Goal: Transaction & Acquisition: Purchase product/service

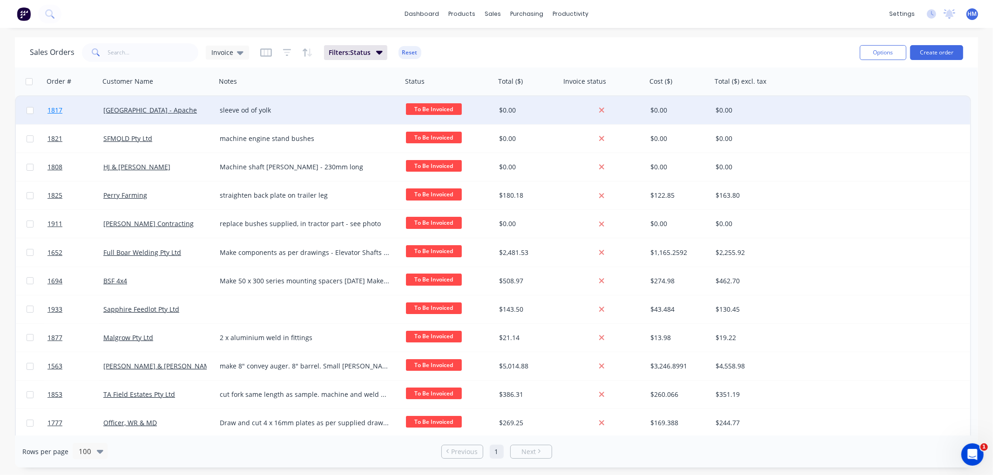
click at [72, 111] on link "1817" at bounding box center [75, 110] width 56 height 28
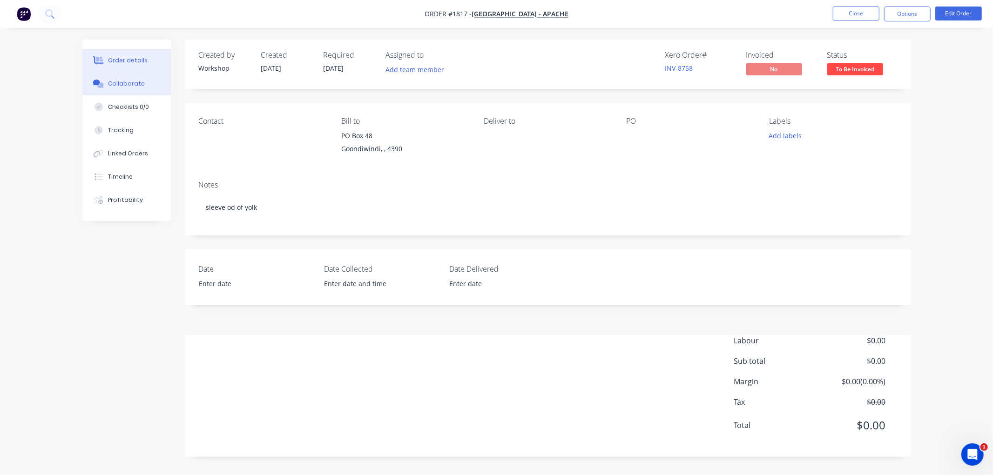
click at [123, 82] on div "Collaborate" at bounding box center [126, 84] width 37 height 8
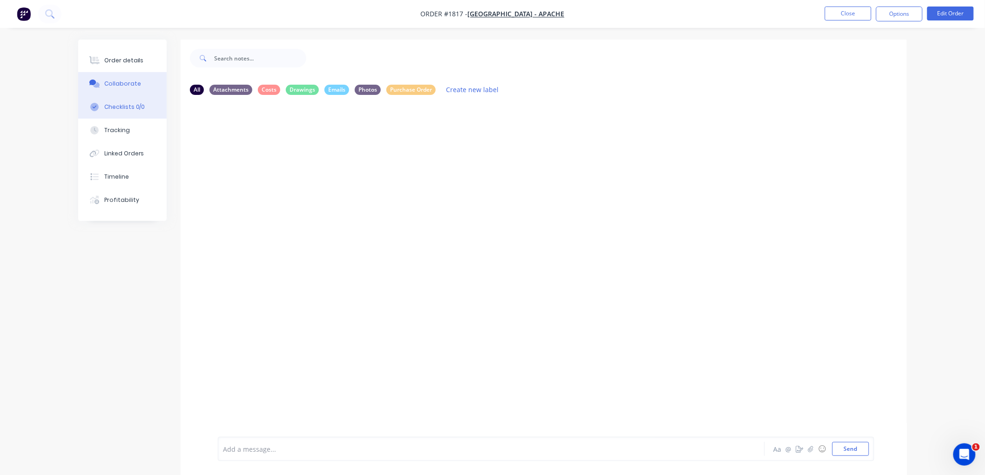
click at [131, 105] on div "Checklists 0/0" at bounding box center [124, 107] width 41 height 8
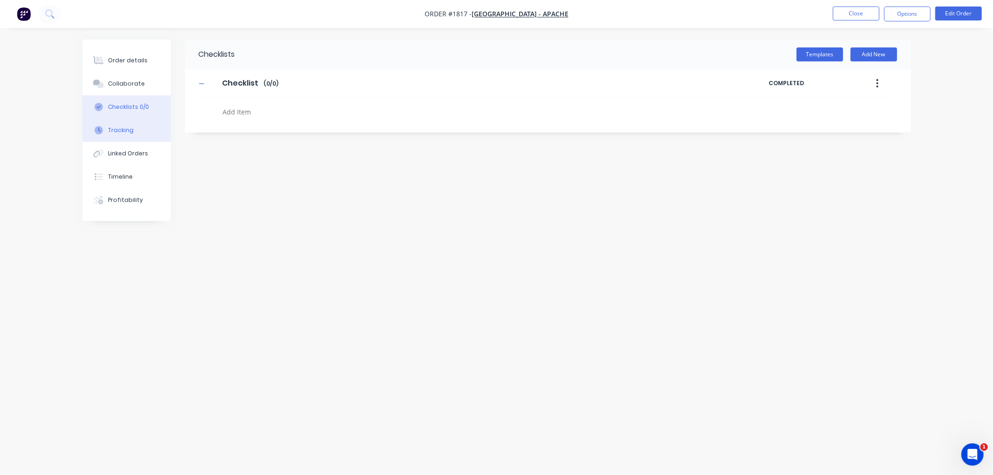
click at [128, 130] on div "Tracking" at bounding box center [121, 130] width 26 height 8
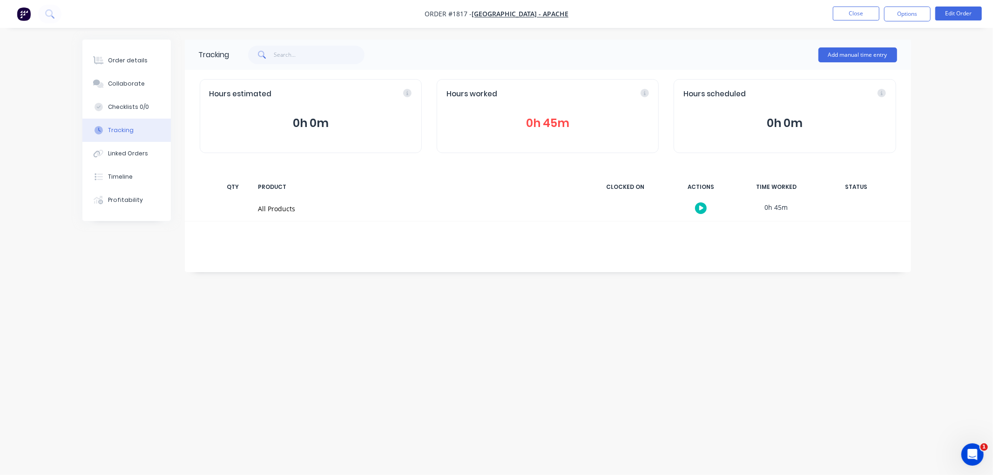
click at [547, 130] on button "0h 45m" at bounding box center [547, 123] width 202 height 18
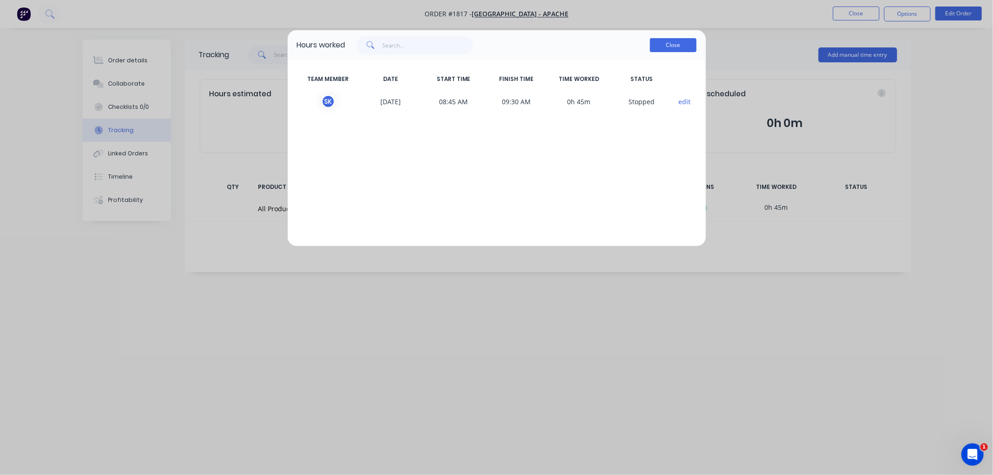
click at [678, 47] on button "Close" at bounding box center [673, 45] width 47 height 14
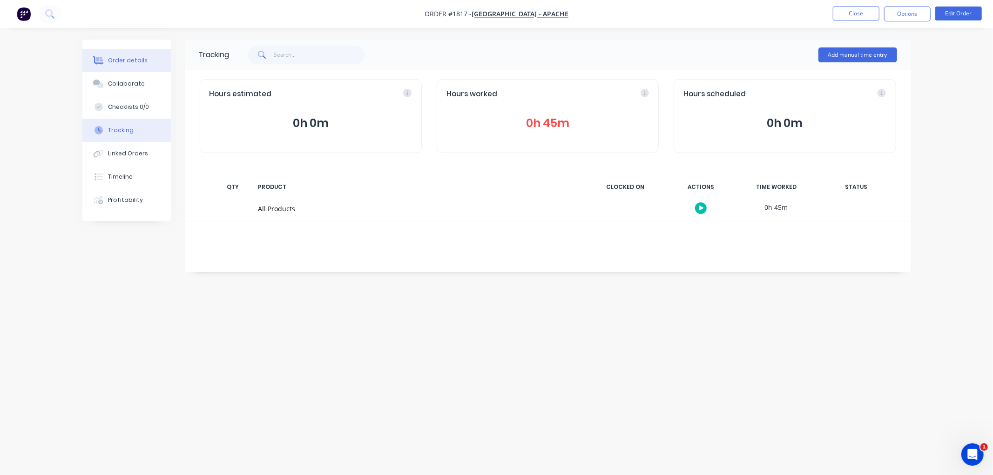
click at [114, 61] on div "Order details" at bounding box center [128, 60] width 40 height 8
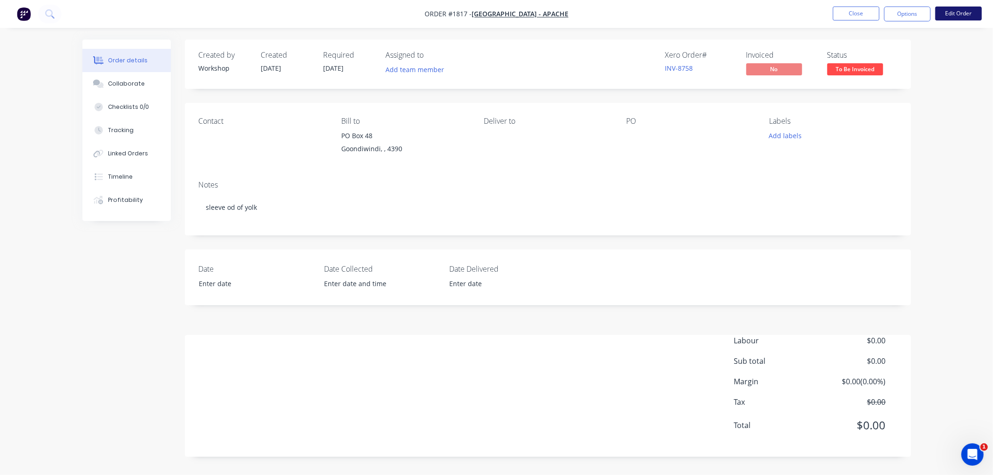
click at [964, 14] on button "Edit Order" at bounding box center [958, 14] width 47 height 14
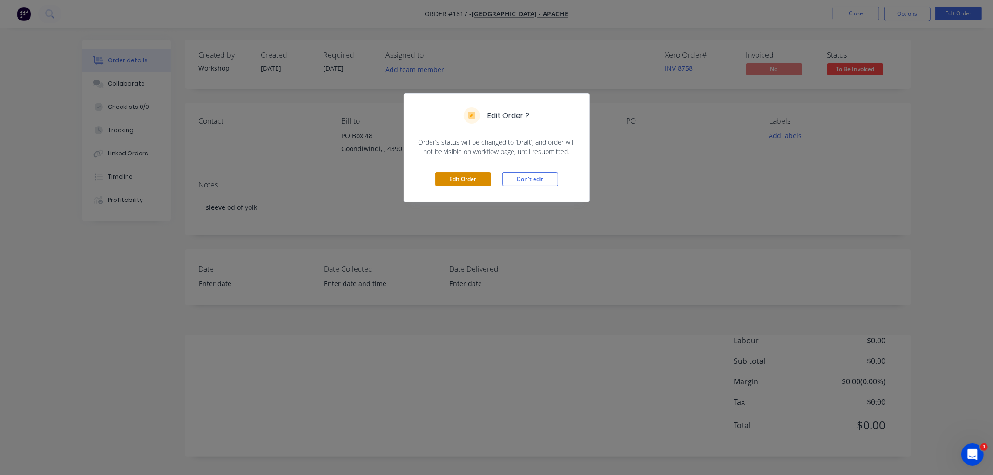
click at [463, 180] on button "Edit Order" at bounding box center [463, 179] width 56 height 14
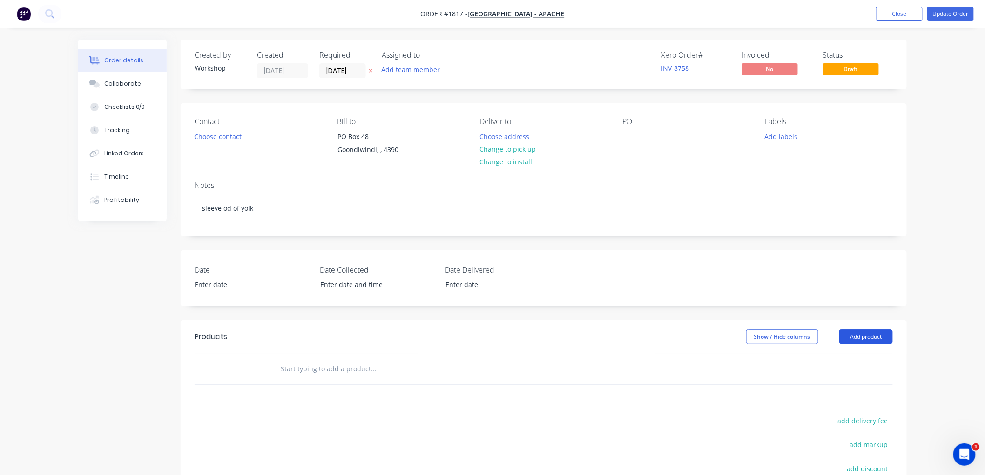
click at [866, 333] on button "Add product" at bounding box center [866, 336] width 54 height 15
click at [859, 357] on div "Product catalogue" at bounding box center [849, 360] width 72 height 13
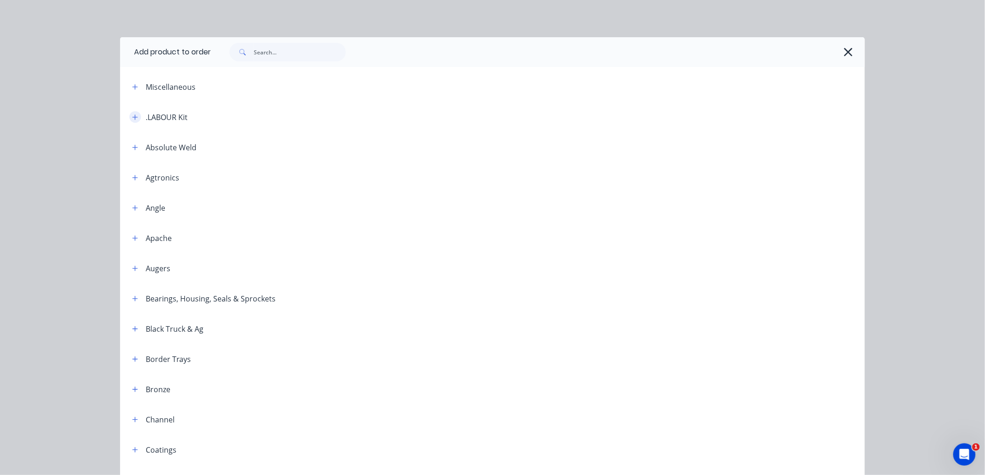
click at [135, 117] on button "button" at bounding box center [135, 117] width 12 height 12
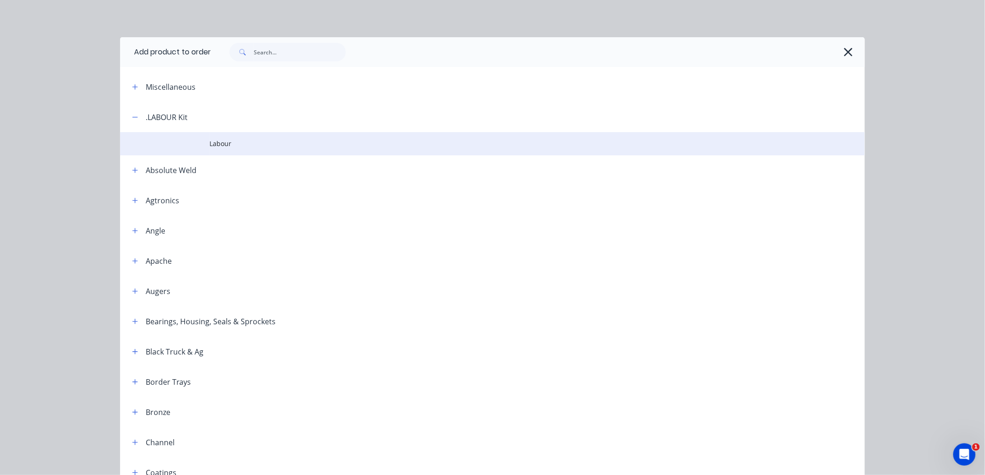
click at [209, 141] on span "Labour" at bounding box center [471, 144] width 524 height 10
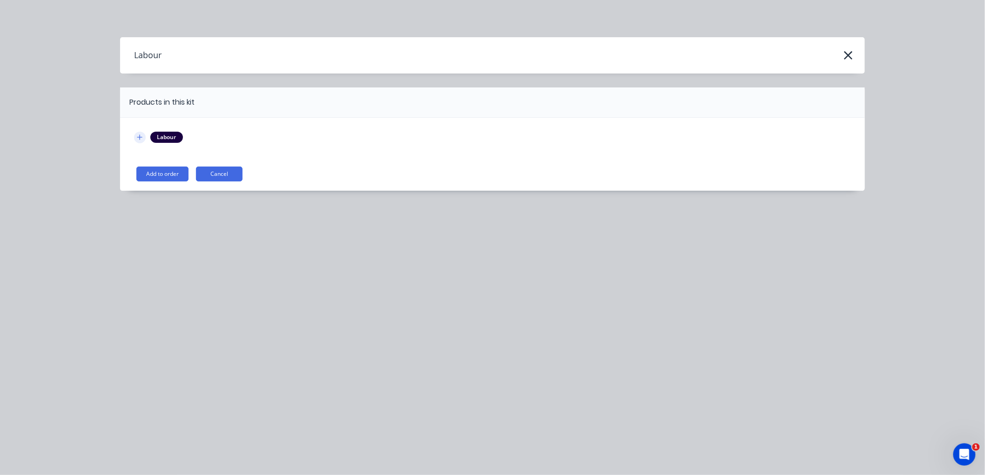
click at [138, 137] on icon "button" at bounding box center [140, 137] width 6 height 7
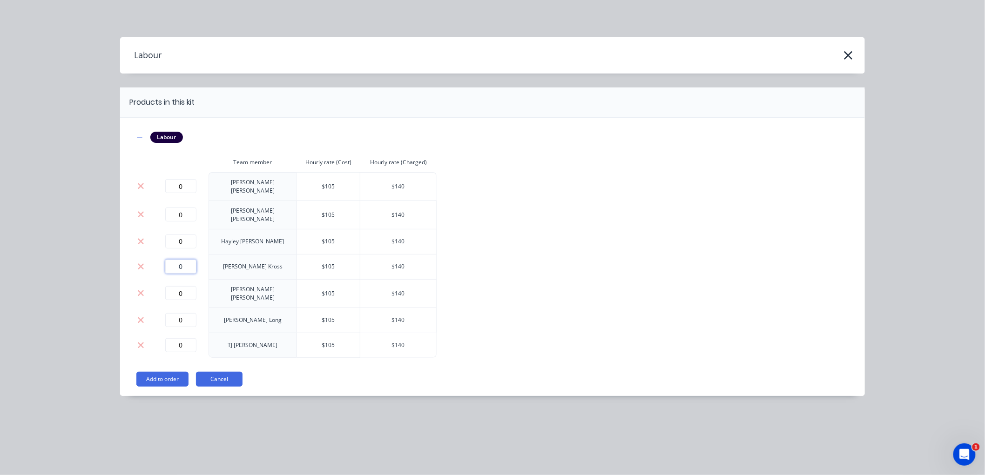
drag, startPoint x: 185, startPoint y: 260, endPoint x: 169, endPoint y: 260, distance: 15.8
click at [169, 260] on input "0" at bounding box center [180, 267] width 31 height 14
type input "0.75"
click at [177, 372] on button "Add to order" at bounding box center [162, 379] width 52 height 15
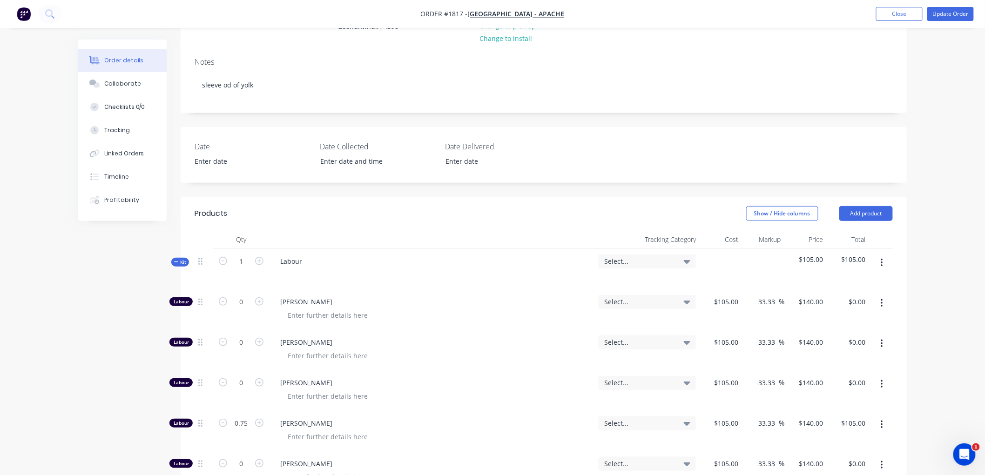
scroll to position [155, 0]
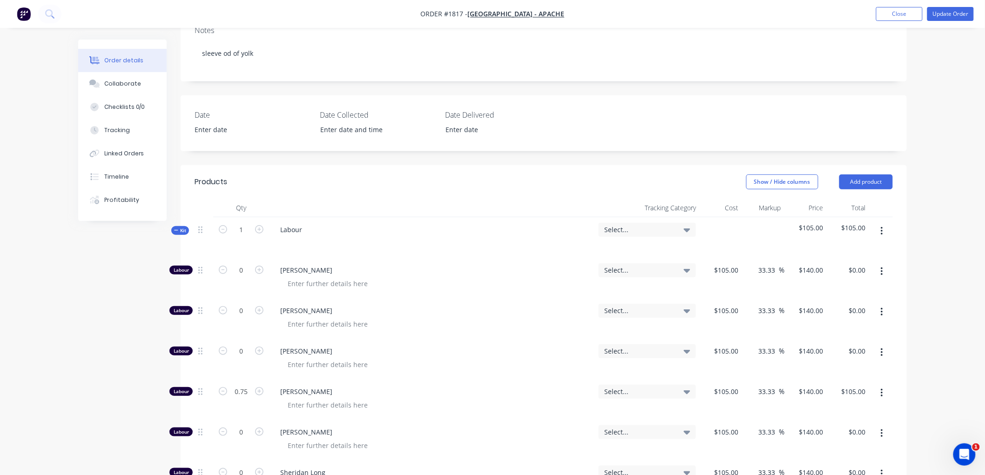
click at [173, 233] on button "Kit" at bounding box center [180, 230] width 18 height 9
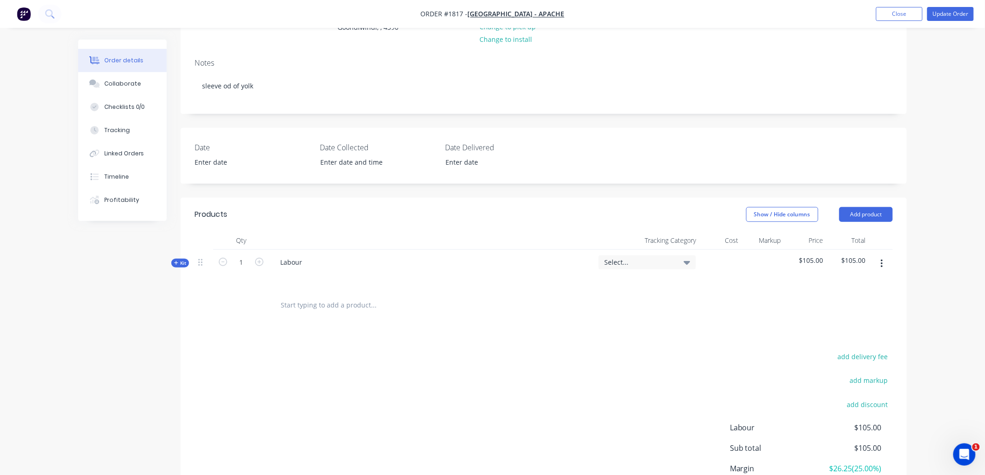
scroll to position [101, 0]
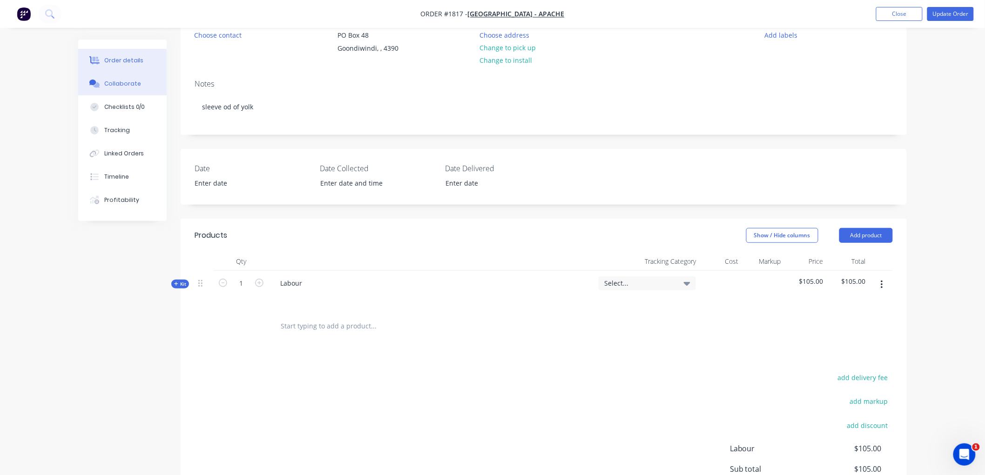
click at [129, 89] on button "Collaborate" at bounding box center [122, 83] width 88 height 23
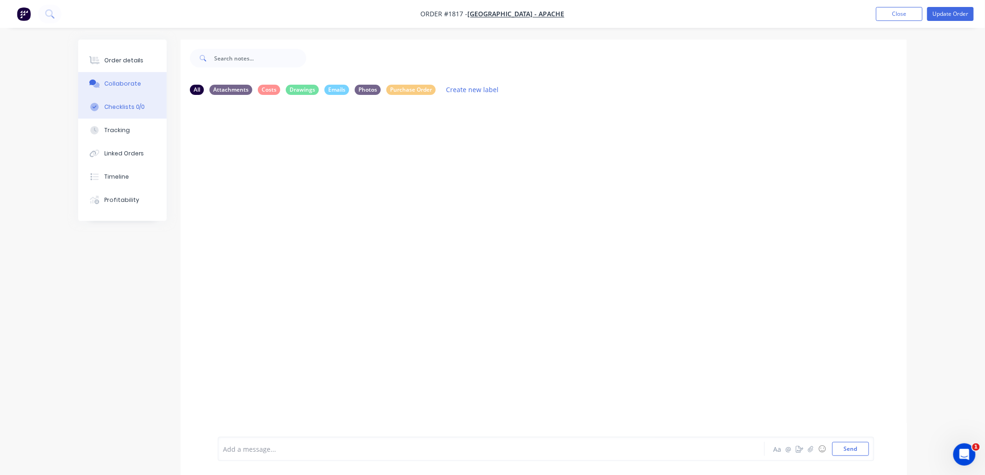
click at [130, 103] on div "Checklists 0/0" at bounding box center [124, 107] width 41 height 8
type textarea "x"
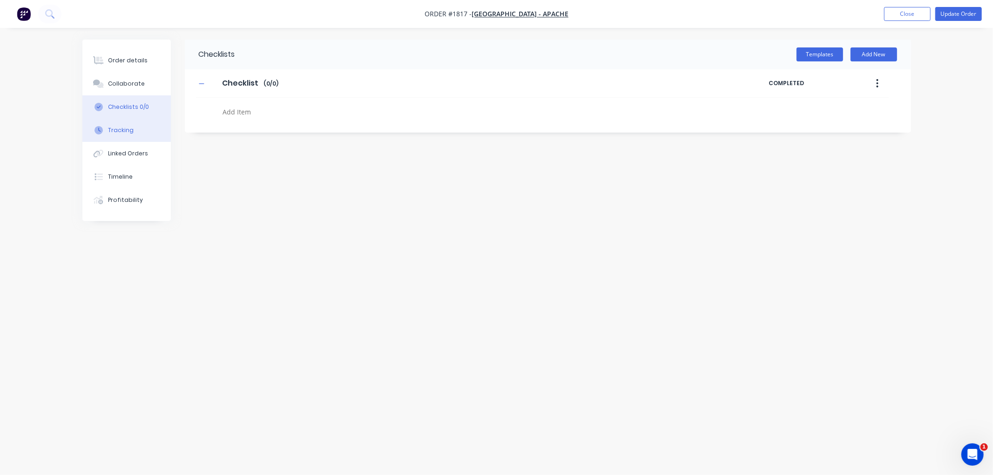
click at [120, 131] on div "Tracking" at bounding box center [121, 130] width 26 height 8
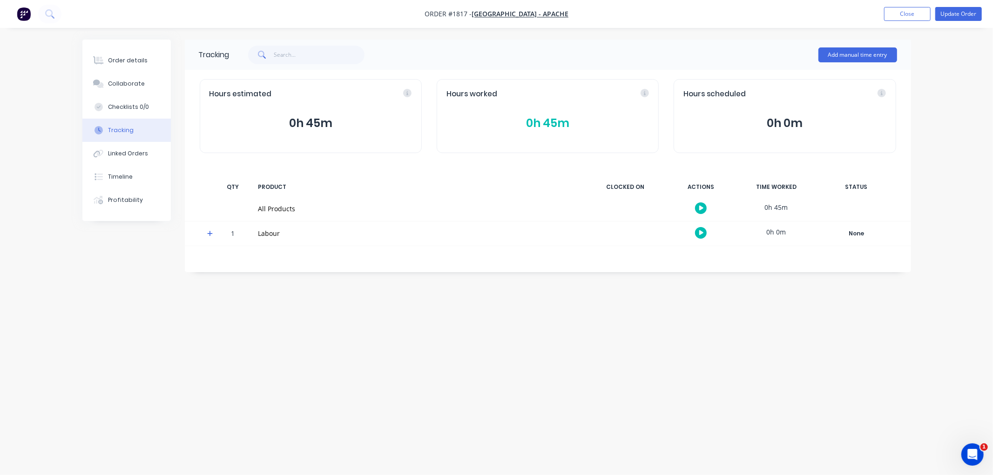
click at [551, 117] on button "0h 45m" at bounding box center [547, 123] width 202 height 18
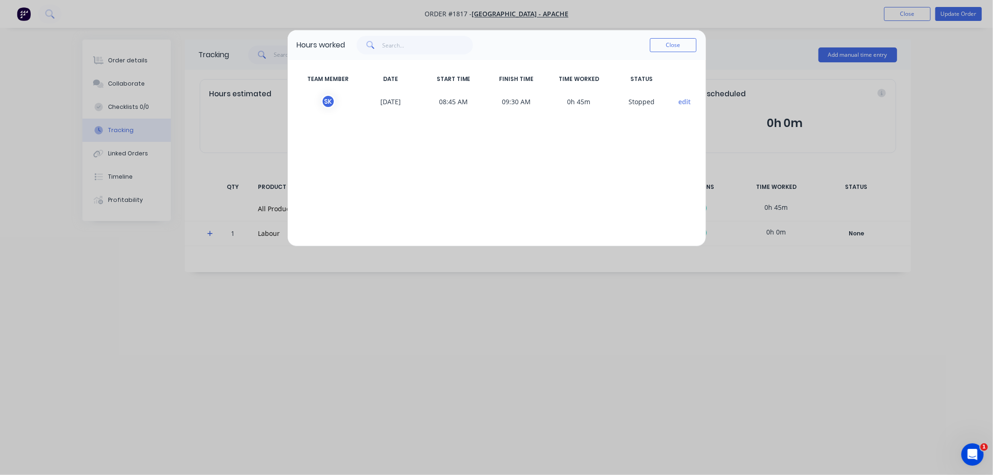
click at [683, 101] on button "edit" at bounding box center [684, 102] width 13 height 10
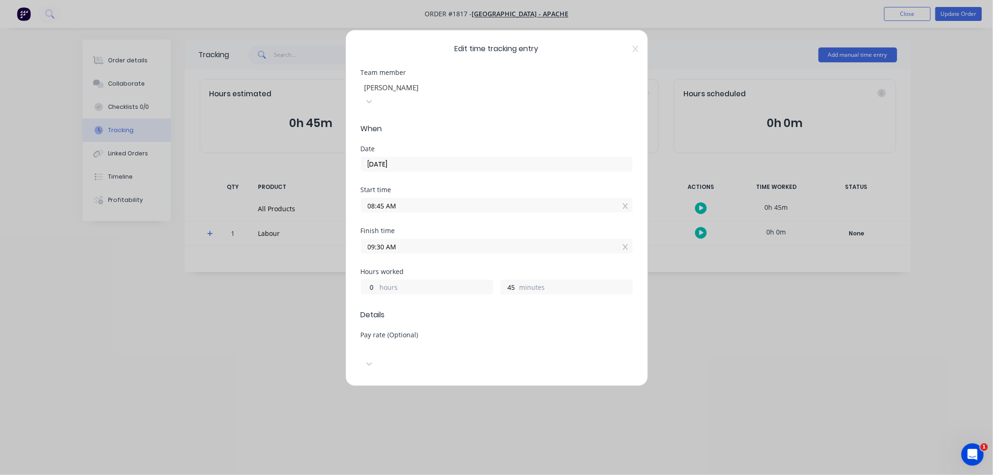
click at [630, 49] on div "Edit time tracking entry Team member [PERSON_NAME] When Date [DATE] Start time …" at bounding box center [496, 208] width 302 height 356
click at [632, 47] on icon at bounding box center [635, 49] width 6 height 7
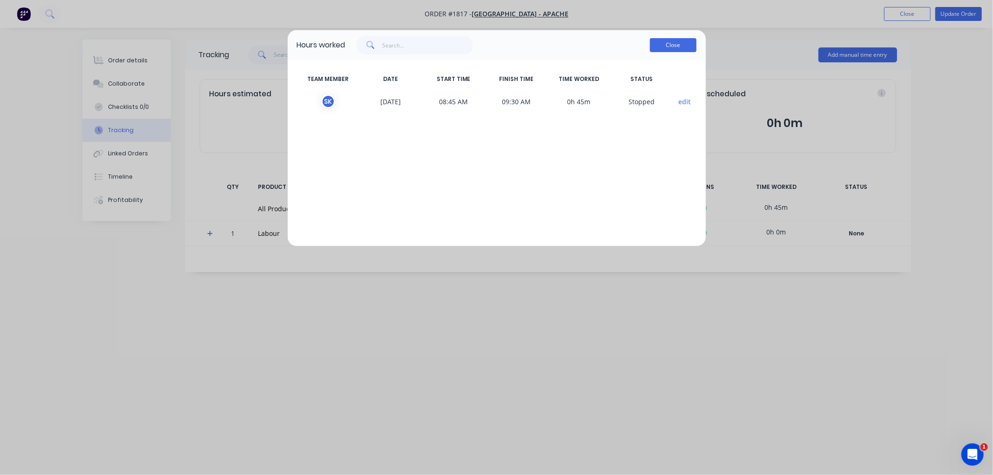
click at [665, 48] on button "Close" at bounding box center [673, 45] width 47 height 14
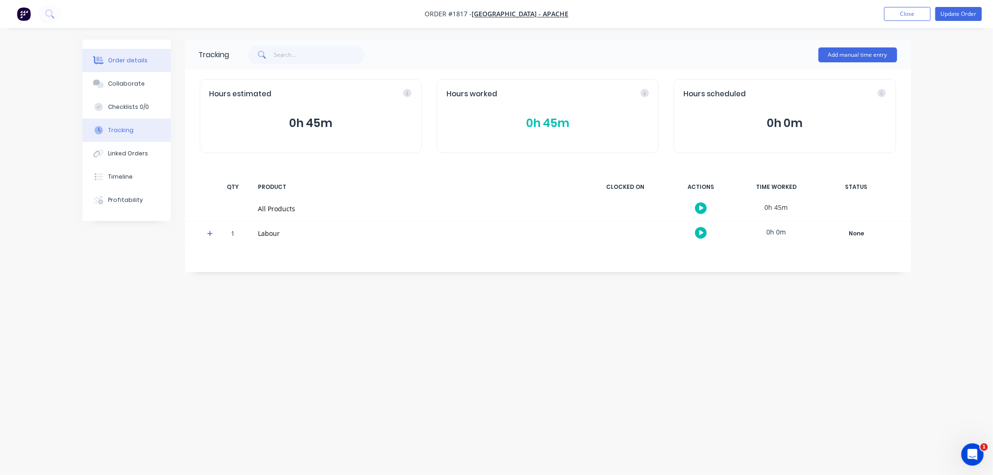
click at [126, 64] on div "Order details" at bounding box center [128, 60] width 40 height 8
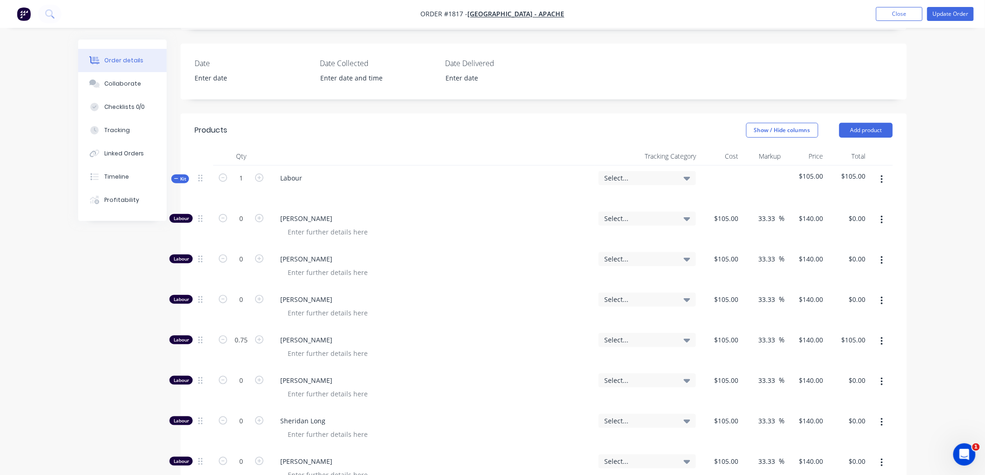
click at [179, 177] on span "Kit" at bounding box center [180, 178] width 12 height 7
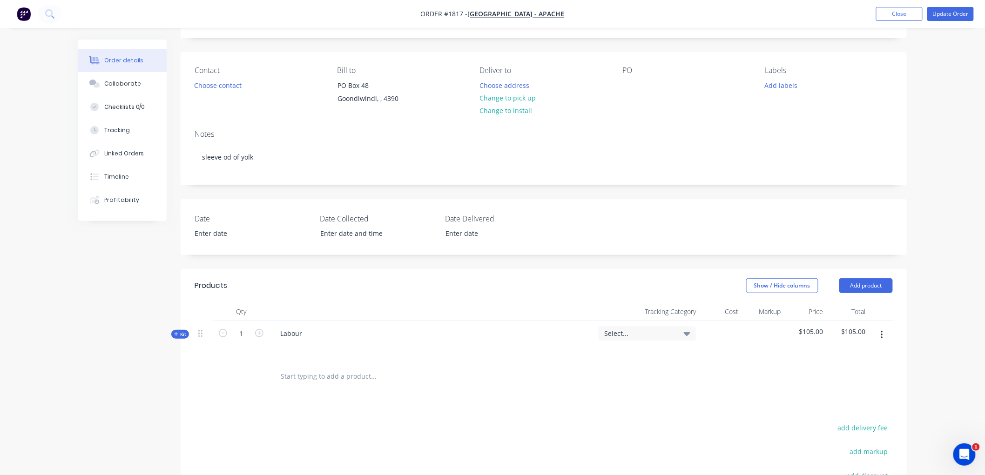
scroll to position [50, 0]
click at [322, 372] on input "text" at bounding box center [373, 378] width 186 height 19
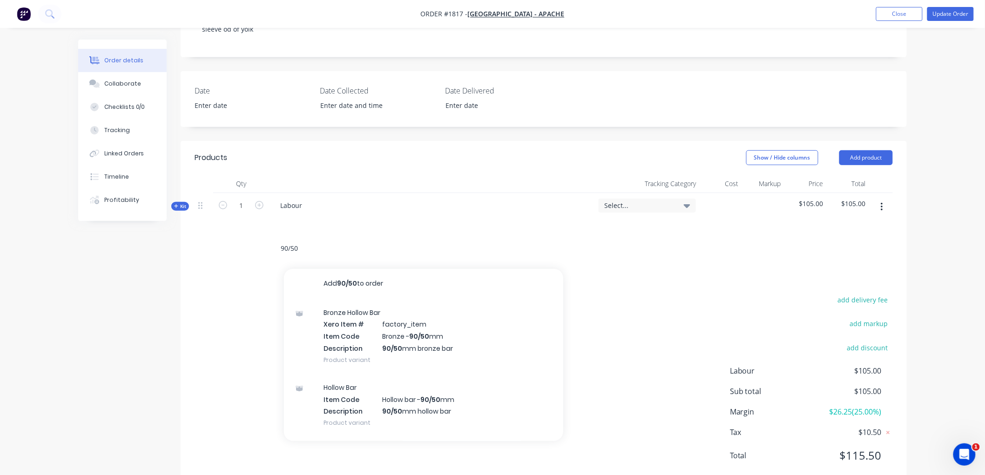
scroll to position [205, 0]
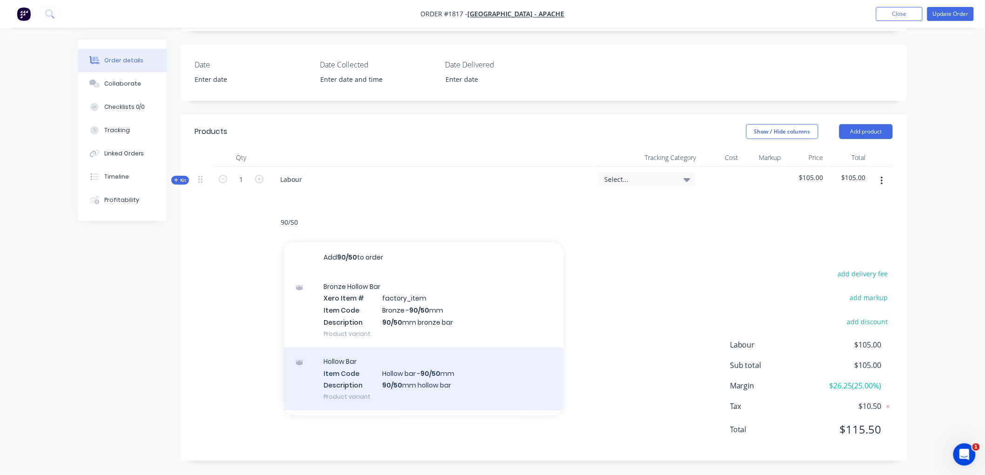
type input "90/50"
click at [452, 376] on div "Hollow Bar Item Code Hollow bar - 90/50 mm Description 90/50 mm hollow bar Prod…" at bounding box center [423, 379] width 279 height 63
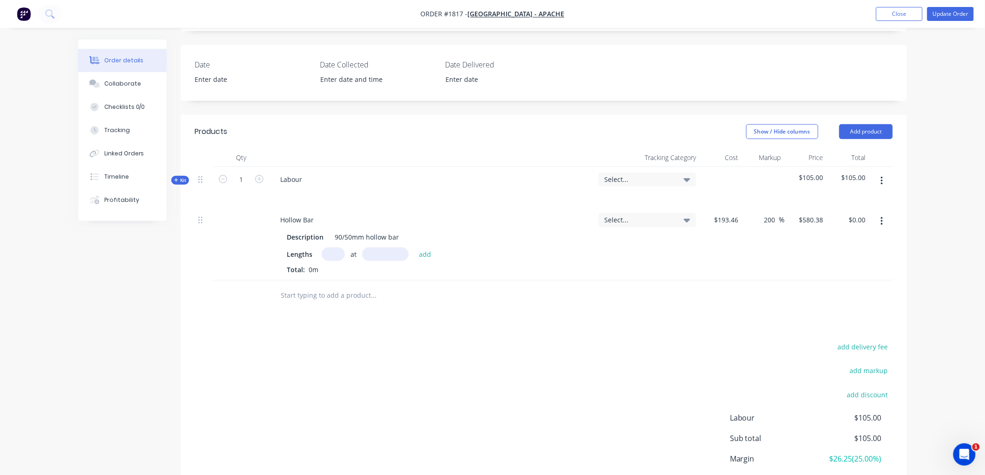
click at [336, 254] on input "text" at bounding box center [333, 254] width 23 height 13
type input "1"
type input "50"
click at [414, 248] on button "add" at bounding box center [425, 254] width 22 height 13
type input "$29.02"
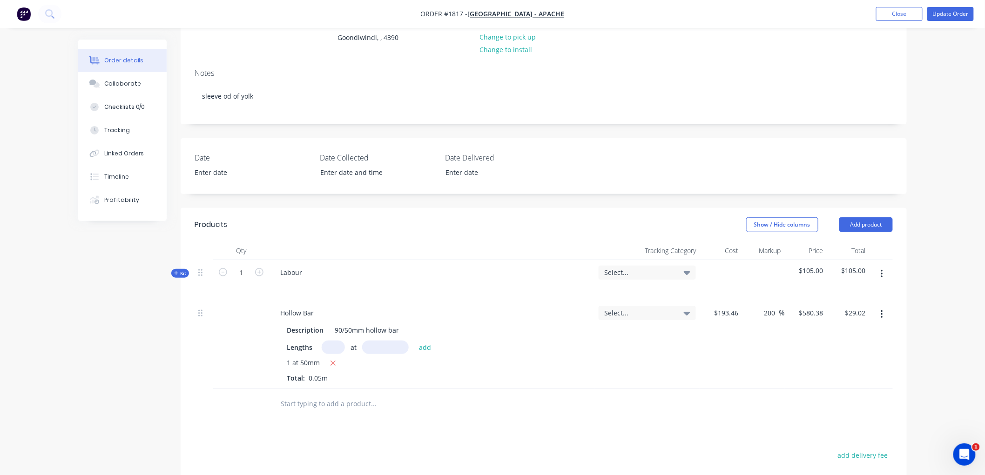
scroll to position [87, 0]
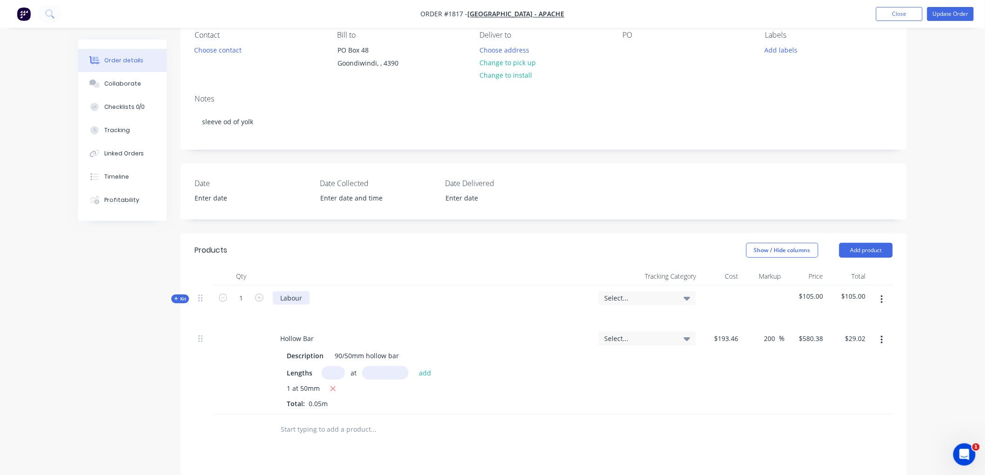
click at [306, 296] on div "Labour" at bounding box center [291, 297] width 37 height 13
click at [174, 300] on icon "button" at bounding box center [176, 298] width 4 height 5
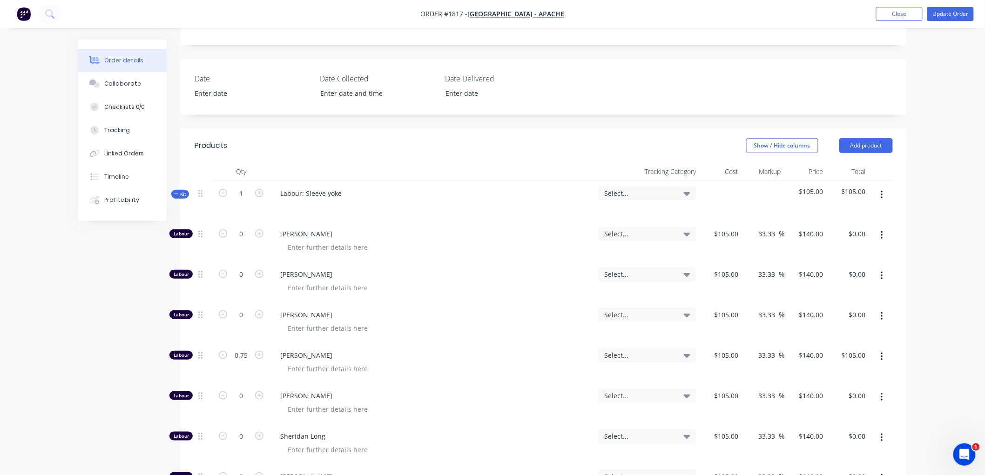
scroll to position [242, 0]
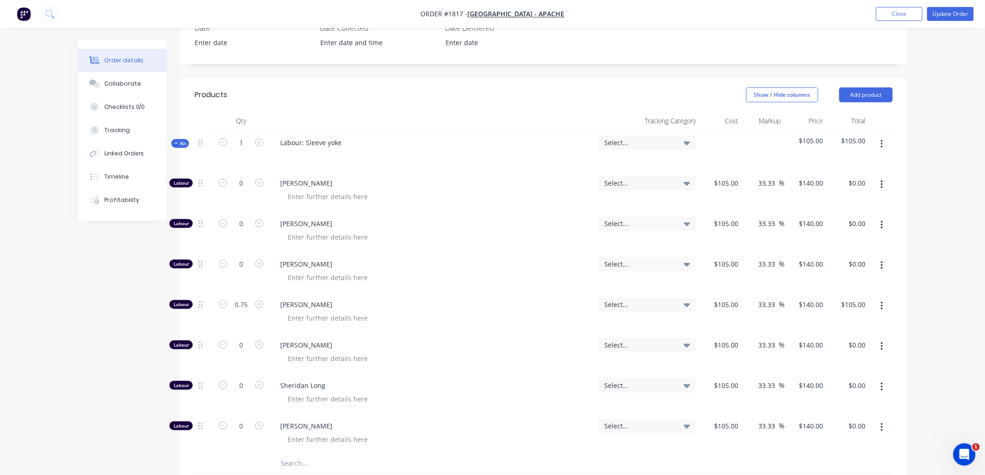
click at [881, 302] on icon "button" at bounding box center [881, 306] width 2 height 8
click at [859, 329] on div "Duplicate" at bounding box center [849, 330] width 72 height 13
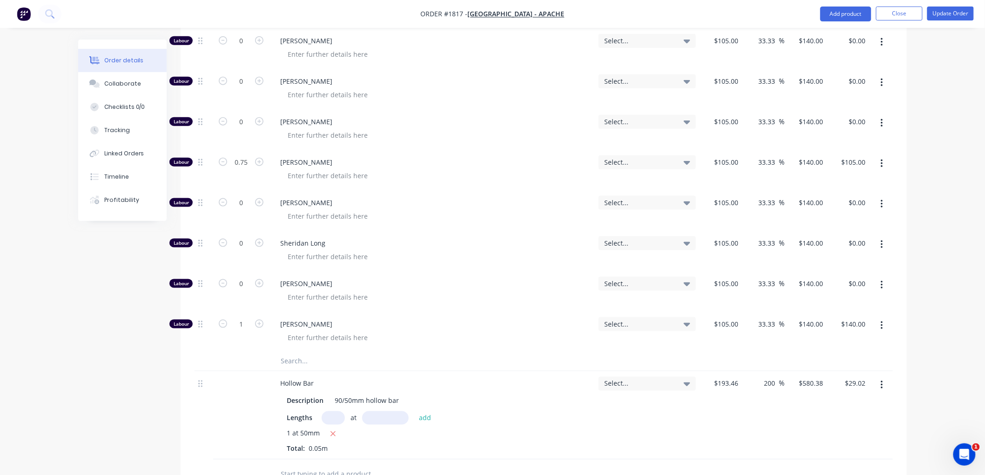
scroll to position [397, 0]
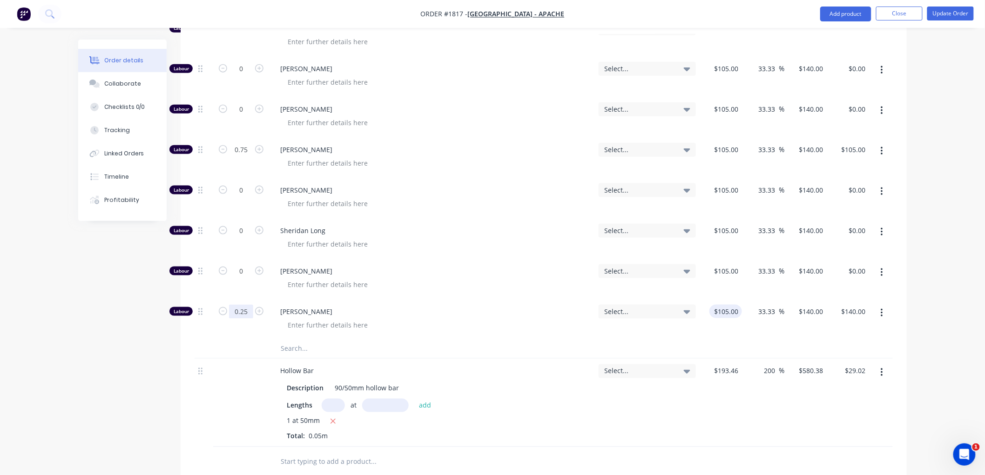
type input "0.25"
type input "$35.00"
click at [731, 308] on input "105" at bounding box center [734, 311] width 16 height 13
type input "$0.001"
type input "$0.0013"
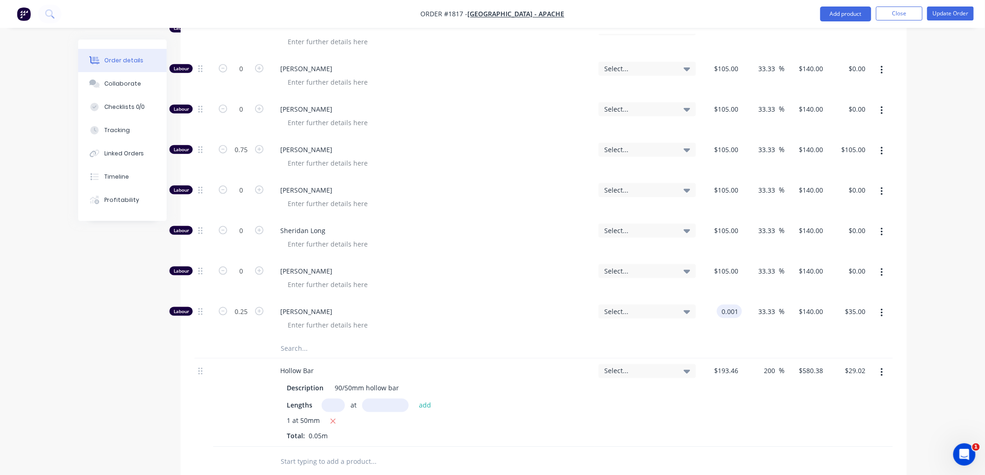
type input "$0.00"
type input "140"
type input "13999900"
type input "$140.00"
type input "$35.00"
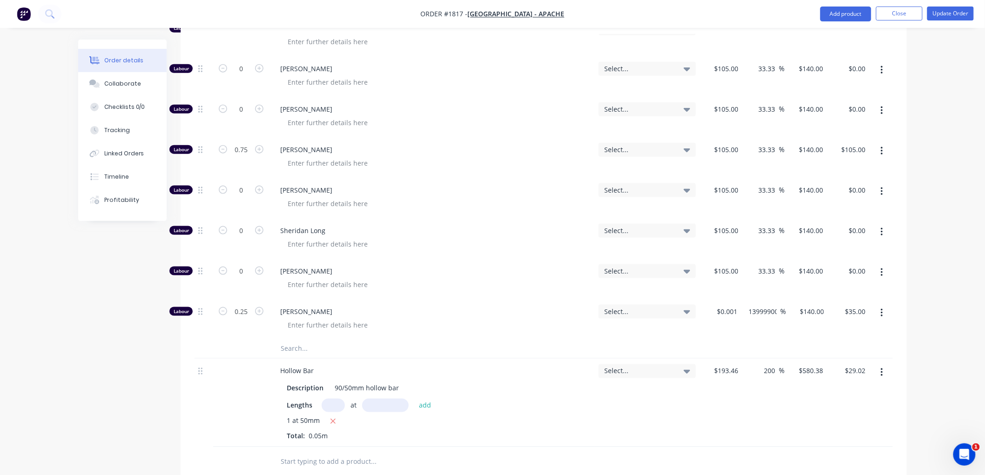
click at [938, 292] on div "Order details Collaborate Checklists 0/0 Tracking Linked Orders Timeline Profit…" at bounding box center [492, 159] width 985 height 1112
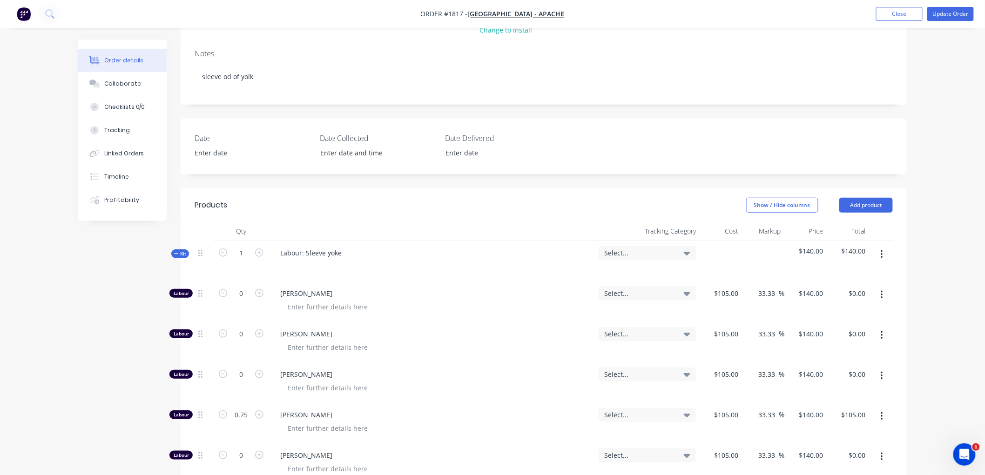
scroll to position [87, 0]
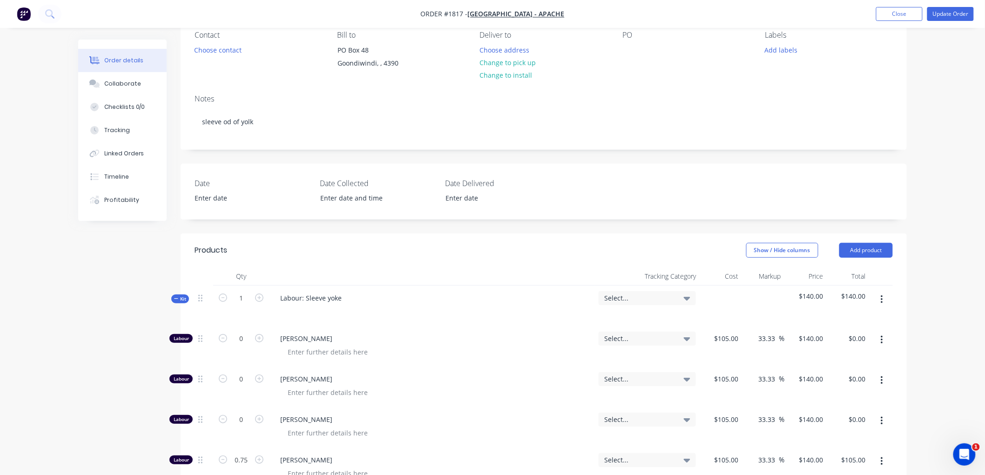
click at [174, 300] on icon "button" at bounding box center [176, 298] width 4 height 5
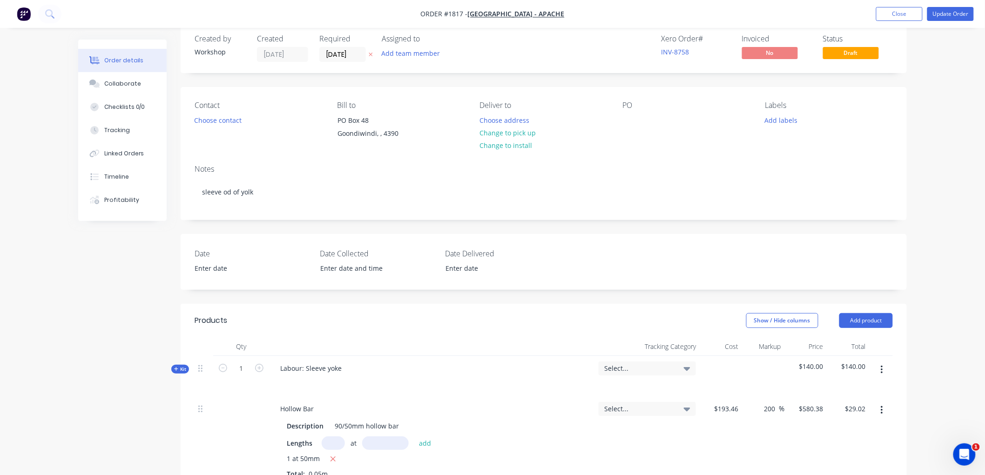
scroll to position [0, 0]
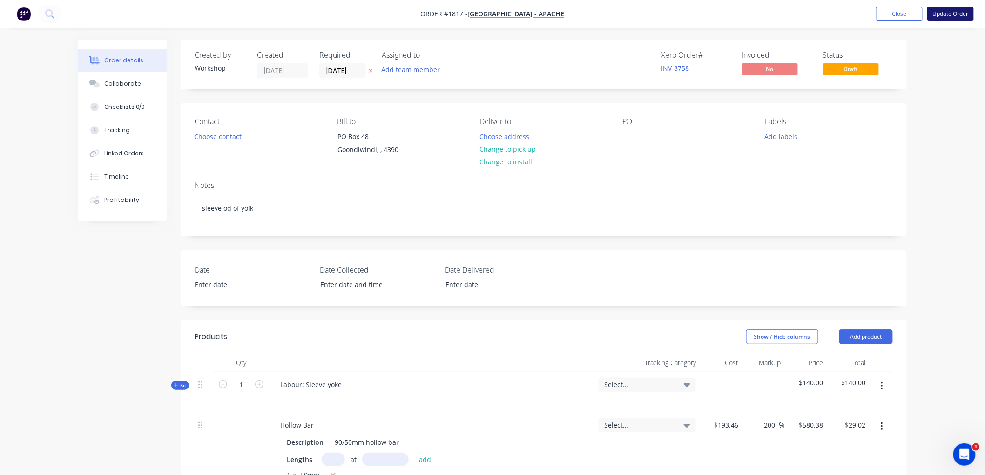
click at [947, 11] on button "Update Order" at bounding box center [950, 14] width 47 height 14
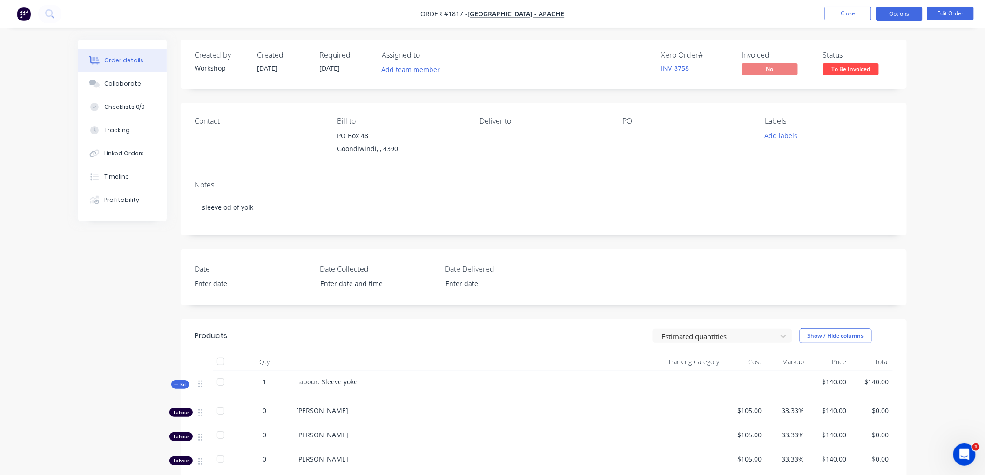
click at [888, 16] on button "Options" at bounding box center [899, 14] width 47 height 15
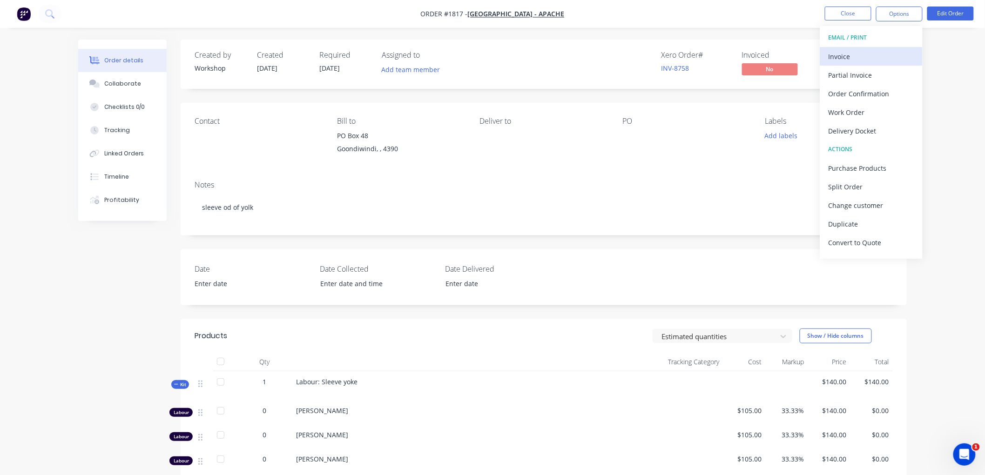
click at [878, 56] on div "Invoice" at bounding box center [871, 56] width 86 height 13
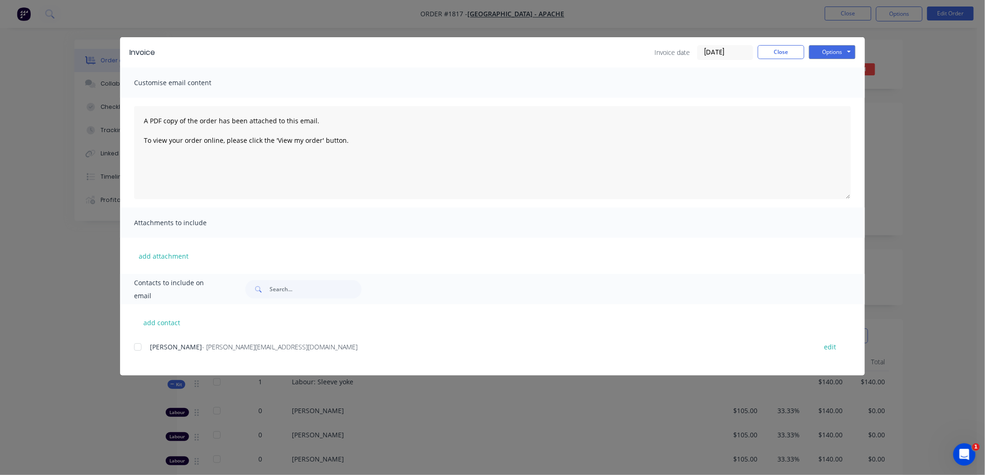
click at [731, 46] on input "[DATE]" at bounding box center [725, 53] width 55 height 14
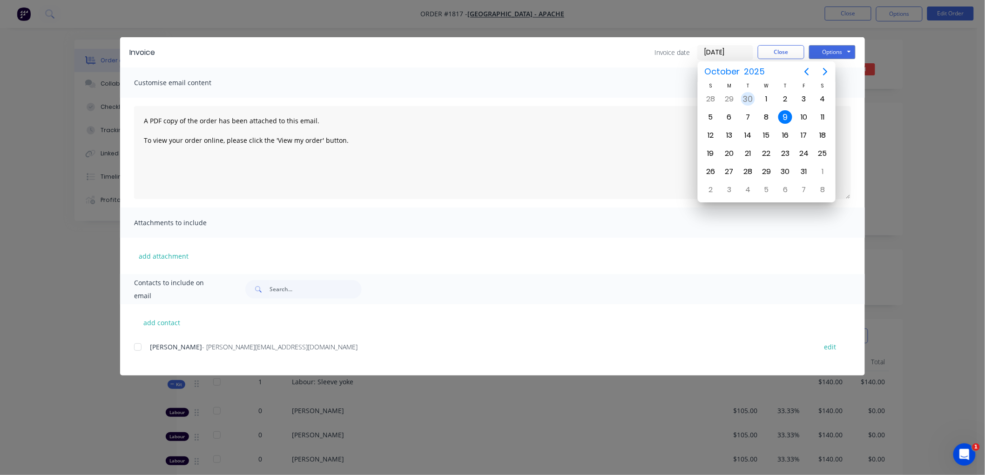
click at [750, 96] on div "30" at bounding box center [748, 99] width 14 height 14
type input "[DATE]"
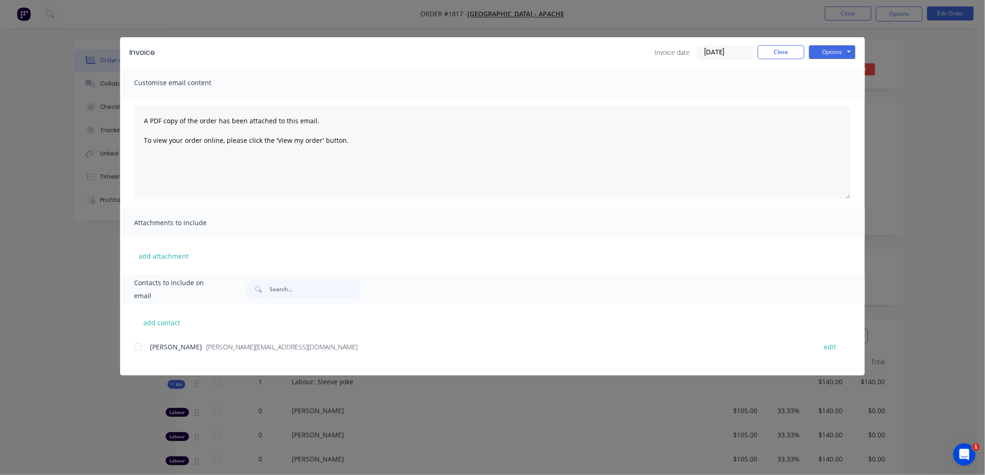
click at [140, 346] on div at bounding box center [137, 347] width 19 height 19
drag, startPoint x: 827, startPoint y: 54, endPoint x: 835, endPoint y: 58, distance: 8.1
click at [829, 56] on button "Options" at bounding box center [832, 52] width 47 height 14
click at [846, 100] on button "Email" at bounding box center [839, 99] width 60 height 15
click at [765, 50] on button "Close" at bounding box center [781, 52] width 47 height 14
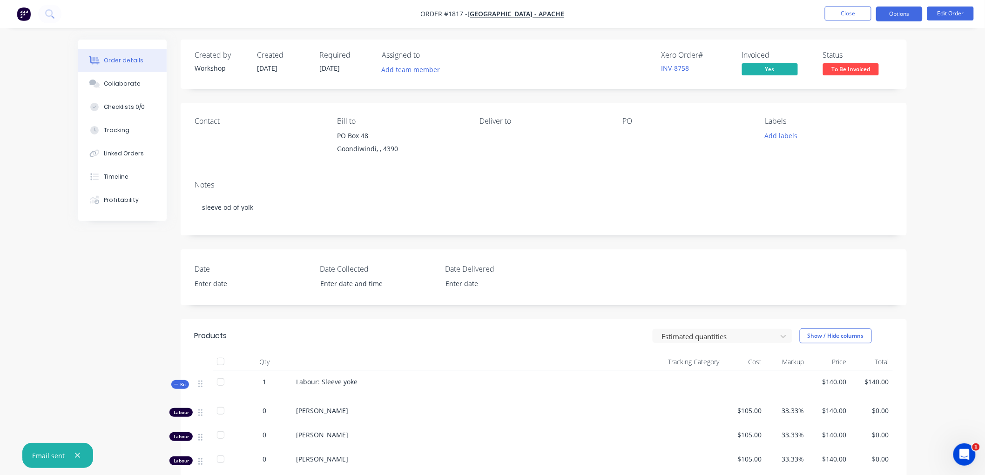
click at [891, 8] on button "Options" at bounding box center [899, 14] width 47 height 15
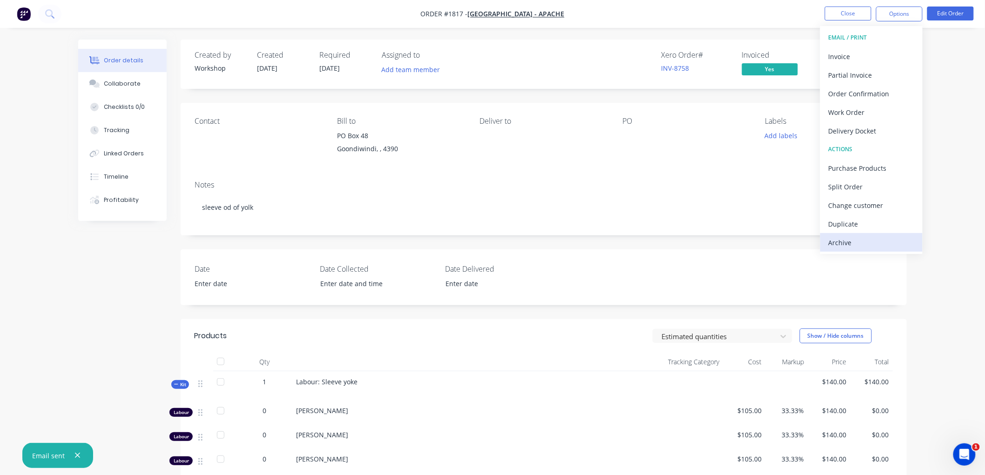
click at [846, 241] on div "Archive" at bounding box center [871, 242] width 86 height 13
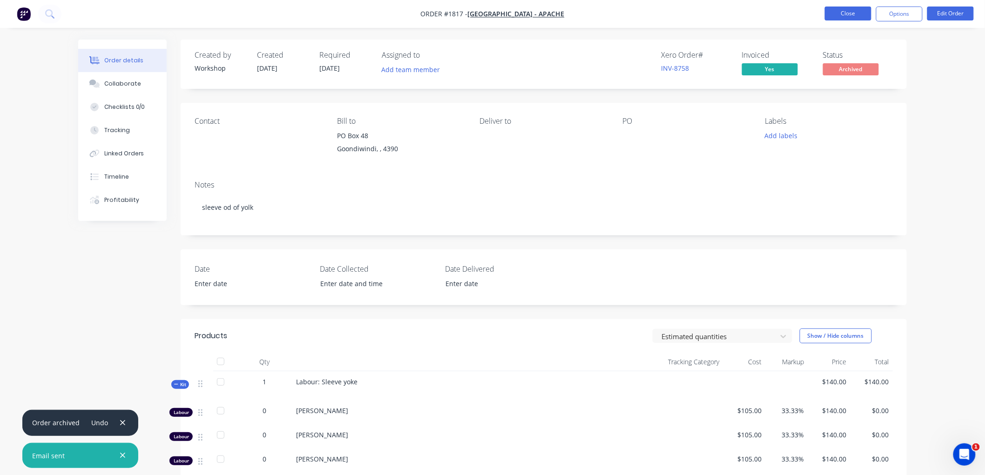
click at [846, 15] on button "Close" at bounding box center [848, 14] width 47 height 14
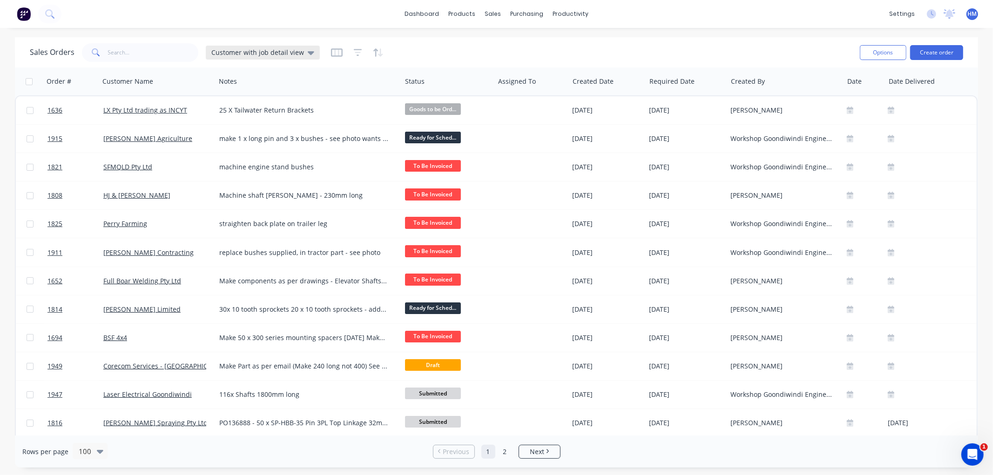
click at [308, 49] on icon at bounding box center [311, 52] width 7 height 10
click at [232, 166] on button "Invoice" at bounding box center [261, 168] width 106 height 11
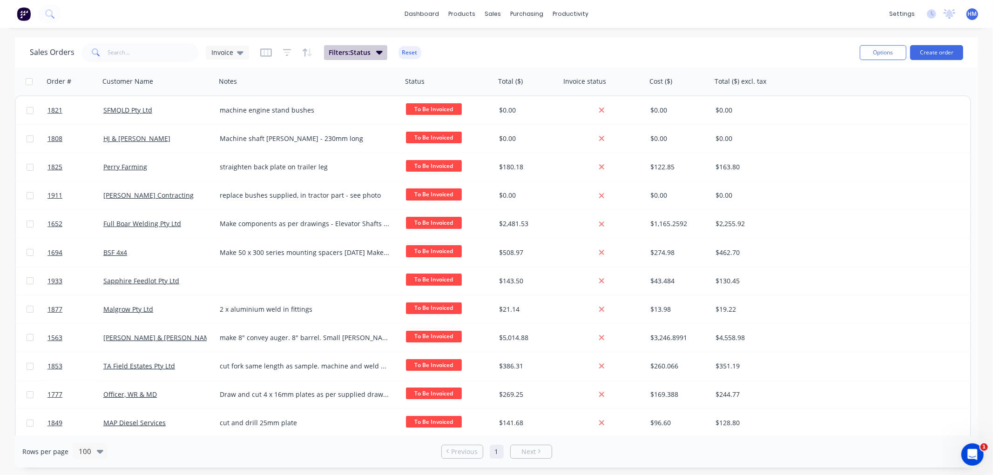
click at [365, 50] on span "Filters: Status" at bounding box center [350, 52] width 42 height 9
click at [231, 48] on span "Invoice" at bounding box center [222, 52] width 22 height 10
click at [325, 166] on button "edit" at bounding box center [325, 169] width 12 height 10
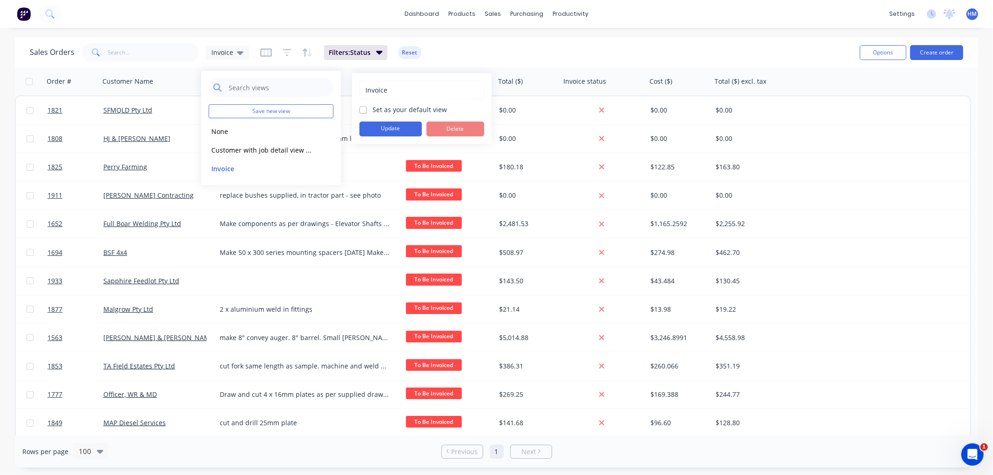
click at [372, 112] on label "Set as your default view" at bounding box center [409, 110] width 74 height 10
click at [362, 112] on input "Set as your default view" at bounding box center [362, 109] width 7 height 9
checkbox input "true"
click at [398, 132] on button "Update" at bounding box center [390, 128] width 62 height 15
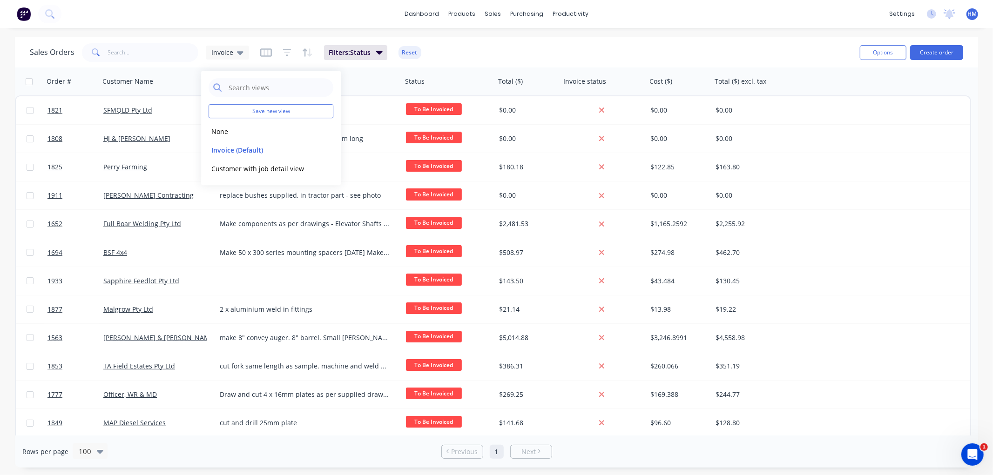
click at [555, 50] on div "Sales Orders Invoice Filters: Status Reset" at bounding box center [441, 52] width 822 height 23
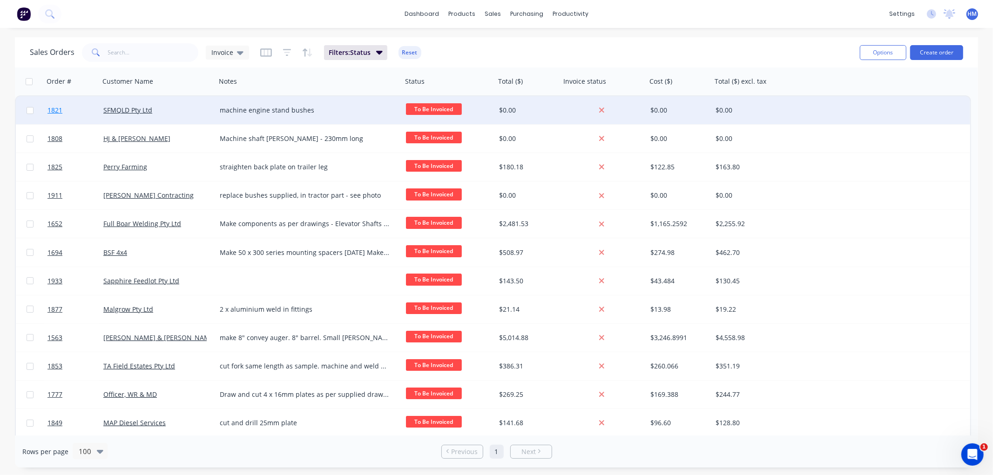
click at [87, 105] on link "1821" at bounding box center [75, 110] width 56 height 28
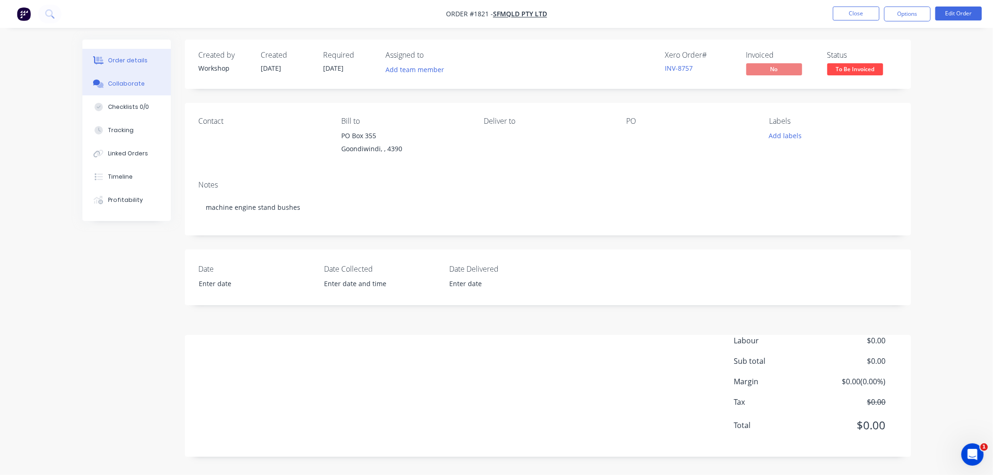
click at [137, 85] on div "Collaborate" at bounding box center [126, 84] width 37 height 8
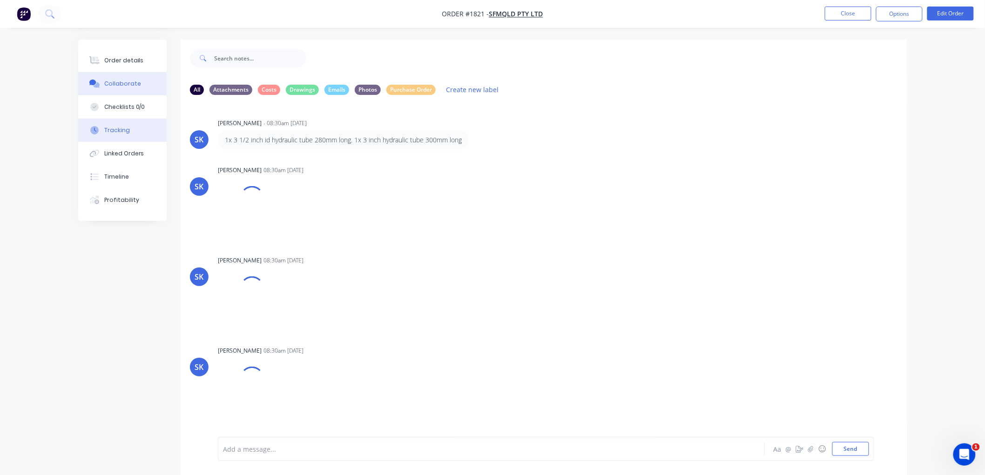
click at [115, 125] on button "Tracking" at bounding box center [122, 130] width 88 height 23
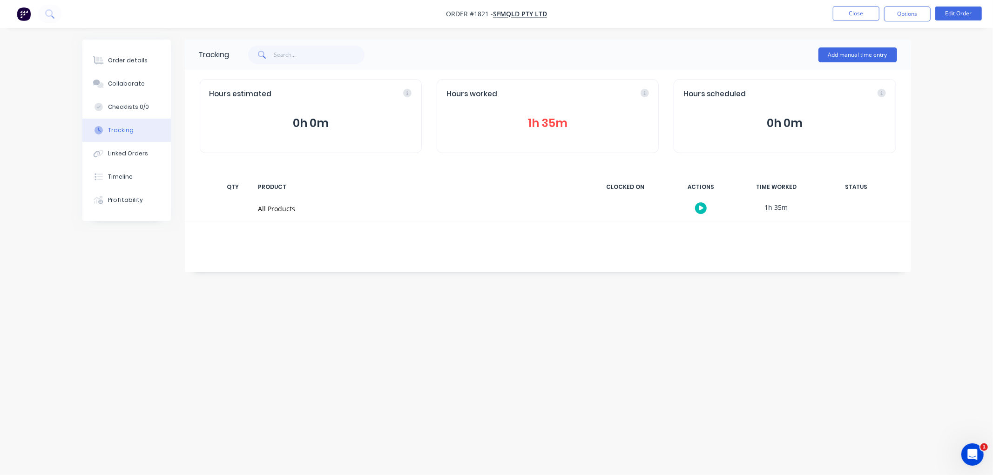
click at [543, 126] on button "1h 35m" at bounding box center [547, 123] width 202 height 18
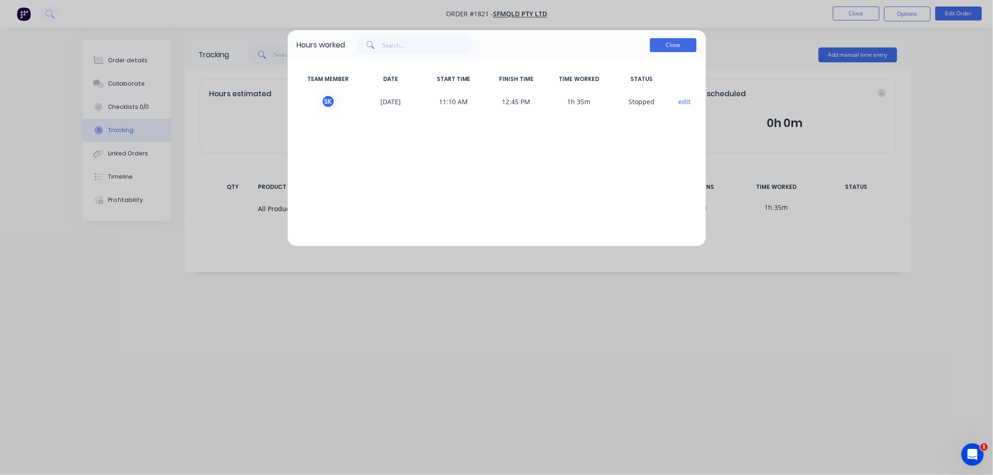
click at [672, 45] on button "Close" at bounding box center [673, 45] width 47 height 14
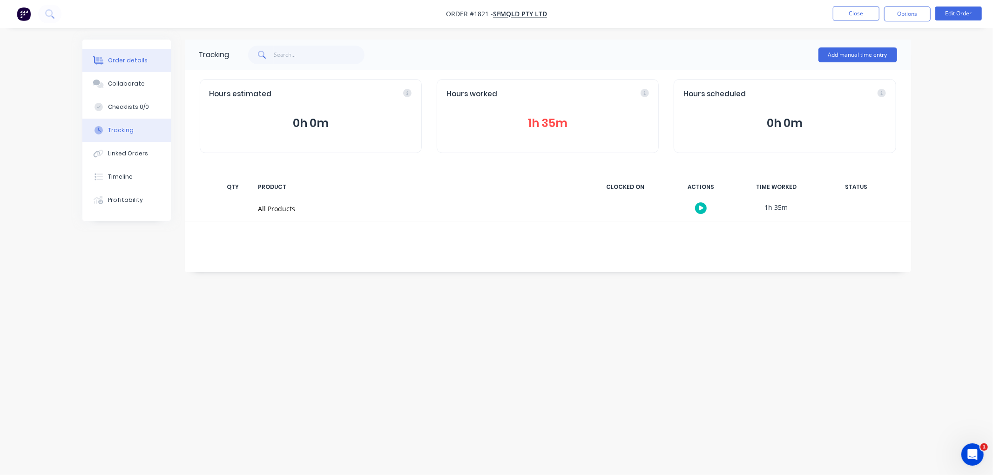
click at [128, 59] on div "Order details" at bounding box center [128, 60] width 40 height 8
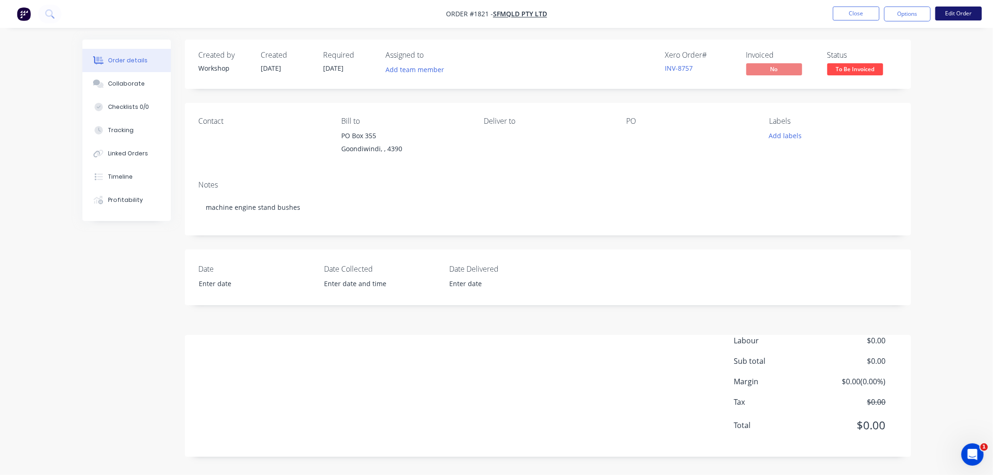
click at [962, 16] on button "Edit Order" at bounding box center [958, 14] width 47 height 14
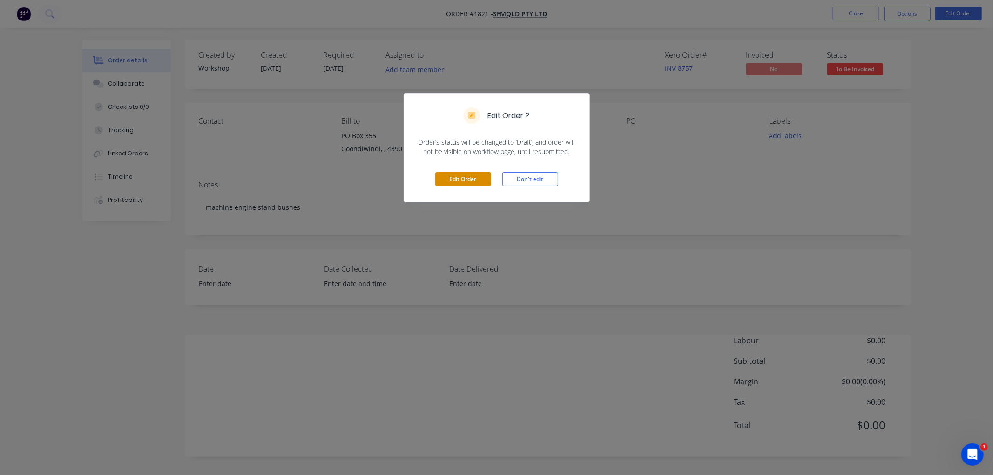
click at [446, 177] on button "Edit Order" at bounding box center [463, 179] width 56 height 14
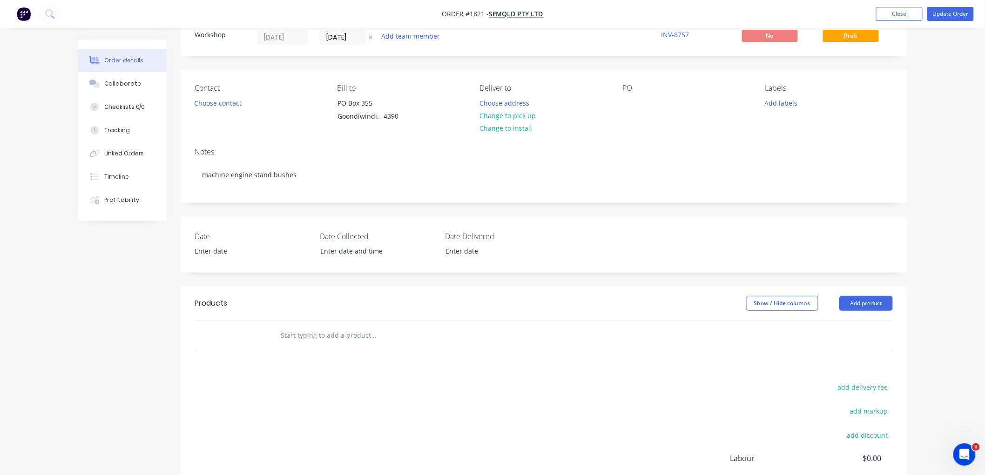
scroll to position [52, 0]
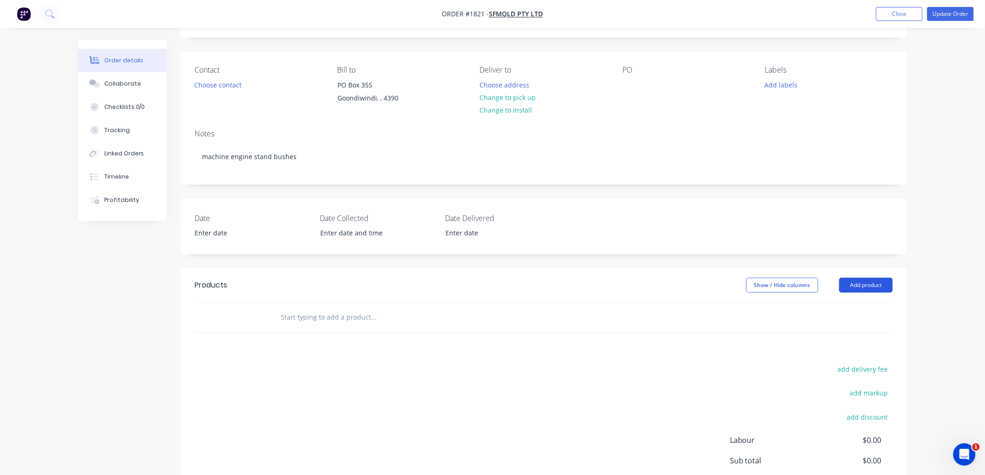
click at [858, 281] on button "Add product" at bounding box center [866, 285] width 54 height 15
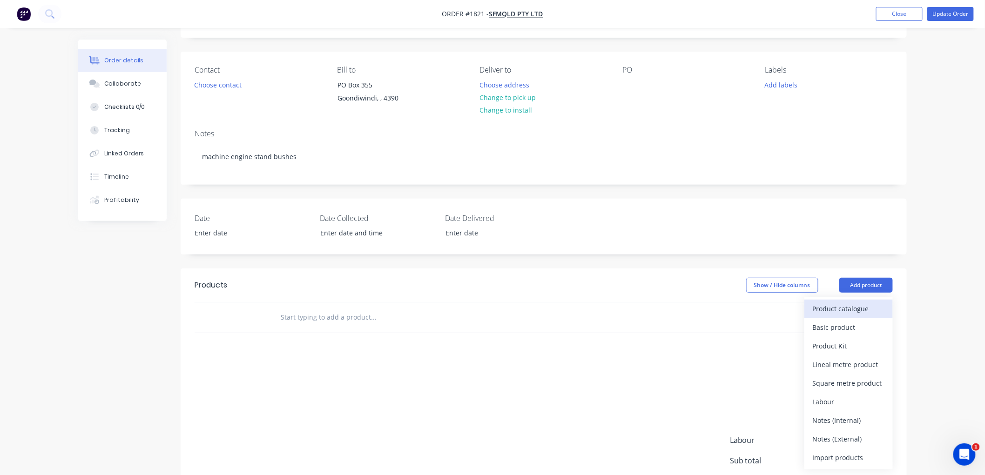
click at [827, 306] on div "Product catalogue" at bounding box center [849, 308] width 72 height 13
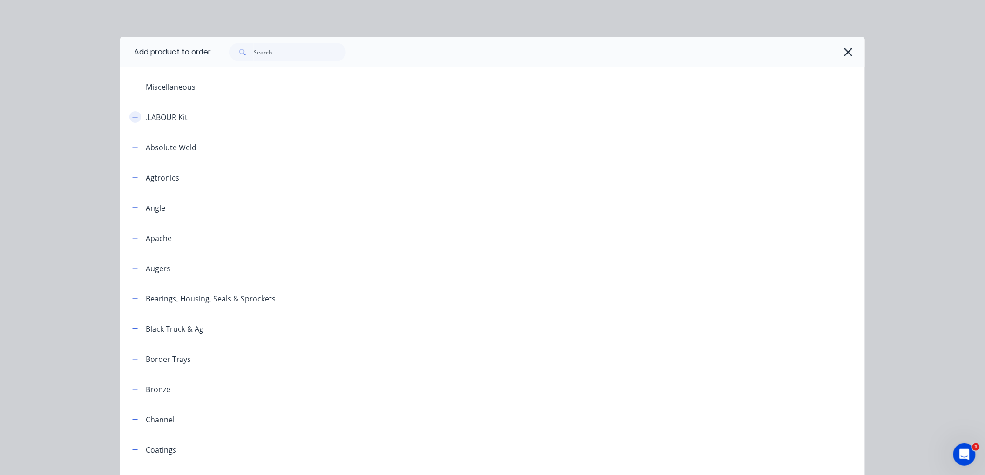
click at [132, 114] on icon "button" at bounding box center [135, 117] width 6 height 7
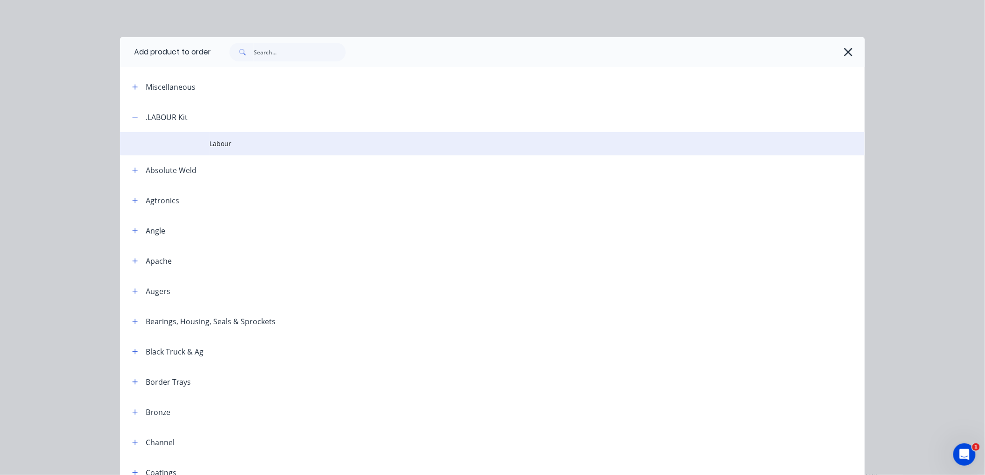
click at [228, 141] on span "Labour" at bounding box center [471, 144] width 524 height 10
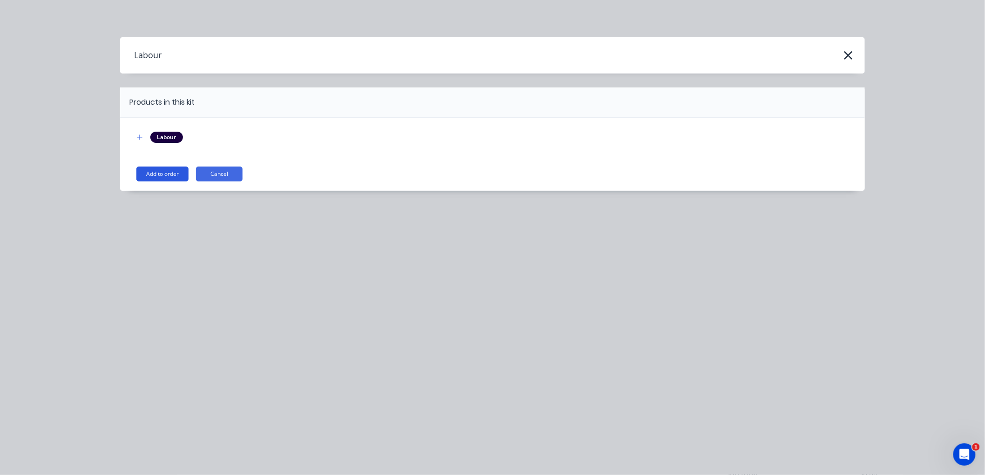
click at [159, 177] on button "Add to order" at bounding box center [162, 174] width 52 height 15
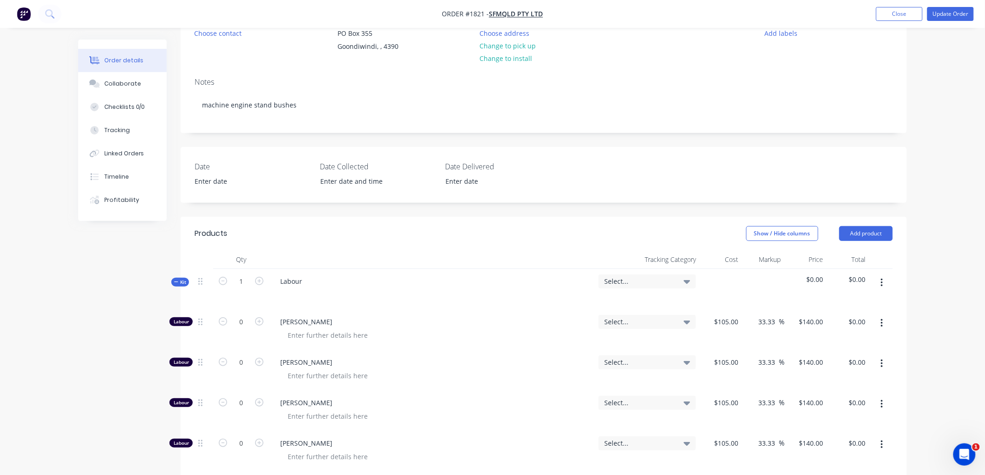
scroll to position [155, 0]
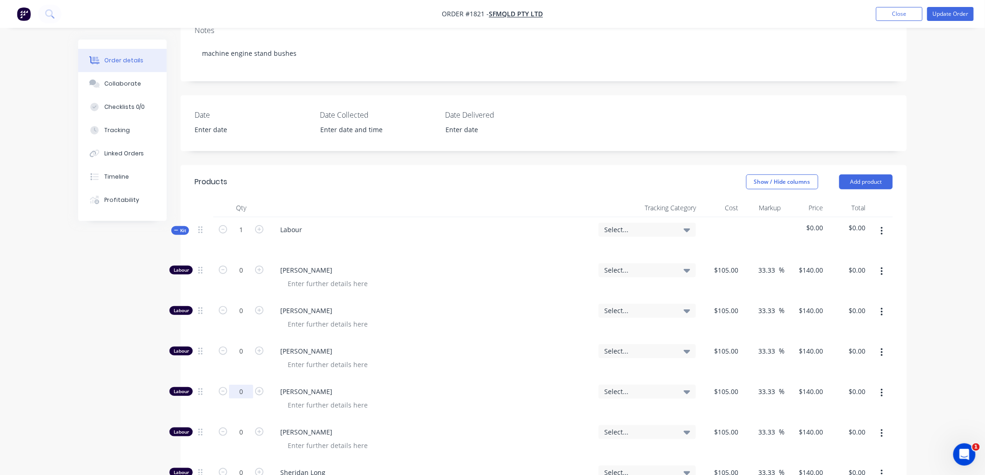
click at [243, 388] on input "0" at bounding box center [241, 392] width 24 height 14
type input "1.75"
type input "$245.00"
click at [113, 337] on div "Created by Workshop Created [DATE] Required [DATE] Assigned to Add team member …" at bounding box center [492, 356] width 828 height 943
click at [178, 233] on span "Kit" at bounding box center [180, 230] width 12 height 7
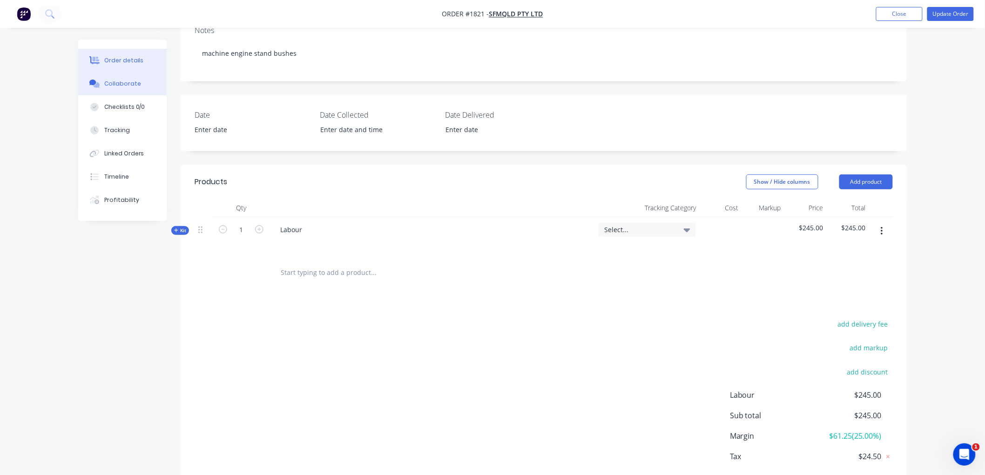
click at [122, 87] on div "Collaborate" at bounding box center [122, 84] width 37 height 8
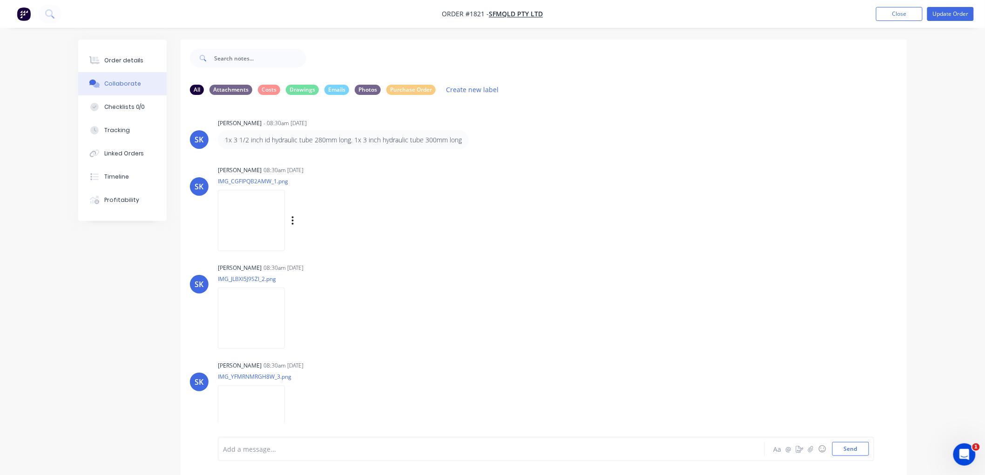
scroll to position [13, 0]
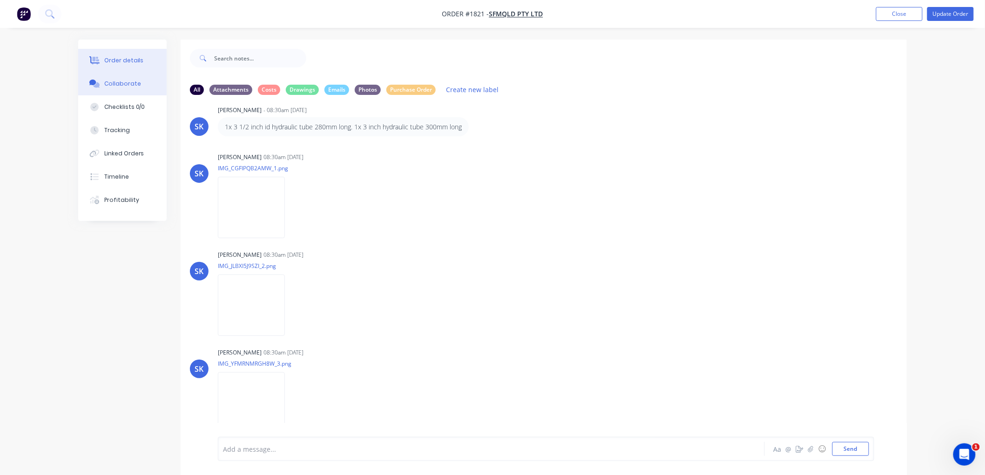
click at [134, 60] on div "Order details" at bounding box center [124, 60] width 40 height 8
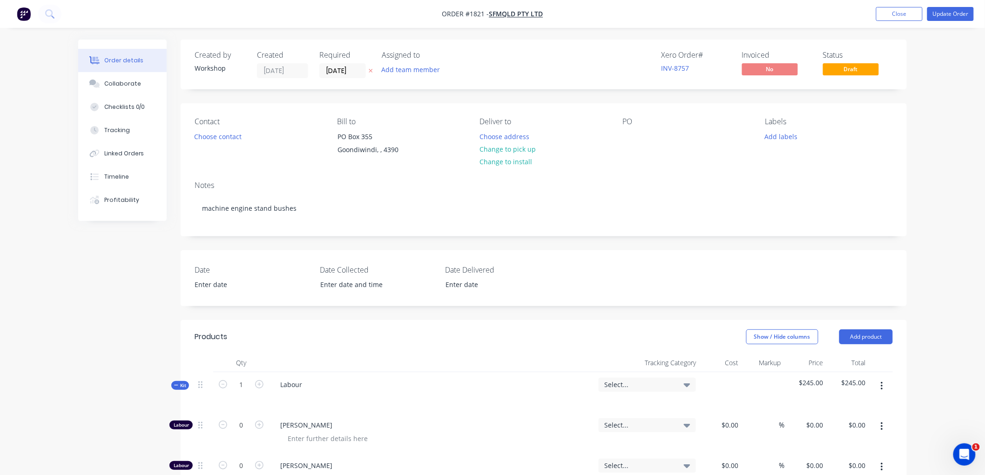
type input "$105.00"
type input "33.33"
type input "$140.00"
type input "$105.00"
type input "33.33"
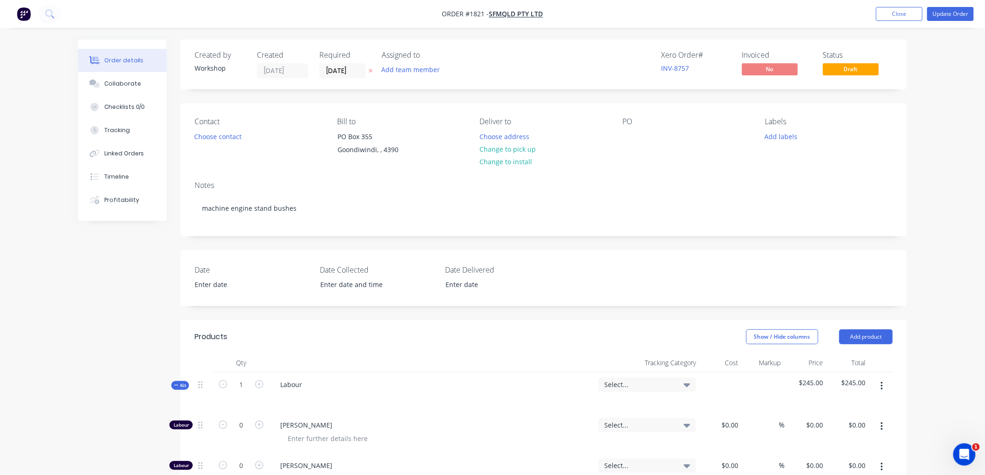
type input "$140.00"
type input "$105.00"
type input "33.33"
type input "$140.00"
type input "$105.00"
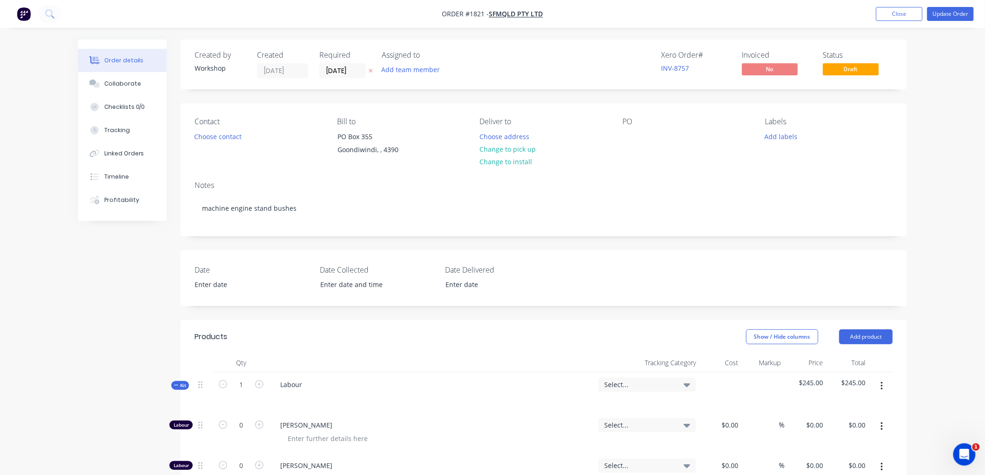
type input "33.33"
type input "$140.00"
type input "$245.00"
type input "$105.00"
type input "33.33"
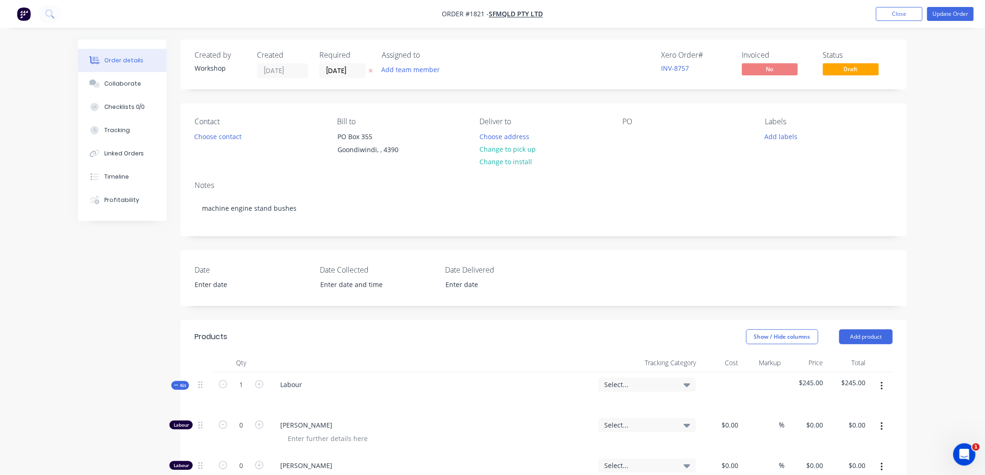
type input "$140.00"
type input "$105.00"
type input "33.33"
type input "$140.00"
type input "$105.00"
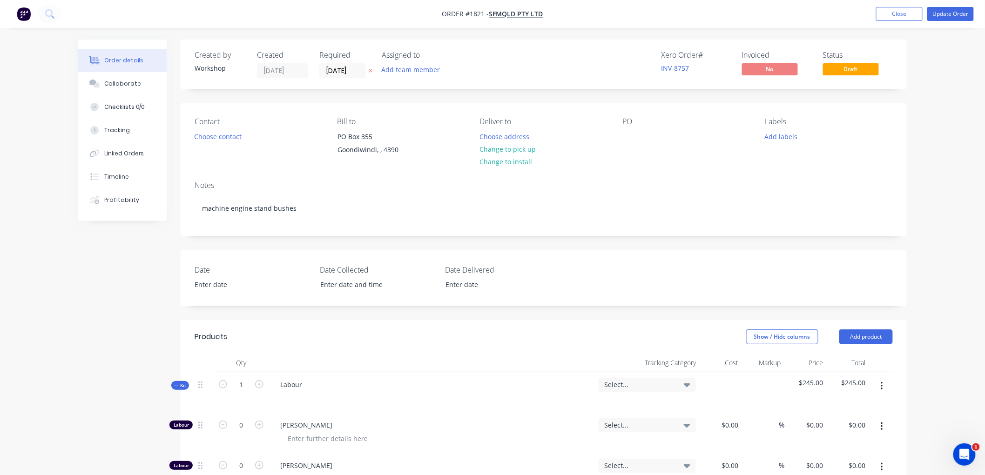
type input "33.33"
type input "$140.00"
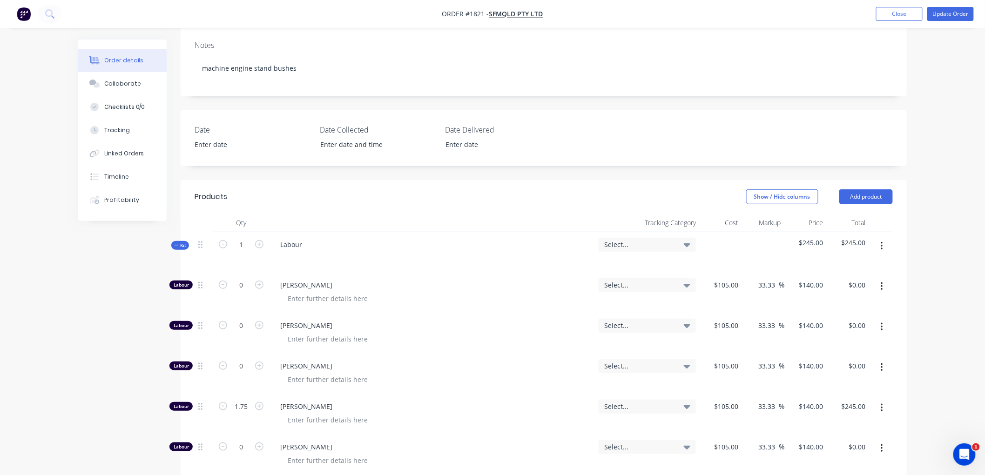
scroll to position [155, 0]
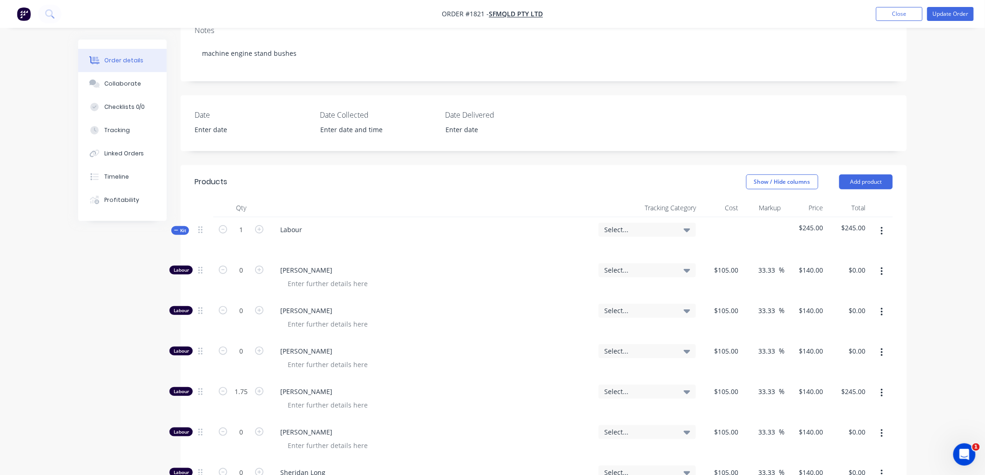
click at [176, 232] on icon "button" at bounding box center [176, 230] width 4 height 5
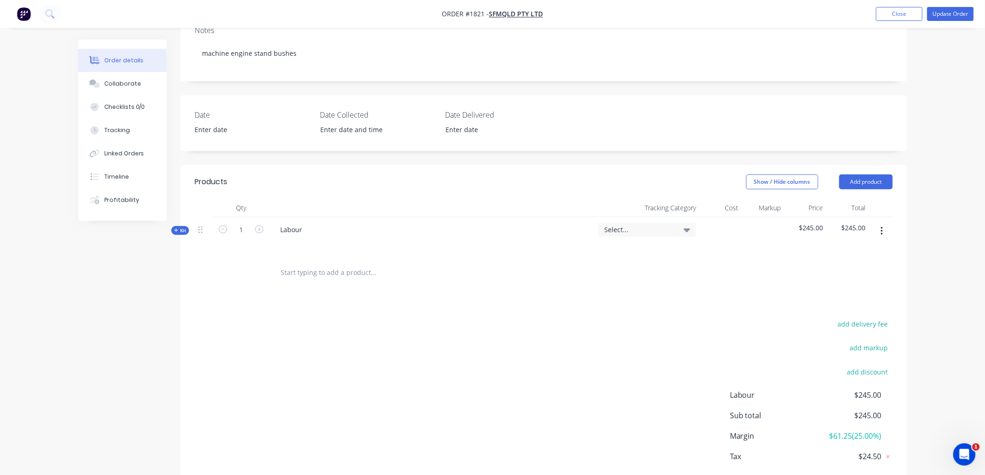
click at [321, 278] on input "text" at bounding box center [373, 272] width 186 height 19
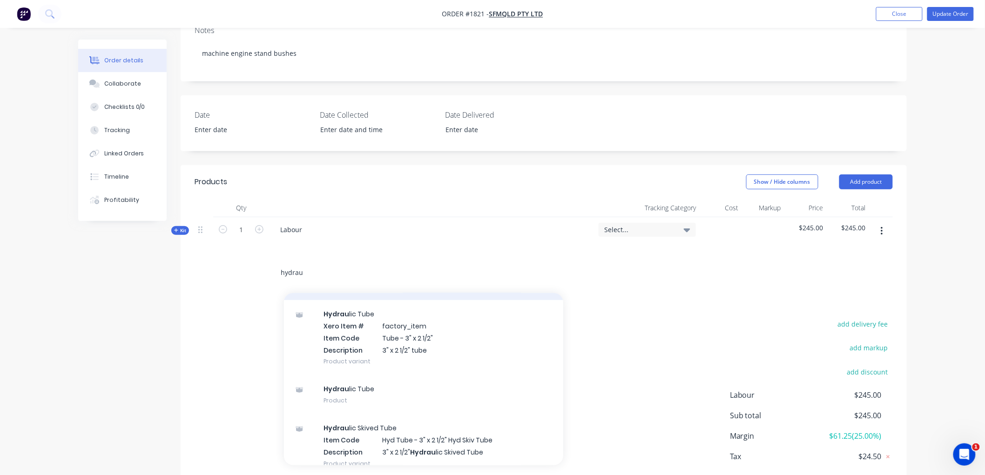
scroll to position [258, 0]
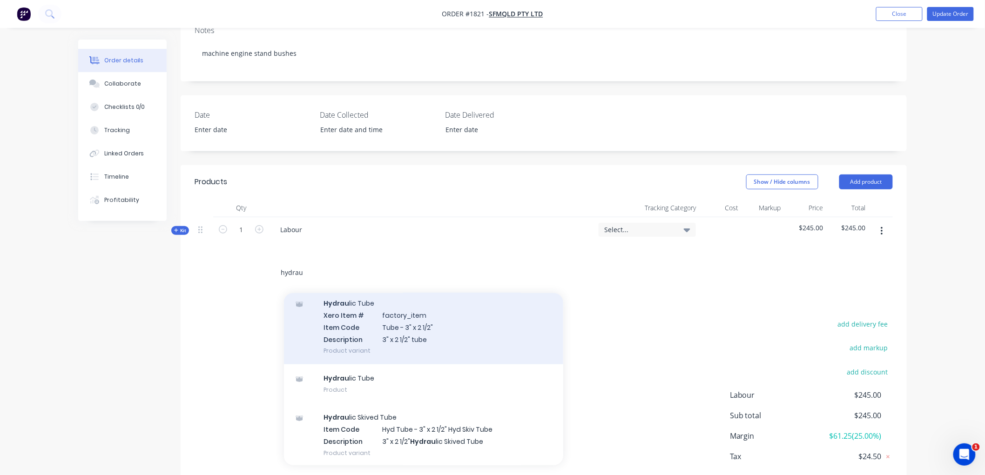
type input "hydrau"
click at [453, 326] on div "Hydrau lic Tube Xero Item # factory_item Item Code Tube - 3" x 2 1/2" Descripti…" at bounding box center [423, 326] width 279 height 75
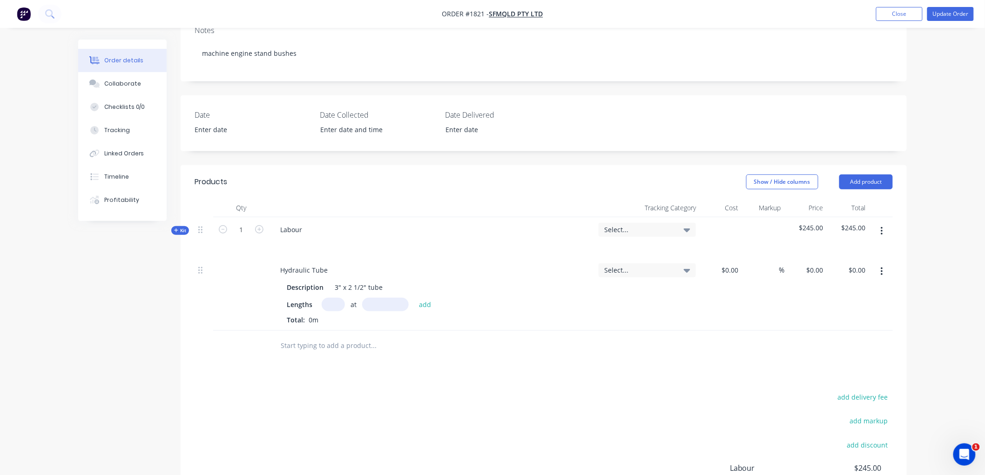
click at [336, 304] on input "text" at bounding box center [333, 304] width 23 height 13
type input "1"
type input "300"
click at [414, 298] on button "add" at bounding box center [425, 304] width 22 height 13
click at [322, 362] on input "text" at bounding box center [373, 361] width 186 height 19
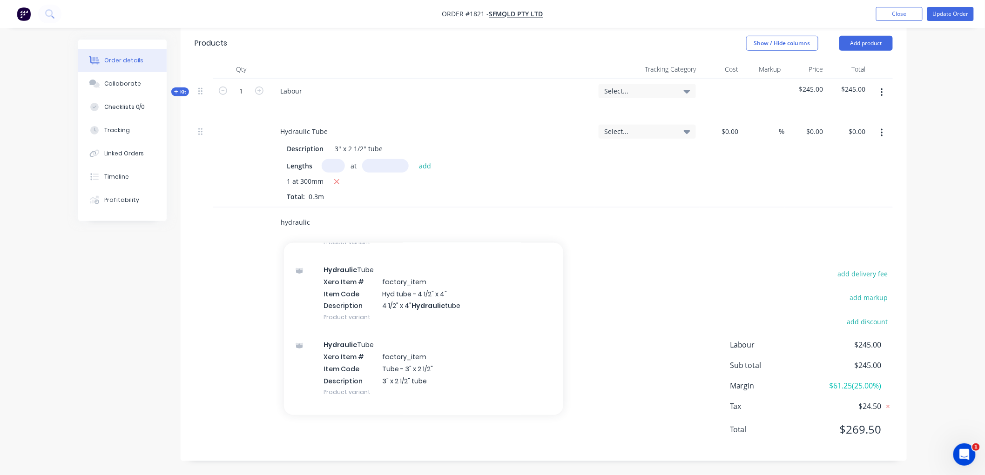
scroll to position [115, 0]
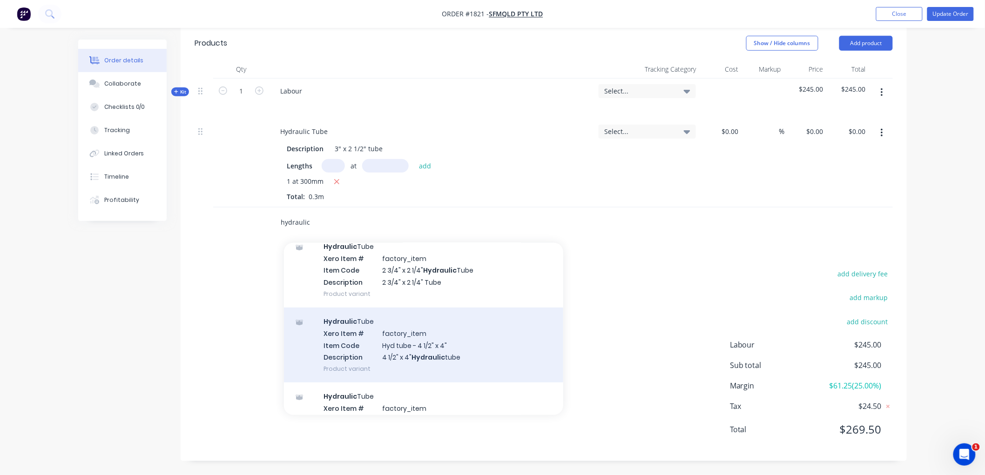
type input "hydraulic"
click at [464, 338] on div "Hydraulic Tube Xero Item # factory_item Item Code Hyd tube - 4 1/2" x 4" Descri…" at bounding box center [423, 345] width 279 height 75
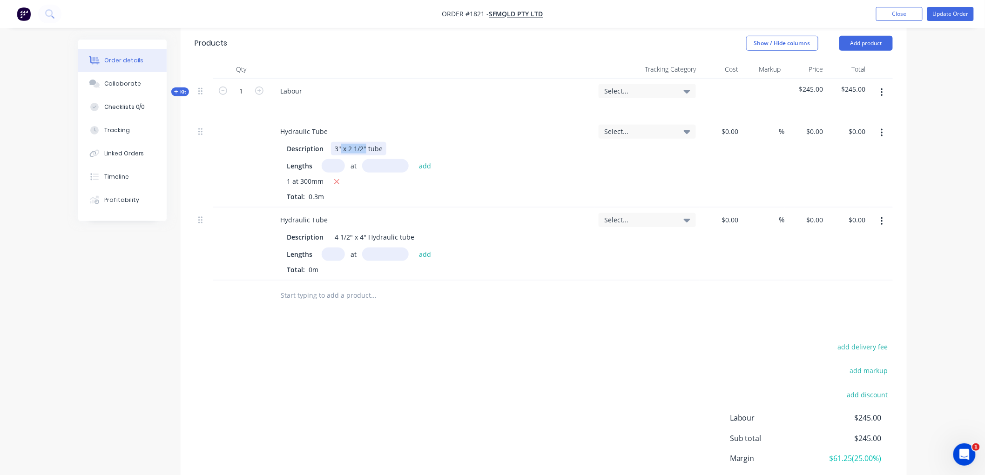
drag, startPoint x: 364, startPoint y: 146, endPoint x: 341, endPoint y: 148, distance: 22.9
click at [341, 148] on div "3" x 2 1/2" tube" at bounding box center [358, 148] width 55 height 13
drag, startPoint x: 363, startPoint y: 237, endPoint x: 318, endPoint y: 236, distance: 45.6
click at [318, 236] on div "Description 4 1/2" x 4" Hydraulic tube" at bounding box center [430, 236] width 294 height 13
drag, startPoint x: 354, startPoint y: 234, endPoint x: 384, endPoint y: 238, distance: 30.0
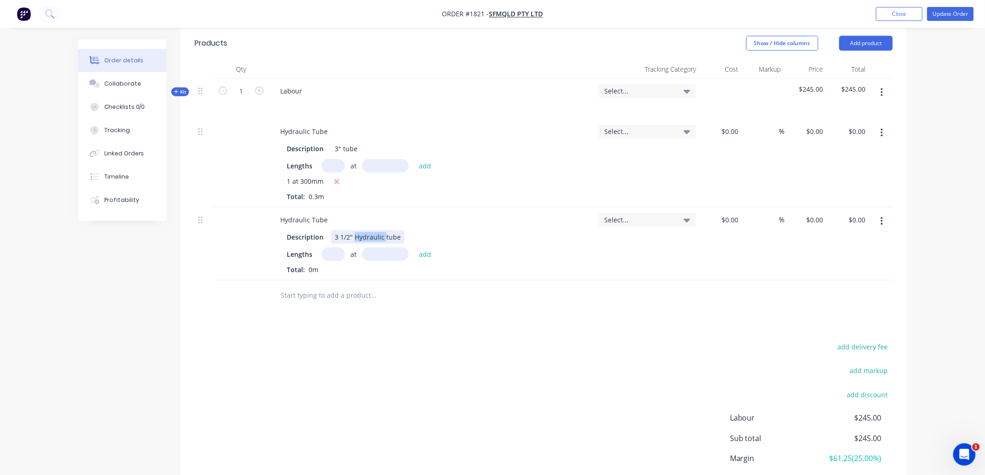
click at [384, 238] on div "3 1/2" Hydraulic tube" at bounding box center [368, 236] width 74 height 13
click at [331, 252] on input "text" at bounding box center [333, 254] width 23 height 13
type input "1"
type input "280"
click at [414, 248] on button "add" at bounding box center [425, 254] width 22 height 13
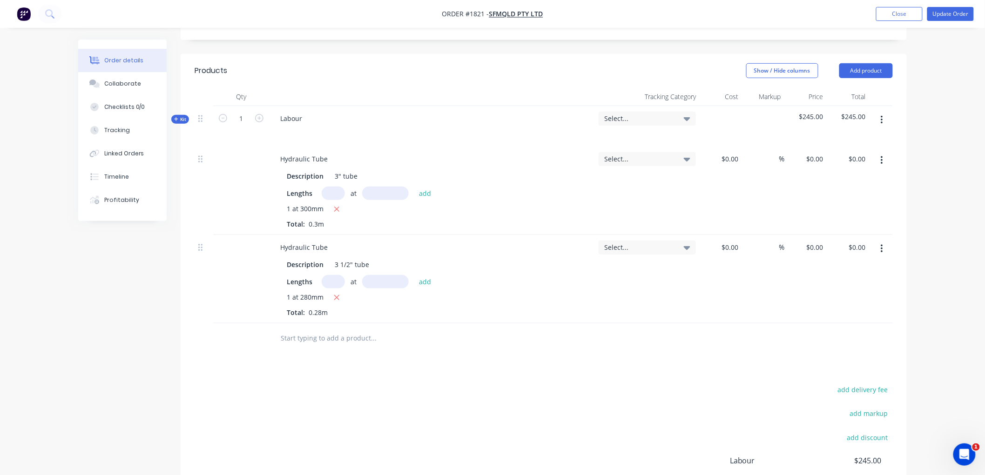
scroll to position [242, 0]
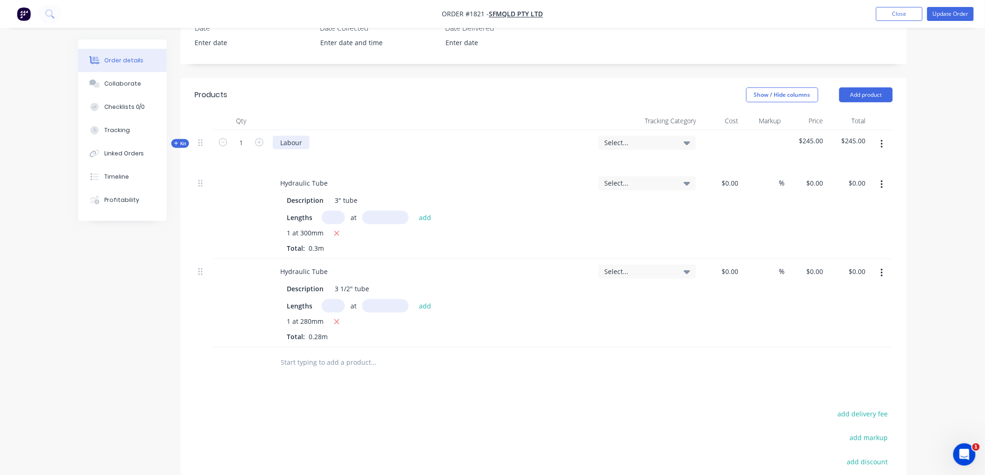
click at [301, 142] on div "Labour" at bounding box center [291, 142] width 37 height 13
drag, startPoint x: 385, startPoint y: 142, endPoint x: 396, endPoint y: 141, distance: 10.8
click at [385, 142] on div "Labour: Supply large bushes to suit" at bounding box center [336, 142] width 126 height 13
click at [388, 141] on div "Labour: Supply large bushes to suit" at bounding box center [336, 142] width 126 height 13
click at [737, 182] on input "$0.00" at bounding box center [730, 182] width 21 height 13
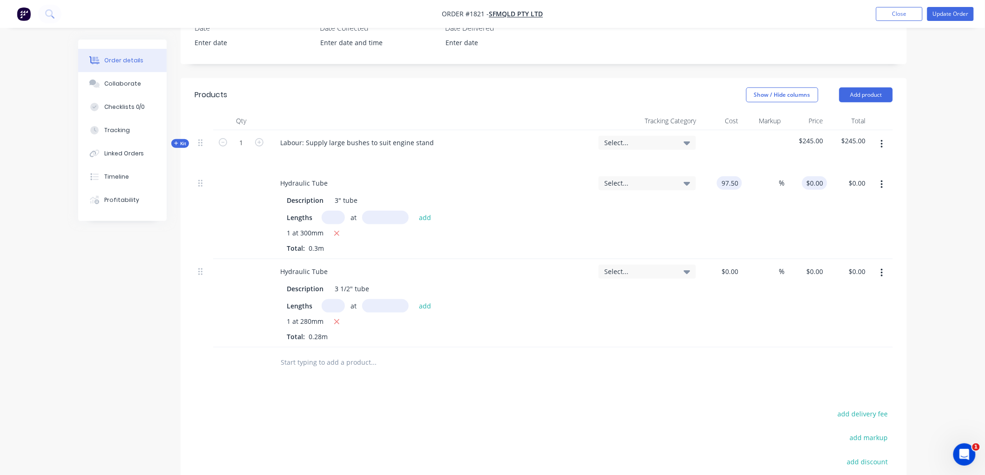
type input "$97.50"
type input "97.5"
type input "$29.25"
click at [812, 180] on input "97.5" at bounding box center [816, 182] width 21 height 13
type input "274.22"
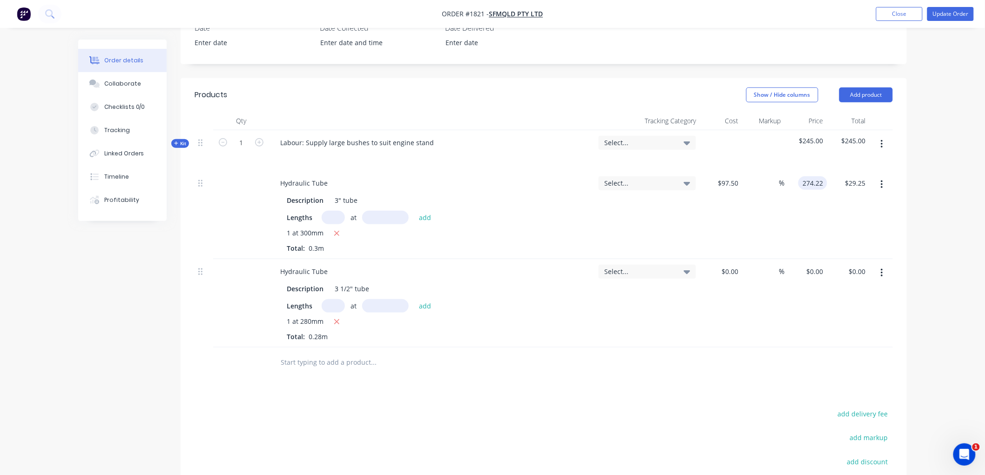
type input "181.25"
type input "$274.22"
type input "$82.27"
click at [812, 271] on div "0 $0.00" at bounding box center [806, 303] width 42 height 88
type input "$420.03"
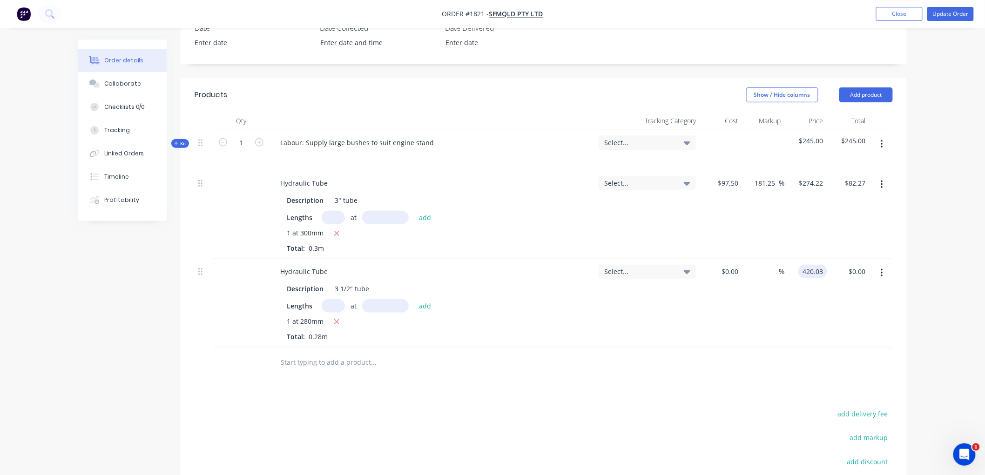
type input "$117.61"
click at [559, 392] on div "Products Show / Hide columns Add product Qty Tracking Category Cost Markup Pric…" at bounding box center [544, 339] width 726 height 523
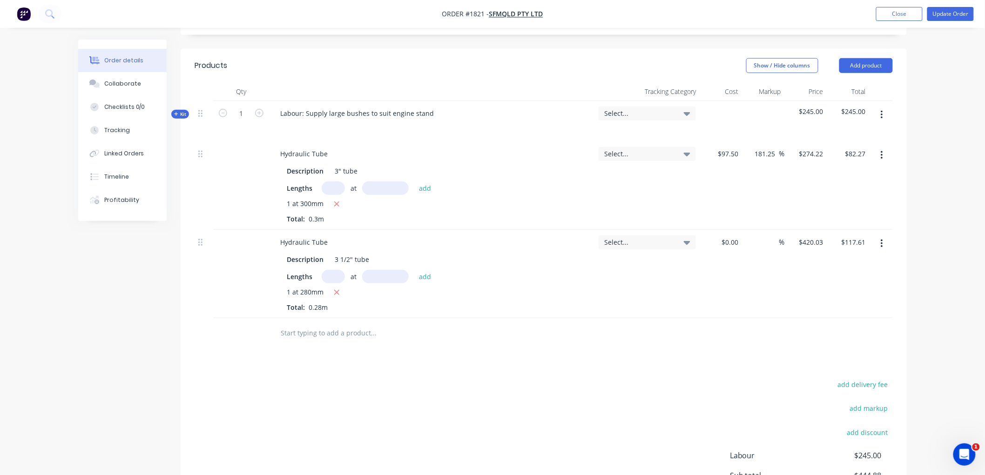
scroll to position [278, 0]
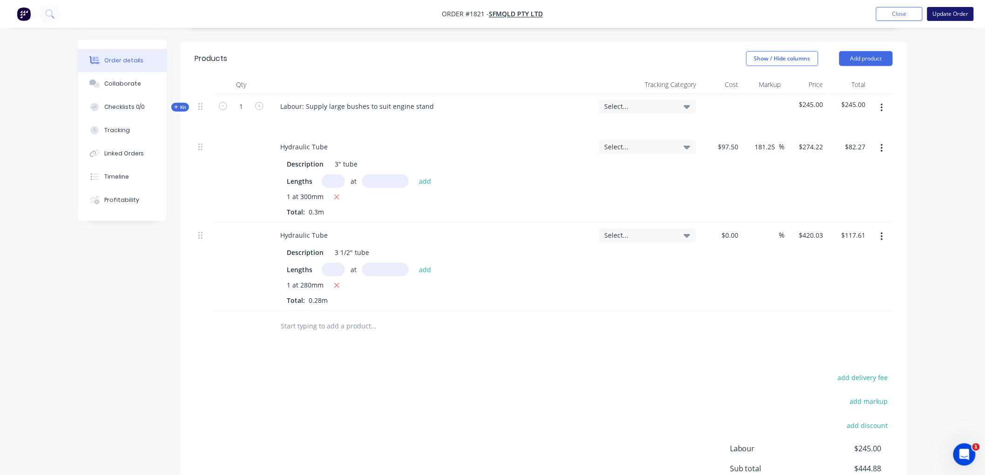
click at [946, 11] on button "Update Order" at bounding box center [950, 14] width 47 height 14
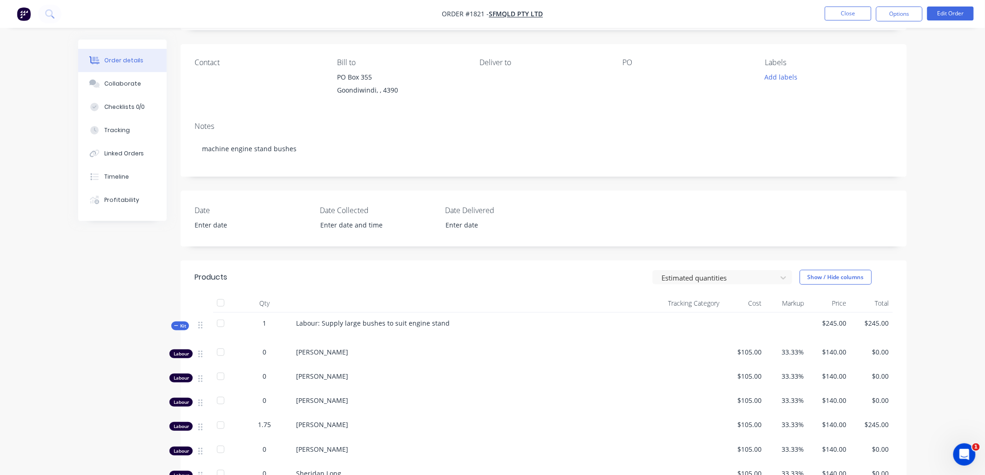
scroll to position [0, 0]
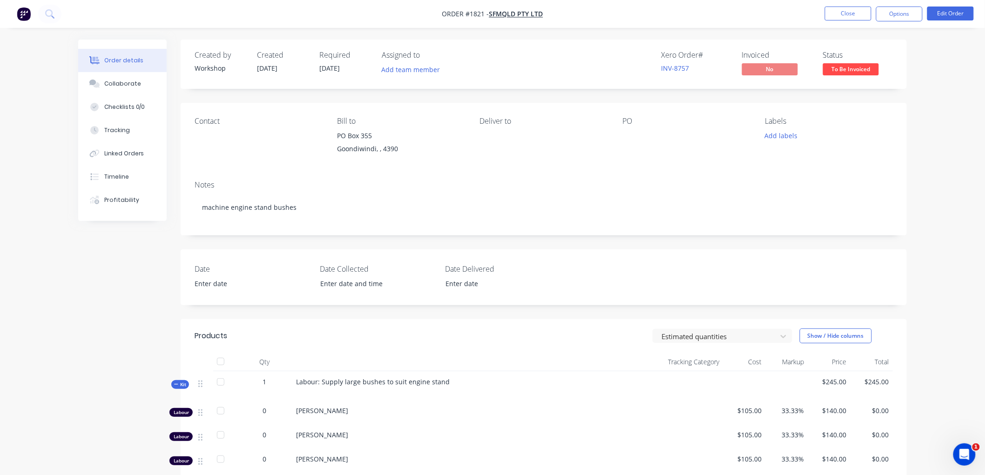
drag, startPoint x: 629, startPoint y: 139, endPoint x: 684, endPoint y: 129, distance: 55.7
click at [638, 138] on div at bounding box center [680, 135] width 116 height 13
click at [935, 20] on button "Edit Order" at bounding box center [950, 14] width 47 height 14
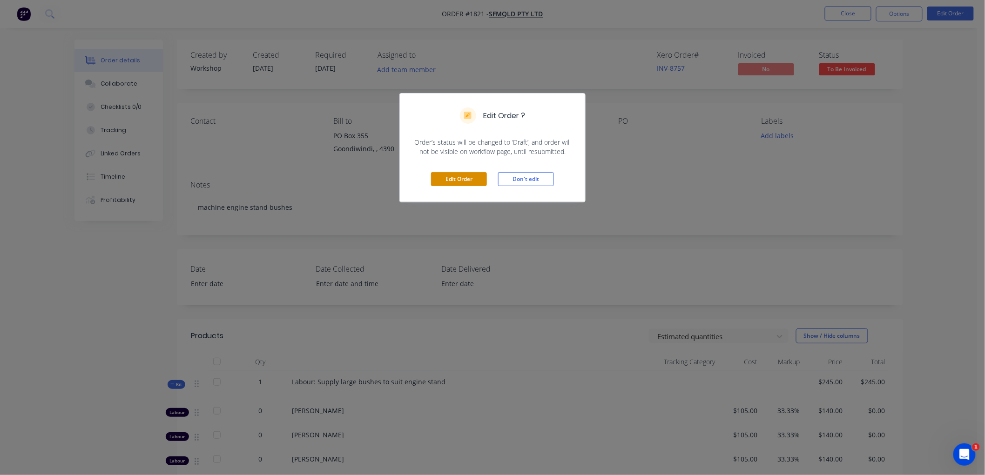
click at [466, 173] on button "Edit Order" at bounding box center [459, 179] width 56 height 14
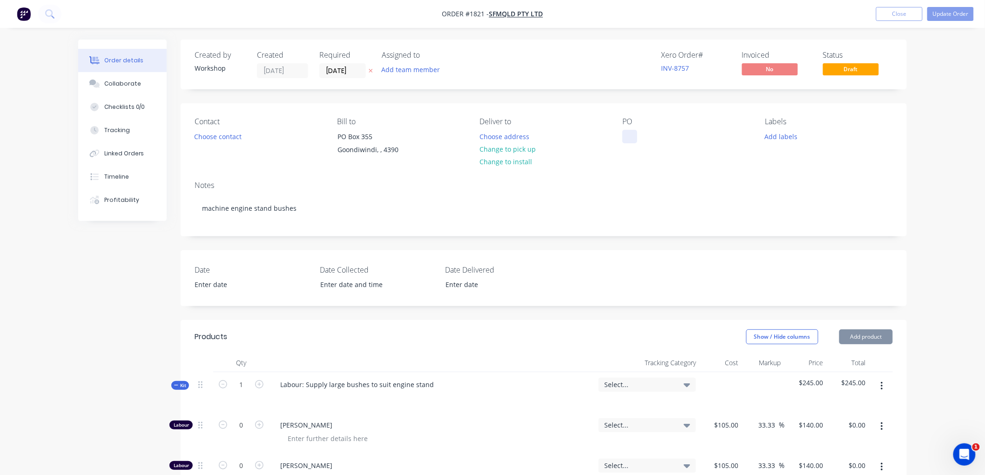
click at [630, 133] on div at bounding box center [629, 136] width 15 height 13
click at [948, 12] on button "Update Order" at bounding box center [950, 14] width 47 height 14
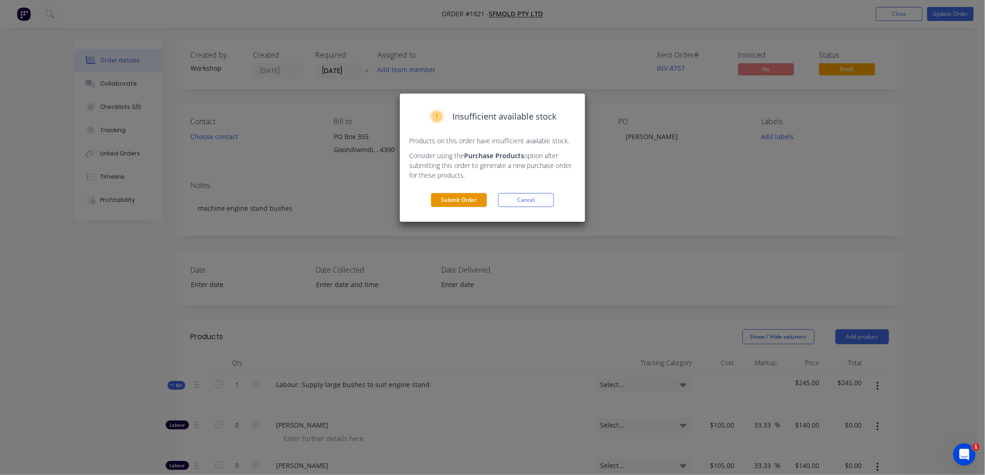
click at [453, 196] on button "Submit Order" at bounding box center [459, 200] width 56 height 14
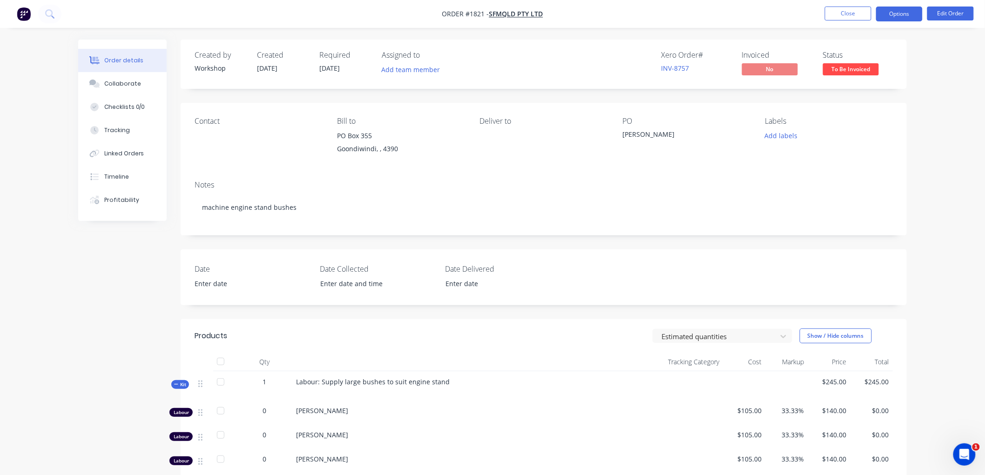
click at [886, 10] on button "Options" at bounding box center [899, 14] width 47 height 15
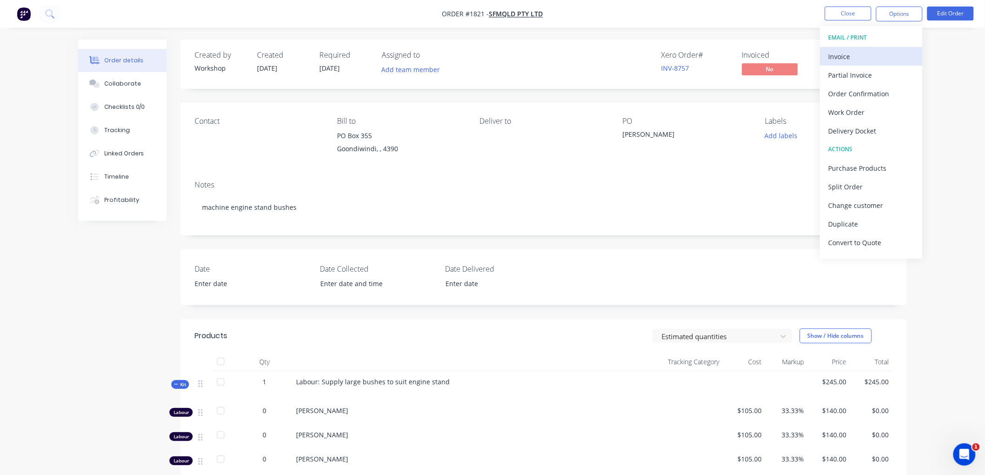
click at [858, 54] on div "Invoice" at bounding box center [871, 56] width 86 height 13
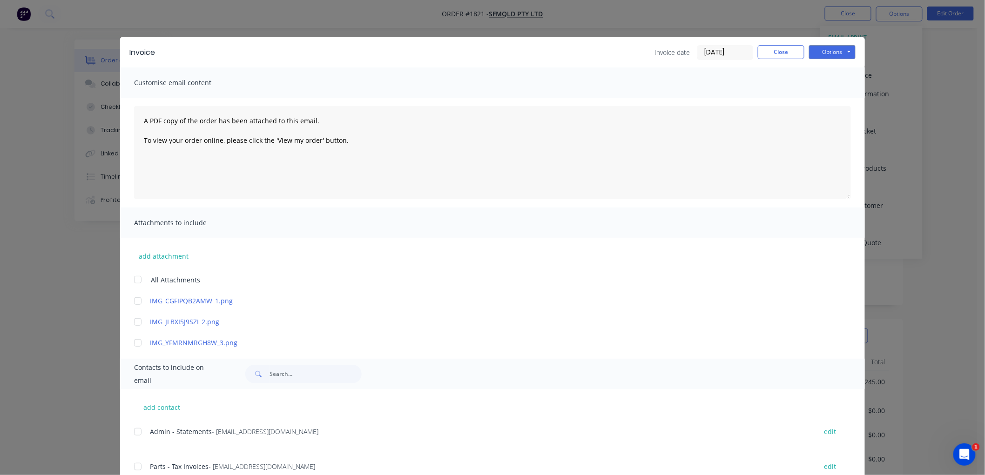
click at [728, 45] on label "[DATE]" at bounding box center [725, 52] width 56 height 15
click at [728, 46] on input "[DATE]" at bounding box center [725, 53] width 55 height 14
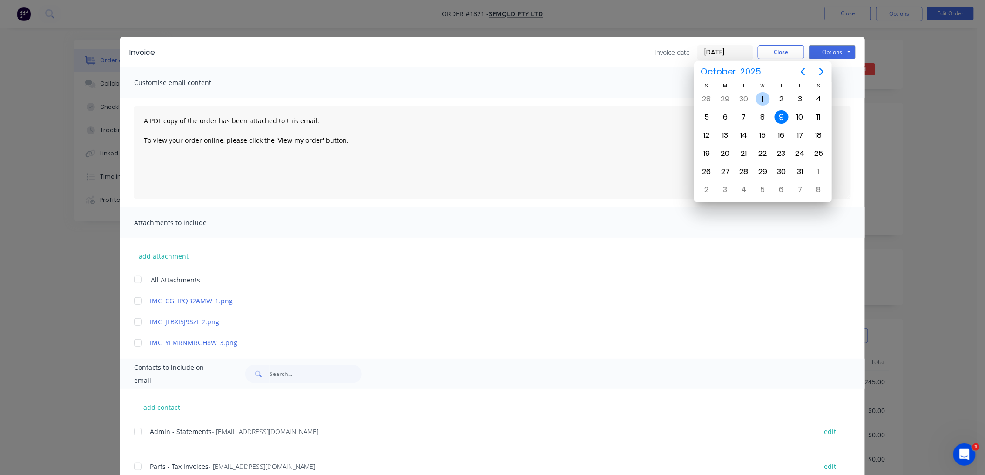
drag, startPoint x: 766, startPoint y: 92, endPoint x: 761, endPoint y: 92, distance: 5.1
click at [766, 92] on div "[DATE]" at bounding box center [762, 99] width 19 height 18
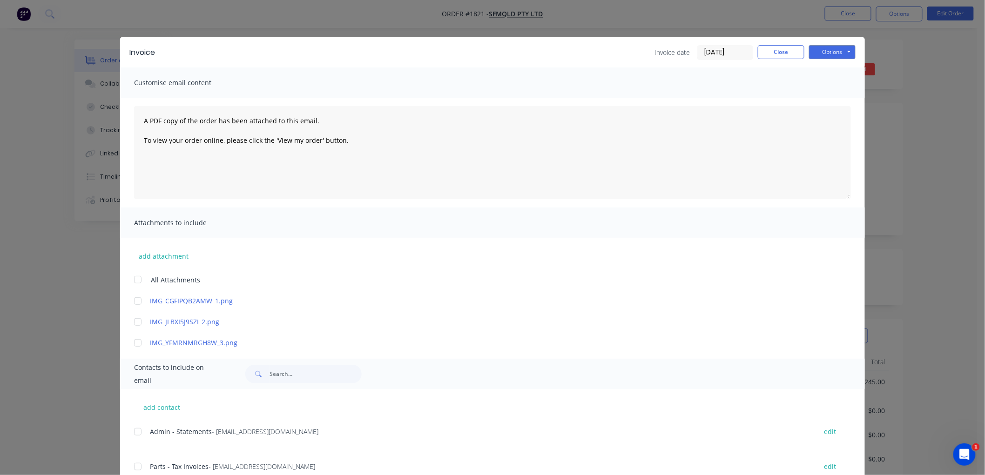
click at [731, 48] on input "[DATE]" at bounding box center [725, 53] width 55 height 14
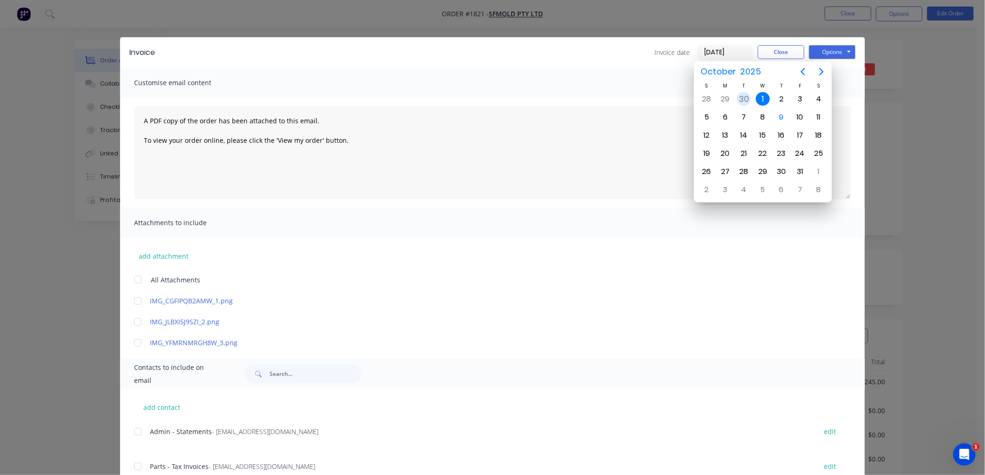
click at [744, 94] on div "30" at bounding box center [744, 99] width 14 height 14
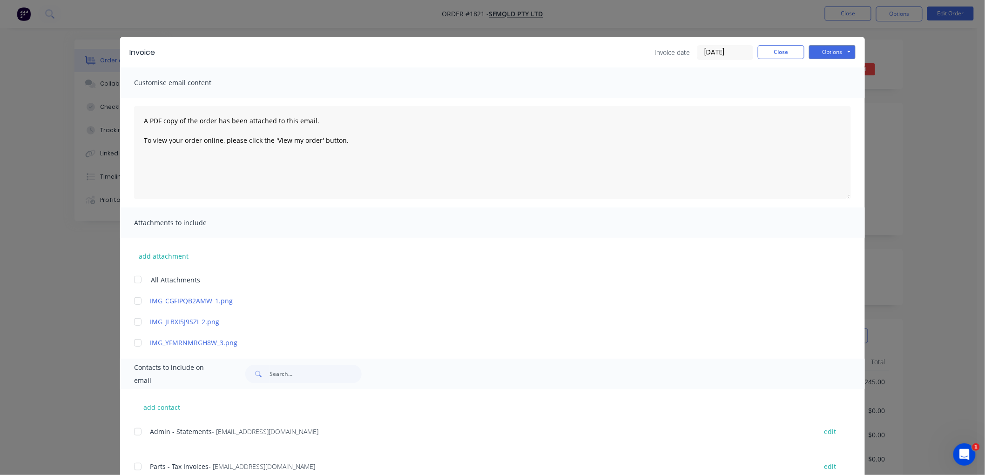
type input "[DATE]"
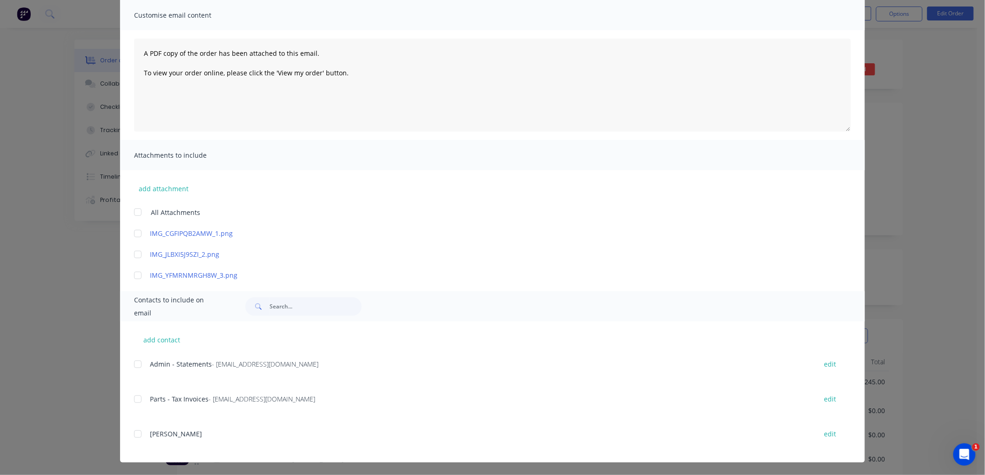
click at [135, 398] on div at bounding box center [137, 399] width 19 height 19
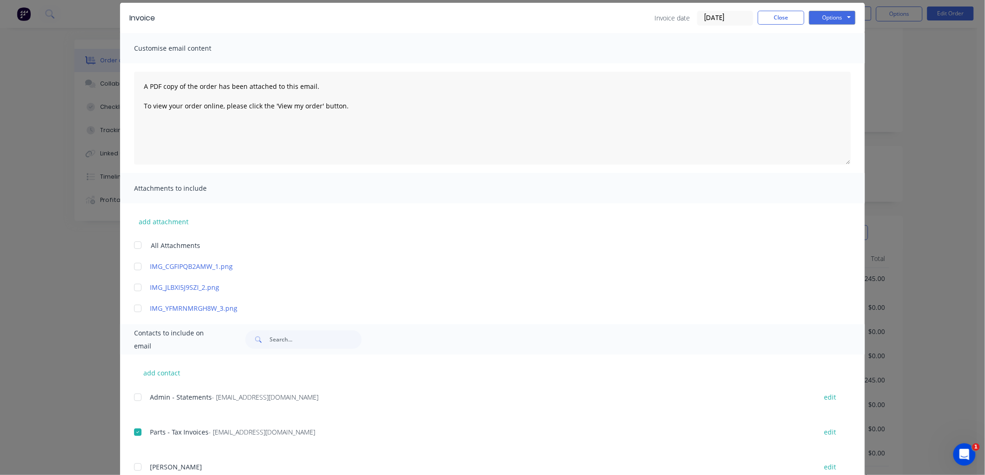
scroll to position [0, 0]
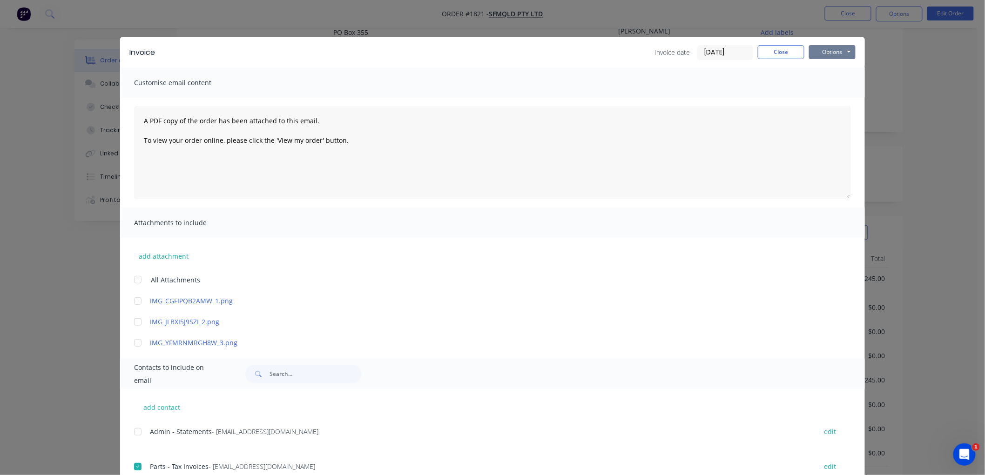
click at [822, 52] on button "Options" at bounding box center [832, 52] width 47 height 14
click at [835, 98] on button "Email" at bounding box center [839, 99] width 60 height 15
drag, startPoint x: 777, startPoint y: 49, endPoint x: 855, endPoint y: 31, distance: 80.3
click at [778, 49] on button "Close" at bounding box center [781, 52] width 47 height 14
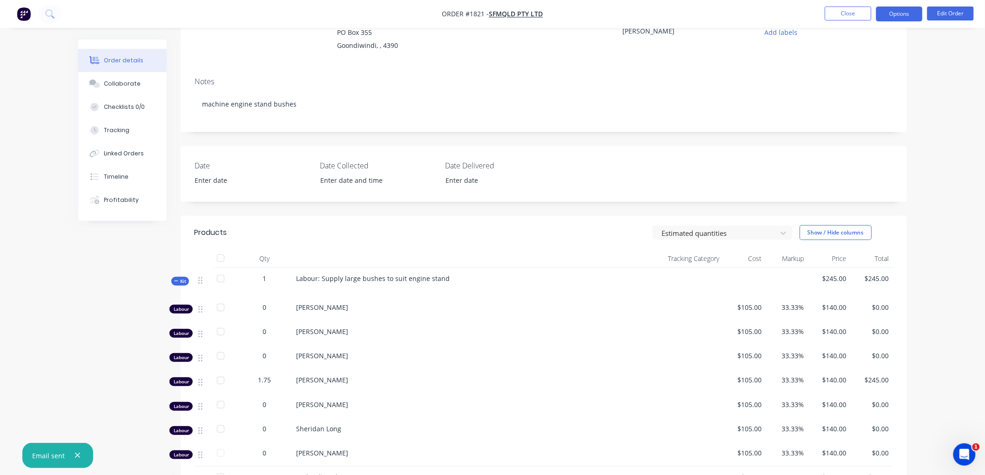
click at [886, 19] on button "Options" at bounding box center [899, 14] width 47 height 15
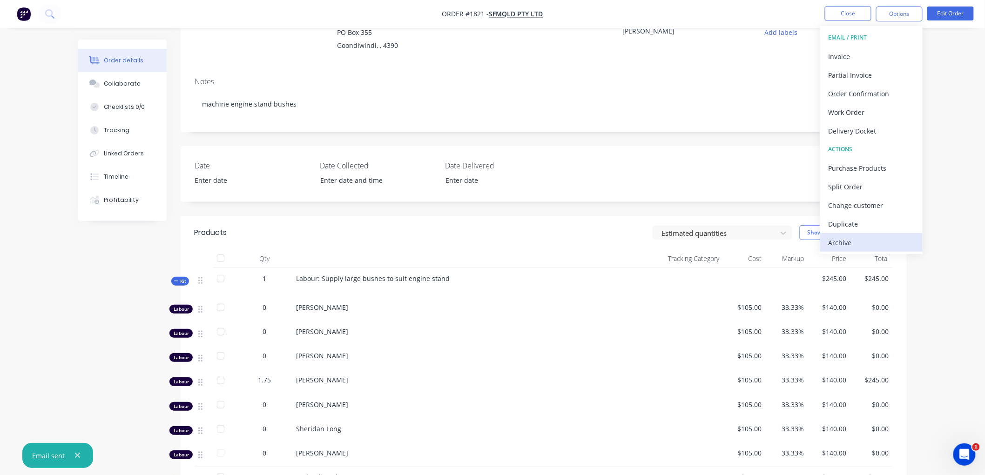
click at [840, 239] on div "Archive" at bounding box center [871, 242] width 86 height 13
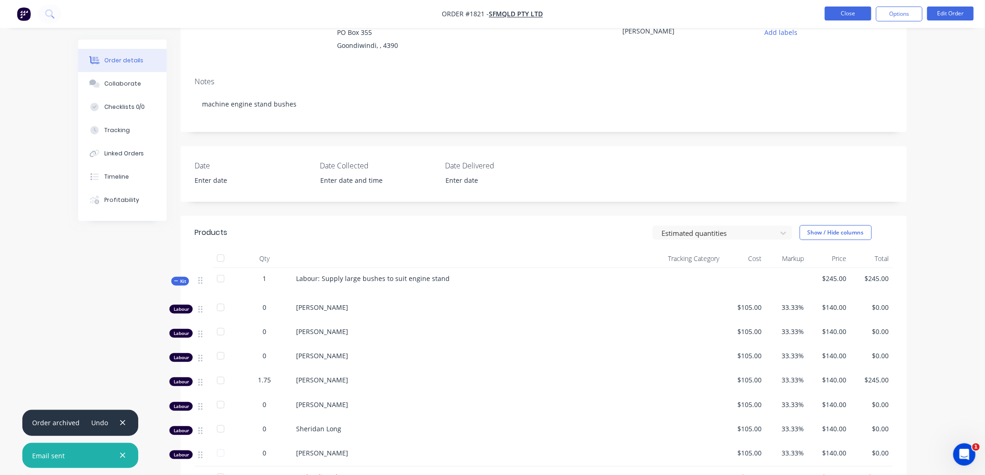
click at [845, 13] on button "Close" at bounding box center [848, 14] width 47 height 14
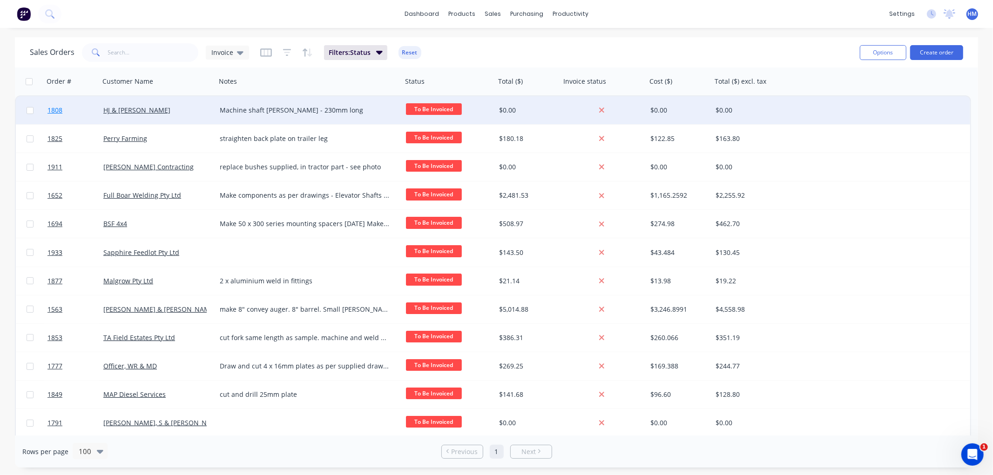
click at [89, 118] on link "1808" at bounding box center [75, 110] width 56 height 28
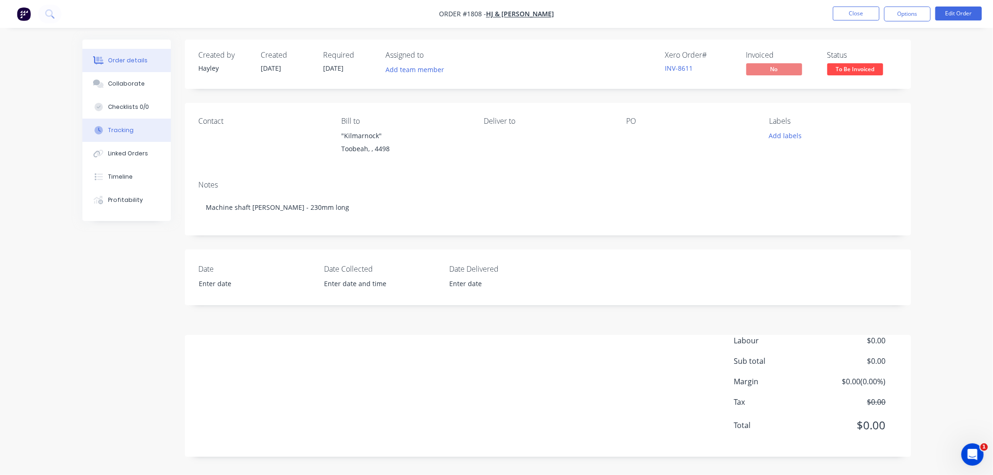
click at [126, 129] on div "Tracking" at bounding box center [121, 130] width 26 height 8
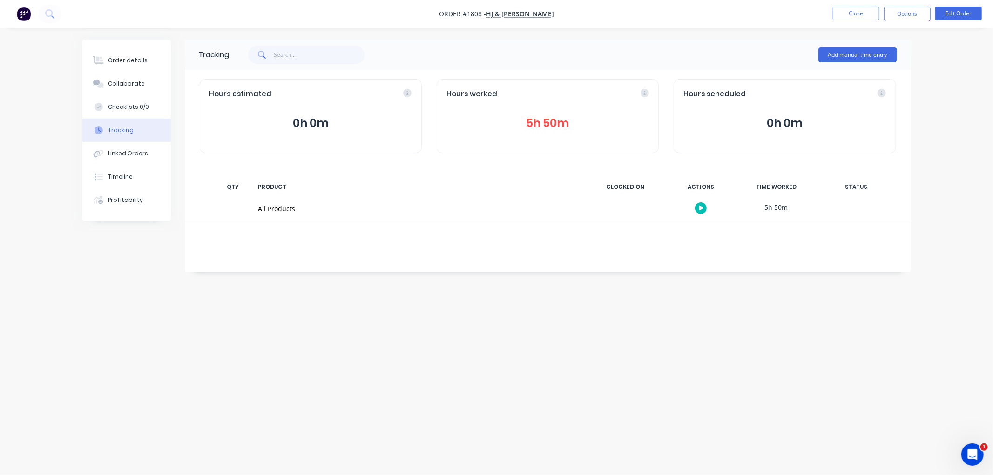
click at [532, 126] on button "5h 50m" at bounding box center [547, 123] width 202 height 18
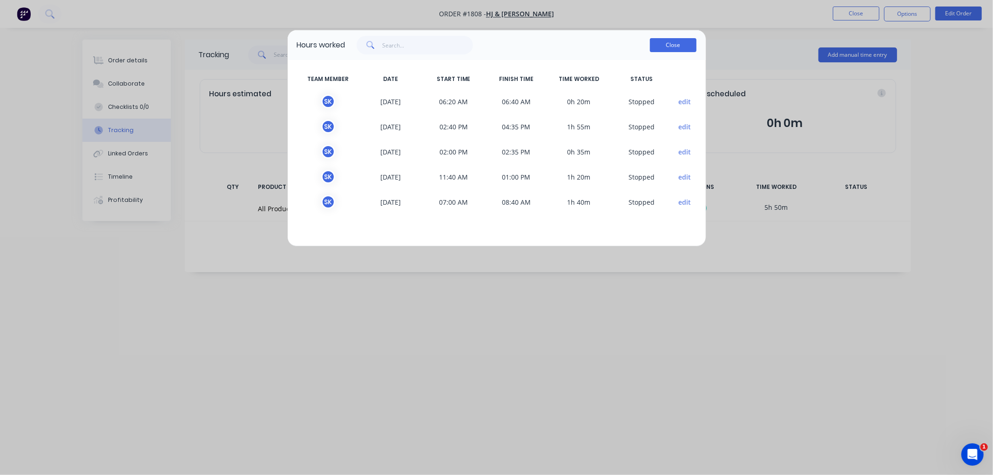
click at [668, 45] on button "Close" at bounding box center [673, 45] width 47 height 14
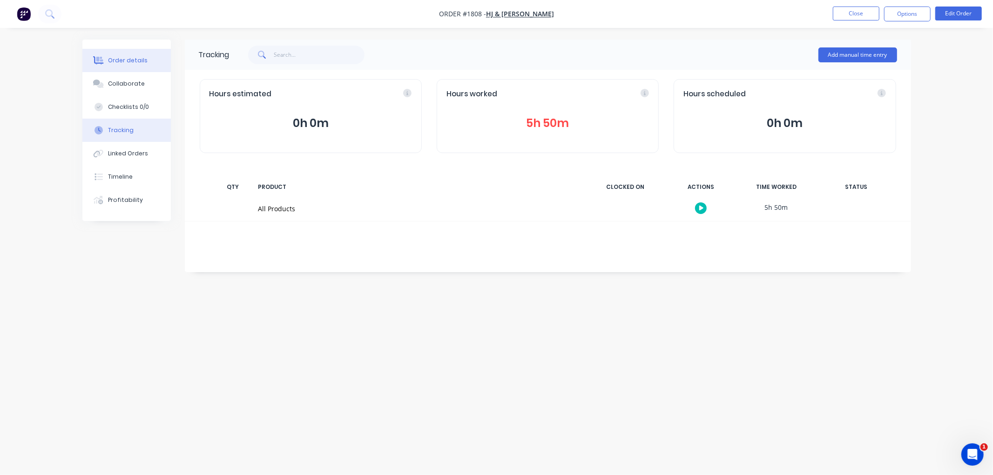
click at [121, 61] on div "Order details" at bounding box center [128, 60] width 40 height 8
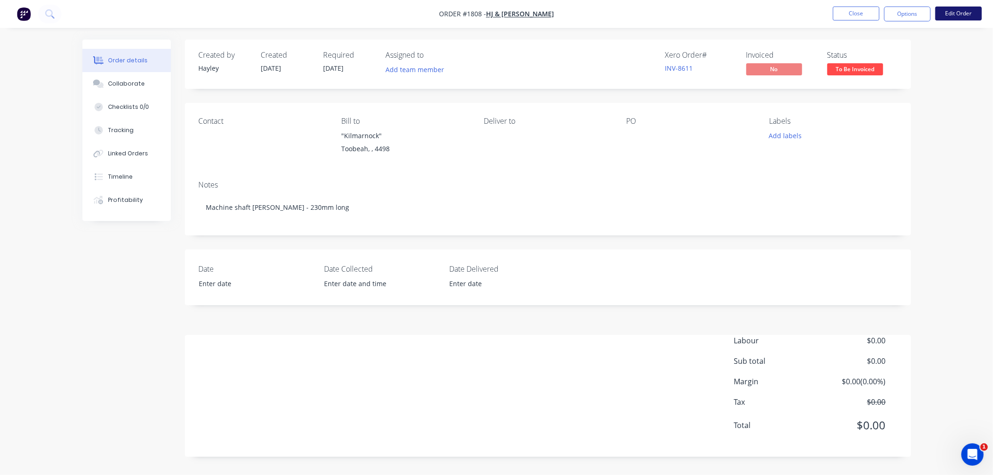
click at [959, 13] on button "Edit Order" at bounding box center [958, 14] width 47 height 14
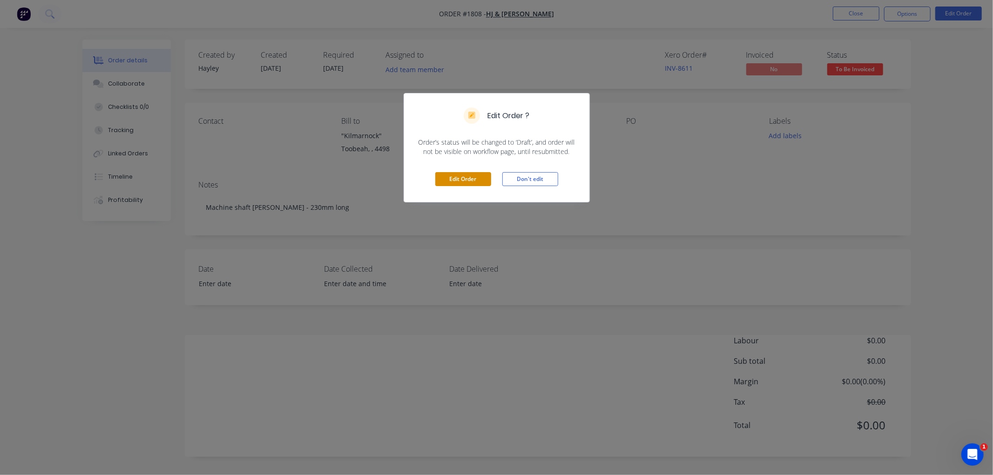
click at [456, 176] on button "Edit Order" at bounding box center [463, 179] width 56 height 14
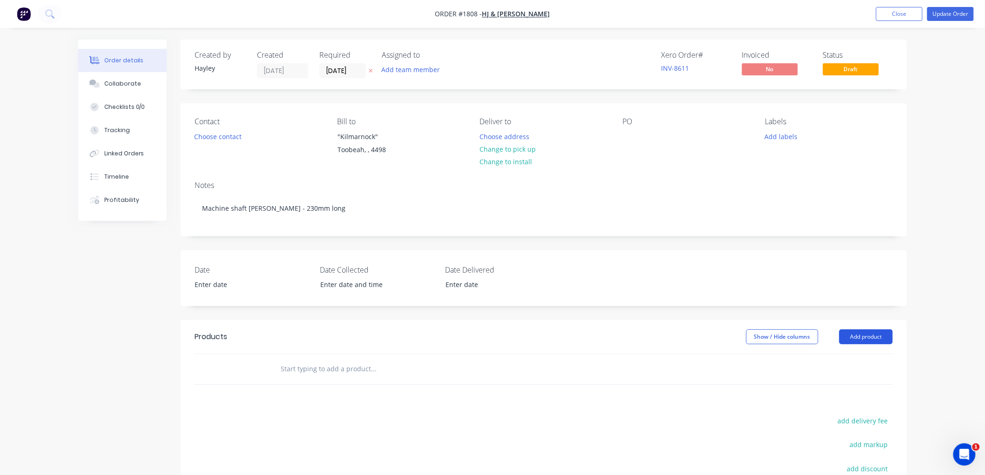
click at [863, 333] on button "Add product" at bounding box center [866, 336] width 54 height 15
click at [848, 359] on div "Product catalogue" at bounding box center [849, 360] width 72 height 13
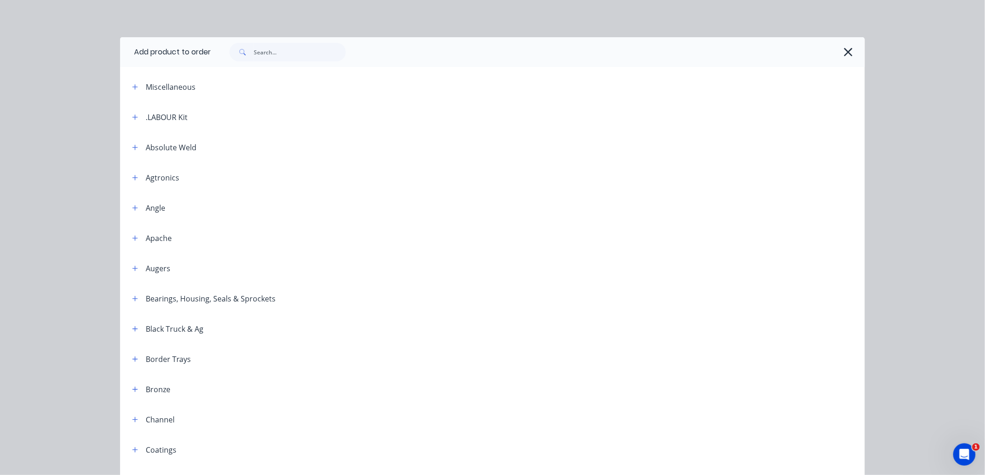
drag, startPoint x: 151, startPoint y: 114, endPoint x: 146, endPoint y: 115, distance: 5.2
click at [146, 115] on div ".LABOUR Kit" at bounding box center [167, 117] width 42 height 11
click at [125, 115] on div ".LABOUR Kit" at bounding box center [156, 117] width 63 height 12
click at [132, 113] on button "button" at bounding box center [135, 117] width 12 height 12
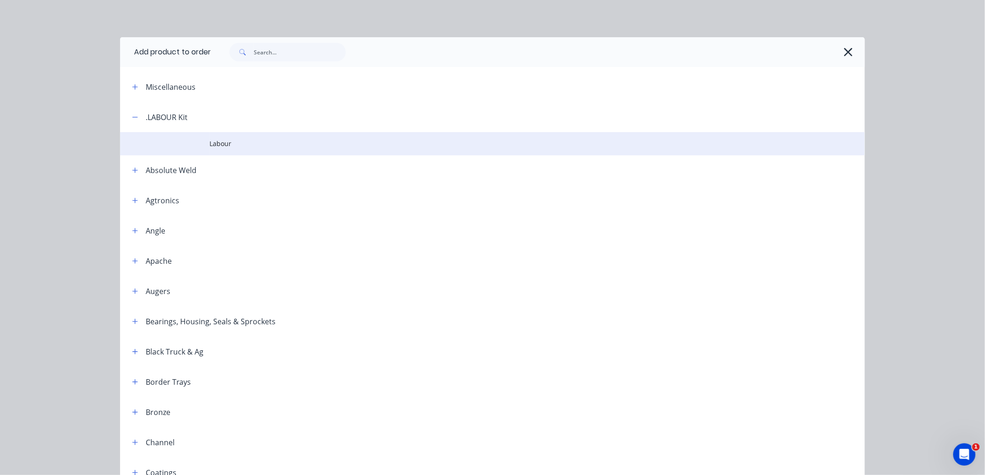
click at [227, 144] on span "Labour" at bounding box center [471, 144] width 524 height 10
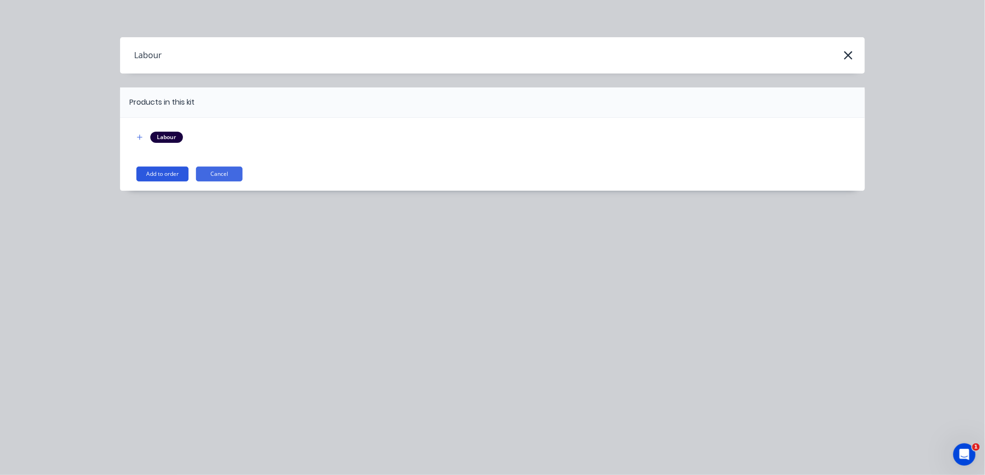
click at [168, 168] on button "Add to order" at bounding box center [162, 174] width 52 height 15
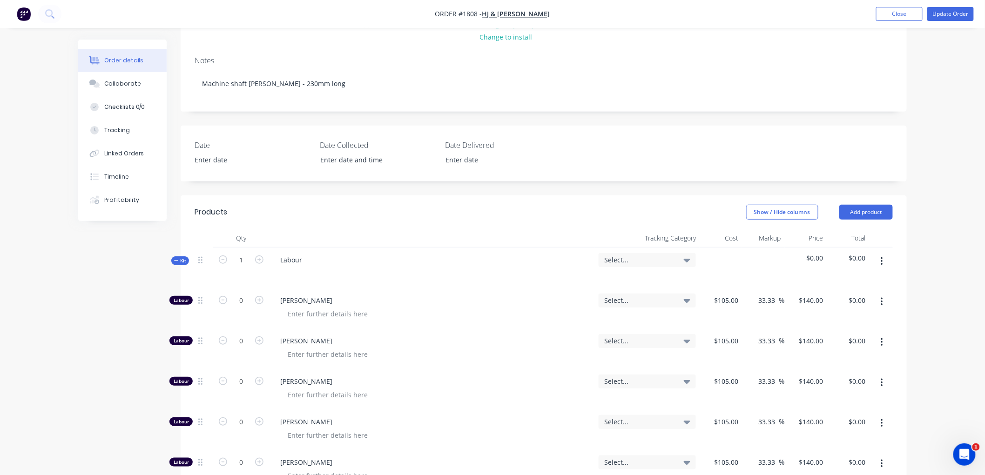
scroll to position [155, 0]
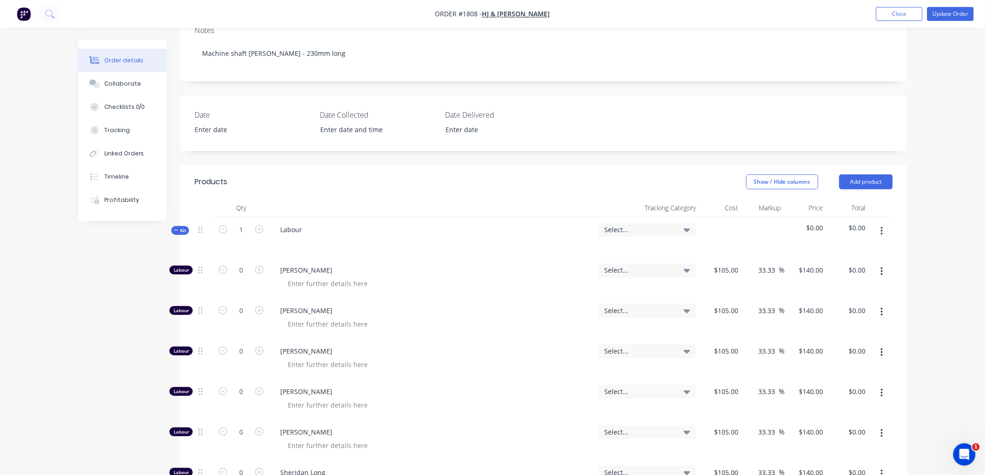
click at [171, 230] on button "Kit" at bounding box center [180, 230] width 18 height 9
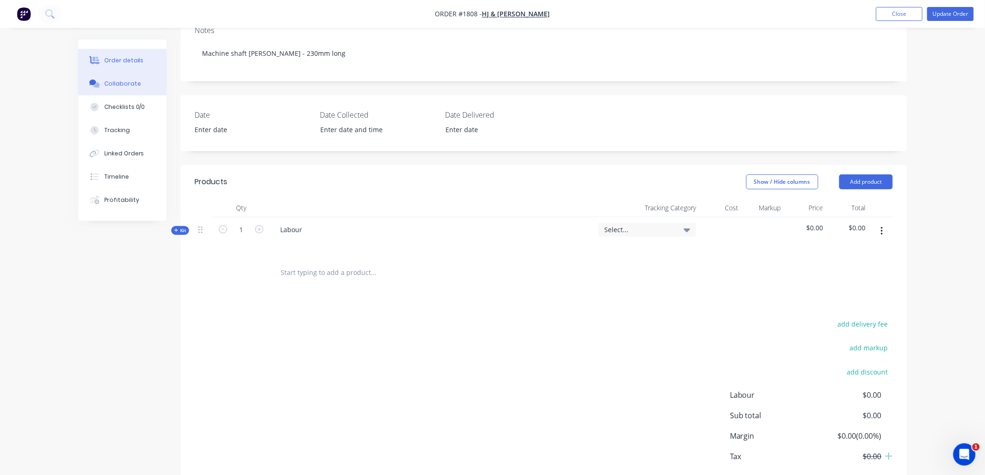
click at [131, 76] on button "Collaborate" at bounding box center [122, 83] width 88 height 23
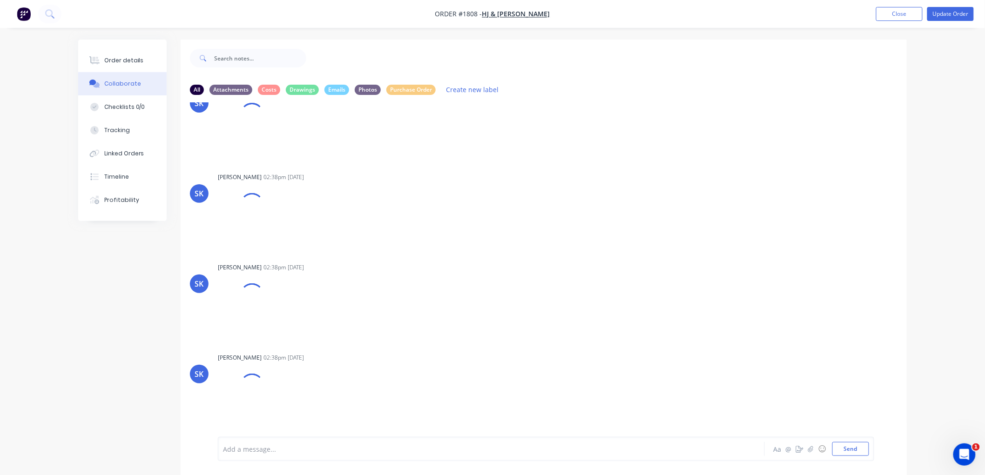
scroll to position [308, 0]
click at [129, 105] on div "Checklists 0/0" at bounding box center [124, 107] width 41 height 8
type textarea "x"
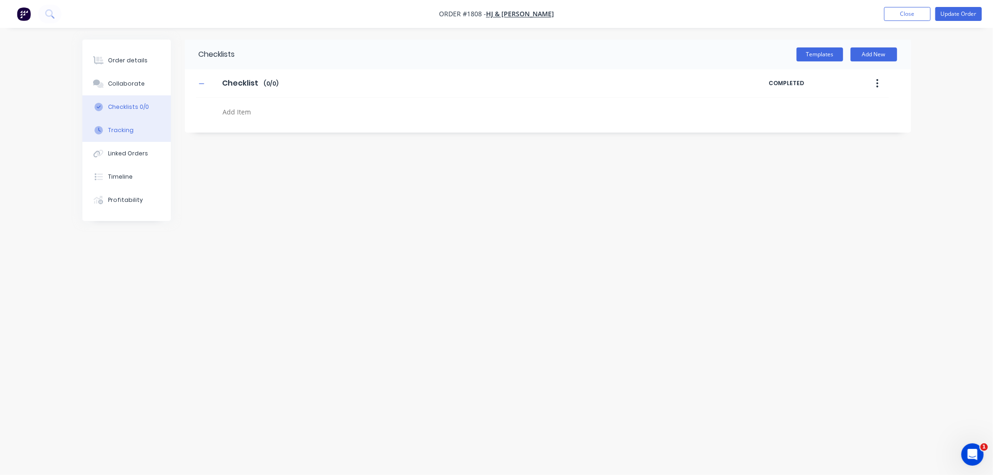
click at [118, 127] on div "Tracking" at bounding box center [121, 130] width 26 height 8
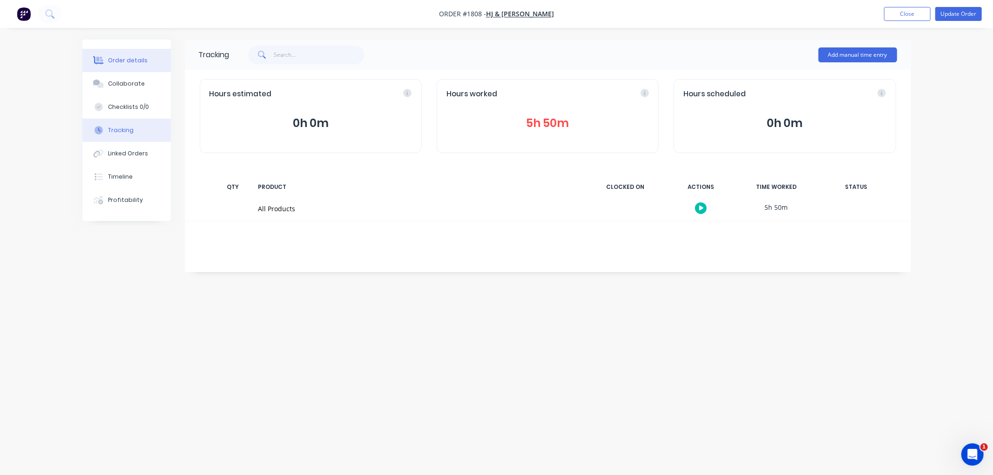
click at [111, 64] on div "Order details" at bounding box center [128, 60] width 40 height 8
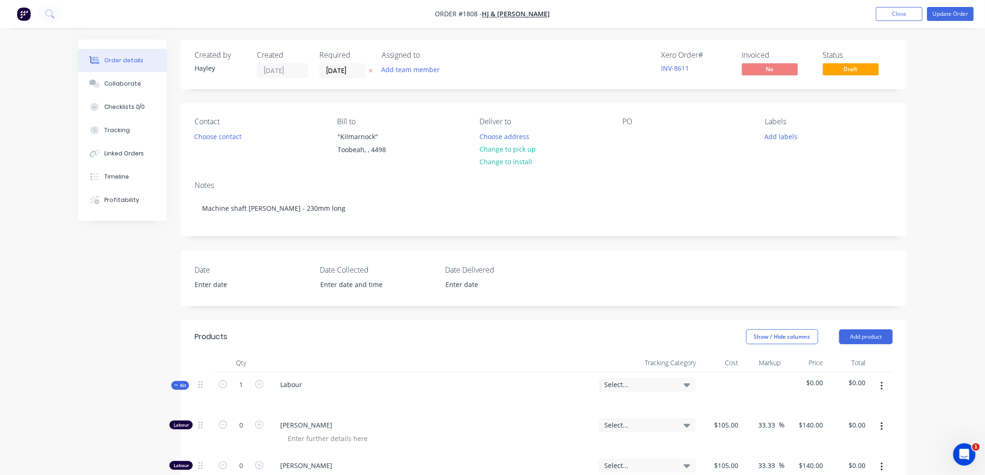
click at [177, 385] on icon "button" at bounding box center [176, 385] width 4 height 0
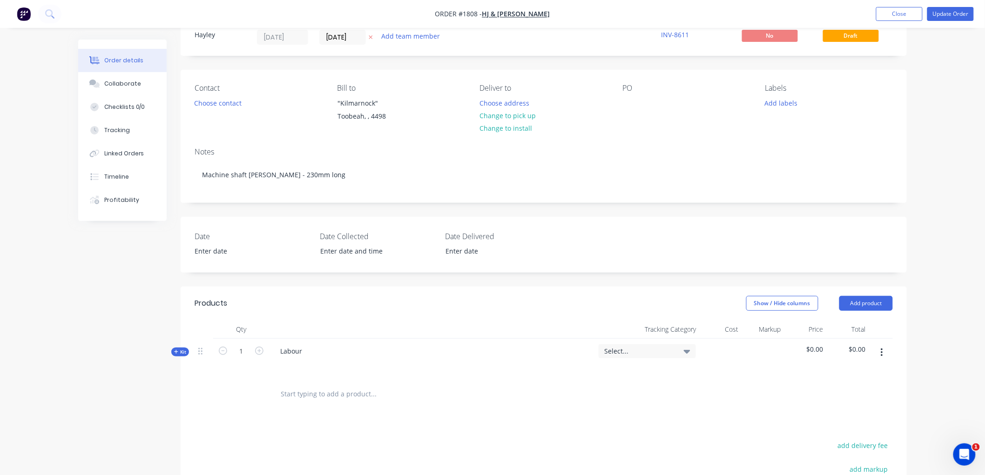
scroll to position [52, 0]
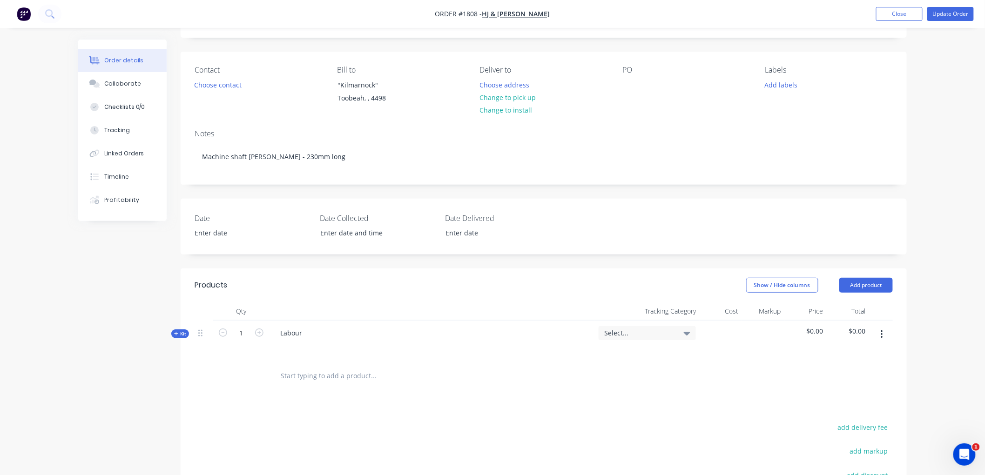
drag, startPoint x: 176, startPoint y: 334, endPoint x: 186, endPoint y: 334, distance: 10.2
click at [176, 334] on icon "button" at bounding box center [176, 334] width 4 height 4
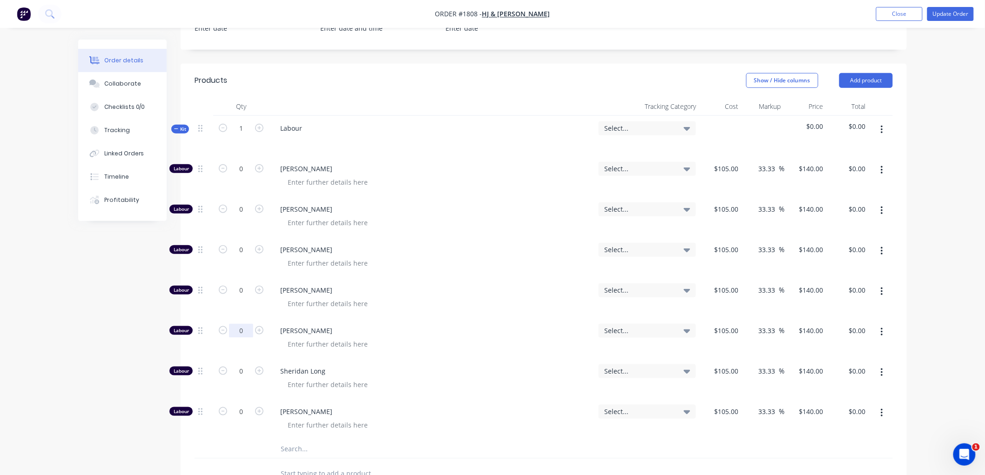
scroll to position [258, 0]
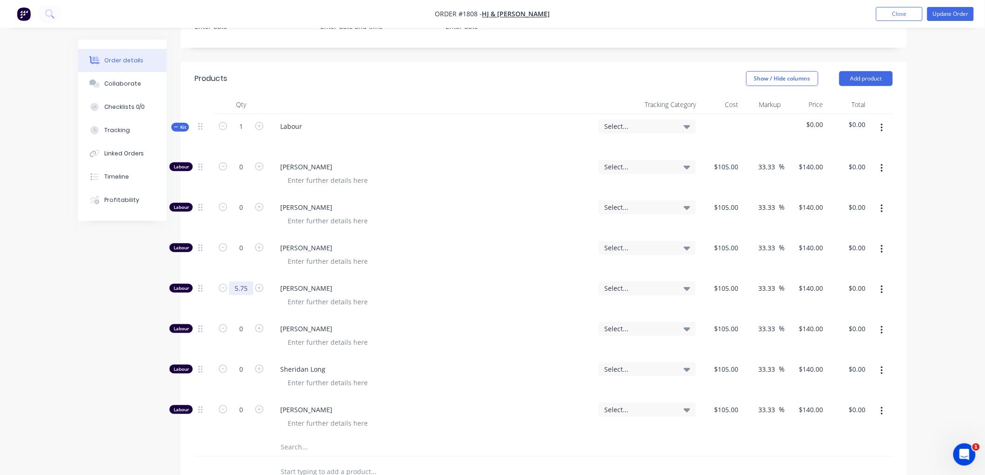
type input "5.75"
click at [145, 288] on div "Created by [PERSON_NAME] Created [DATE] Required [DATE] Assigned to Add team me…" at bounding box center [492, 252] width 828 height 943
type input "$805.00"
click at [175, 128] on icon "button" at bounding box center [176, 127] width 4 height 5
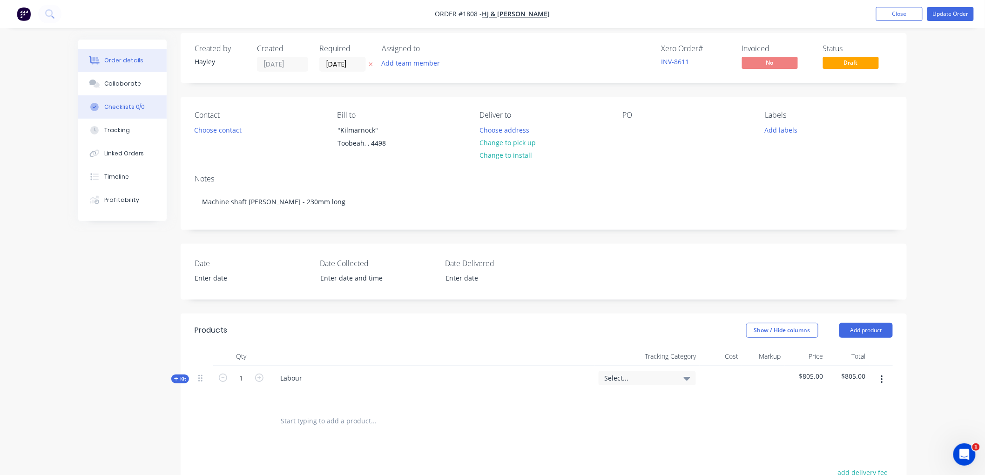
scroll to position [0, 0]
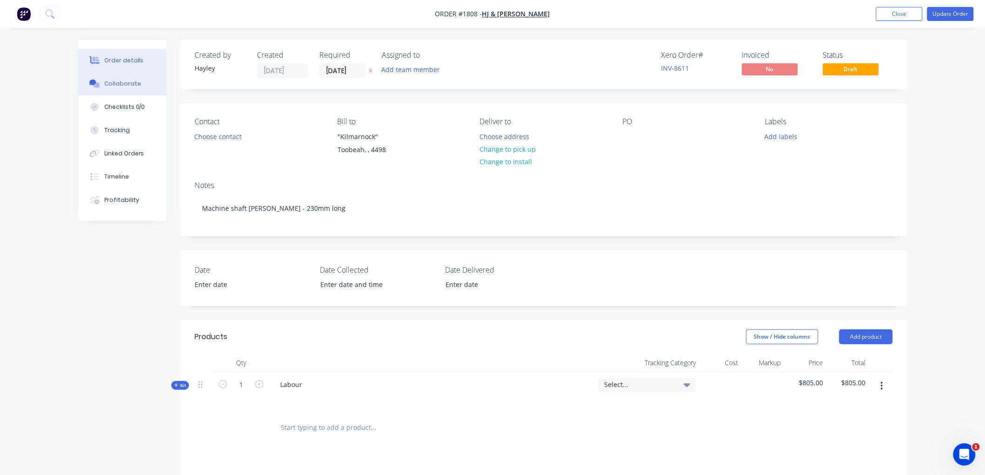
click at [112, 77] on button "Collaborate" at bounding box center [122, 83] width 88 height 23
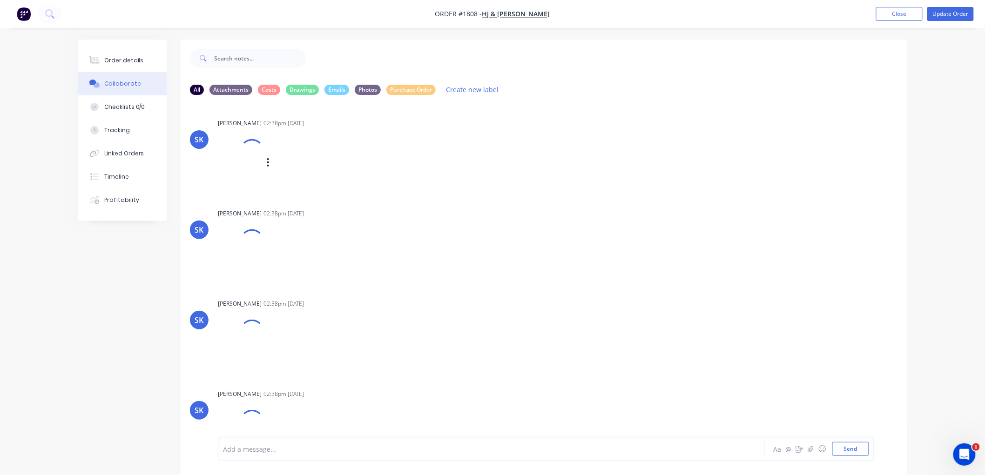
click at [252, 145] on div at bounding box center [251, 151] width 31 height 31
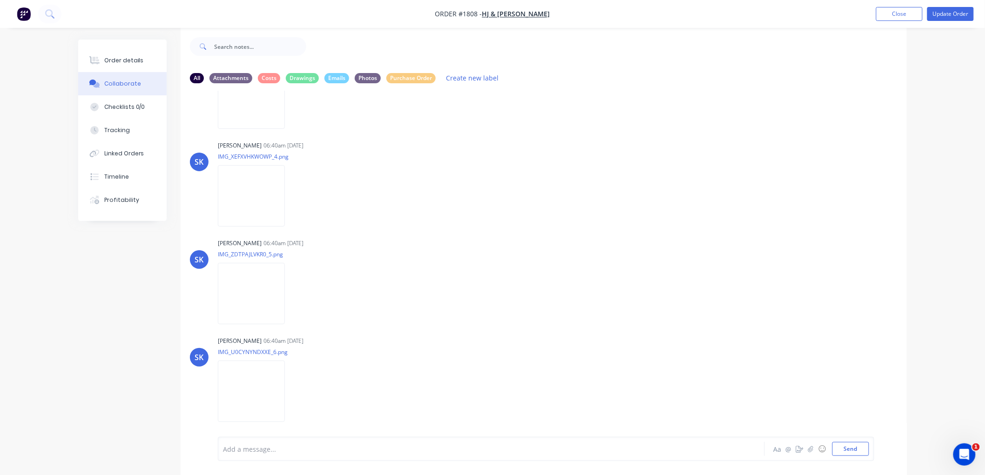
scroll to position [14, 0]
click at [252, 383] on img at bounding box center [251, 388] width 67 height 61
click at [267, 291] on img at bounding box center [251, 291] width 67 height 61
click at [254, 192] on img at bounding box center [251, 193] width 67 height 61
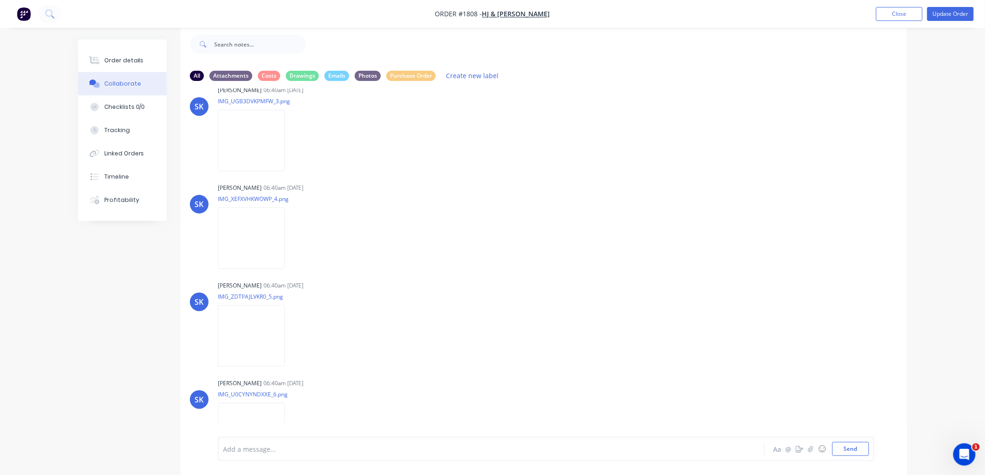
scroll to position [1277, 0]
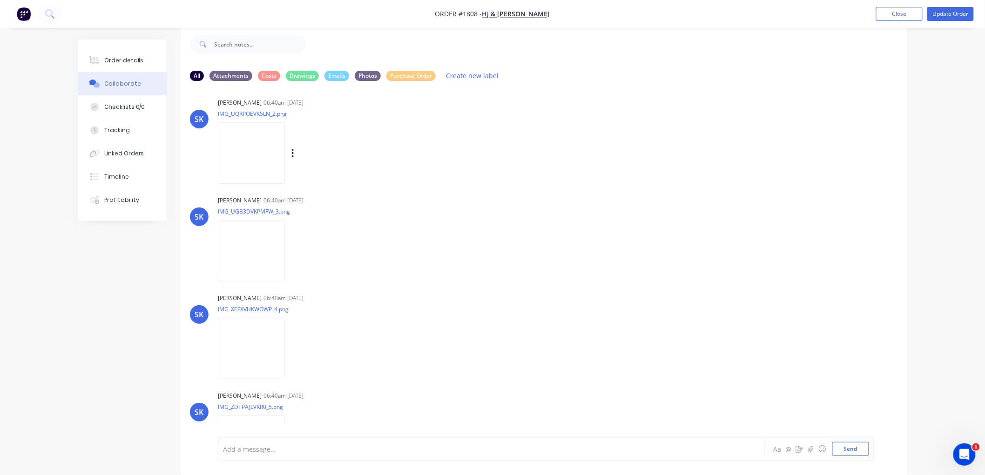
click at [271, 158] on img at bounding box center [251, 152] width 67 height 61
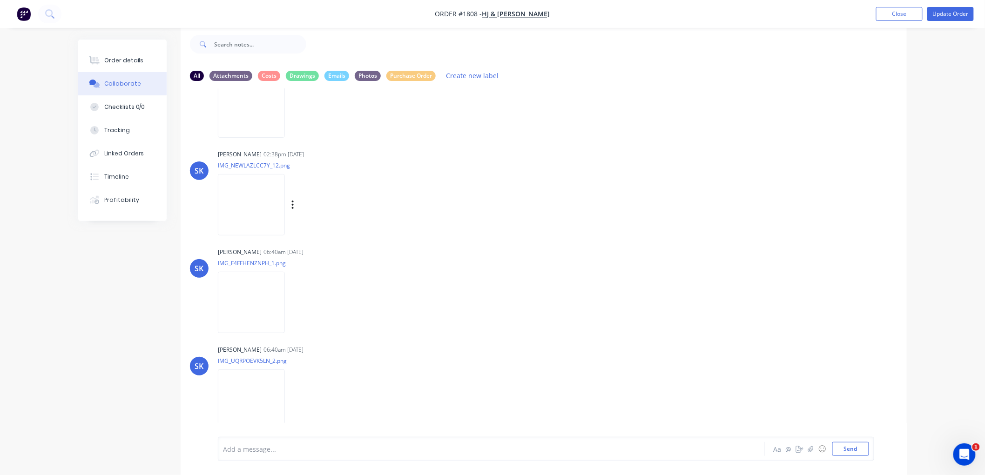
scroll to position [1018, 0]
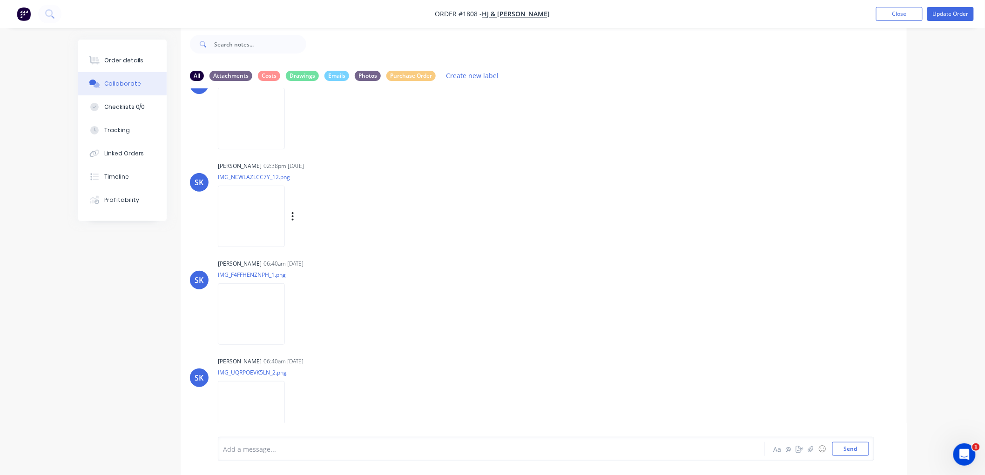
click at [250, 224] on img at bounding box center [251, 216] width 67 height 61
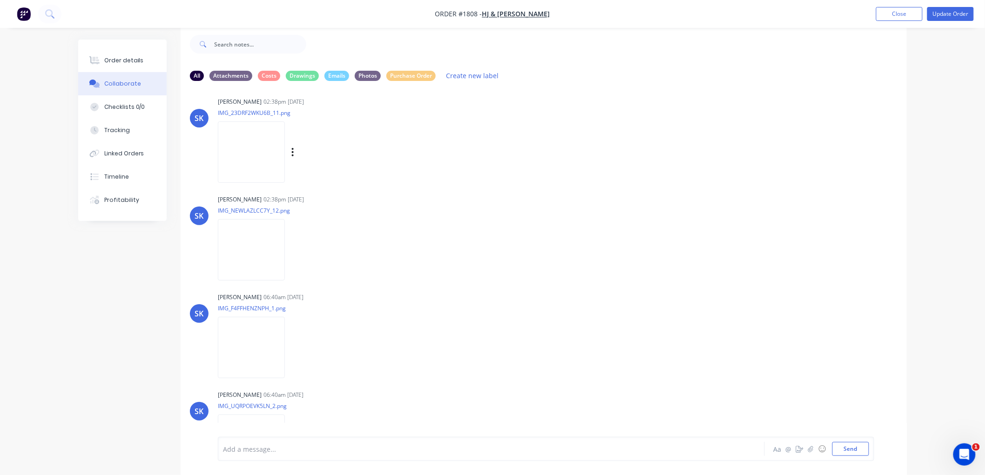
scroll to position [967, 0]
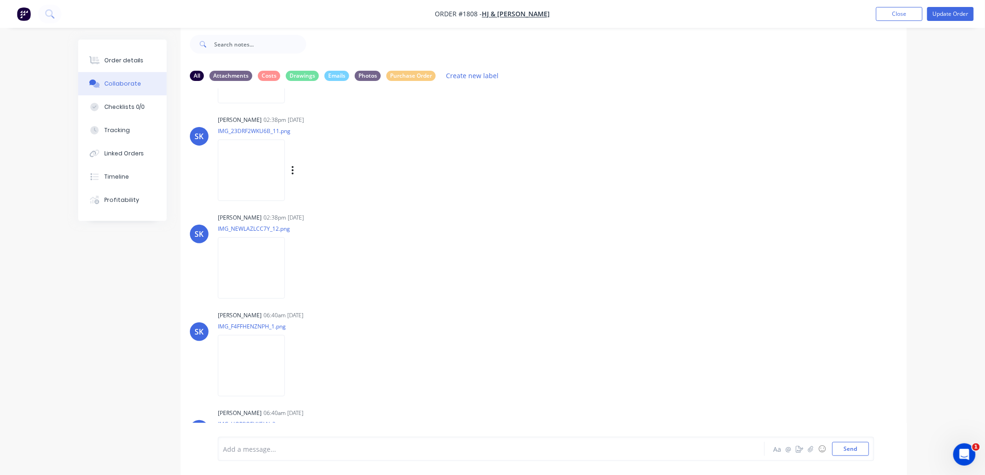
click at [248, 163] on img at bounding box center [251, 170] width 67 height 61
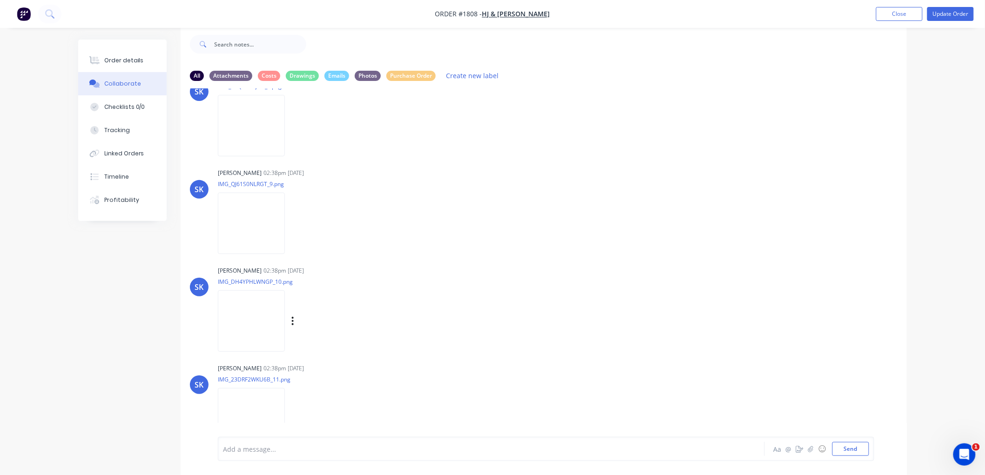
scroll to position [708, 0]
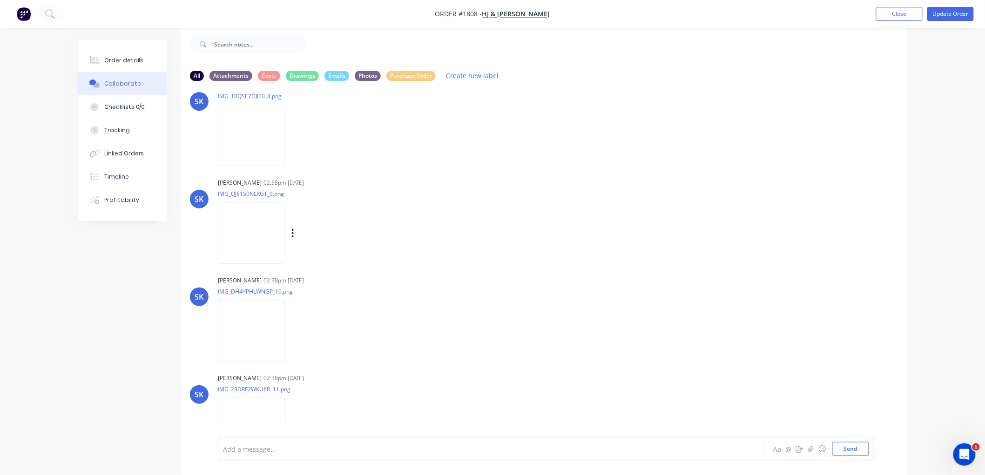
click at [266, 226] on img at bounding box center [251, 232] width 67 height 61
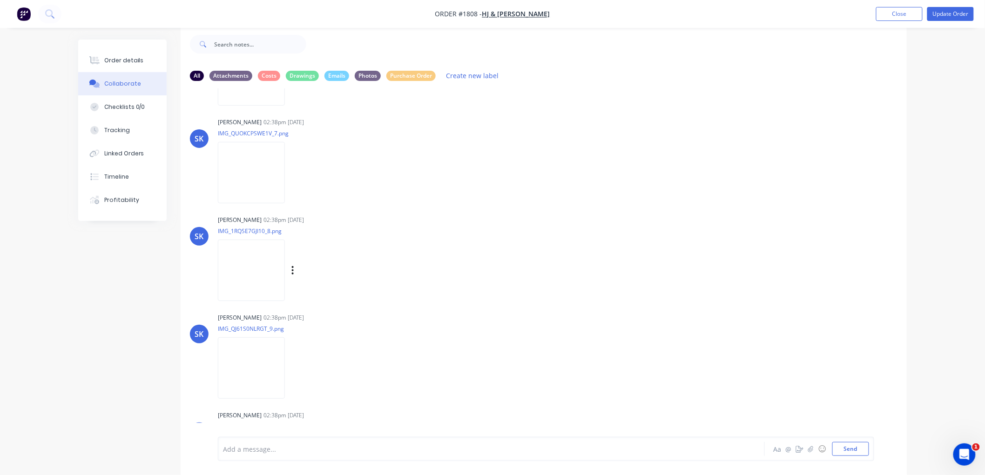
scroll to position [553, 0]
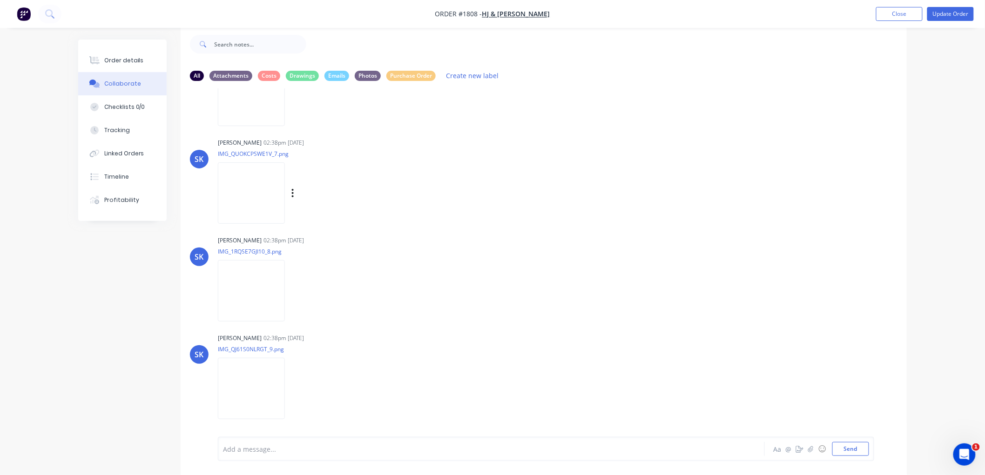
click at [255, 200] on img at bounding box center [251, 192] width 67 height 61
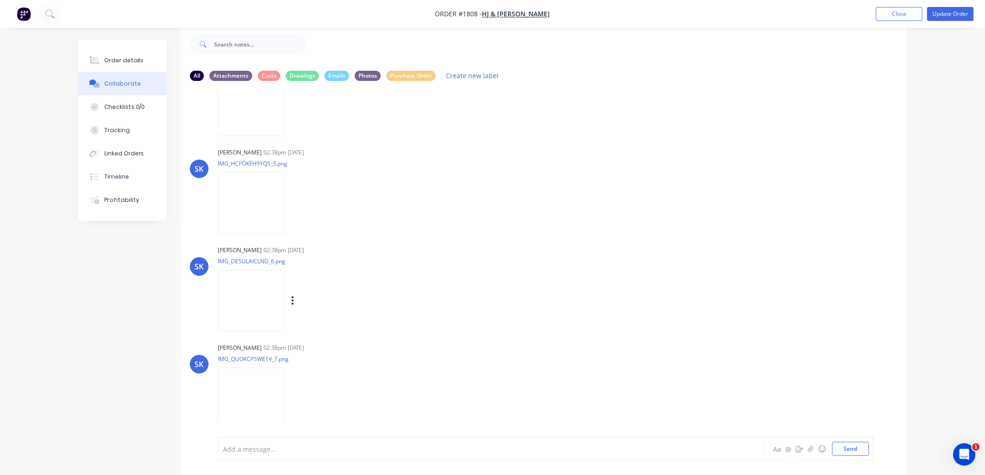
scroll to position [295, 0]
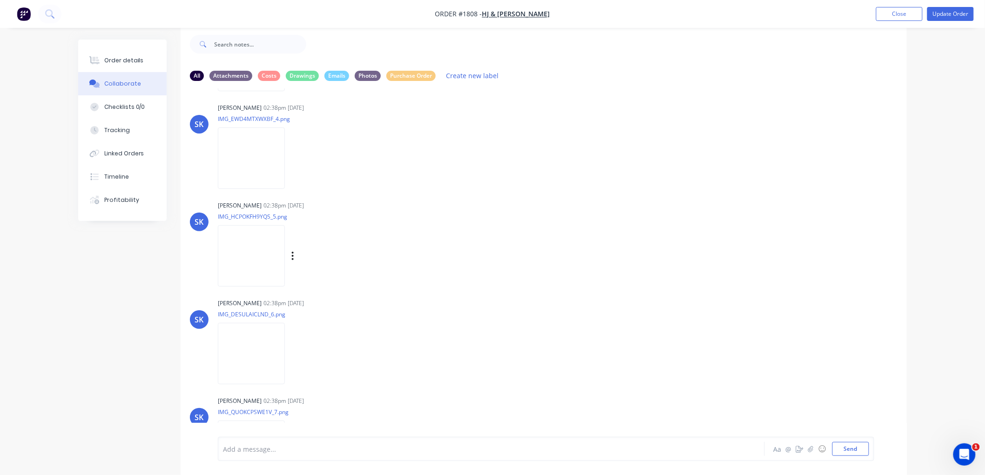
click at [253, 247] on img at bounding box center [251, 255] width 67 height 61
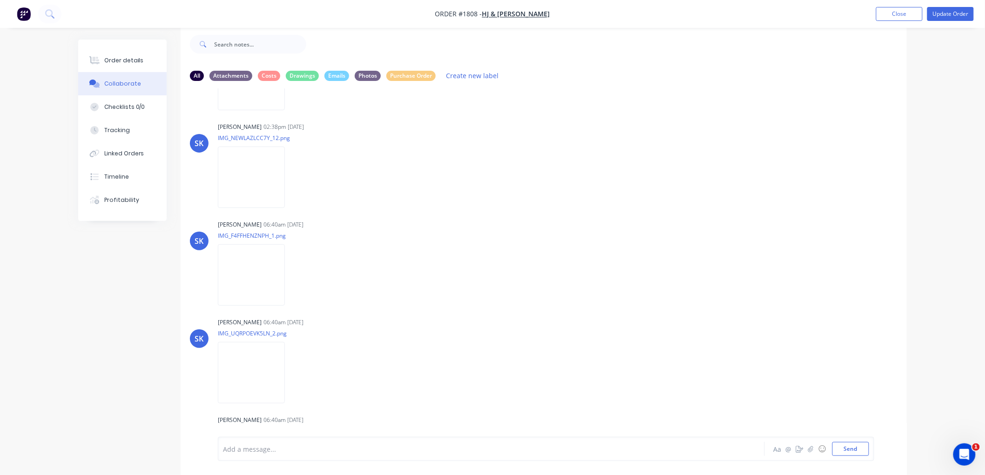
scroll to position [1086, 0]
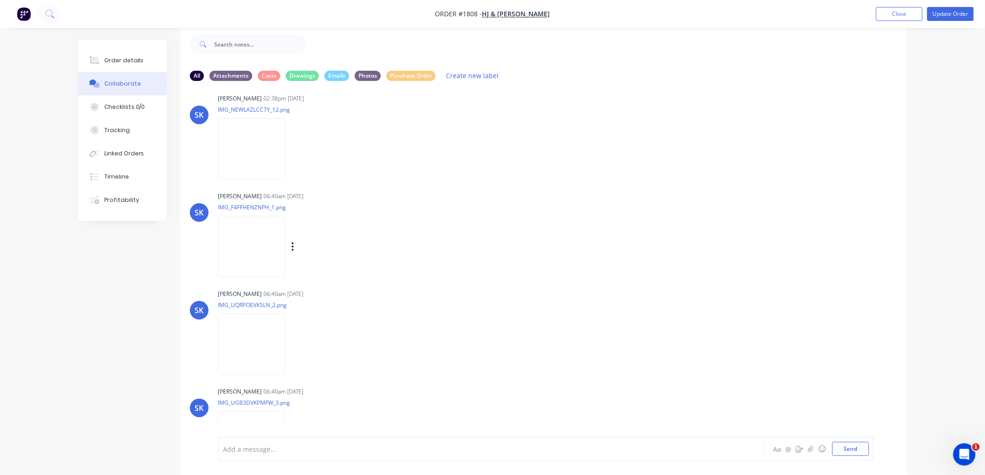
click at [259, 244] on img at bounding box center [251, 246] width 67 height 61
click at [107, 67] on button "Order details" at bounding box center [122, 60] width 88 height 23
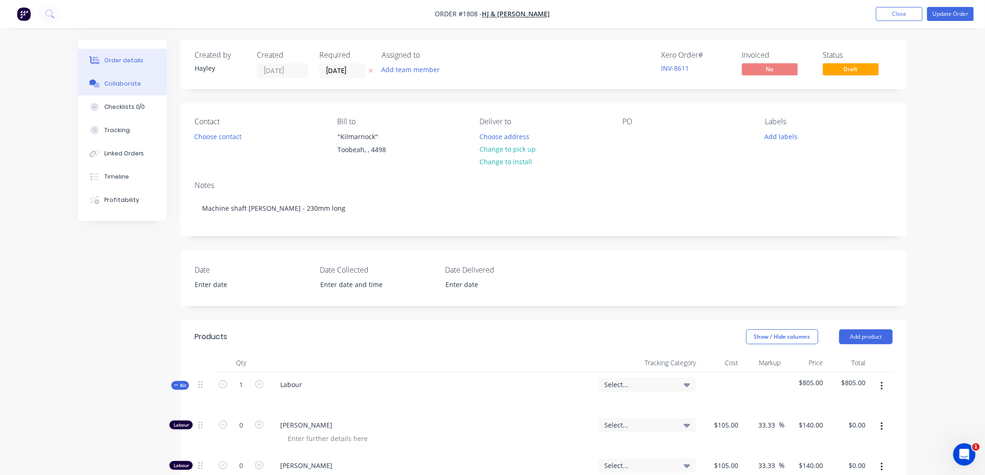
click at [138, 84] on button "Collaborate" at bounding box center [122, 83] width 88 height 23
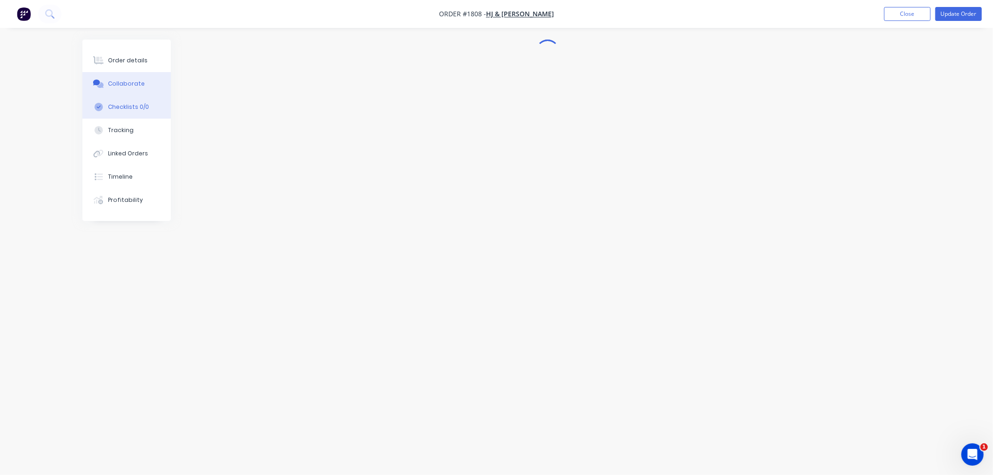
click at [129, 101] on button "Checklists 0/0" at bounding box center [126, 106] width 88 height 23
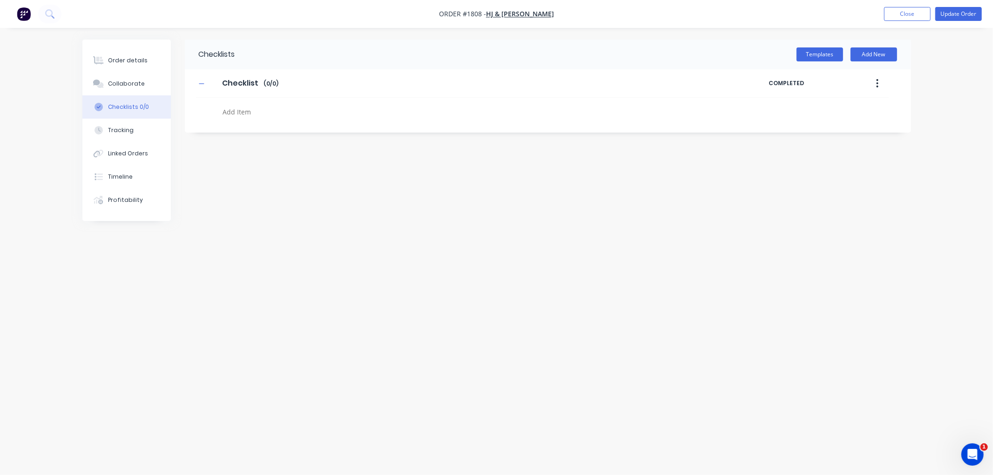
type textarea "x"
click at [137, 66] on button "Order details" at bounding box center [126, 60] width 88 height 23
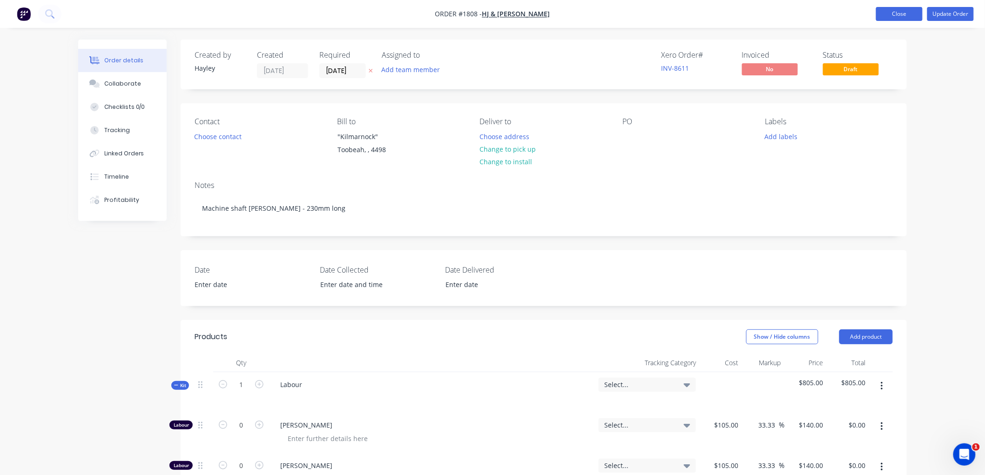
click at [900, 8] on button "Close" at bounding box center [899, 14] width 47 height 14
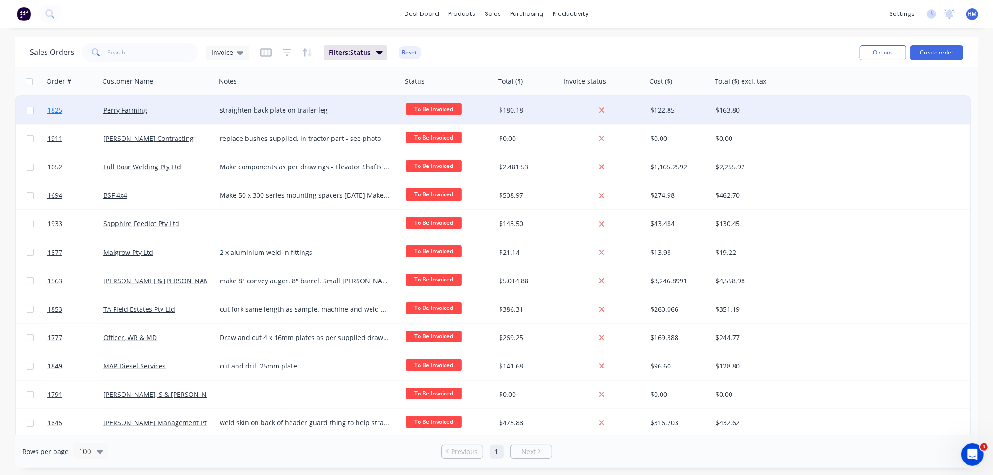
click at [86, 103] on link "1825" at bounding box center [75, 110] width 56 height 28
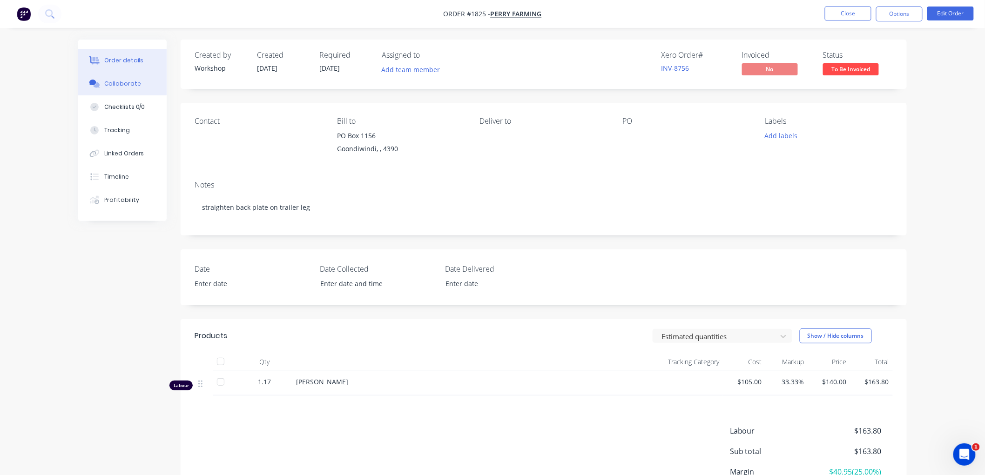
click at [129, 85] on div "Collaborate" at bounding box center [122, 84] width 37 height 8
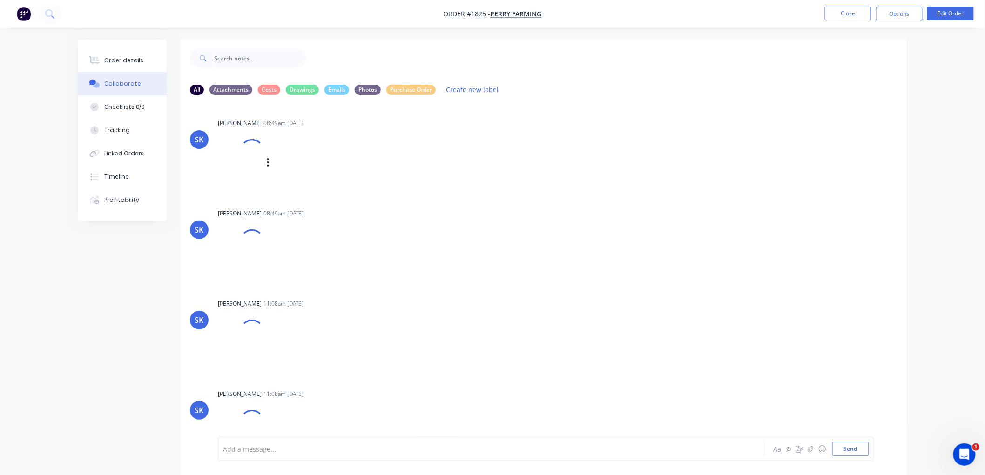
scroll to position [27, 0]
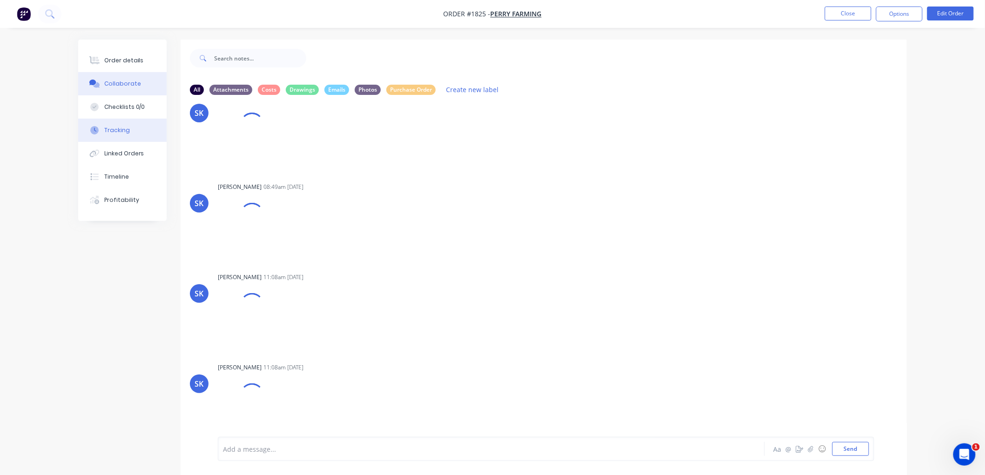
click at [139, 131] on button "Tracking" at bounding box center [122, 130] width 88 height 23
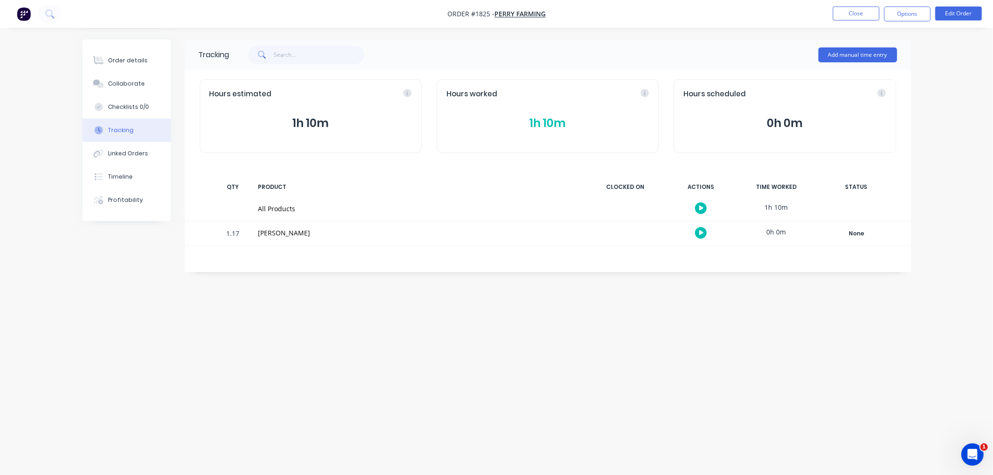
click at [546, 123] on button "1h 10m" at bounding box center [547, 123] width 202 height 18
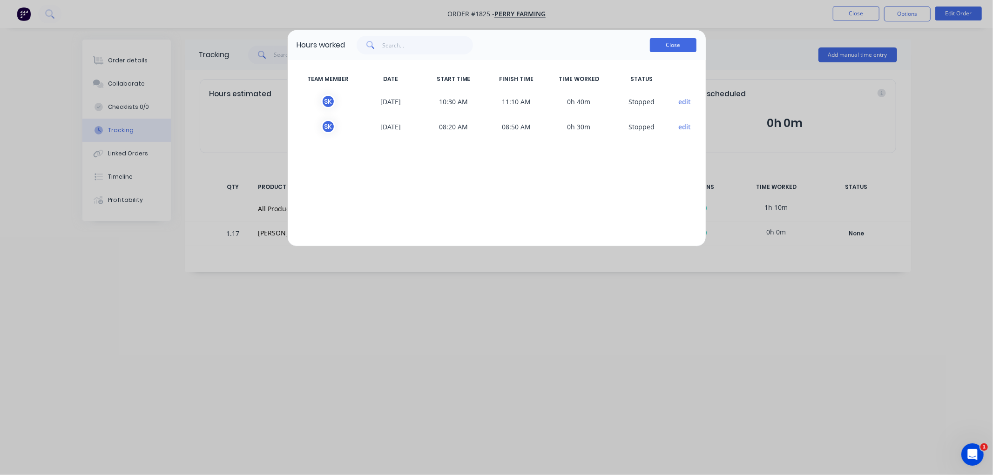
click at [667, 44] on button "Close" at bounding box center [673, 45] width 47 height 14
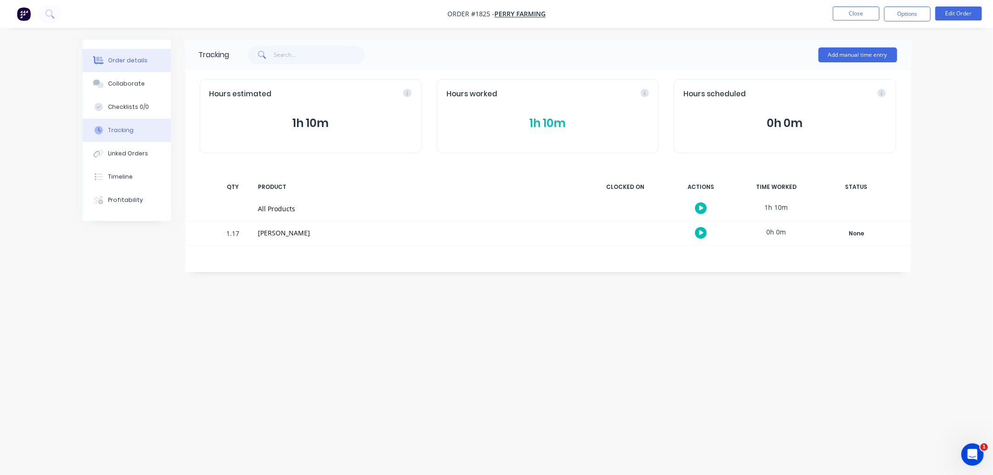
click at [118, 62] on div "Order details" at bounding box center [128, 60] width 40 height 8
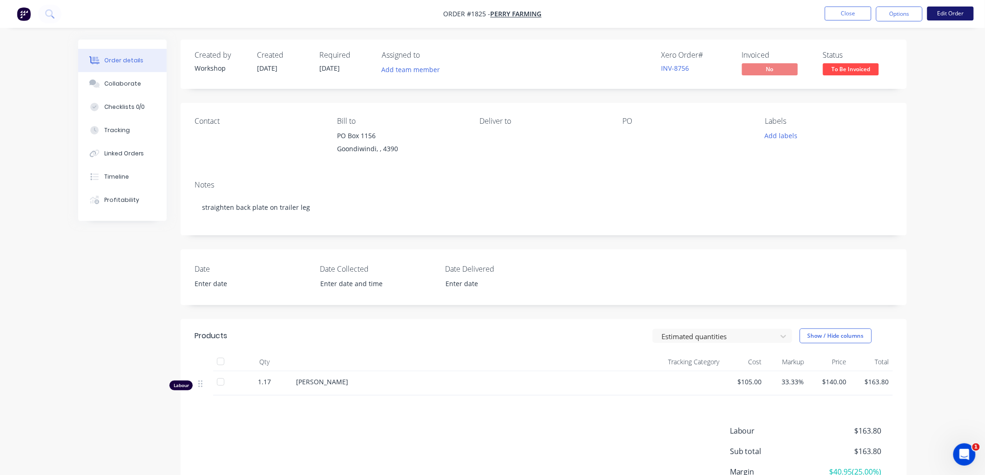
click at [947, 14] on button "Edit Order" at bounding box center [950, 14] width 47 height 14
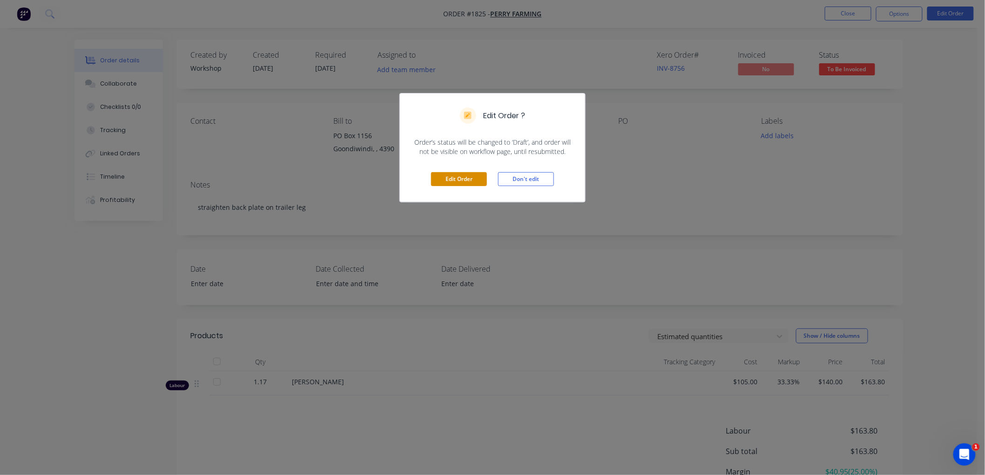
click at [463, 177] on button "Edit Order" at bounding box center [459, 179] width 56 height 14
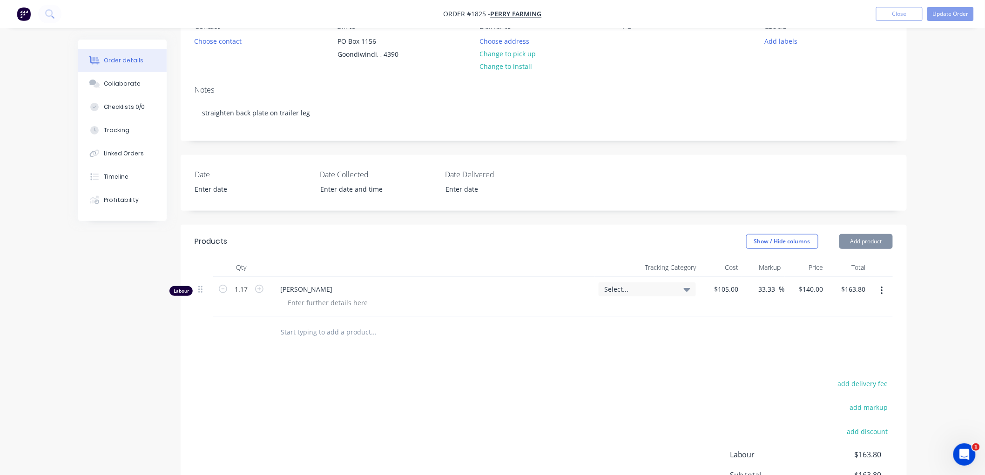
scroll to position [103, 0]
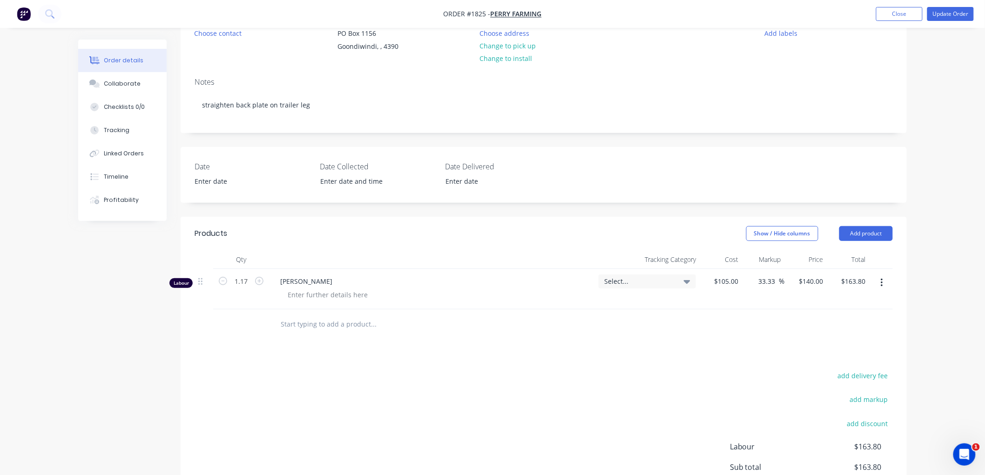
click at [172, 283] on div "Labour" at bounding box center [180, 283] width 23 height 10
click at [864, 235] on button "Add product" at bounding box center [866, 233] width 54 height 15
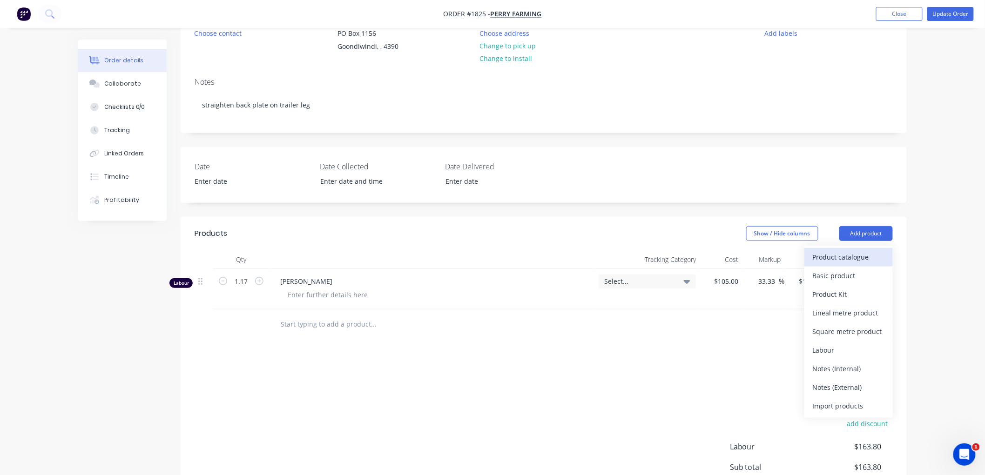
click at [850, 253] on div "Product catalogue" at bounding box center [849, 256] width 72 height 13
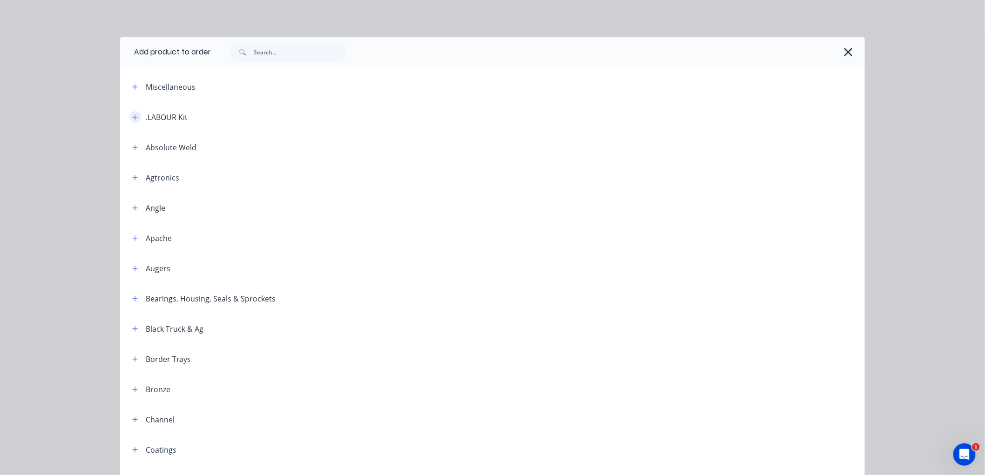
click at [131, 113] on button "button" at bounding box center [135, 117] width 12 height 12
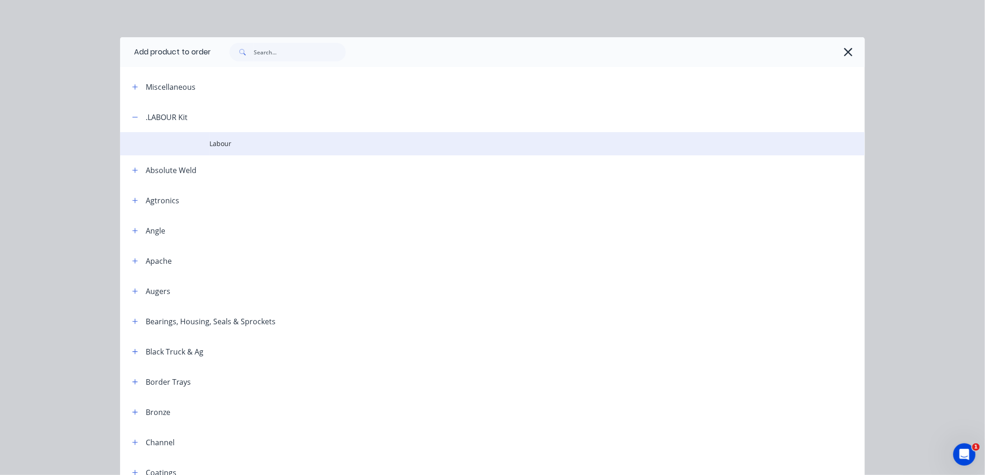
click at [224, 143] on span "Labour" at bounding box center [471, 144] width 524 height 10
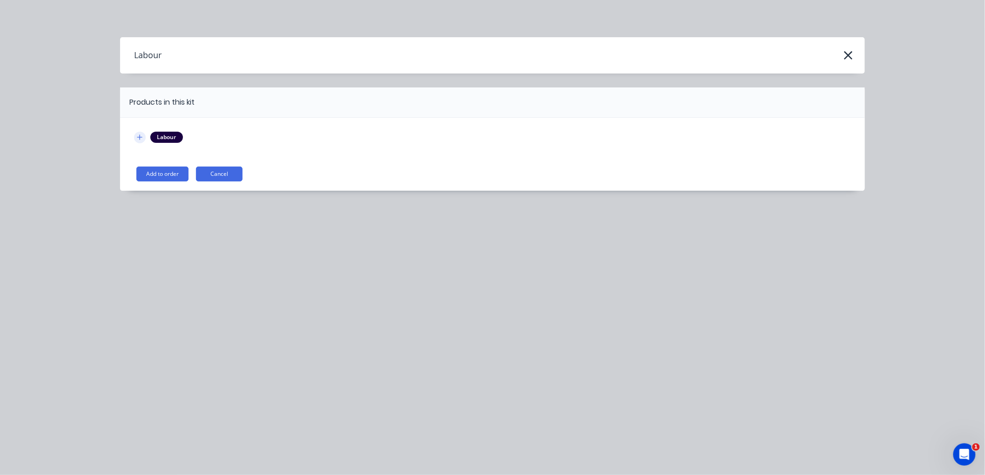
click at [137, 136] on icon "button" at bounding box center [140, 137] width 6 height 7
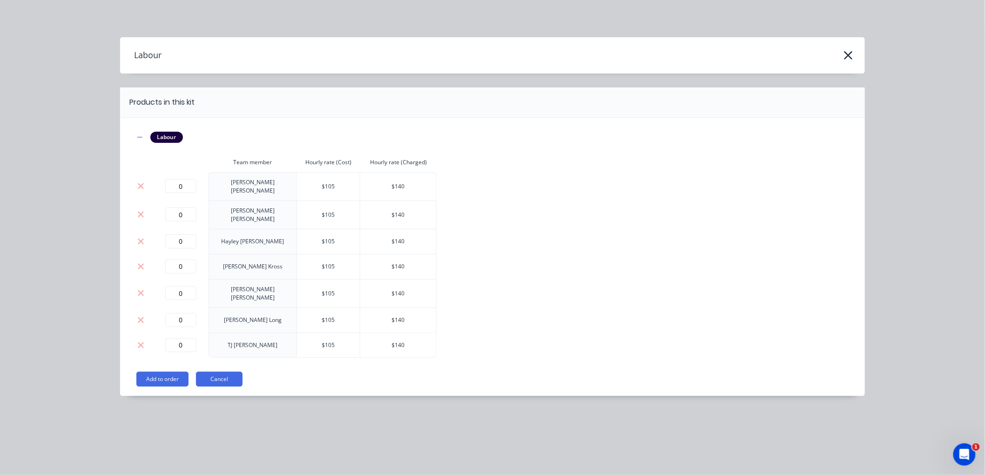
click at [168, 372] on button "Add to order" at bounding box center [162, 379] width 52 height 15
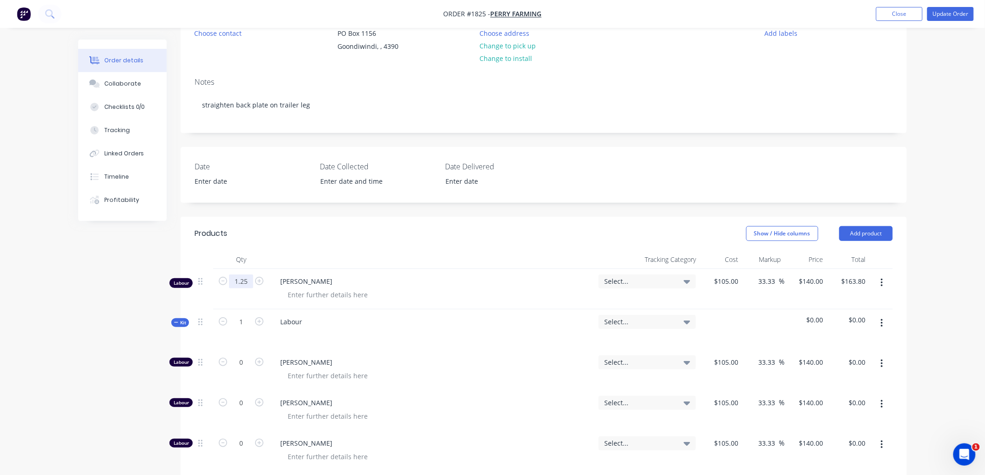
type input "1.25"
type input "$175.00"
click at [113, 264] on div "Created by Workshop Created [DATE] Required [DATE] Assigned to Add team member …" at bounding box center [492, 428] width 828 height 984
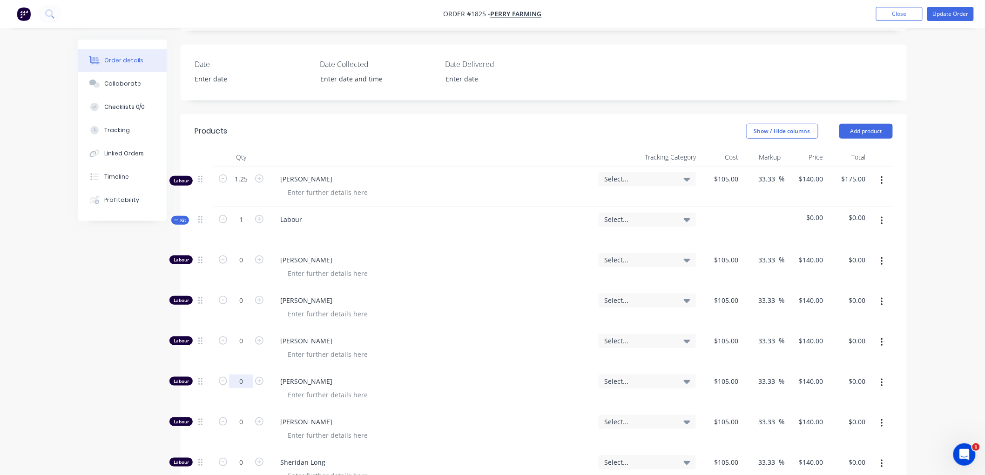
scroll to position [207, 0]
type input "1.25"
click at [108, 183] on button "Timeline" at bounding box center [122, 176] width 88 height 23
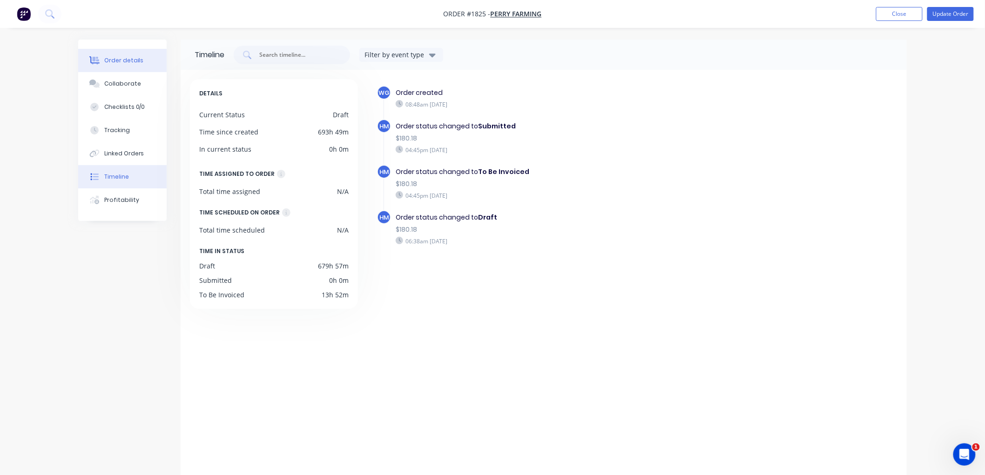
click at [131, 59] on div "Order details" at bounding box center [124, 60] width 40 height 8
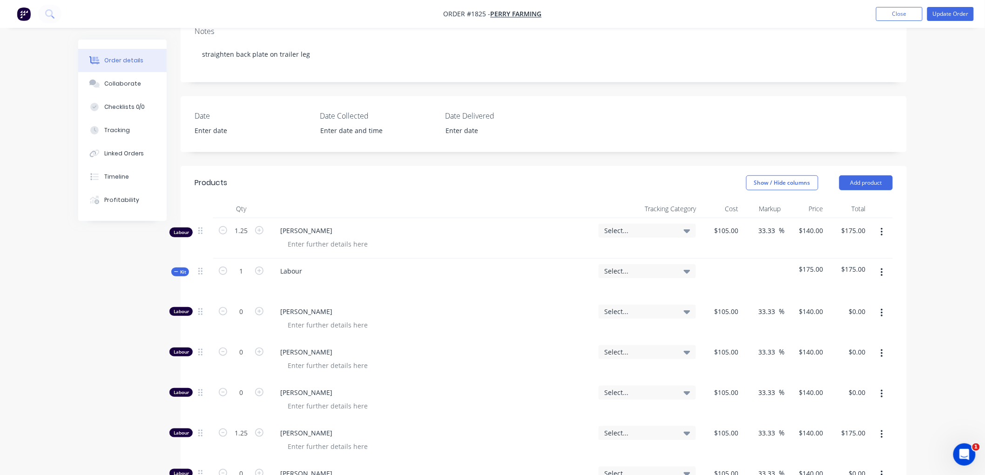
scroll to position [155, 0]
click at [880, 227] on icon "button" at bounding box center [881, 231] width 2 height 10
click at [854, 308] on div "Delete" at bounding box center [849, 311] width 72 height 13
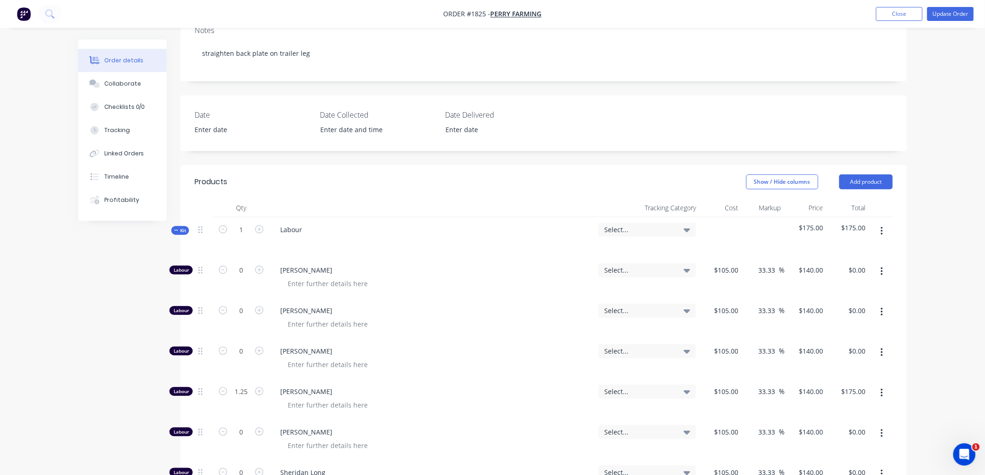
click at [173, 231] on button "Kit" at bounding box center [180, 230] width 18 height 9
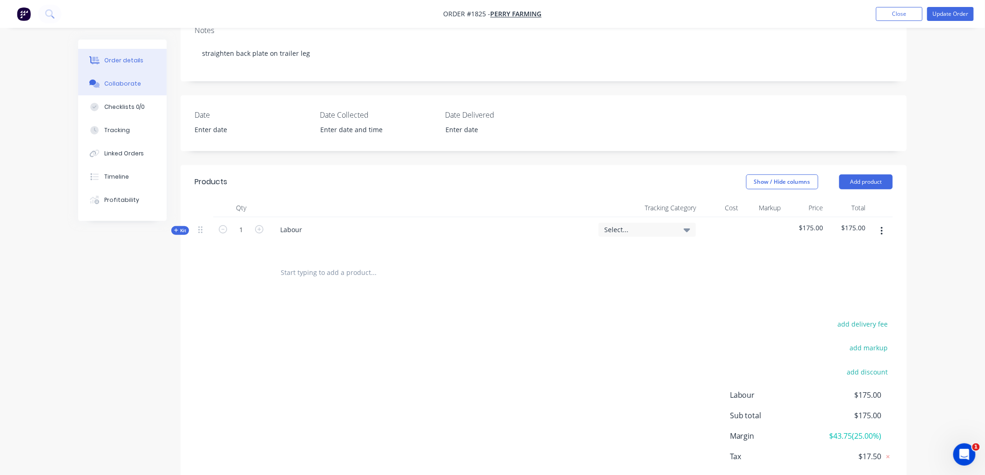
click at [135, 86] on div "Collaborate" at bounding box center [122, 84] width 37 height 8
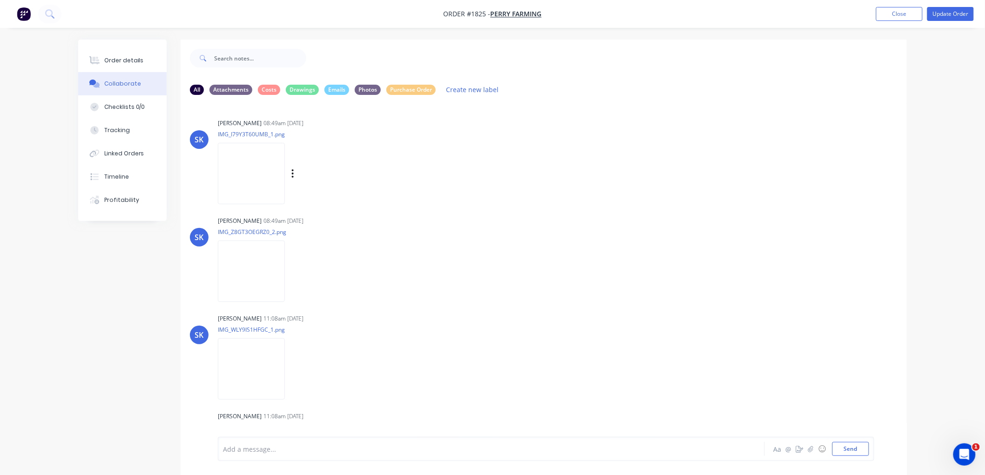
click at [262, 166] on img at bounding box center [251, 173] width 67 height 61
click at [247, 249] on img at bounding box center [251, 271] width 67 height 61
click at [580, 295] on div "SK [PERSON_NAME] 08:49am [DATE] IMG_Z8GT3OEGRZ0_2.png Labels Download Delete" at bounding box center [544, 256] width 726 height 84
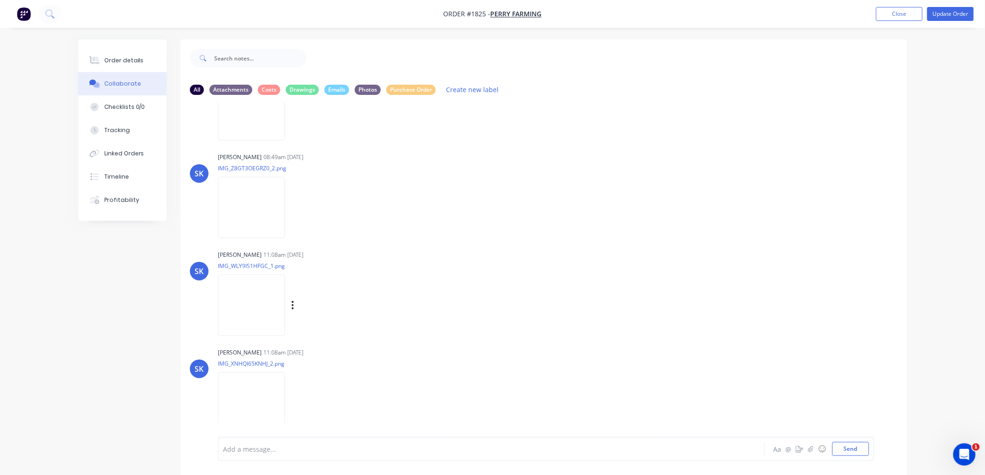
scroll to position [14, 0]
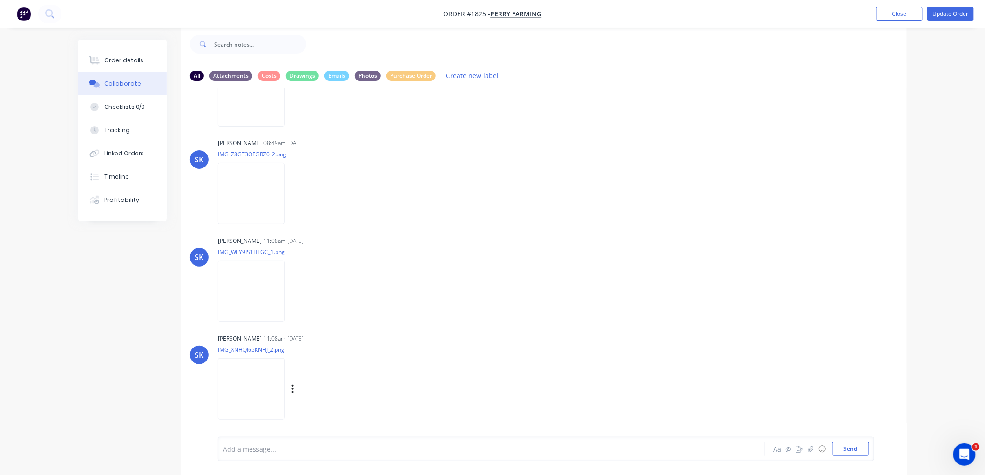
click at [258, 387] on img at bounding box center [251, 388] width 67 height 61
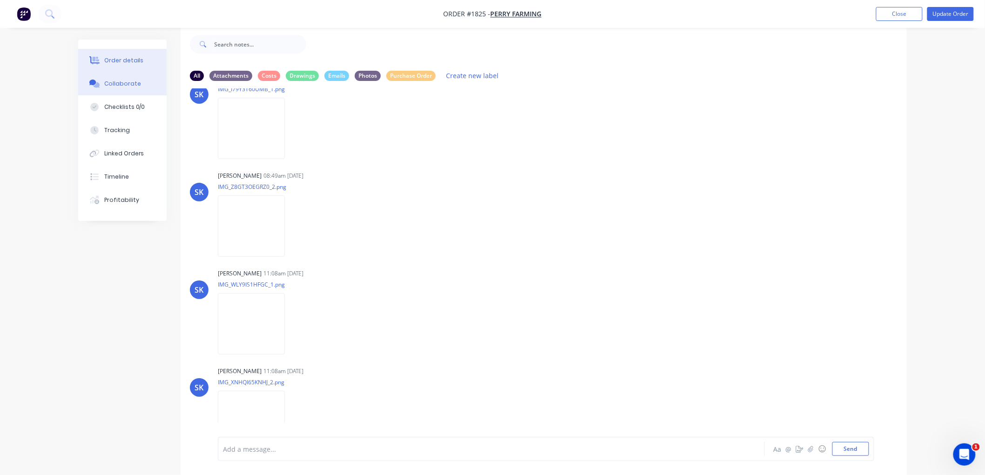
scroll to position [0, 0]
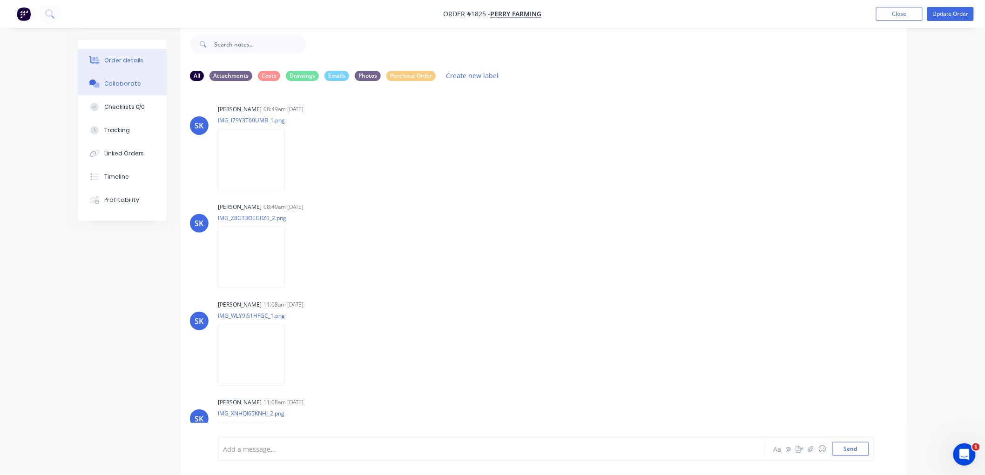
click at [120, 58] on div "Order details" at bounding box center [124, 60] width 40 height 8
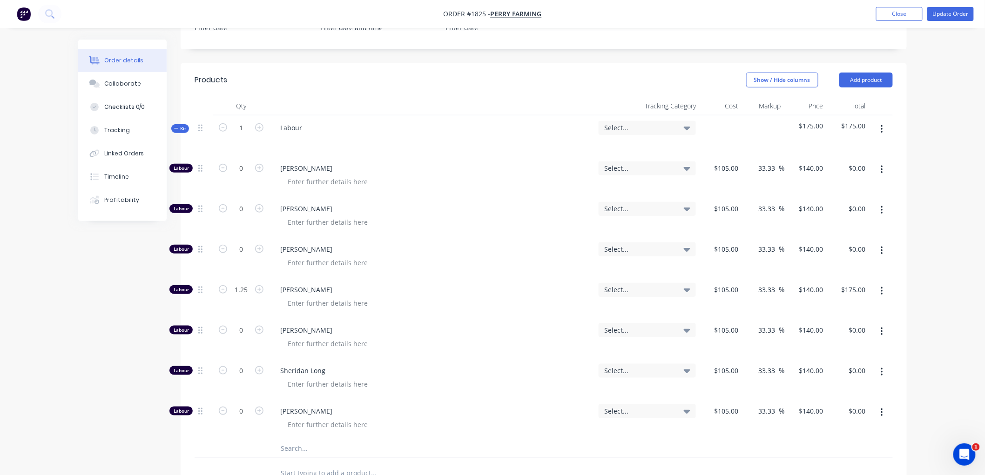
scroll to position [273, 0]
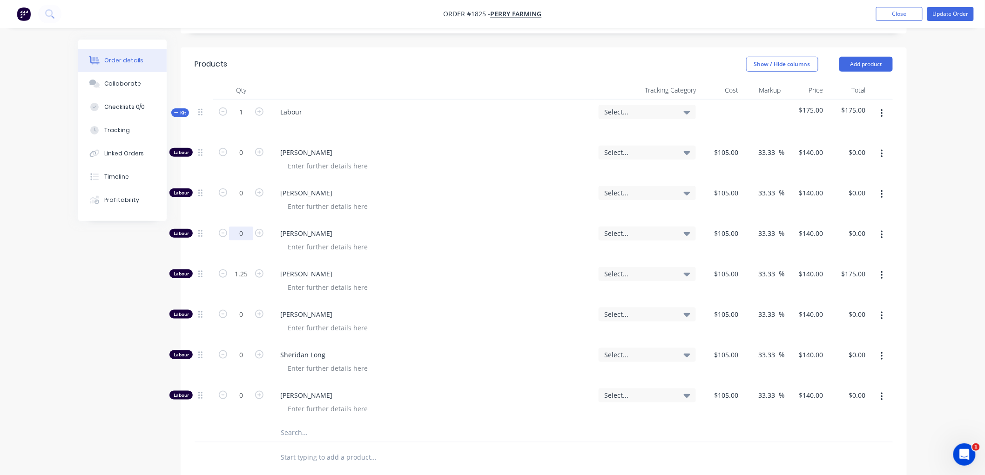
drag, startPoint x: 244, startPoint y: 236, endPoint x: 252, endPoint y: 236, distance: 7.4
click at [244, 236] on input "0" at bounding box center [241, 234] width 24 height 14
type input "0.25"
type input "$35.00"
click at [124, 284] on div "Created by Workshop Created [DATE] Required [DATE] Assigned to Add team member …" at bounding box center [492, 238] width 828 height 943
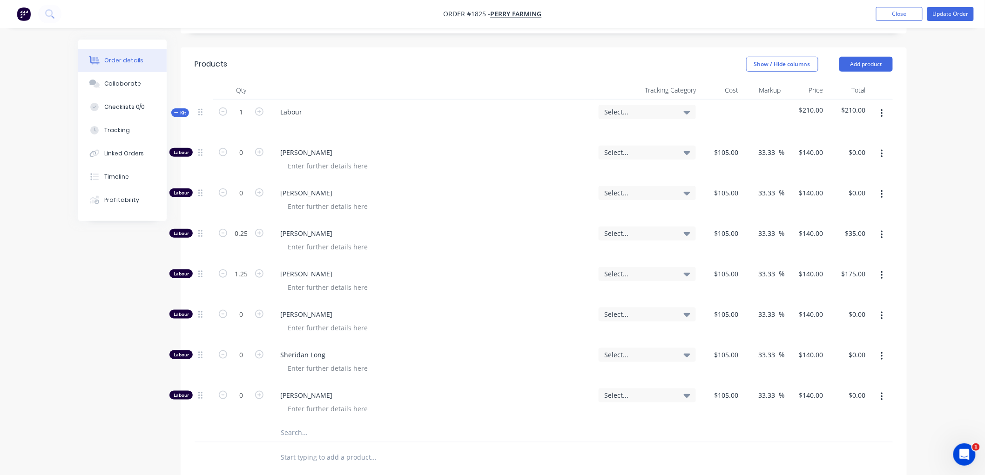
click at [176, 111] on icon "button" at bounding box center [176, 112] width 4 height 5
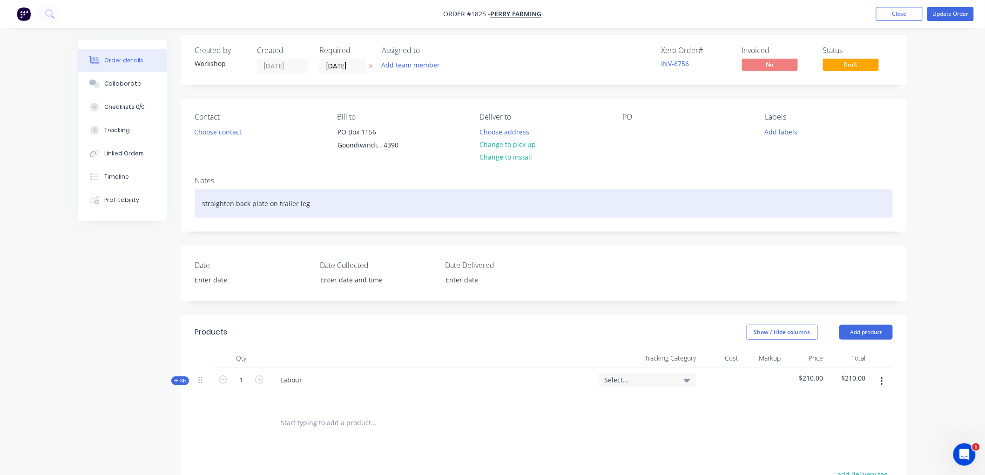
scroll to position [0, 0]
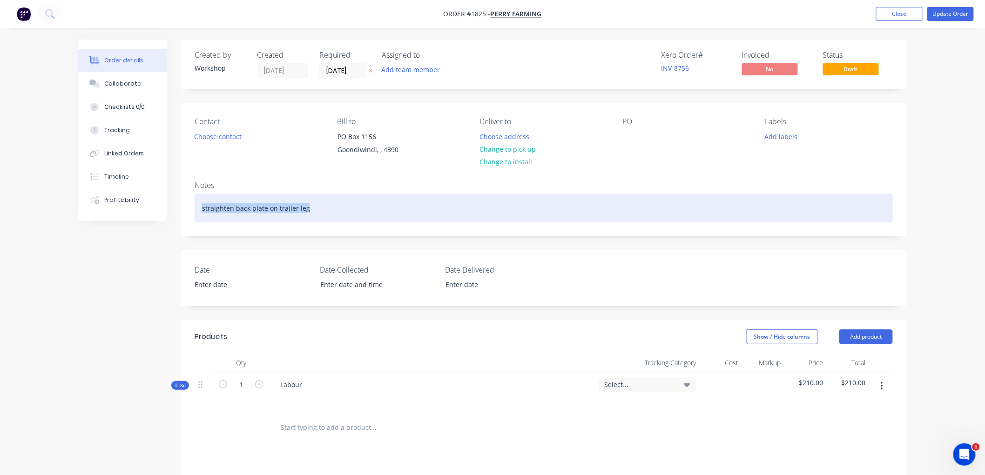
drag, startPoint x: 336, startPoint y: 206, endPoint x: 174, endPoint y: 206, distance: 161.9
click at [174, 206] on div "Order details Collaborate Checklists 0/0 Tracking Linked Orders Timeline Profit…" at bounding box center [492, 360] width 847 height 641
copy div "straighten back plate on trailer leg"
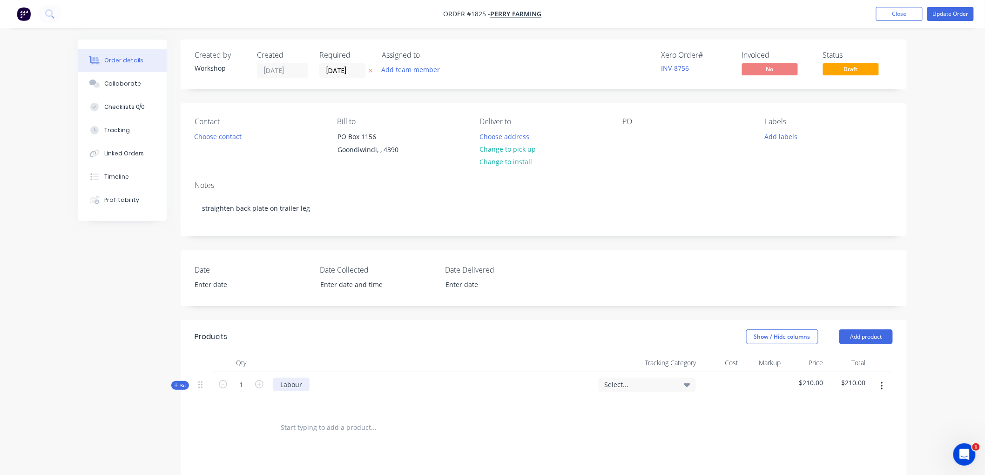
click at [305, 385] on div "Labour" at bounding box center [291, 384] width 37 height 13
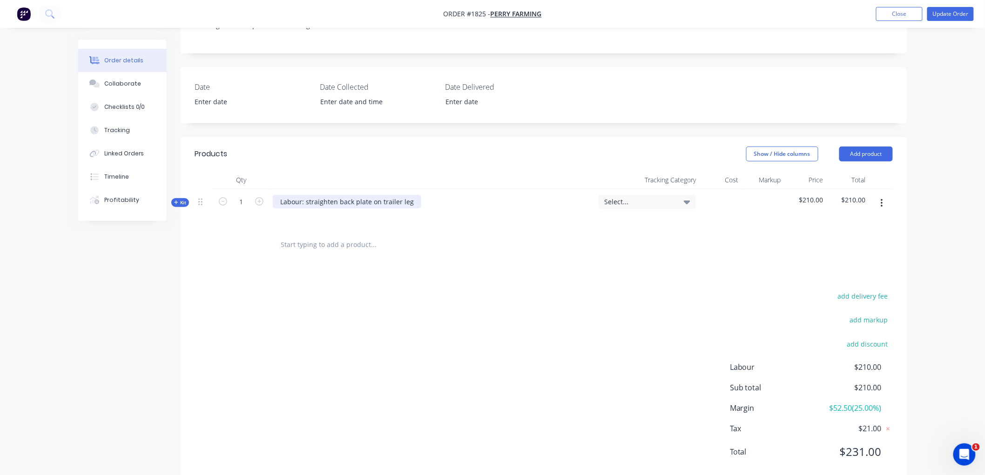
scroll to position [205, 0]
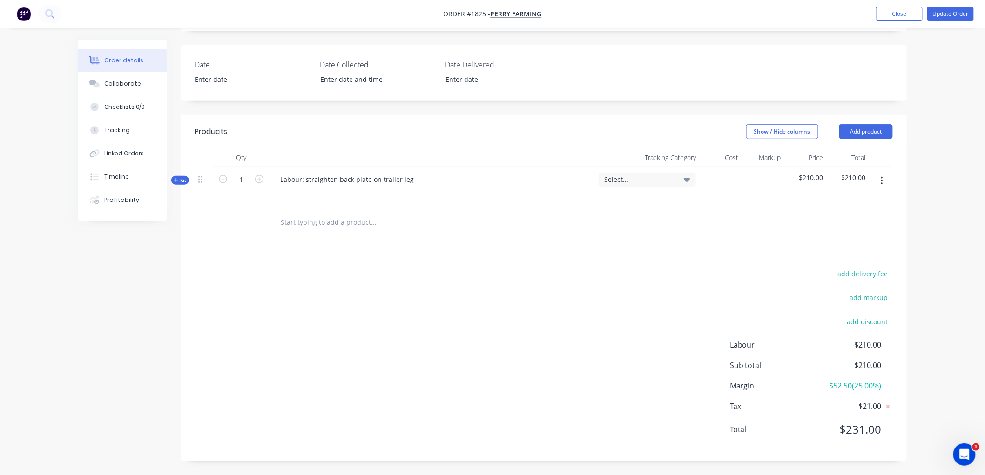
click at [99, 271] on div "Created by Workshop Created [DATE] Required [DATE] Assigned to Add team member …" at bounding box center [492, 154] width 828 height 641
click at [302, 222] on input "text" at bounding box center [373, 222] width 186 height 19
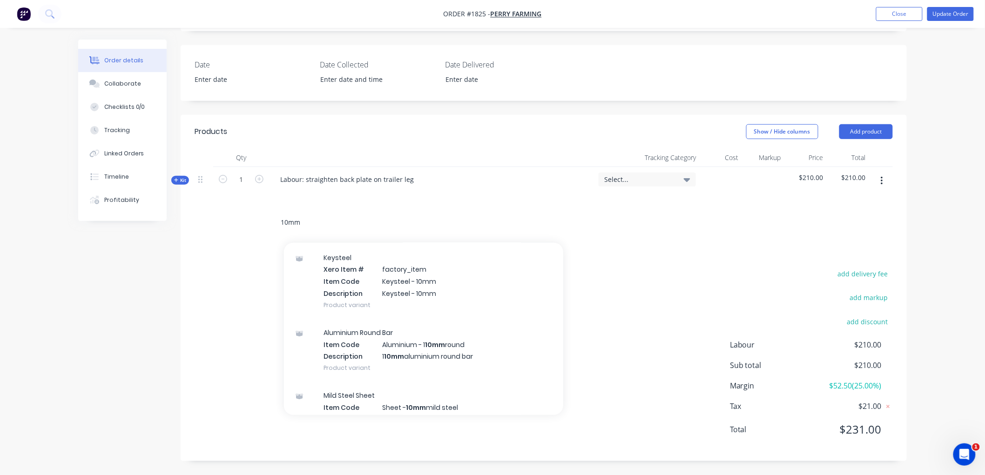
scroll to position [103, 0]
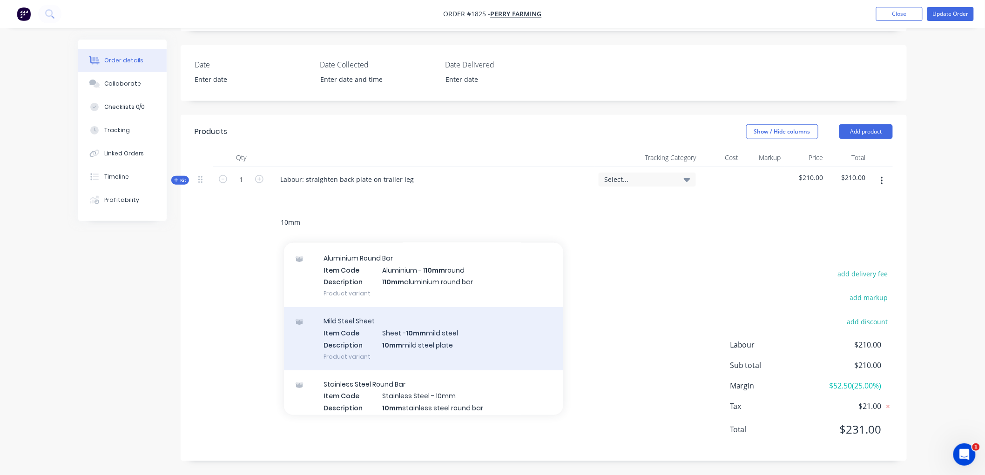
type input "10mm"
click at [472, 341] on div "Mild Steel Sheet Item Code Sheet - 10mm mild steel Description 10mm mild steel …" at bounding box center [423, 338] width 279 height 63
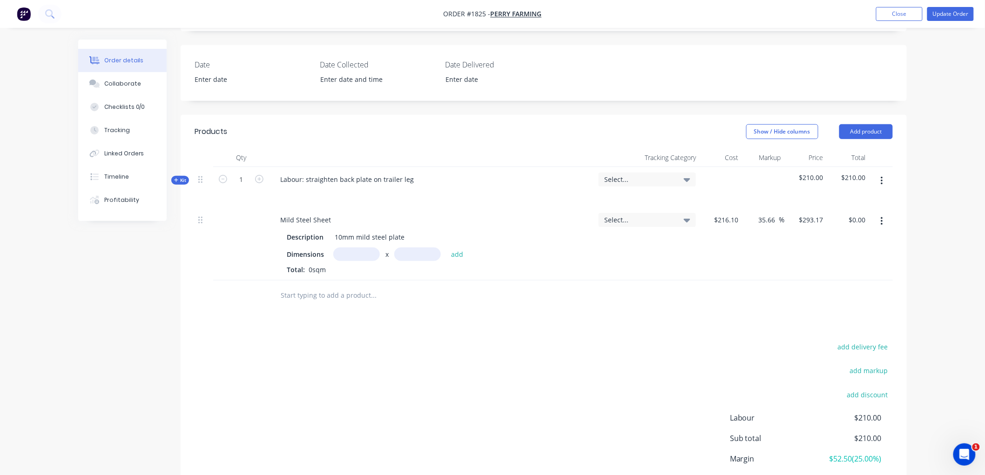
click at [364, 254] on input "text" at bounding box center [356, 254] width 47 height 13
type input "0.25m"
click at [417, 251] on input "text" at bounding box center [417, 254] width 47 height 13
drag, startPoint x: 429, startPoint y: 255, endPoint x: 417, endPoint y: 253, distance: 11.3
click at [417, 253] on input "0.11" at bounding box center [417, 254] width 47 height 13
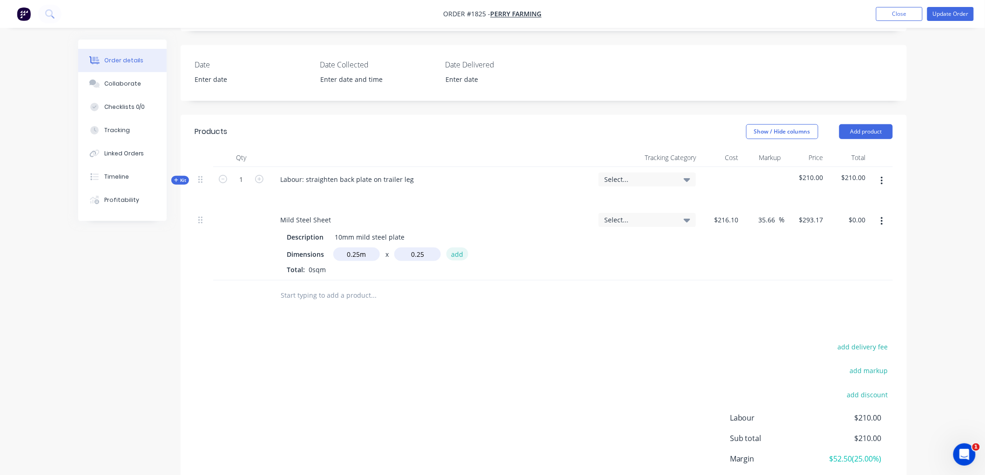
type input "0.25m"
click at [457, 250] on button "add" at bounding box center [457, 254] width 22 height 13
type input "$18.32"
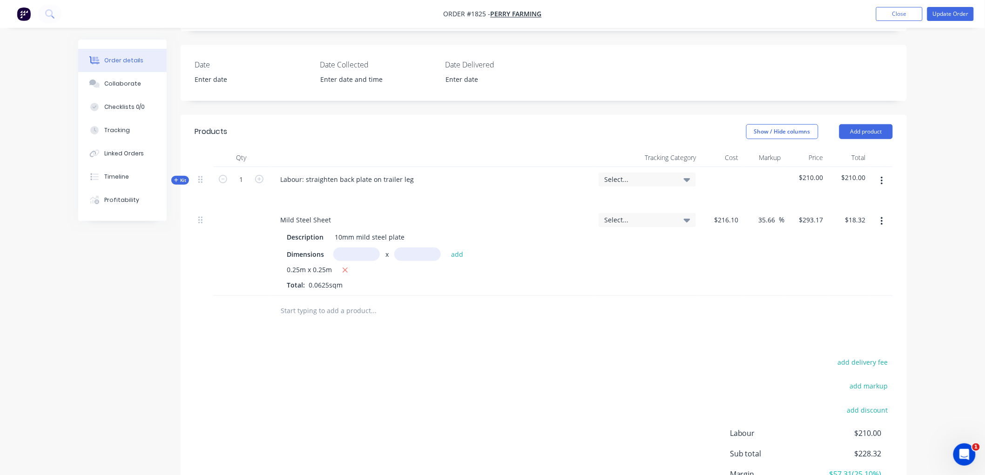
click at [296, 314] on input "text" at bounding box center [373, 311] width 186 height 19
click at [174, 176] on button "Kit" at bounding box center [180, 180] width 18 height 9
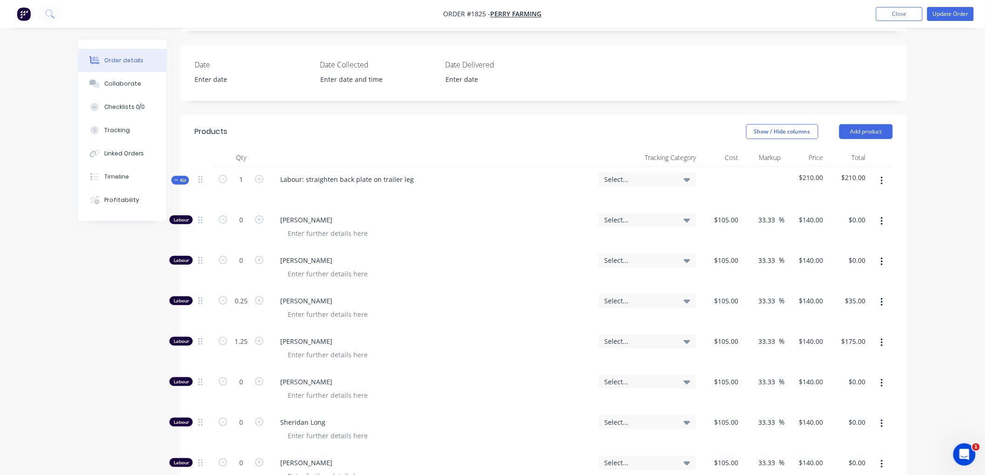
click at [174, 176] on button "Kit" at bounding box center [180, 180] width 18 height 9
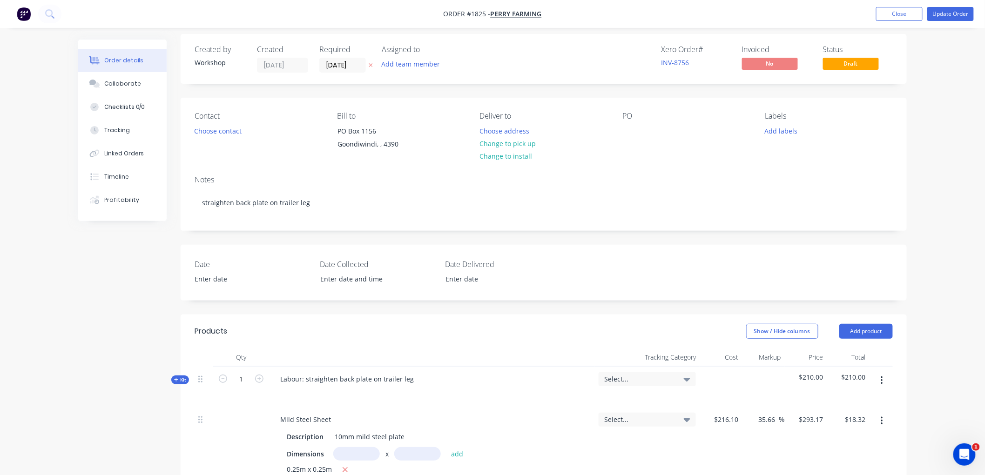
scroll to position [0, 0]
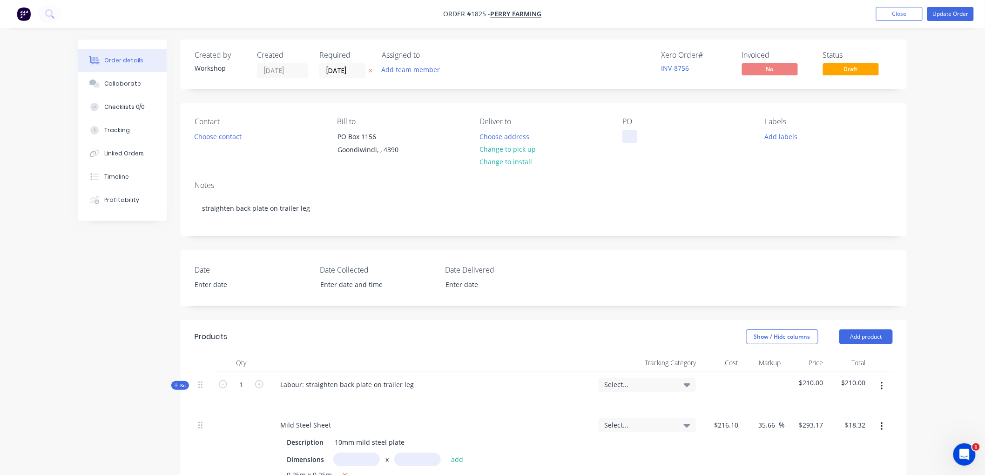
click at [628, 139] on div at bounding box center [629, 136] width 15 height 13
click at [963, 6] on nav "Order #1825 - Perry Farming Add product Close Update Order" at bounding box center [492, 14] width 985 height 28
click at [964, 11] on button "Update Order" at bounding box center [950, 14] width 47 height 14
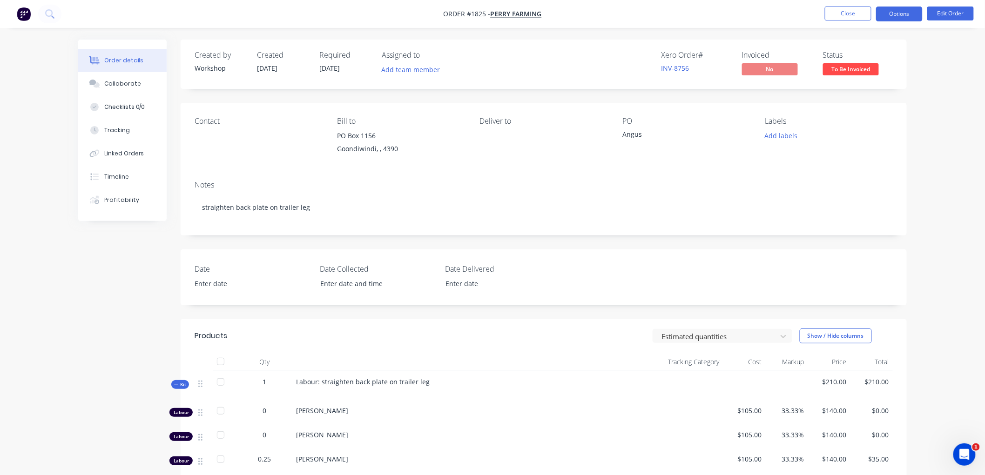
click at [904, 12] on button "Options" at bounding box center [899, 14] width 47 height 15
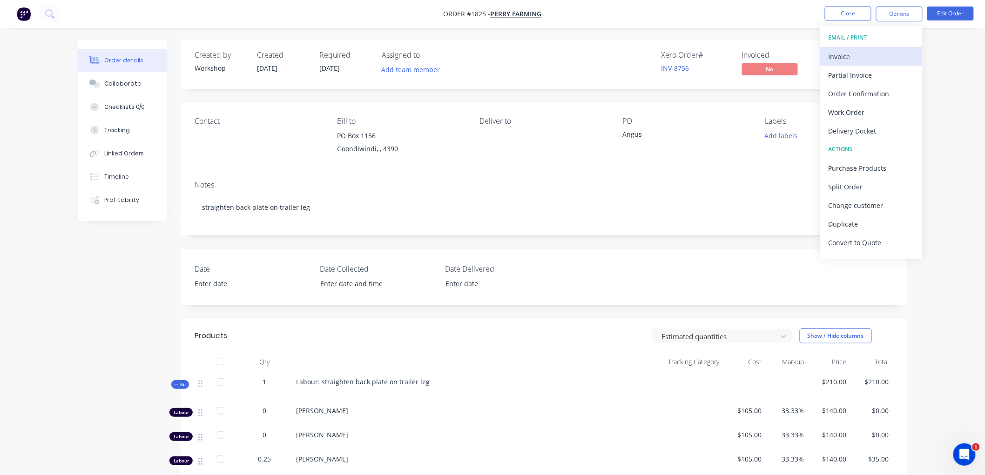
click at [866, 50] on div "Invoice" at bounding box center [871, 56] width 86 height 13
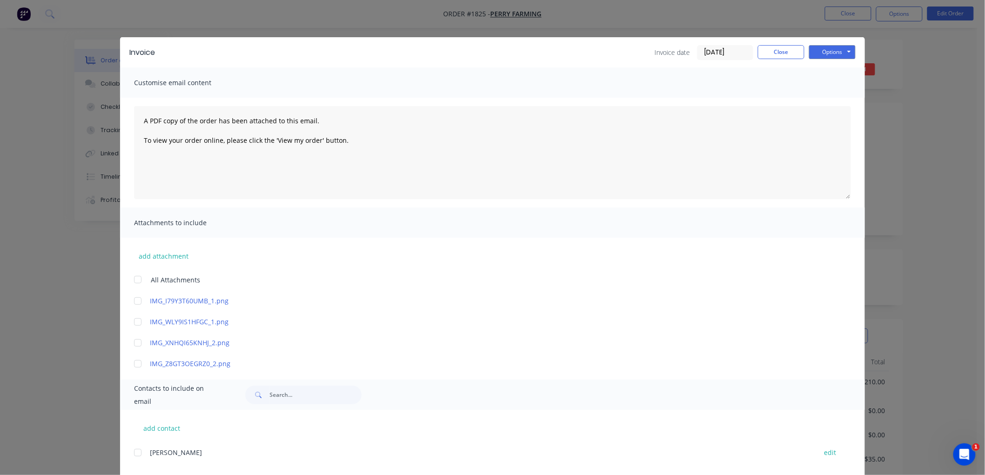
click at [726, 47] on input "[DATE]" at bounding box center [725, 53] width 55 height 14
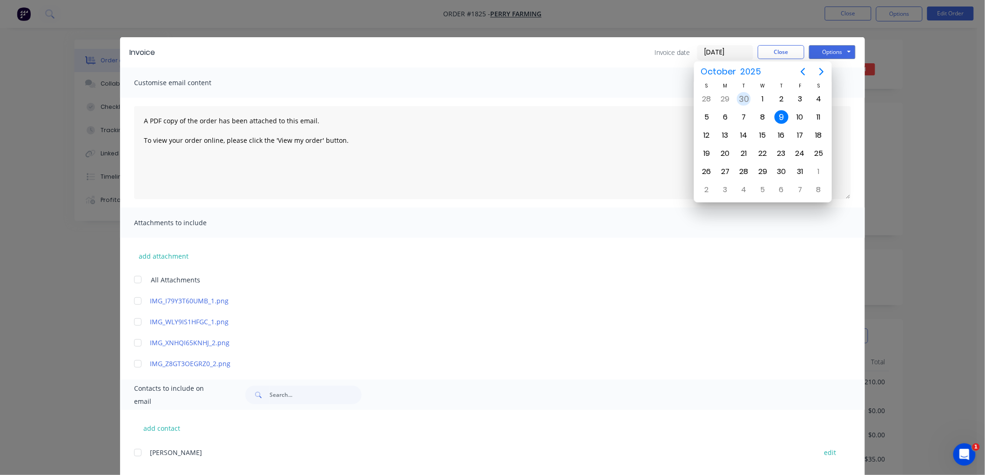
click at [747, 94] on div "30" at bounding box center [744, 99] width 14 height 14
type input "[DATE]"
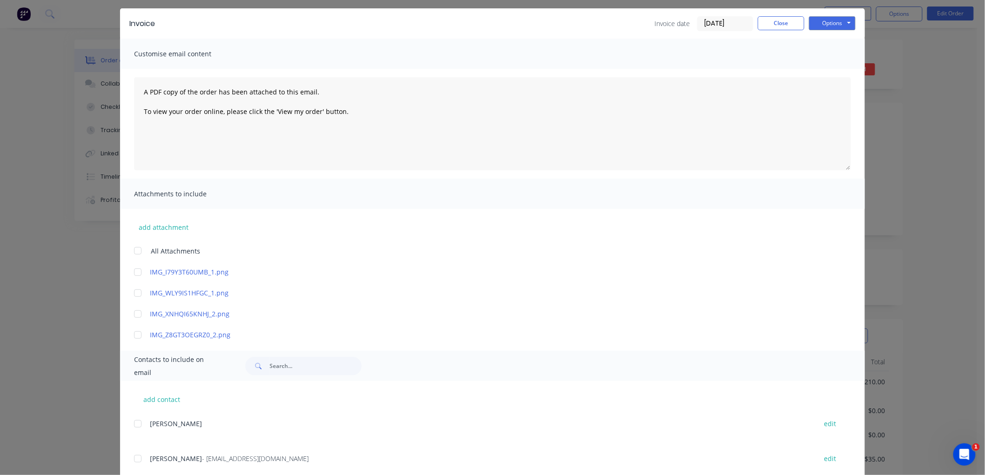
scroll to position [54, 0]
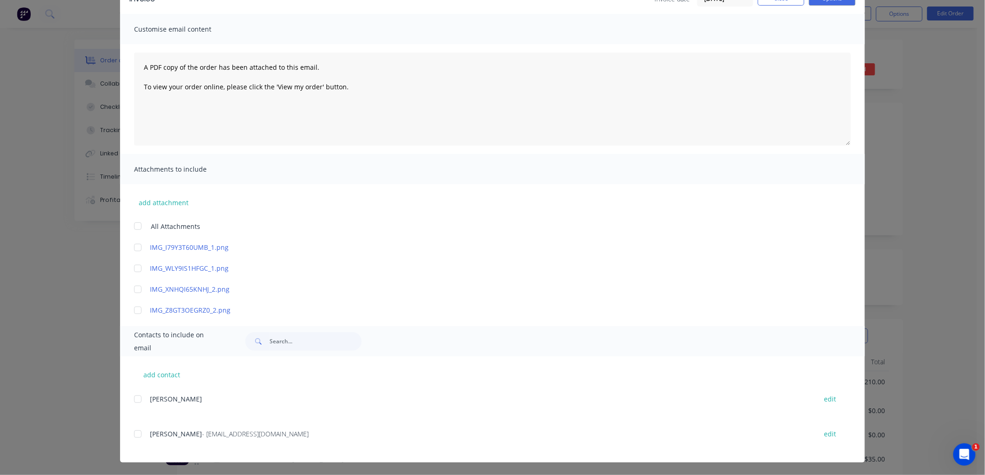
click at [134, 433] on div at bounding box center [137, 434] width 19 height 19
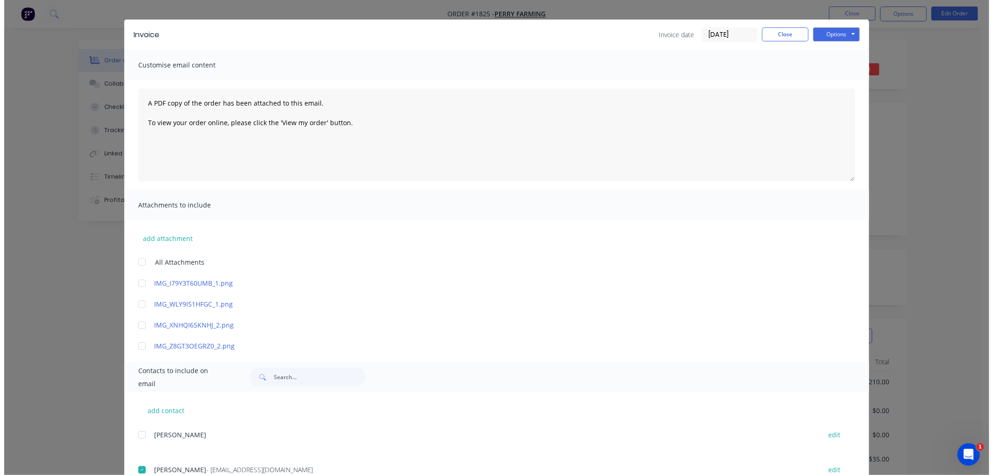
scroll to position [0, 0]
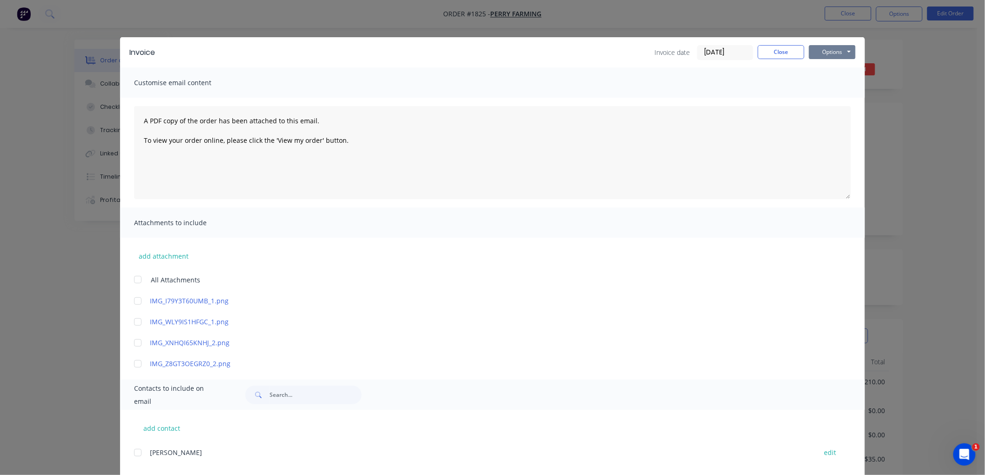
click at [826, 53] on button "Options" at bounding box center [832, 52] width 47 height 14
click at [837, 101] on button "Email" at bounding box center [839, 99] width 60 height 15
click at [775, 52] on button "Close" at bounding box center [781, 52] width 47 height 14
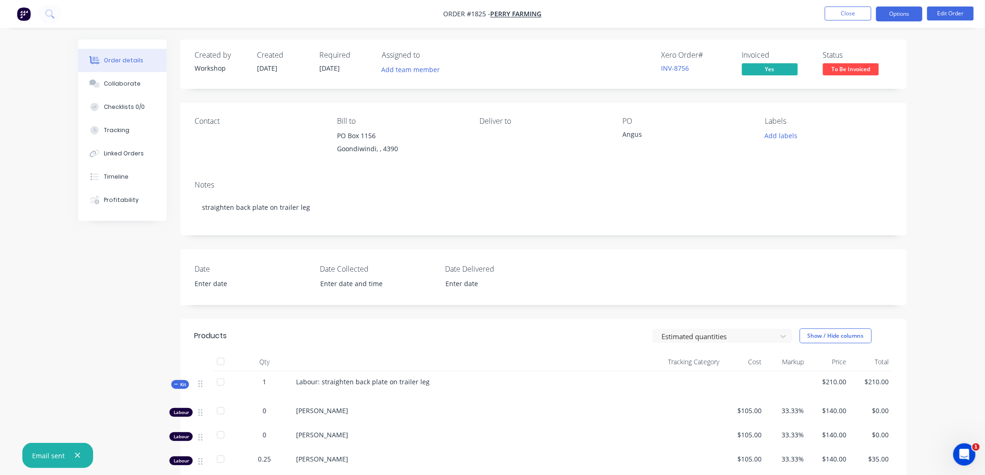
click at [886, 14] on button "Options" at bounding box center [899, 14] width 47 height 15
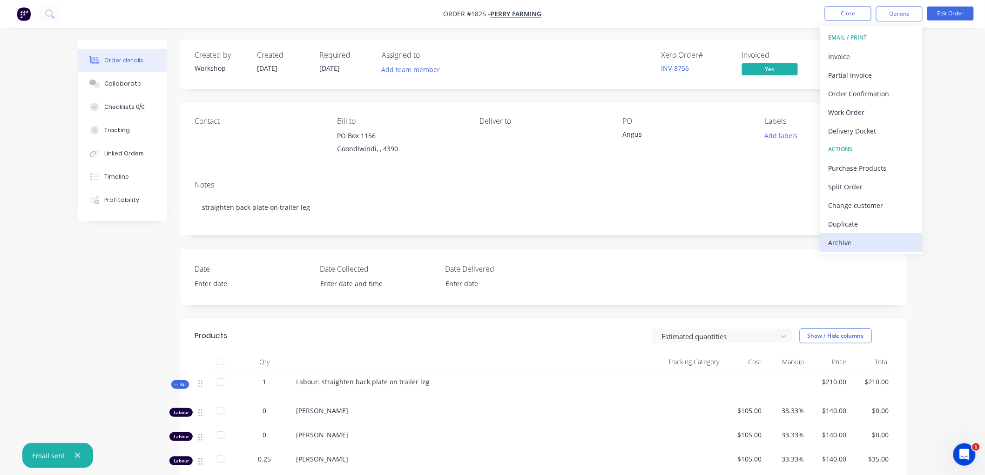
click at [848, 240] on div "Archive" at bounding box center [871, 242] width 86 height 13
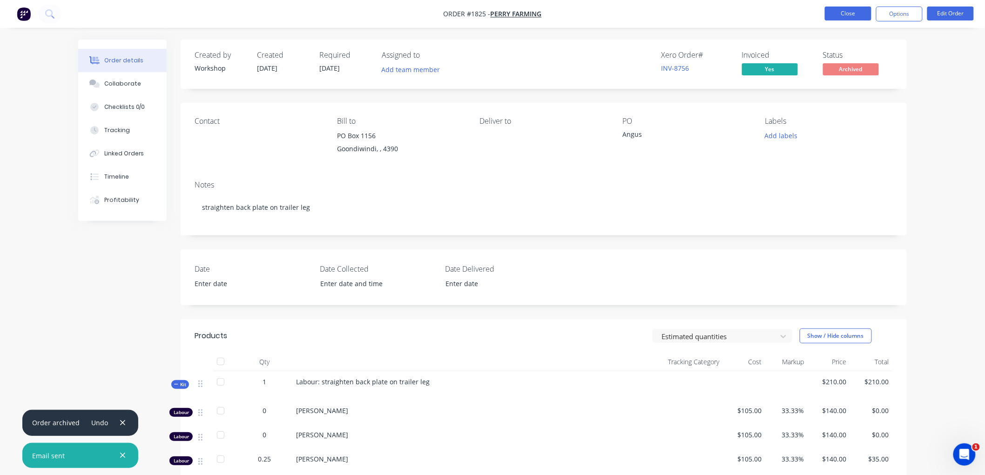
click at [839, 12] on button "Close" at bounding box center [848, 14] width 47 height 14
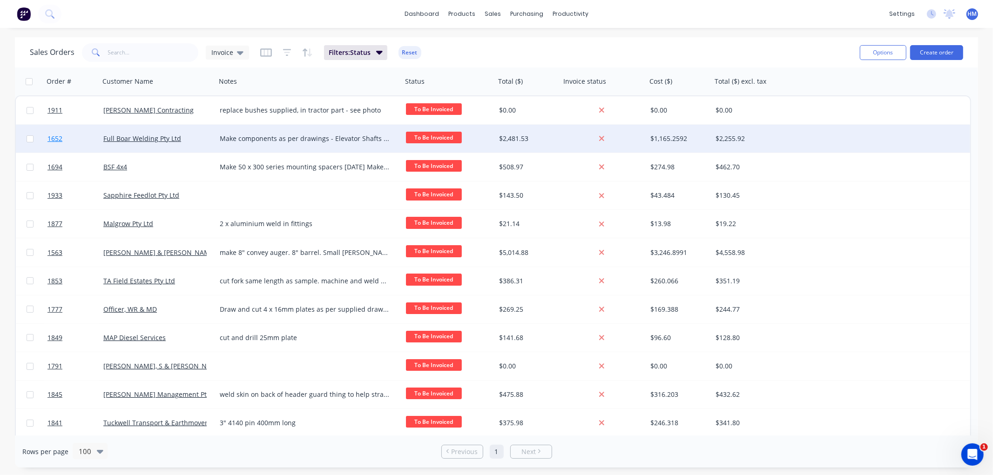
click at [74, 137] on link "1652" at bounding box center [75, 139] width 56 height 28
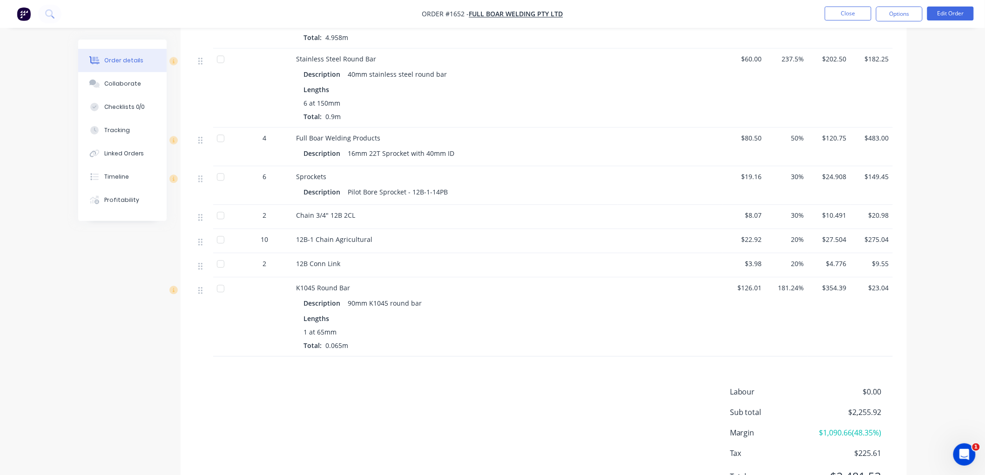
scroll to position [826, 0]
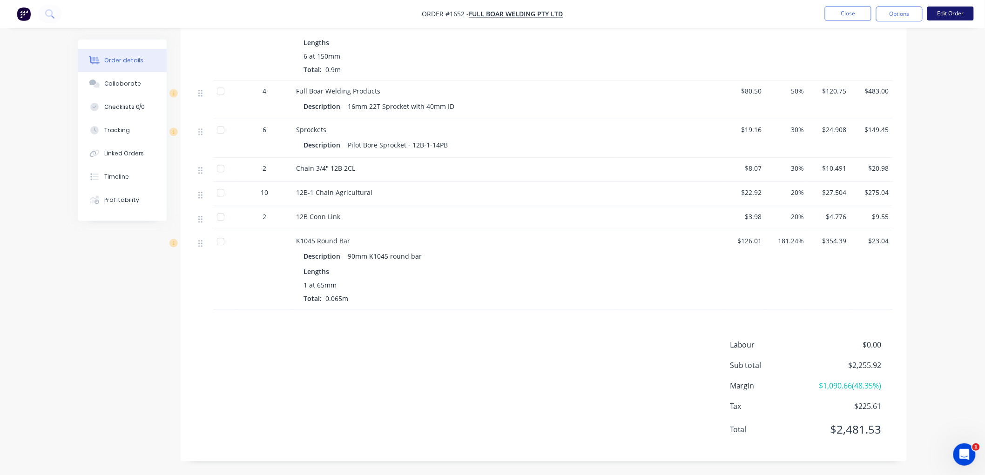
click at [946, 10] on button "Edit Order" at bounding box center [950, 14] width 47 height 14
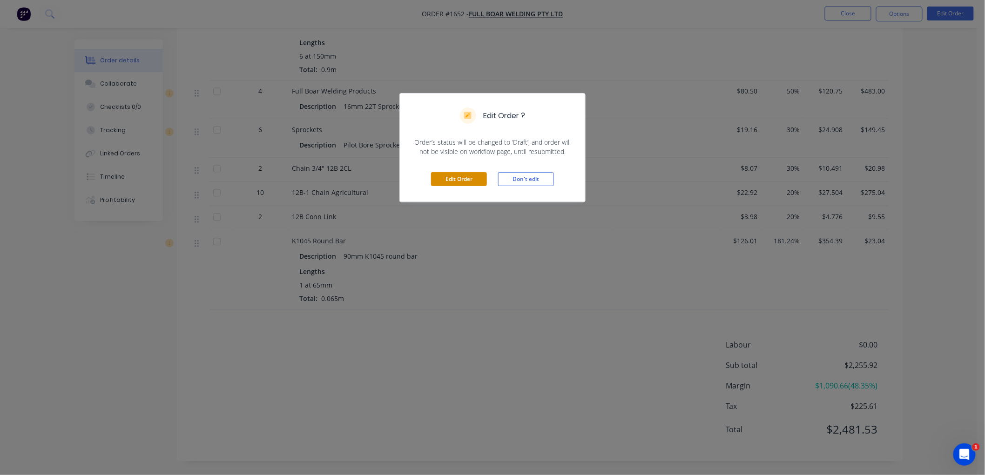
click at [468, 181] on button "Edit Order" at bounding box center [459, 179] width 56 height 14
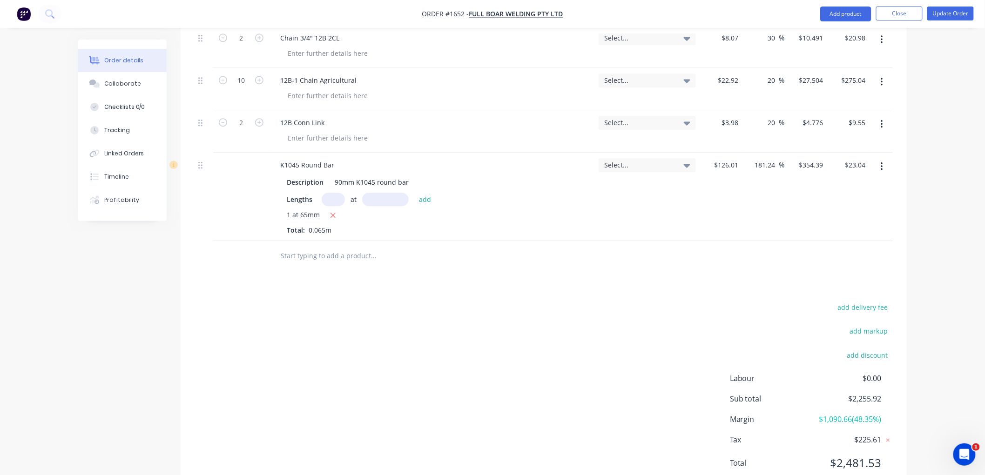
scroll to position [1050, 0]
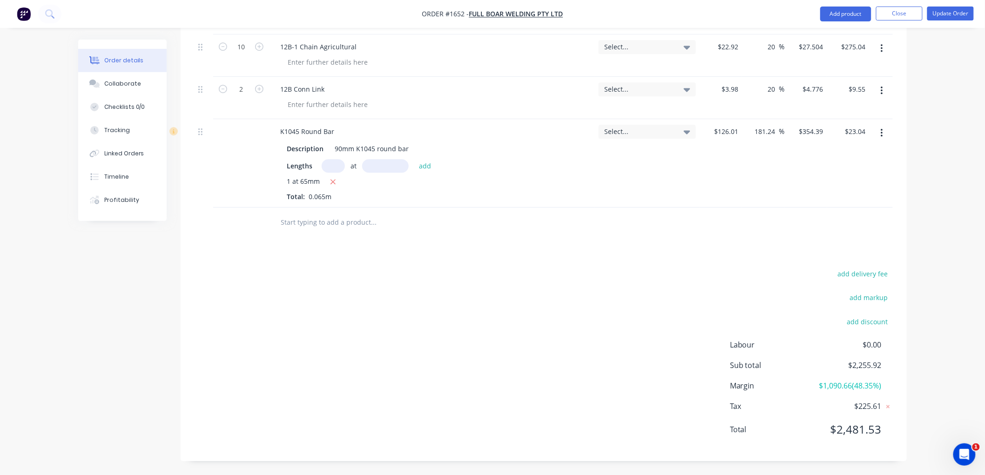
click at [304, 224] on input "text" at bounding box center [373, 222] width 186 height 19
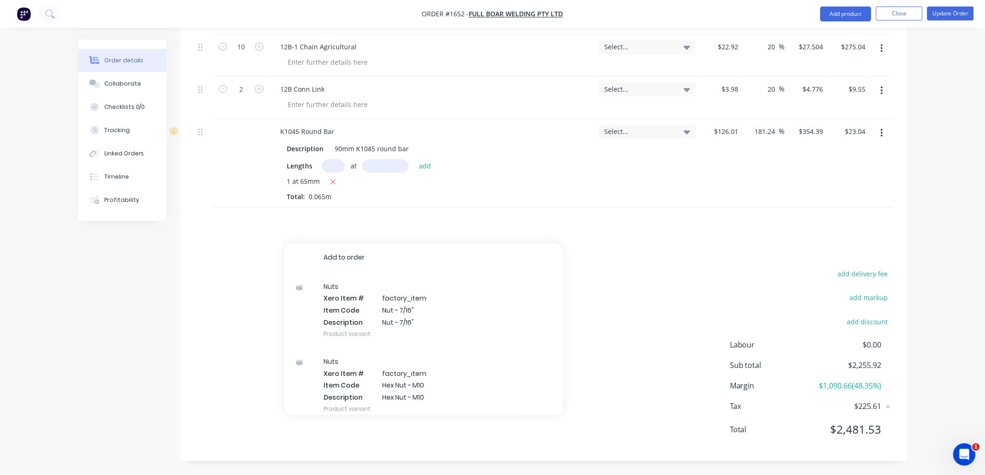
click at [307, 224] on input "text" at bounding box center [373, 222] width 186 height 19
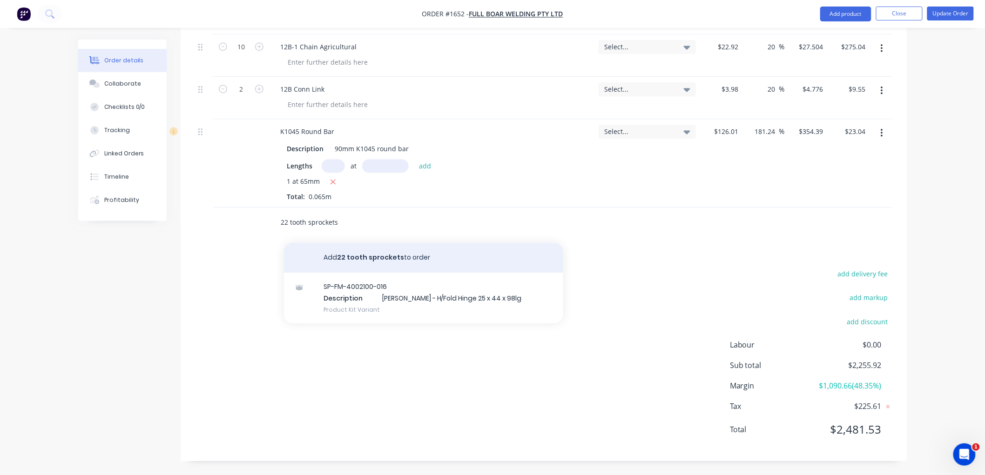
type input "22 tooth sprockets"
click at [397, 261] on button "Add 22 tooth sprockets to order" at bounding box center [423, 258] width 279 height 30
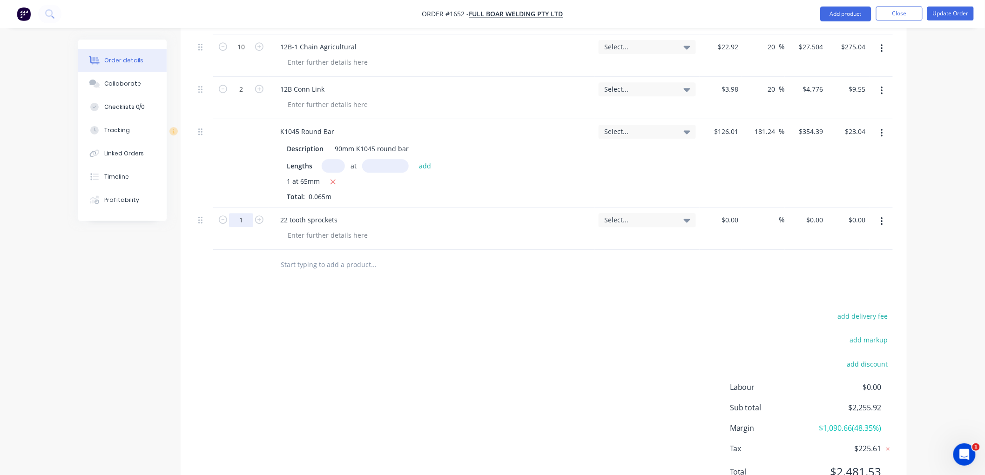
click at [238, 220] on input "1" at bounding box center [241, 220] width 24 height 14
type input "4"
click at [816, 219] on input "0" at bounding box center [821, 219] width 11 height 13
type input "$295.51"
type input "$1,182.04"
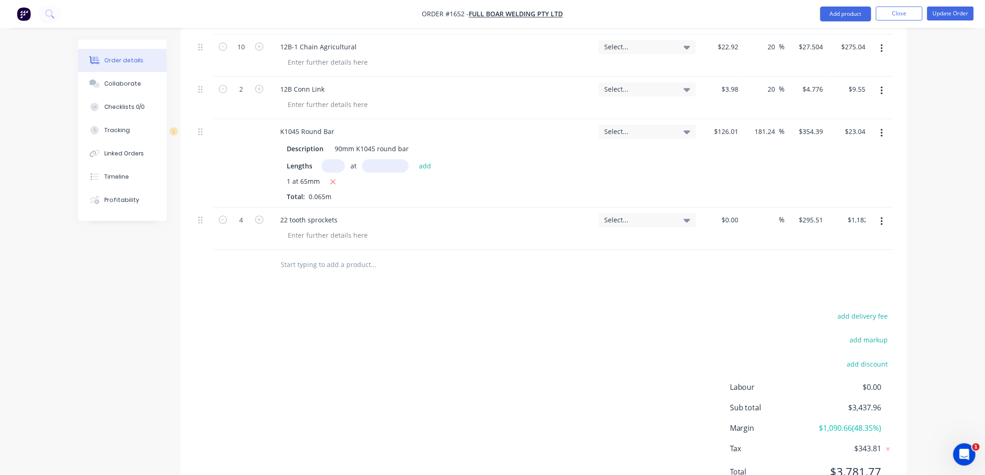
click at [311, 256] on input "text" at bounding box center [373, 264] width 186 height 19
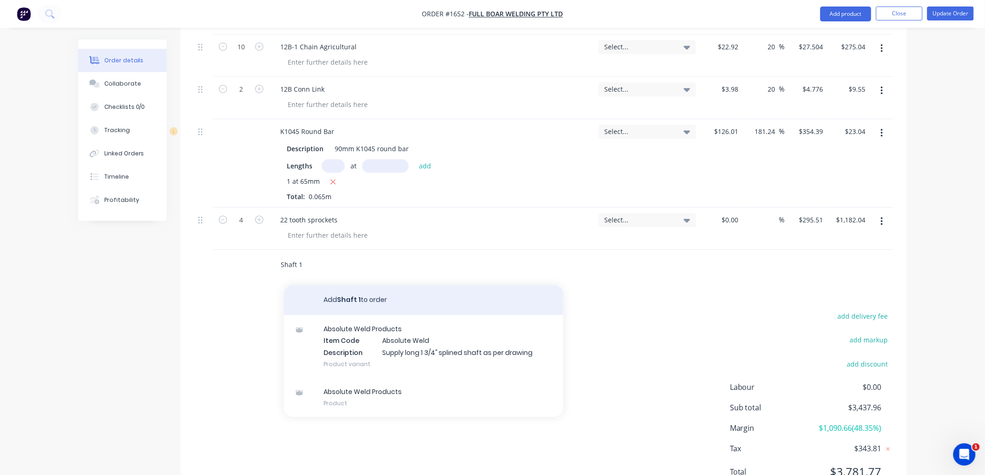
type input "Shaft 1"
click at [350, 298] on button "Add Shaft 1 to order" at bounding box center [423, 300] width 279 height 30
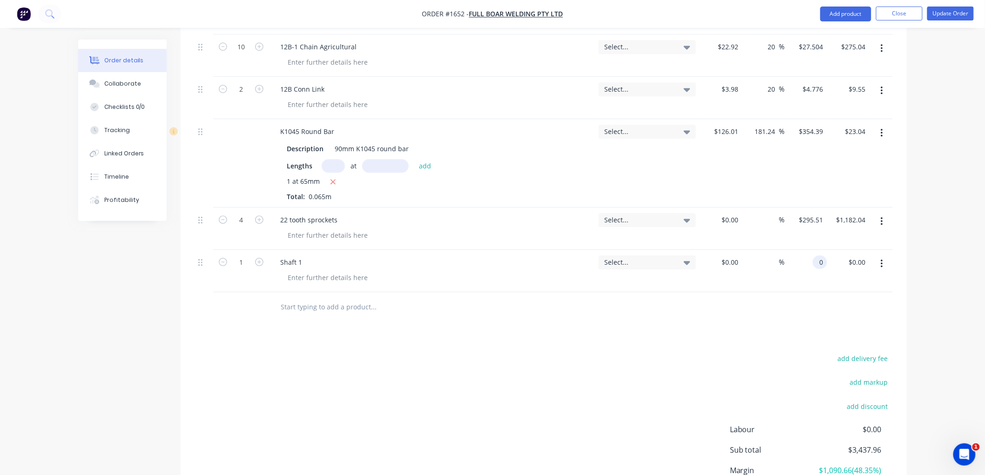
click at [816, 260] on input "0" at bounding box center [821, 261] width 11 height 13
type input "$573.11"
click at [303, 305] on input "text" at bounding box center [373, 307] width 186 height 19
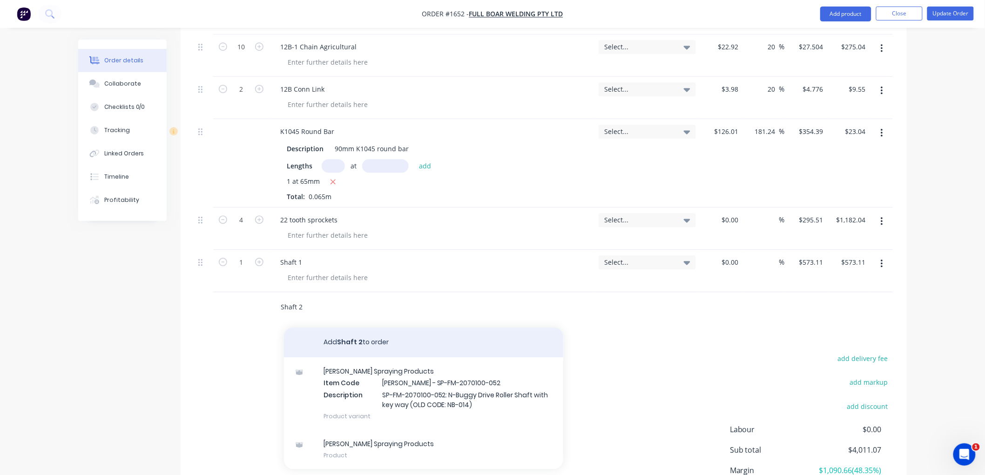
type input "Shaft 2"
click at [359, 340] on button "Add Shaft 2 to order" at bounding box center [423, 343] width 279 height 30
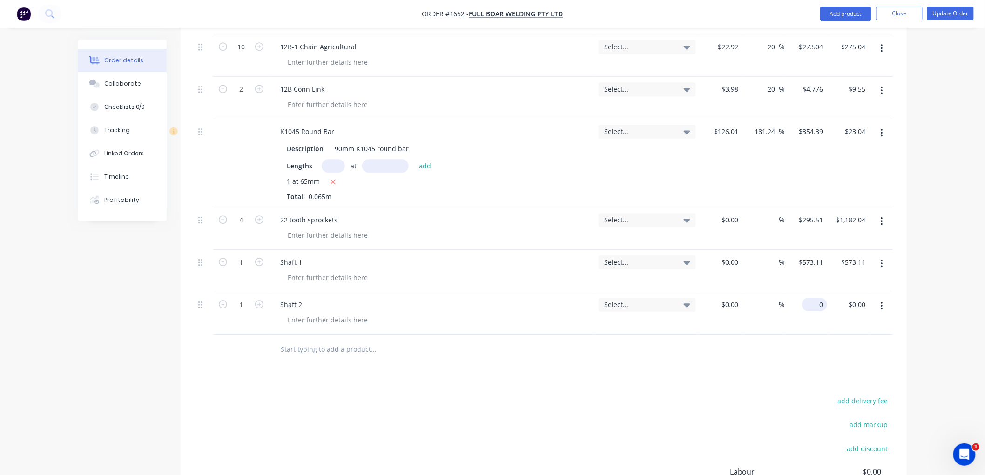
click at [809, 302] on div "0 $0.00" at bounding box center [806, 313] width 42 height 42
type input "$410.79"
click at [304, 349] on input "text" at bounding box center [373, 349] width 186 height 19
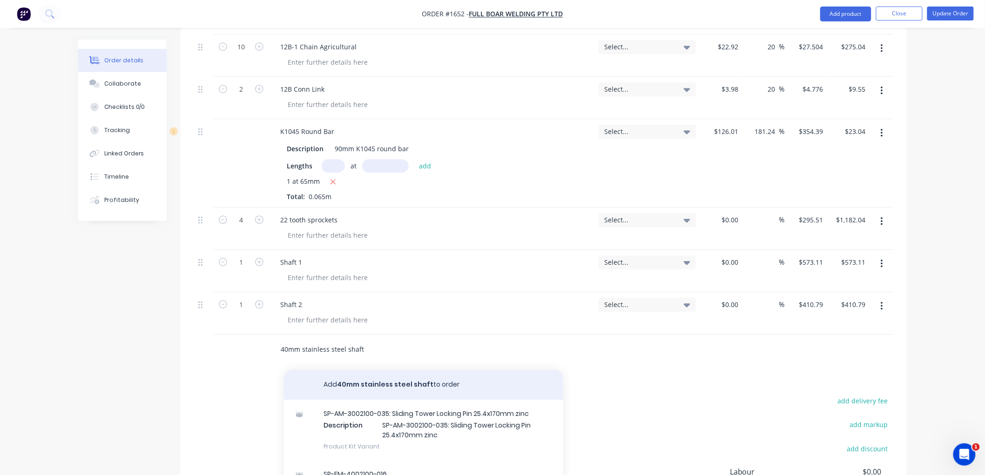
type input "40mm stainless steel shaft"
click at [376, 383] on button "Add 40mm stainless steel shaft to order" at bounding box center [423, 385] width 279 height 30
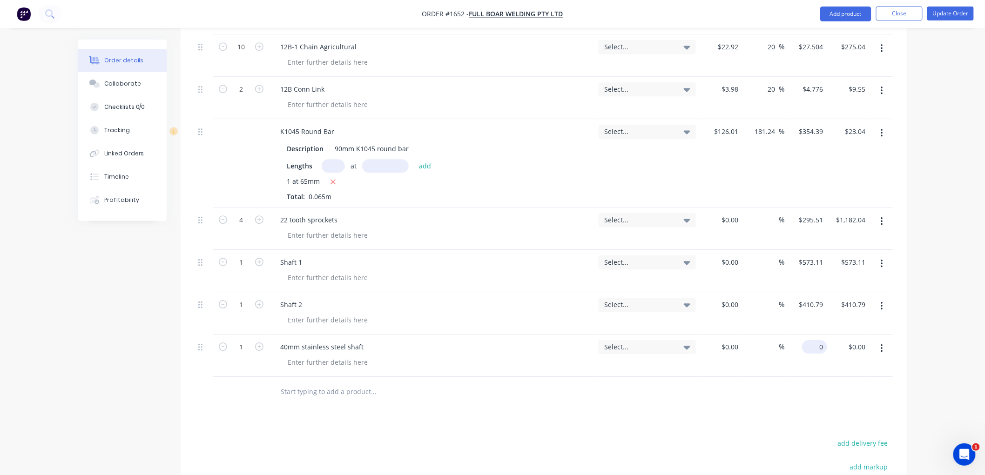
click at [813, 345] on div "0 $0.00" at bounding box center [814, 346] width 25 height 13
type input "$65.37"
click at [326, 399] on input "text" at bounding box center [373, 392] width 186 height 19
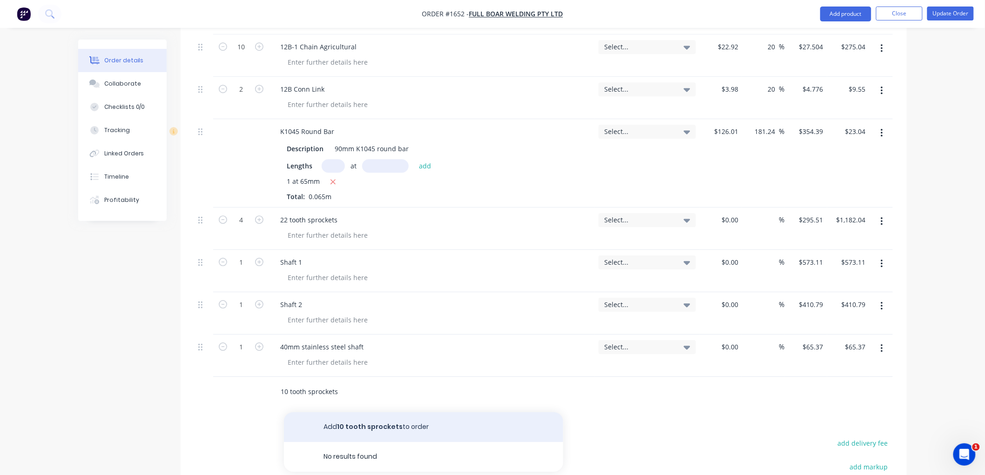
type input "10 tooth sprockets"
click at [364, 429] on button "Add 10 tooth sprockets to order" at bounding box center [423, 427] width 279 height 30
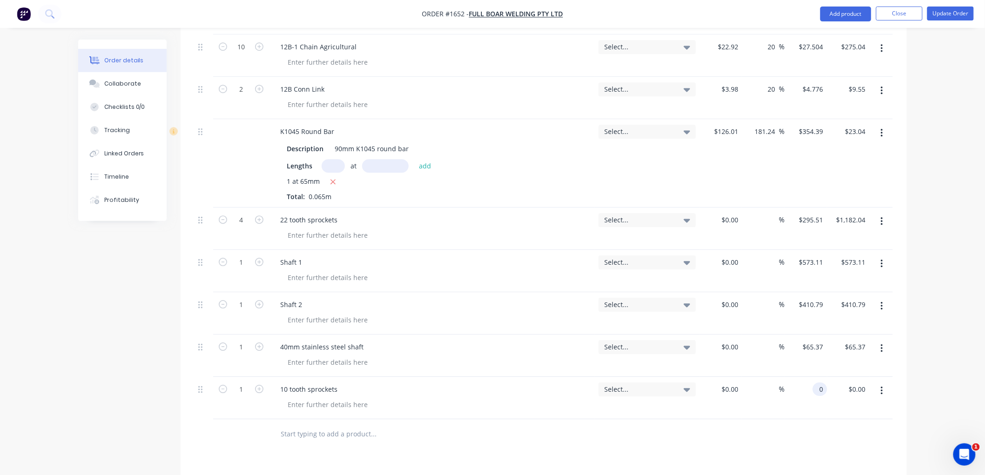
click at [812, 390] on div "0 0" at bounding box center [806, 398] width 42 height 42
type input "$240.29"
click at [301, 437] on input "text" at bounding box center [373, 434] width 186 height 19
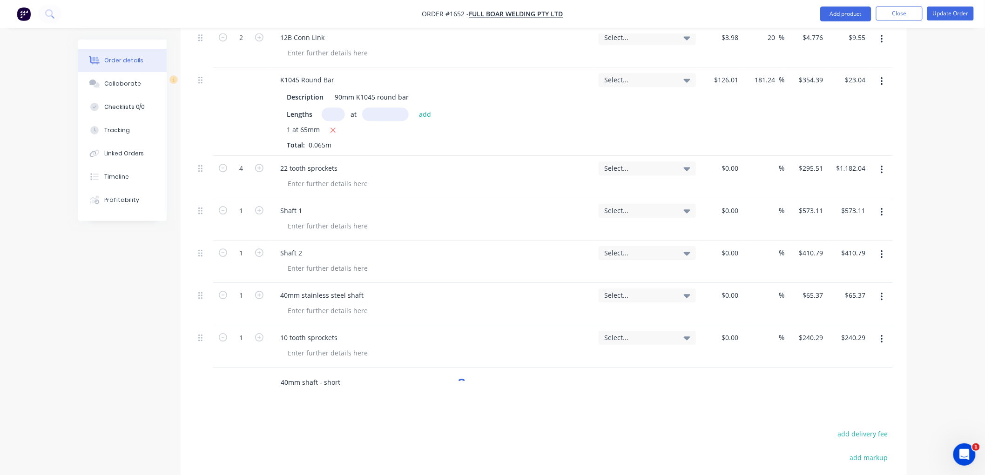
scroll to position [1206, 0]
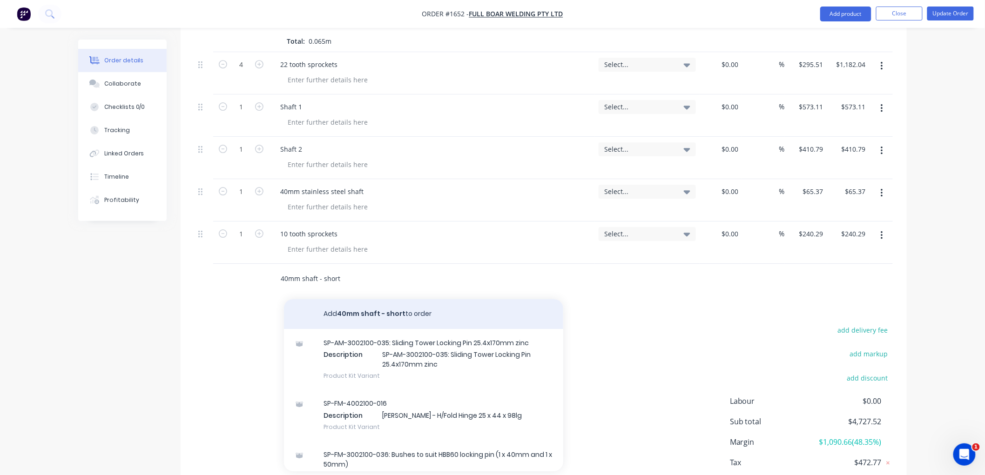
type input "40mm shaft - short"
click at [394, 305] on button "Add 40mm shaft - short to order" at bounding box center [423, 314] width 279 height 30
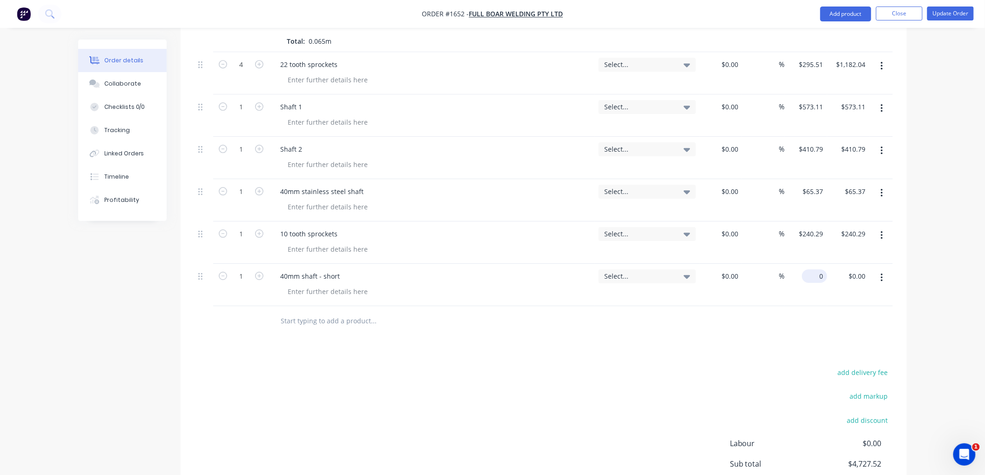
click at [825, 271] on input "0" at bounding box center [816, 275] width 21 height 13
type input "$139.93"
click at [309, 322] on input "text" at bounding box center [373, 321] width 186 height 19
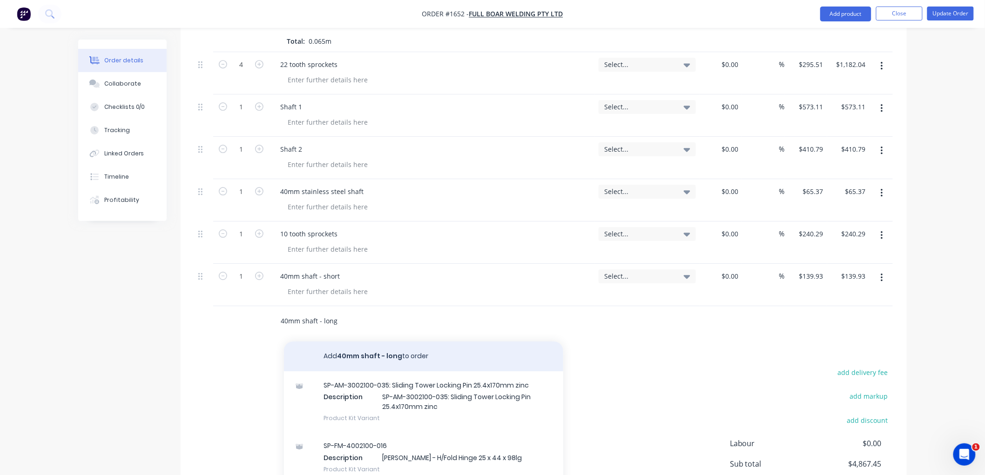
type input "40mm shaft - long"
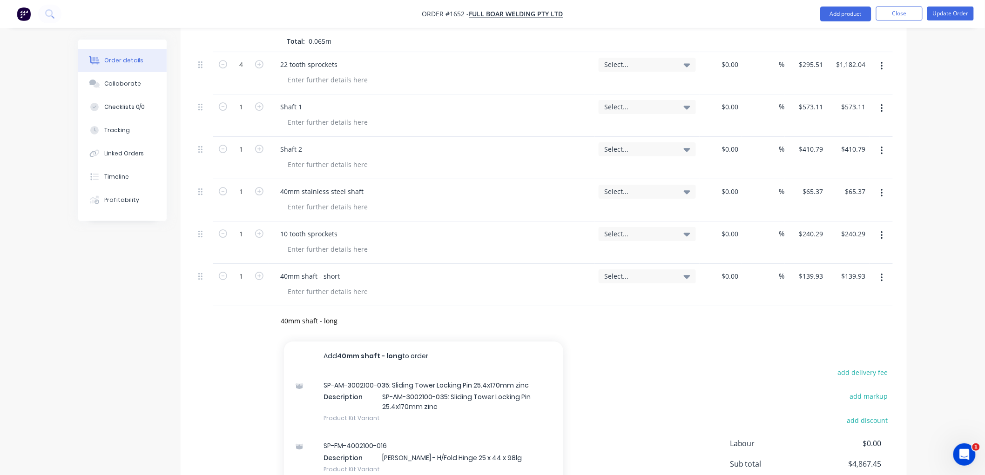
drag, startPoint x: 384, startPoint y: 352, endPoint x: 395, endPoint y: 349, distance: 11.0
click at [383, 352] on button "Add 40mm shaft - long to order" at bounding box center [423, 357] width 279 height 30
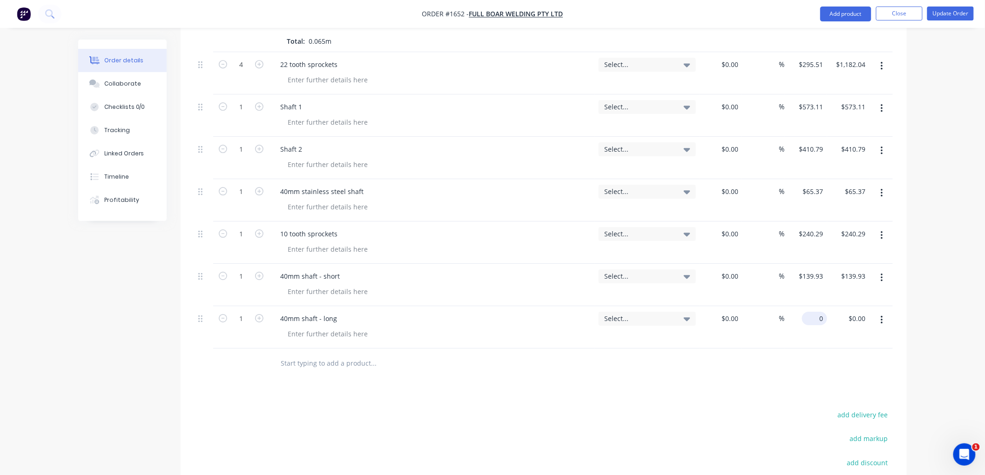
click at [806, 317] on div "0 $0.00" at bounding box center [806, 327] width 42 height 42
type input "$178.76"
click at [339, 374] on div at bounding box center [436, 364] width 335 height 30
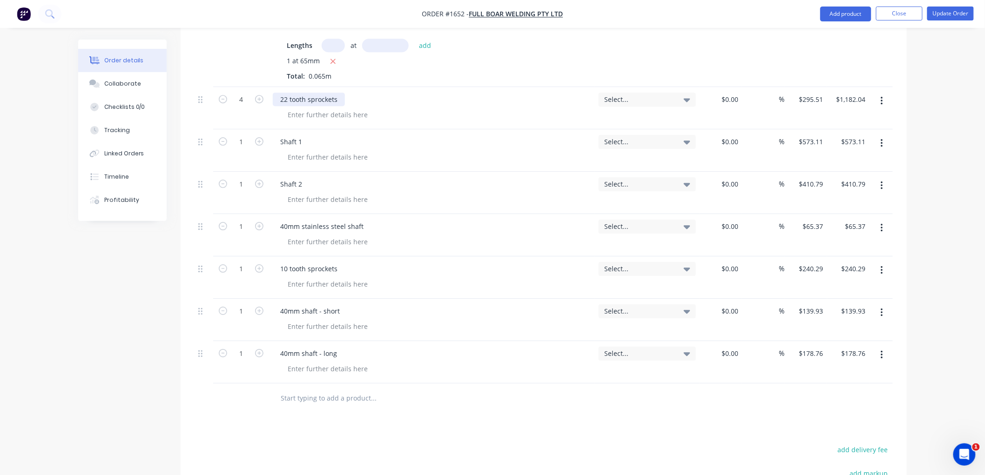
scroll to position [1154, 0]
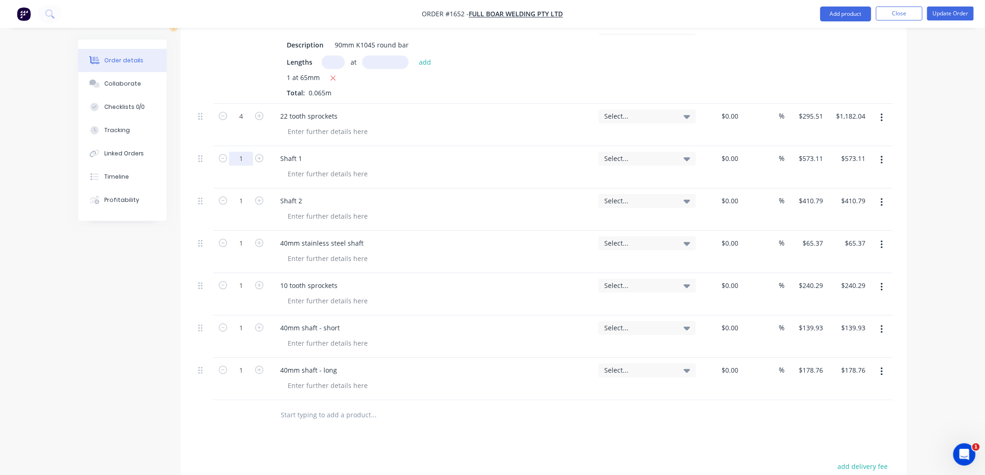
click at [247, 156] on input "1" at bounding box center [241, 159] width 24 height 14
click at [336, 161] on div "Shaft 1" at bounding box center [432, 158] width 318 height 13
click at [317, 173] on div at bounding box center [327, 173] width 95 height 13
click at [313, 217] on div at bounding box center [327, 215] width 95 height 13
click at [306, 259] on div at bounding box center [327, 258] width 95 height 13
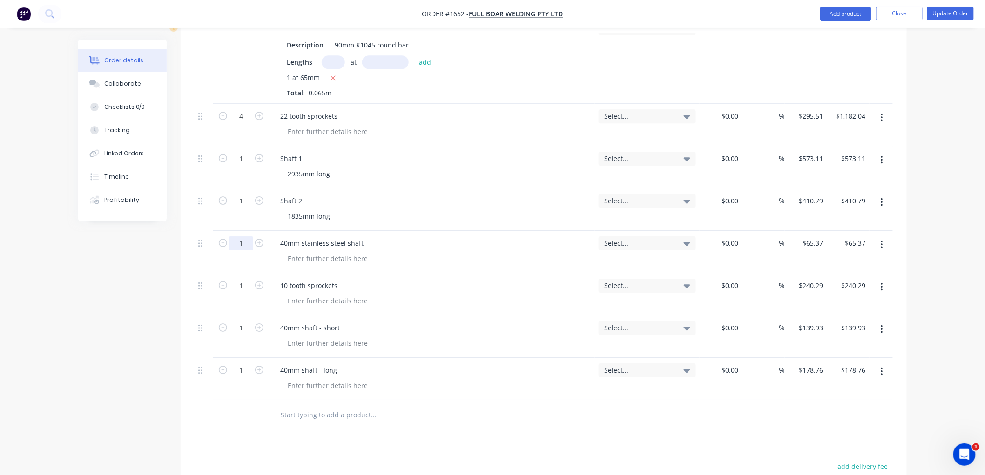
click at [243, 242] on input "1" at bounding box center [241, 243] width 24 height 14
type input "2"
type input "$130.74"
click at [341, 289] on div "10 tooth sprockets" at bounding box center [309, 285] width 72 height 13
click at [245, 286] on input "1" at bounding box center [241, 286] width 24 height 14
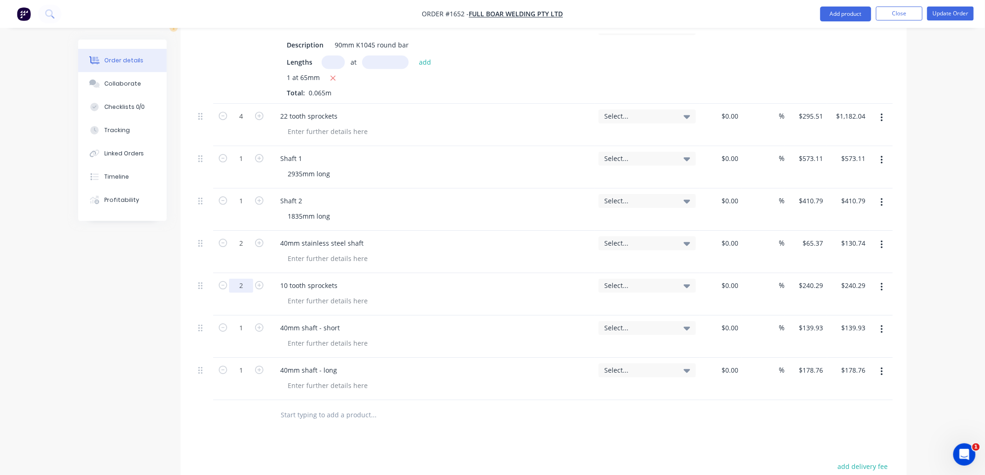
type input "2"
type input "$480.58"
click at [376, 348] on div at bounding box center [435, 342] width 311 height 13
drag, startPoint x: 343, startPoint y: 326, endPoint x: 317, endPoint y: 328, distance: 25.7
click at [317, 328] on div "40mm shaft - short" at bounding box center [310, 327] width 74 height 13
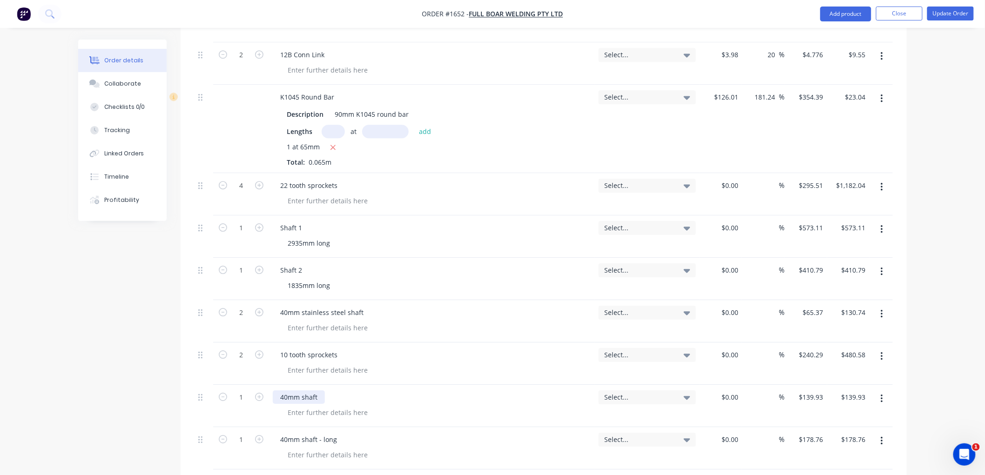
scroll to position [1102, 0]
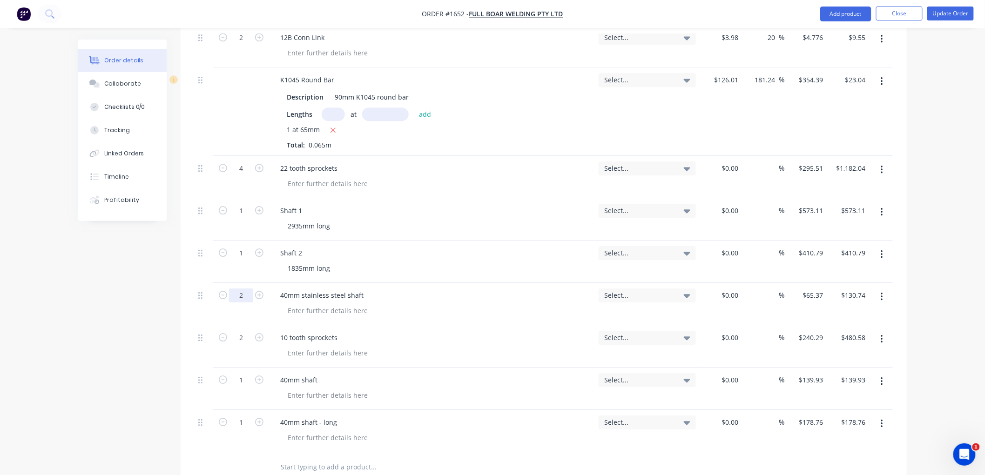
click at [250, 293] on input "2" at bounding box center [241, 296] width 24 height 14
type input "6"
type input "$392.22"
click at [372, 309] on div at bounding box center [435, 310] width 311 height 13
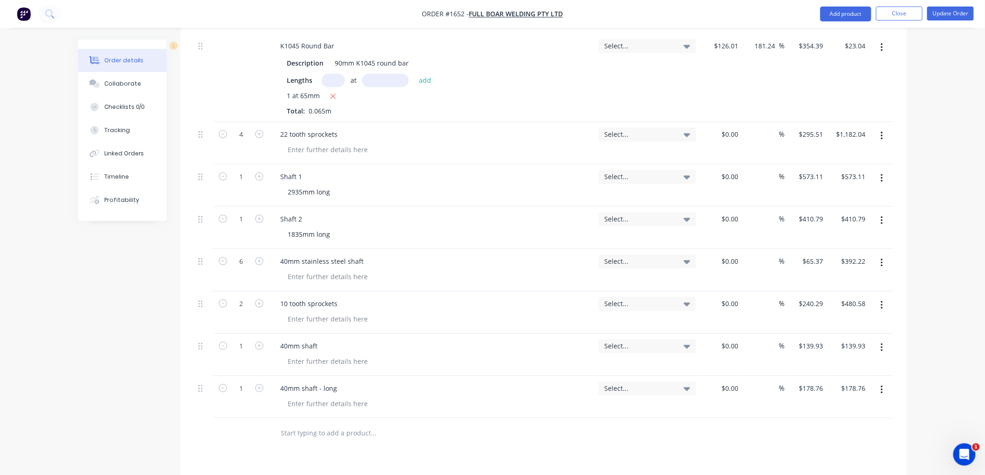
scroll to position [1206, 0]
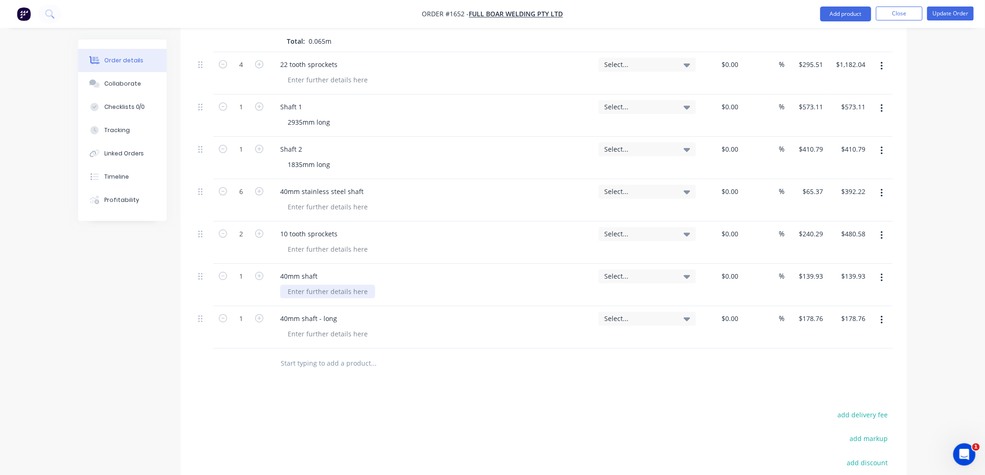
click at [318, 289] on div at bounding box center [327, 291] width 95 height 13
click at [308, 335] on div at bounding box center [327, 333] width 95 height 13
click at [239, 276] on input "1" at bounding box center [241, 276] width 24 height 14
type input "2"
type input "$279.86"
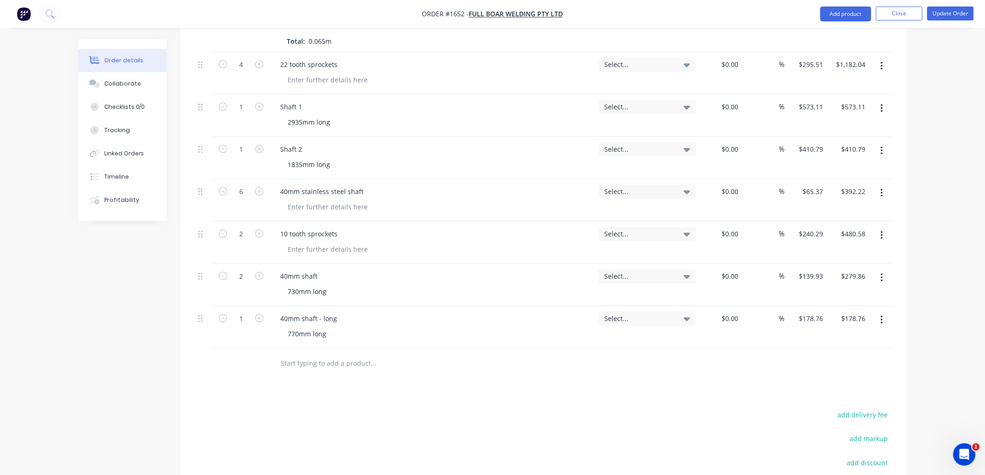
click at [242, 322] on input "1" at bounding box center [241, 319] width 24 height 14
type input "2"
type input "$357.52"
click at [355, 363] on input "text" at bounding box center [373, 363] width 186 height 19
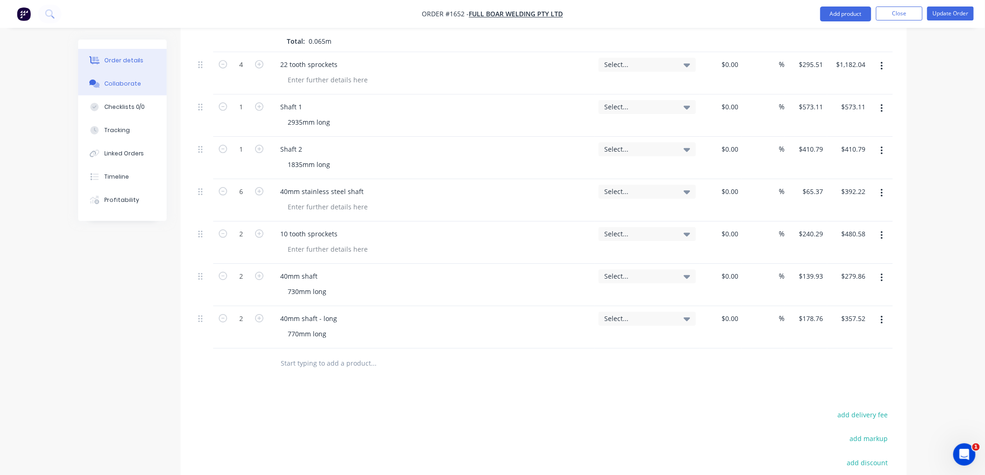
click at [118, 84] on div "Collaborate" at bounding box center [122, 84] width 37 height 8
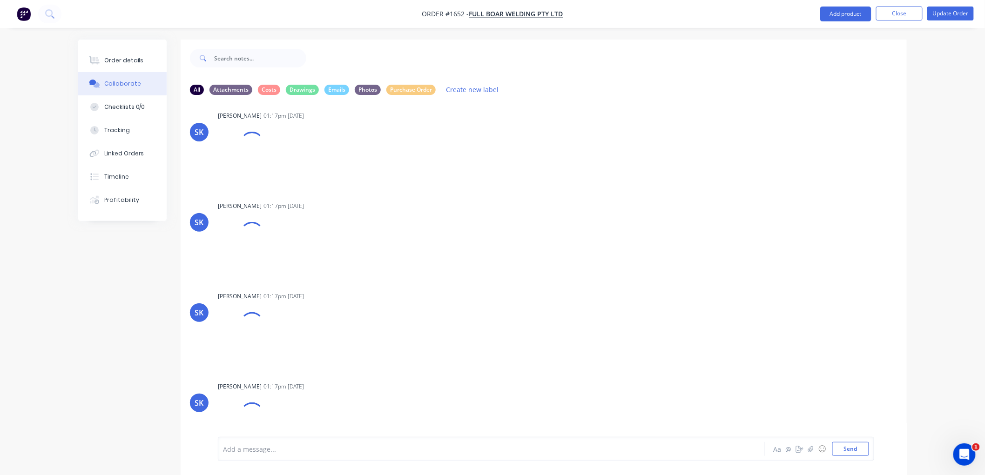
scroll to position [2428, 0]
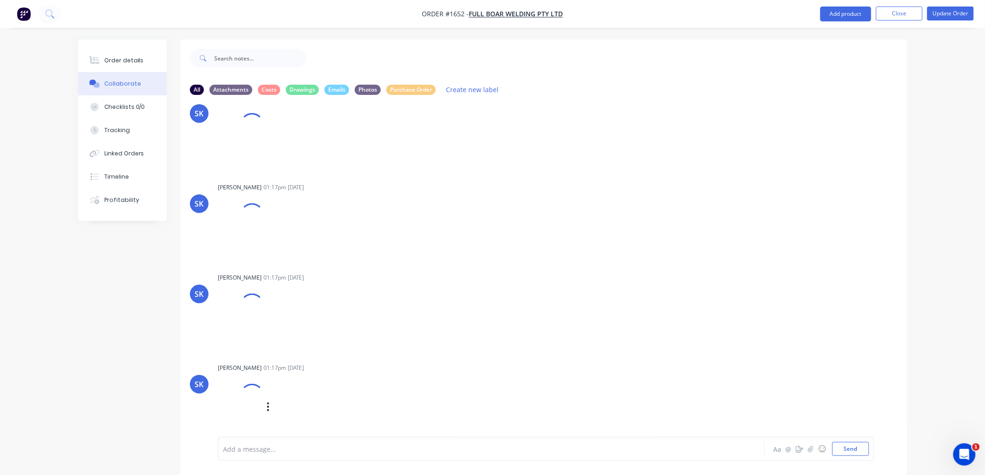
click at [268, 387] on div "Labels Download Delete" at bounding box center [291, 407] width 146 height 62
click at [255, 396] on div at bounding box center [251, 395] width 31 height 31
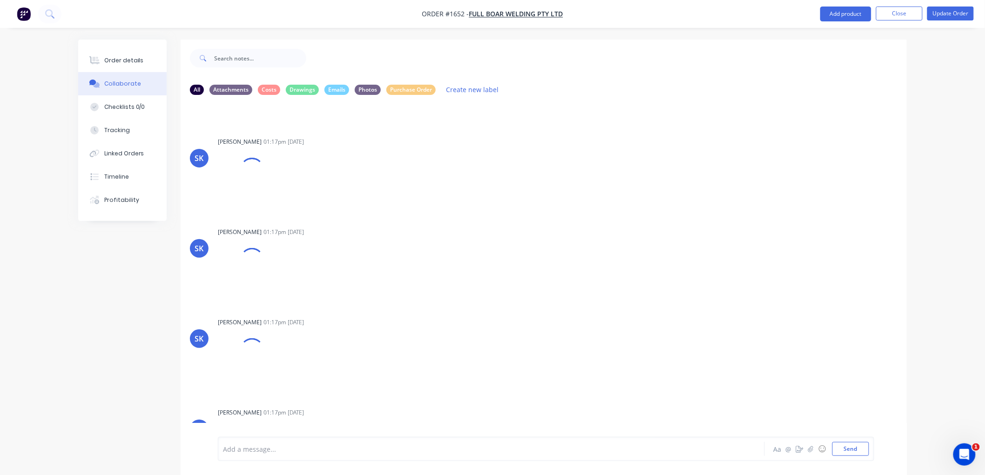
scroll to position [0, 0]
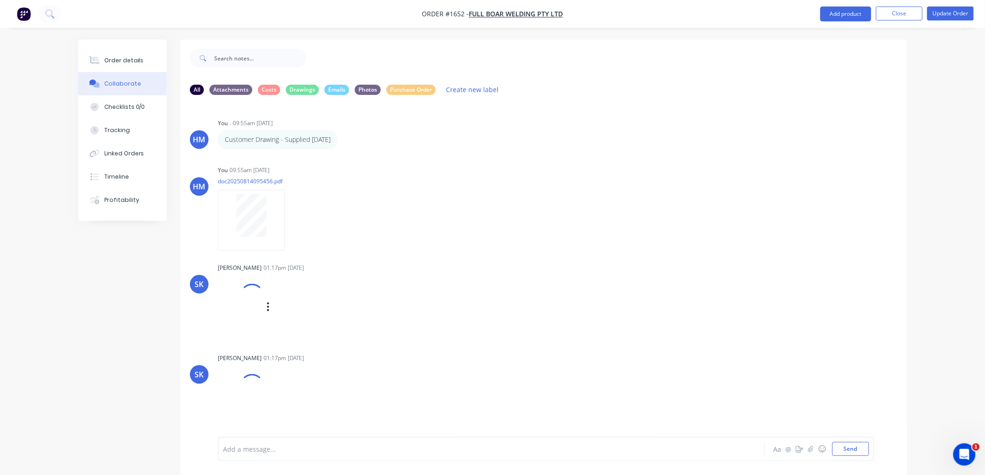
click at [250, 297] on div at bounding box center [251, 295] width 31 height 31
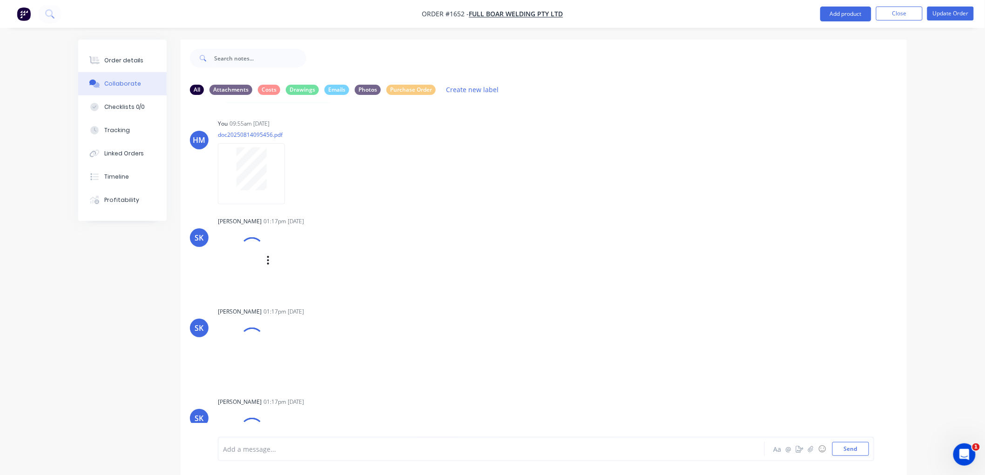
scroll to position [103, 0]
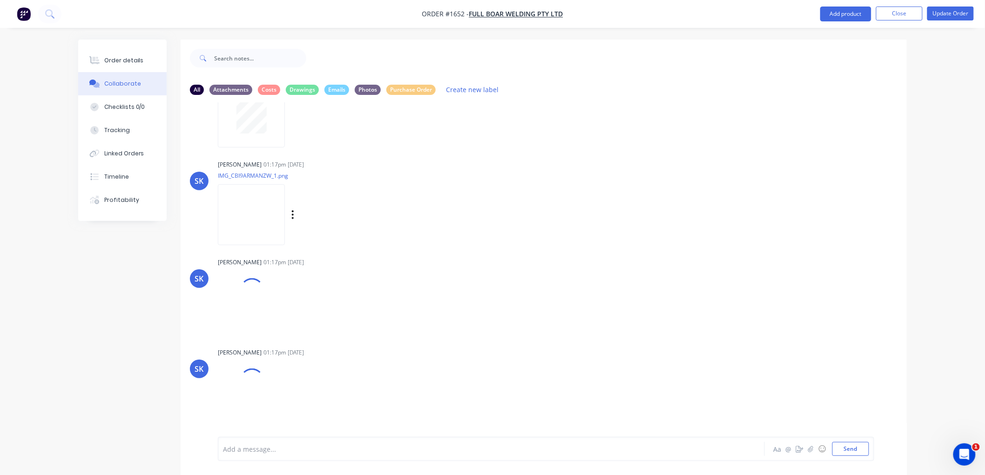
click at [249, 214] on img at bounding box center [251, 214] width 67 height 61
click at [262, 310] on img at bounding box center [251, 312] width 67 height 61
click at [250, 415] on img at bounding box center [251, 410] width 67 height 61
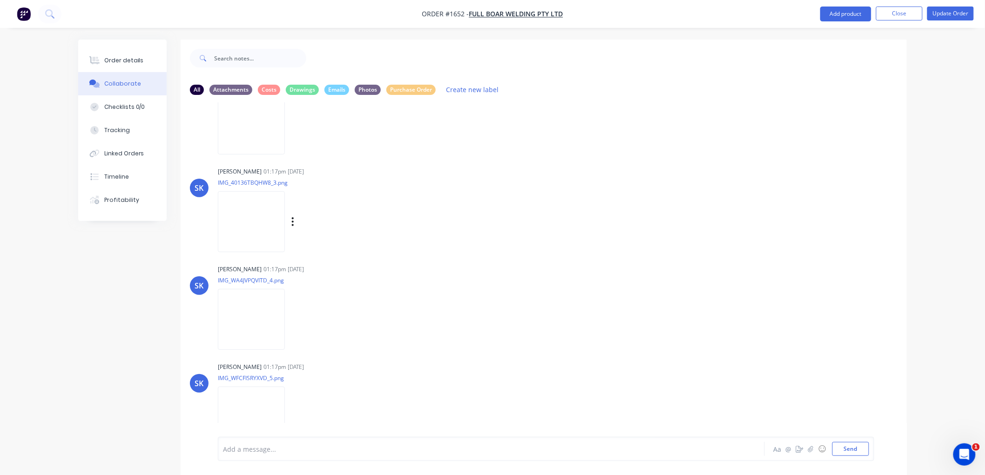
scroll to position [310, 0]
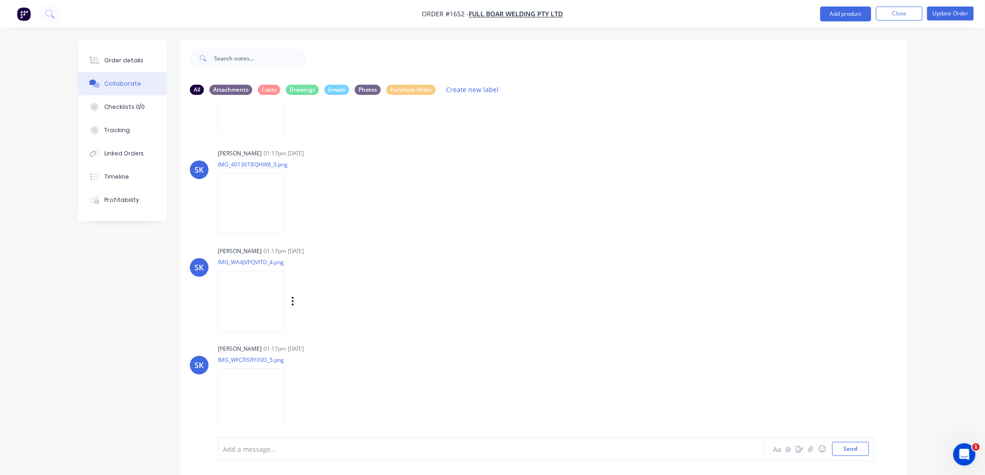
click at [263, 294] on img at bounding box center [251, 301] width 67 height 61
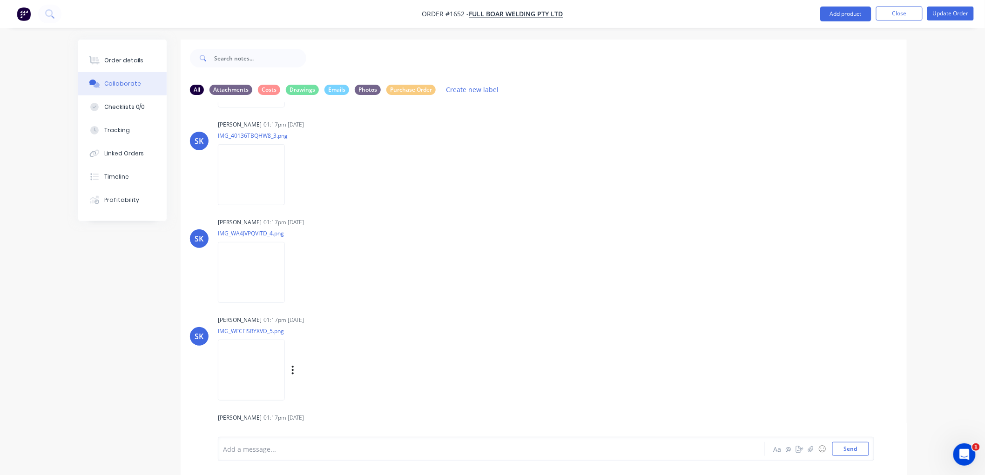
scroll to position [413, 0]
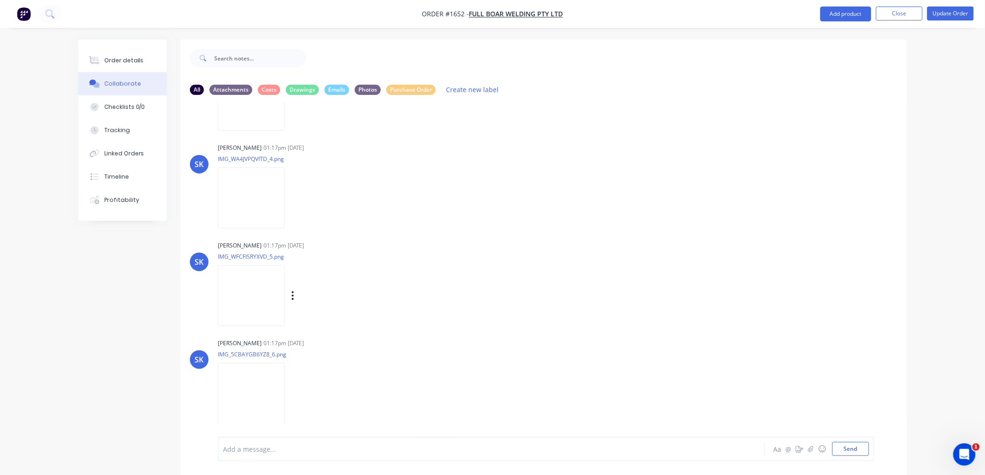
click at [248, 290] on img at bounding box center [251, 295] width 67 height 61
click at [226, 389] on img at bounding box center [251, 393] width 67 height 61
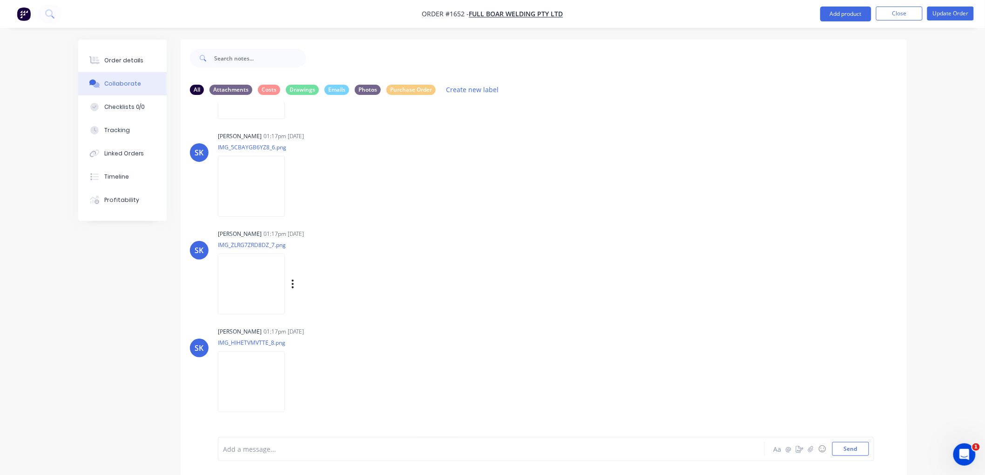
click at [247, 289] on img at bounding box center [251, 284] width 67 height 61
click at [261, 379] on img at bounding box center [251, 381] width 67 height 61
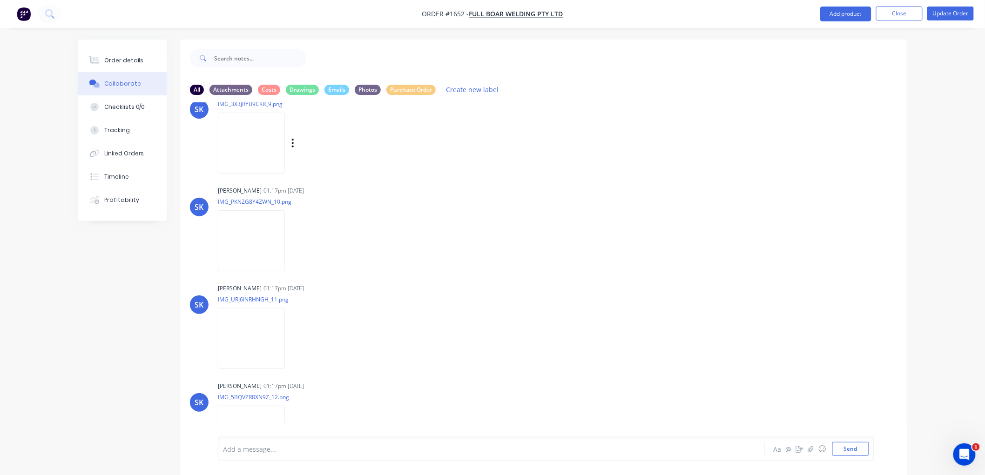
scroll to position [982, 0]
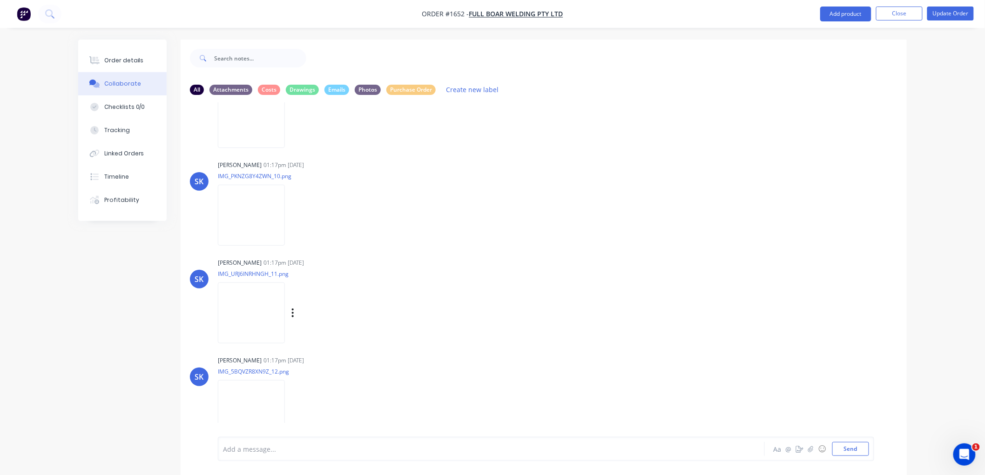
click at [262, 313] on img at bounding box center [251, 312] width 67 height 61
click at [249, 313] on img at bounding box center [251, 307] width 67 height 61
click at [263, 394] on img at bounding box center [251, 405] width 67 height 61
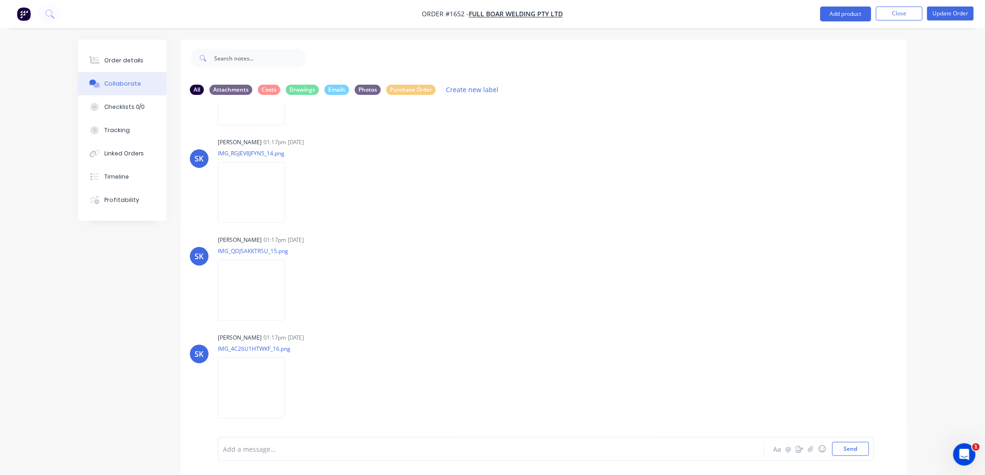
scroll to position [1448, 0]
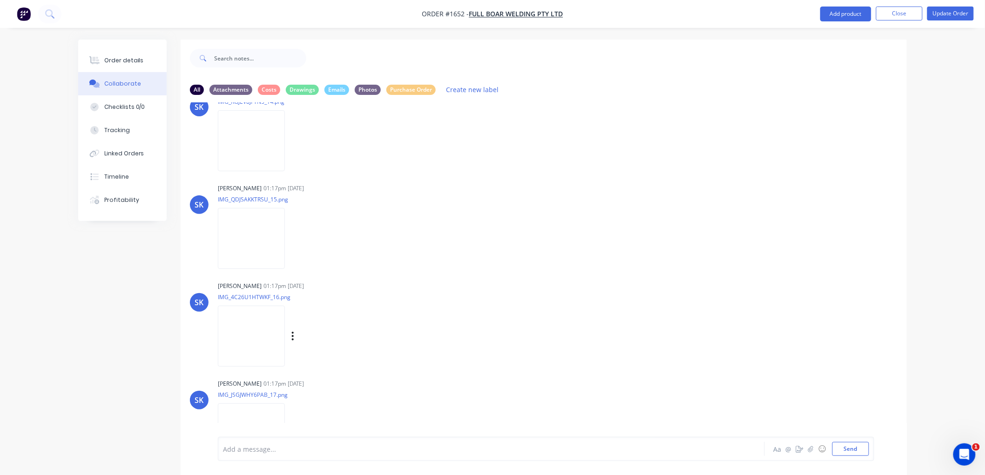
click at [261, 346] on img at bounding box center [251, 336] width 67 height 61
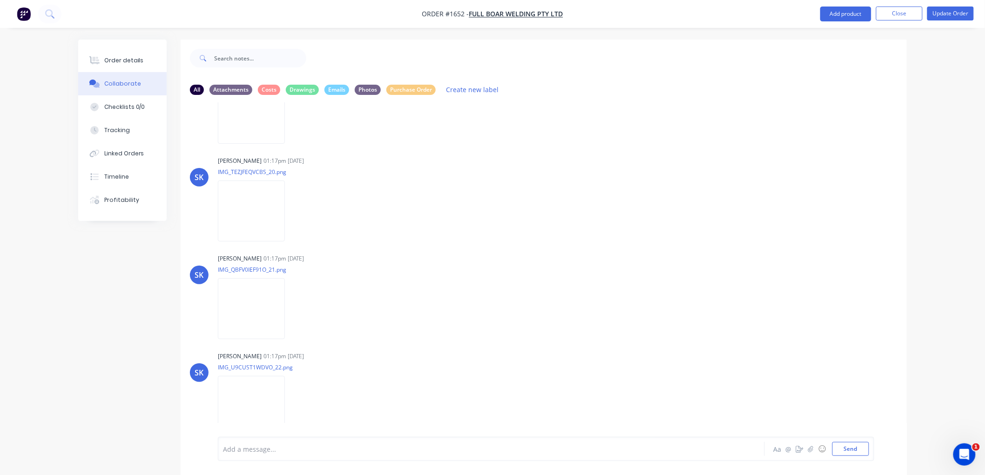
scroll to position [1965, 0]
click at [263, 321] on img at bounding box center [251, 307] width 67 height 61
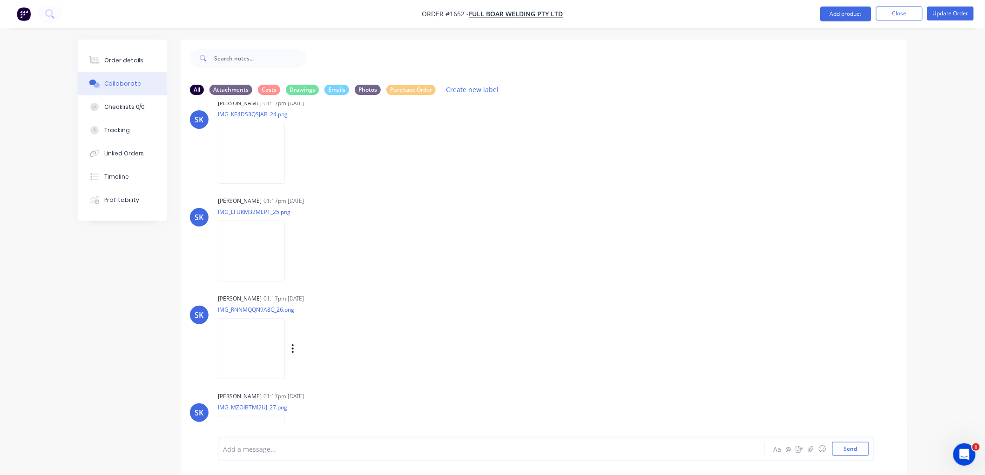
scroll to position [2430, 0]
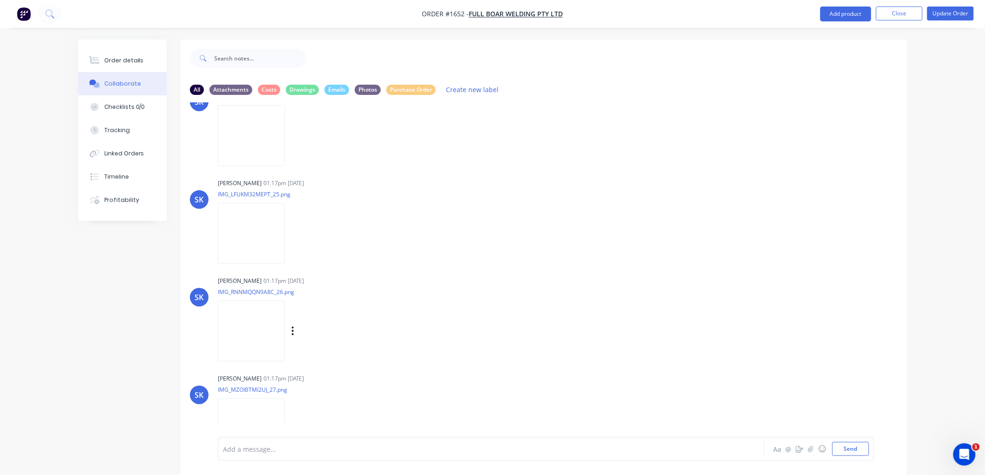
click at [227, 332] on img at bounding box center [251, 331] width 67 height 61
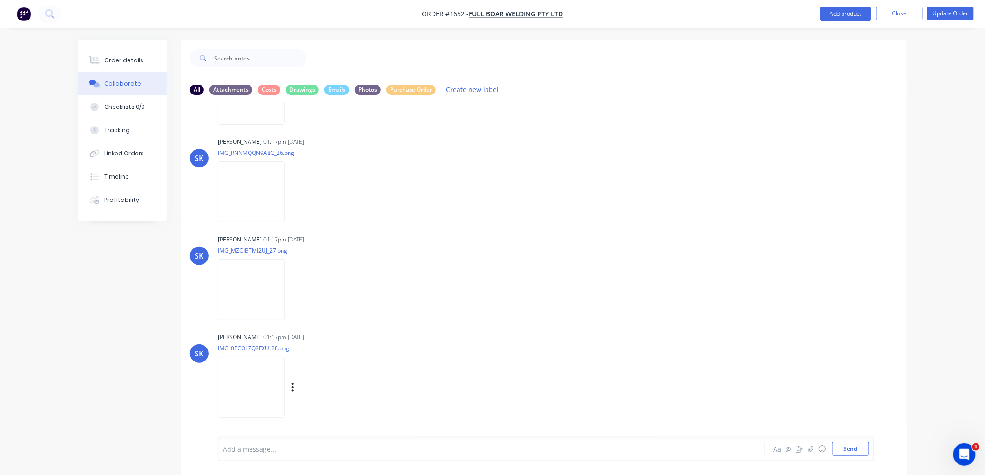
scroll to position [2637, 0]
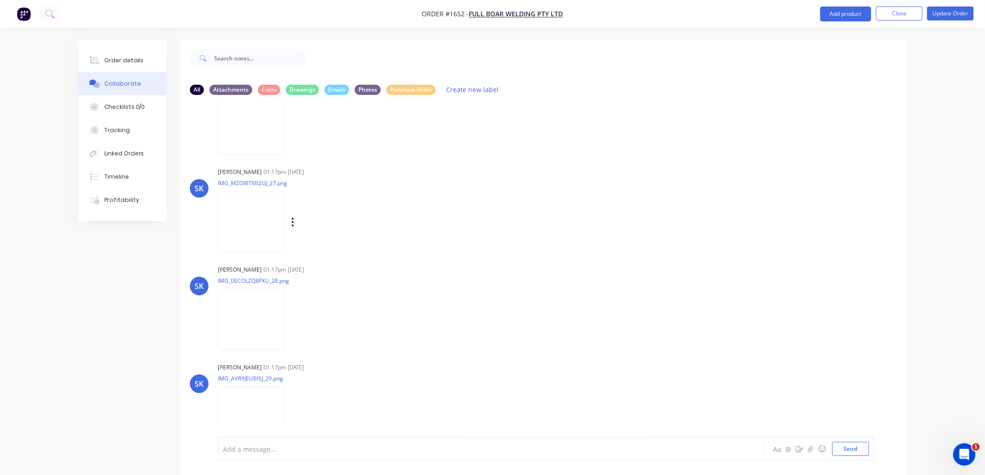
click at [275, 201] on img at bounding box center [251, 222] width 67 height 61
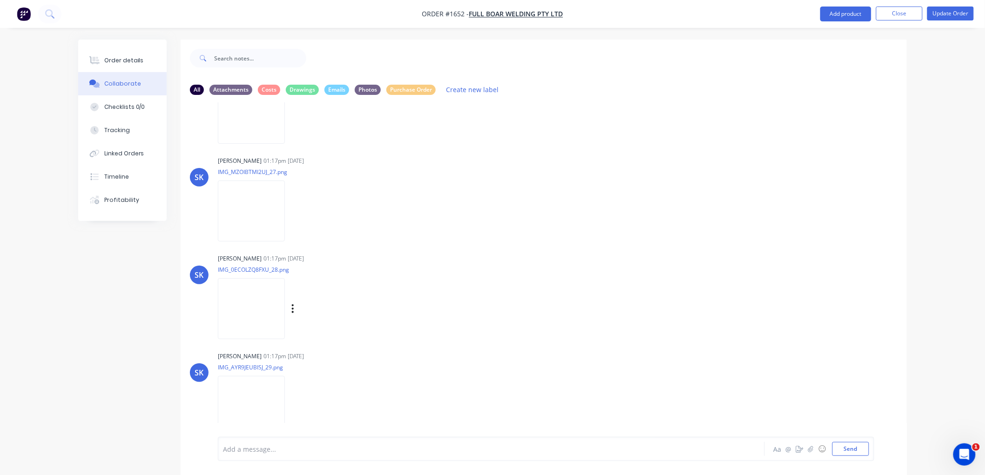
scroll to position [2651, 0]
click at [267, 384] on img at bounding box center [251, 403] width 67 height 61
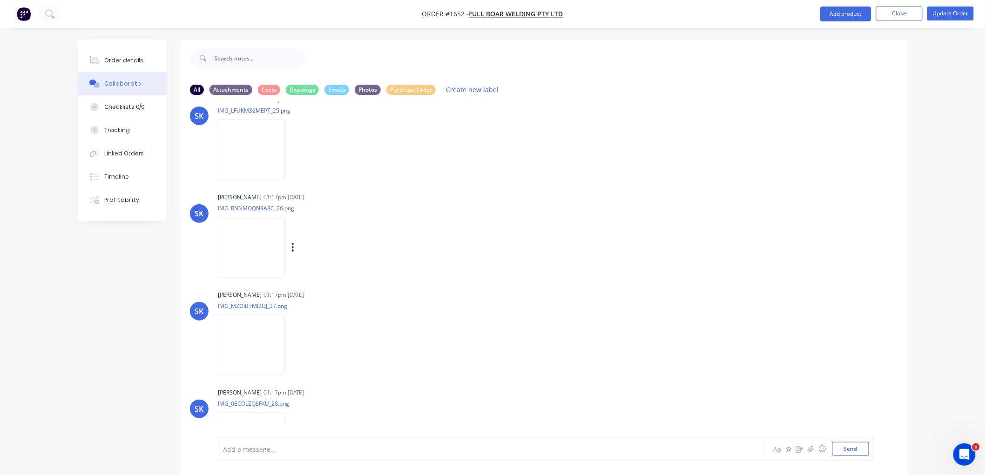
scroll to position [2496, 0]
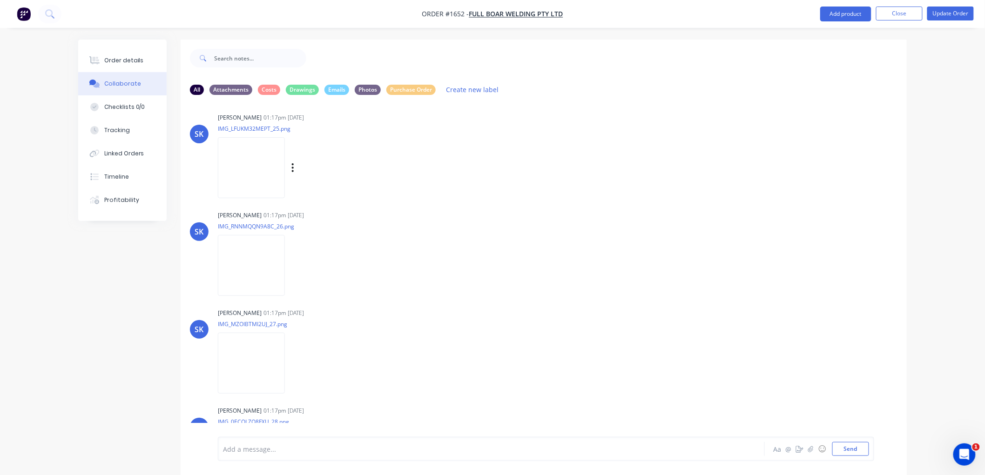
click at [244, 163] on img at bounding box center [251, 167] width 67 height 61
click at [100, 56] on icon at bounding box center [94, 60] width 11 height 8
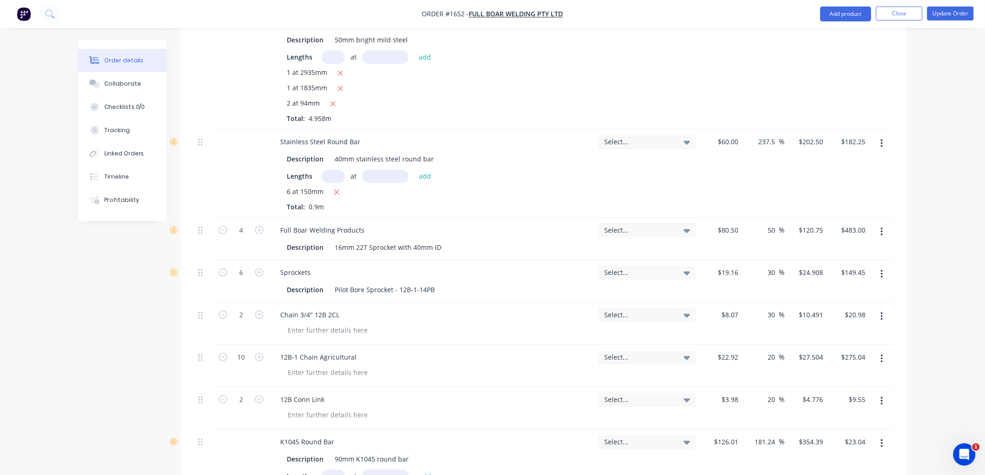
scroll to position [724, 0]
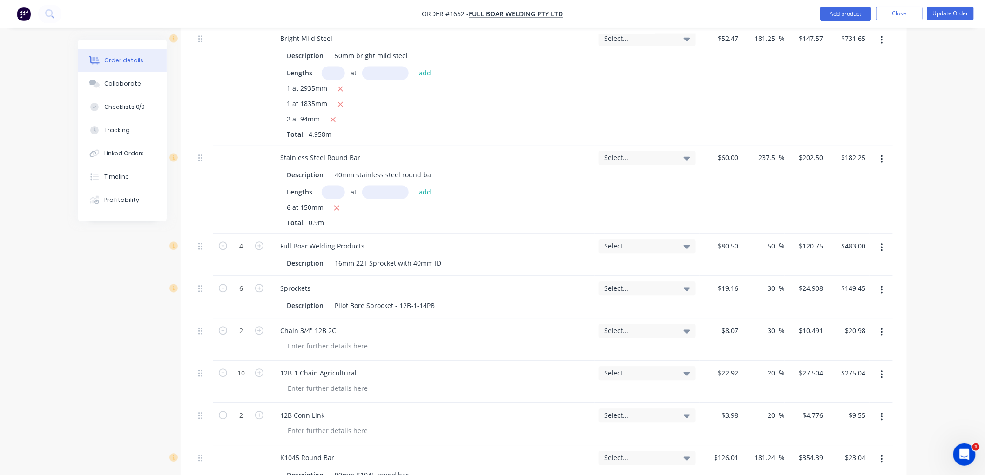
click at [880, 247] on icon "button" at bounding box center [881, 248] width 2 height 10
click at [831, 328] on div "Delete" at bounding box center [849, 328] width 72 height 13
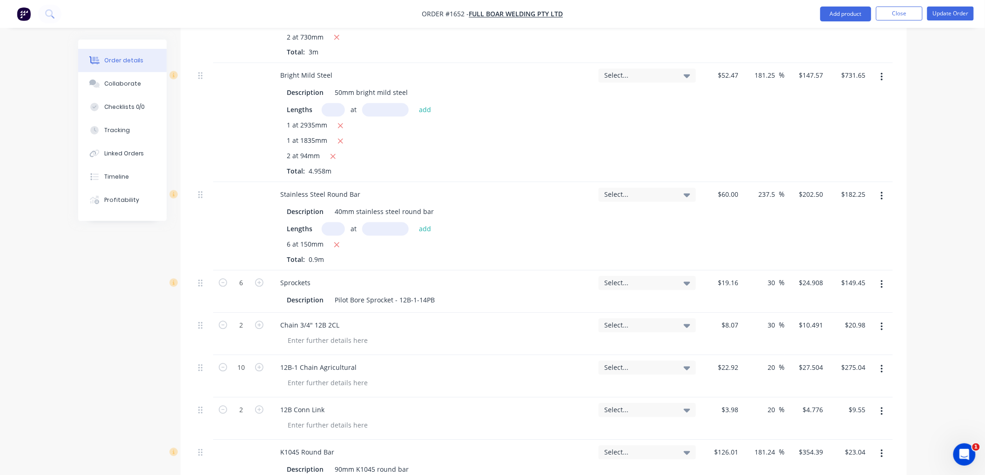
scroll to position [672, 0]
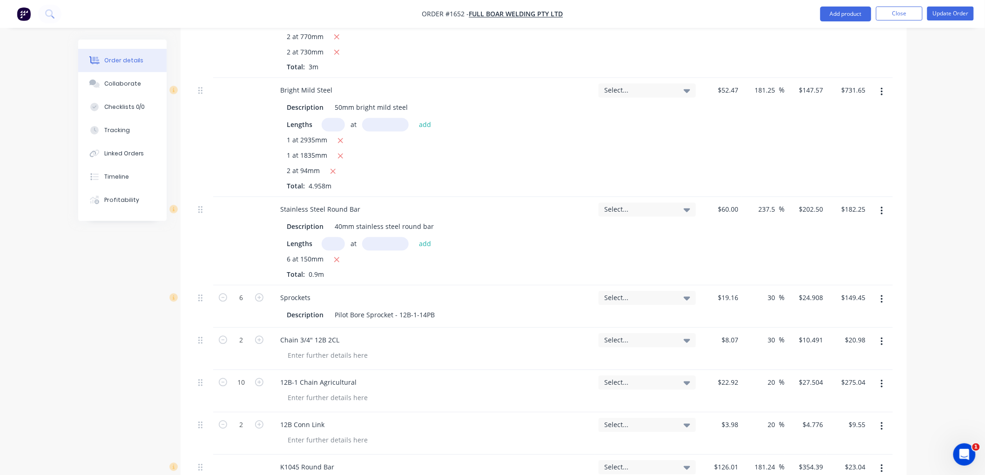
click at [882, 208] on icon "button" at bounding box center [881, 211] width 2 height 8
click at [831, 286] on div "Delete" at bounding box center [849, 291] width 72 height 13
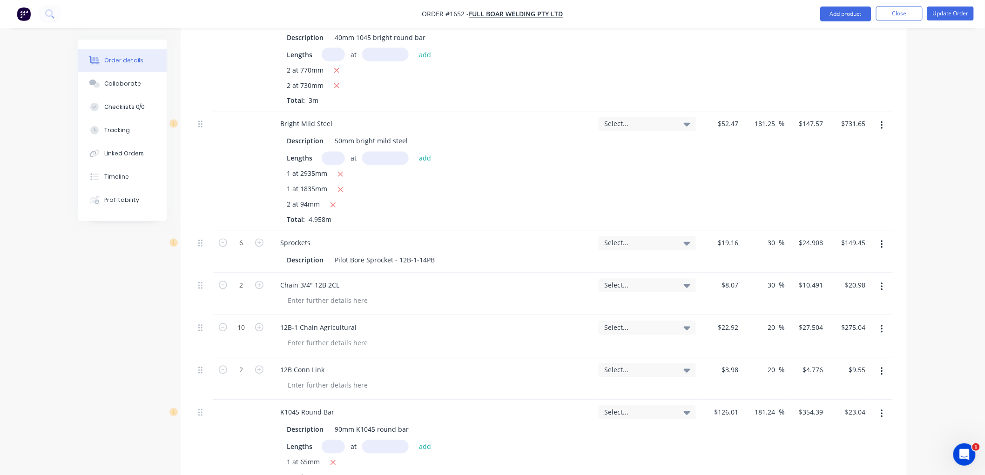
scroll to position [620, 0]
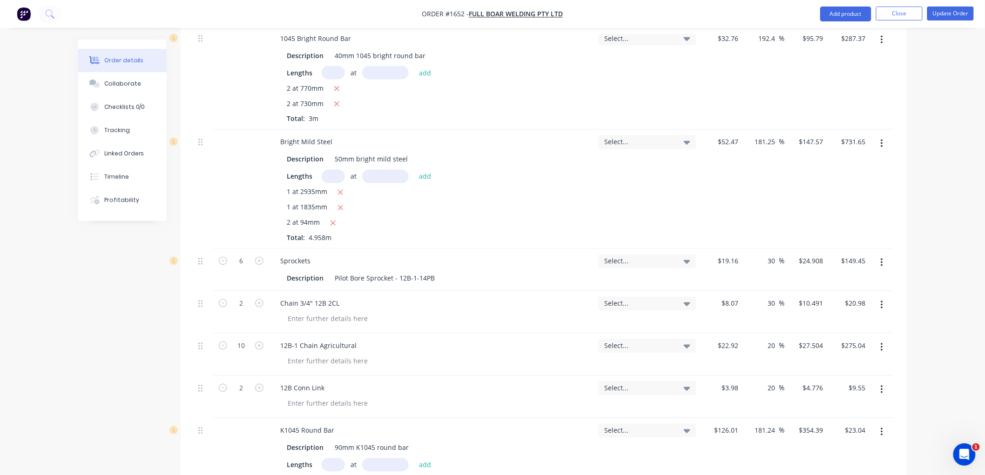
click at [877, 146] on button "button" at bounding box center [882, 143] width 22 height 17
click at [831, 222] on div "Delete" at bounding box center [849, 223] width 72 height 13
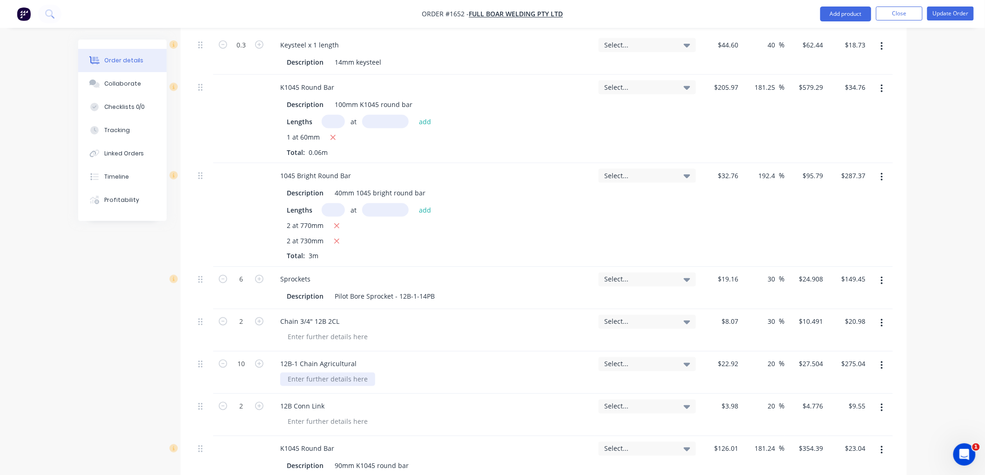
scroll to position [465, 0]
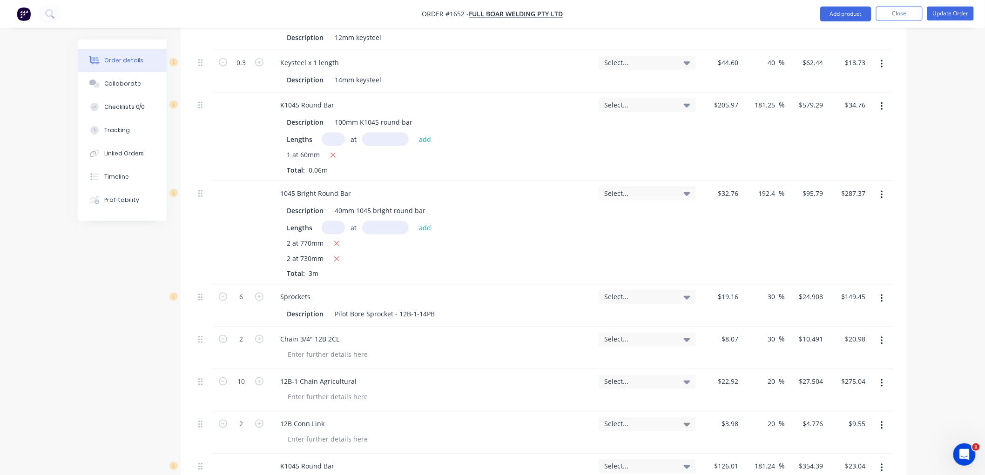
click at [882, 190] on icon "button" at bounding box center [881, 195] width 2 height 10
click at [845, 273] on div "Delete" at bounding box center [849, 275] width 72 height 13
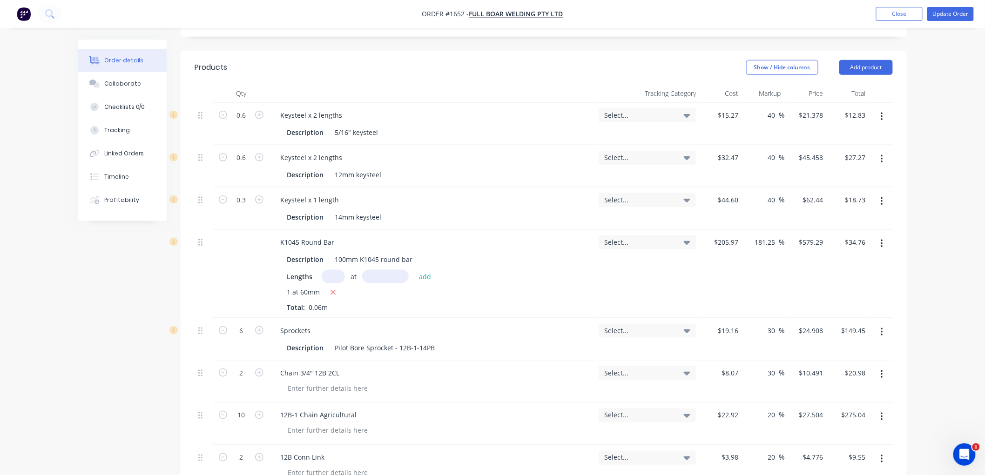
scroll to position [310, 0]
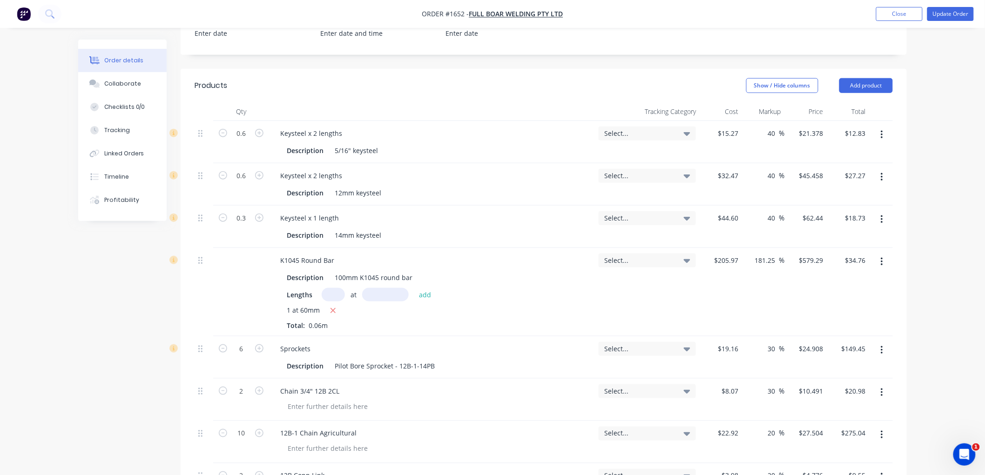
click at [881, 259] on icon "button" at bounding box center [881, 262] width 2 height 10
click at [821, 345] on div "Delete" at bounding box center [849, 342] width 72 height 13
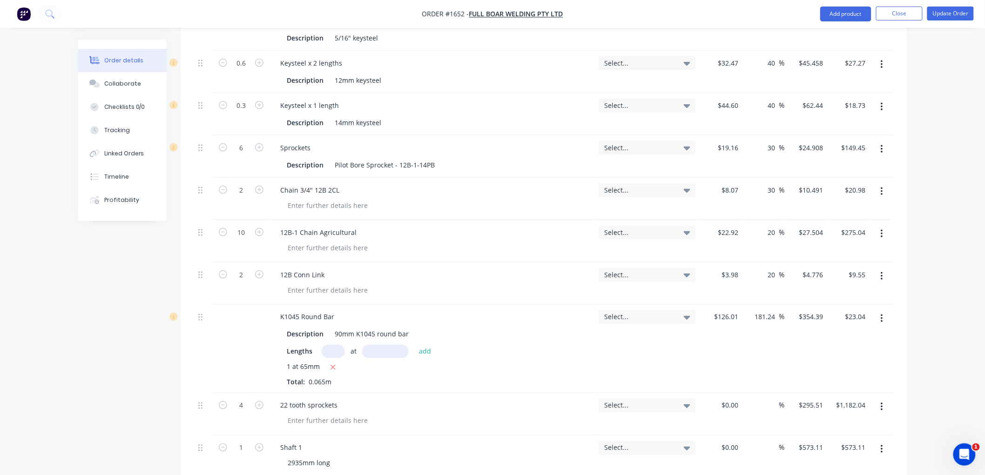
scroll to position [465, 0]
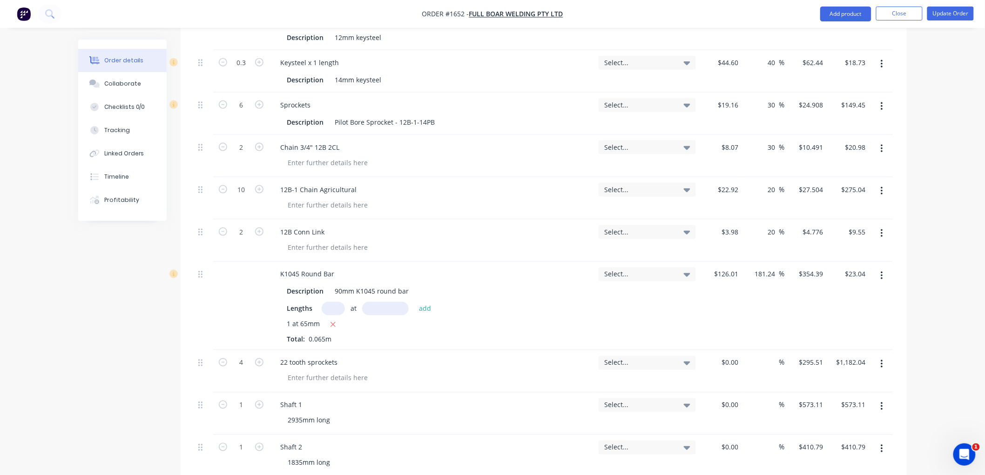
click at [880, 275] on icon "button" at bounding box center [881, 276] width 2 height 10
click at [841, 352] on div "Delete" at bounding box center [849, 355] width 72 height 13
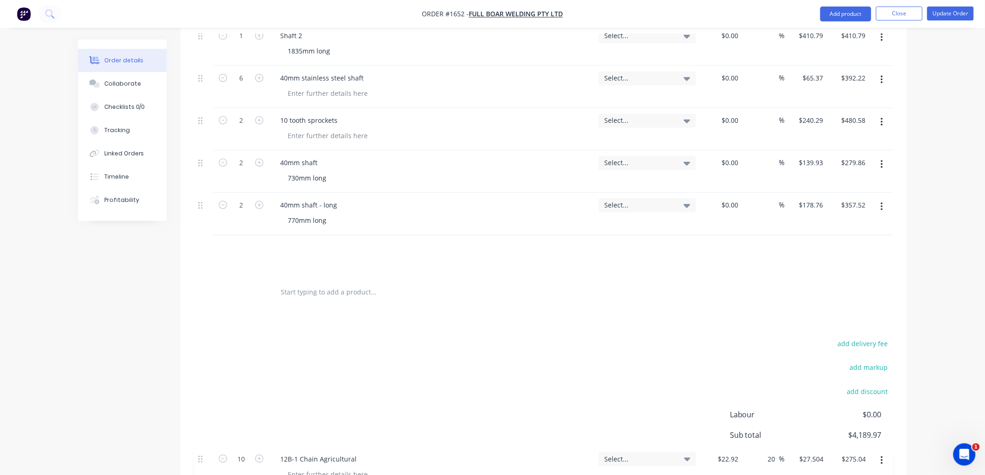
scroll to position [816, 0]
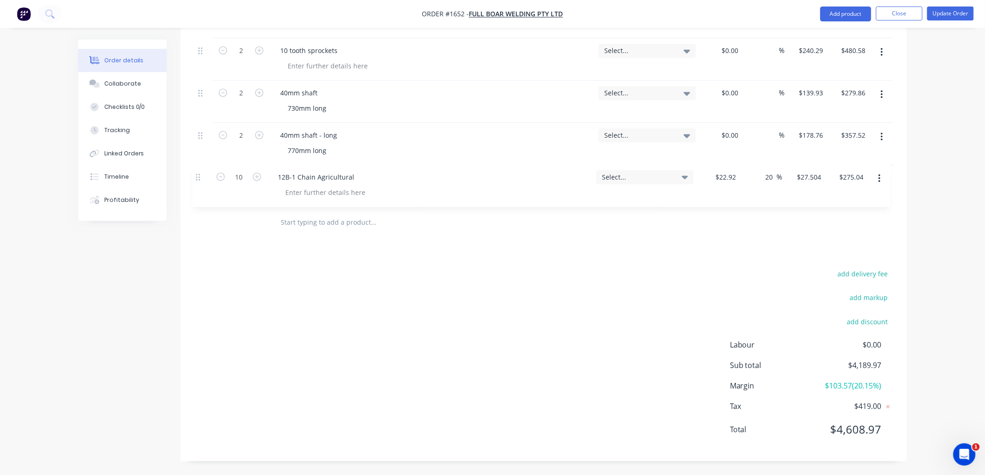
drag, startPoint x: 201, startPoint y: 294, endPoint x: 198, endPoint y: 182, distance: 111.7
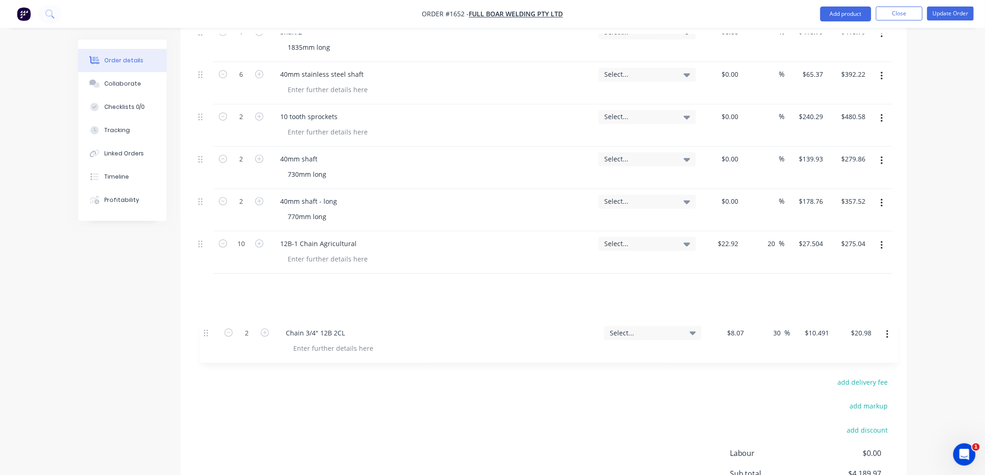
scroll to position [708, 0]
drag, startPoint x: 201, startPoint y: 262, endPoint x: 199, endPoint y: 278, distance: 15.5
click at [199, 278] on div "0.6 Keysteel x 2 lengths Description 5/16" keysteel Select... $15.27 $15.27 40 …" at bounding box center [544, 19] width 698 height 593
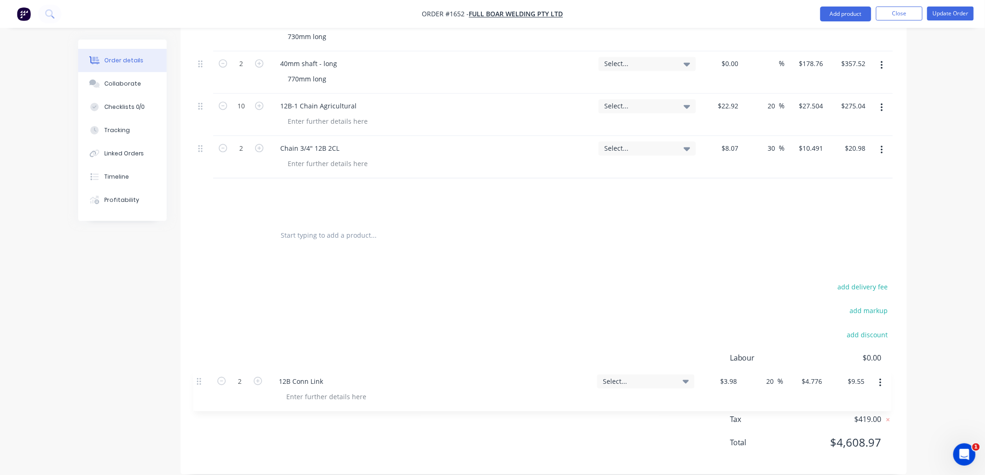
scroll to position [804, 0]
drag, startPoint x: 201, startPoint y: 212, endPoint x: 199, endPoint y: 186, distance: 25.7
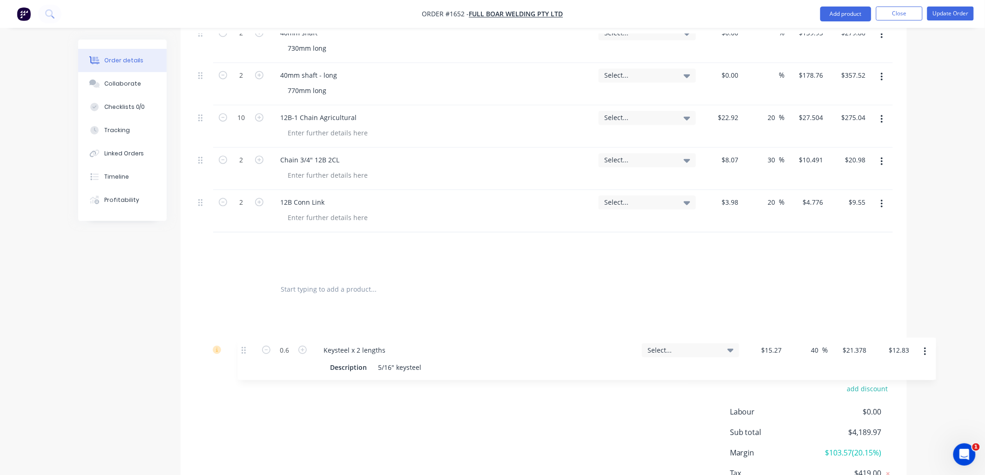
scroll to position [750, 0]
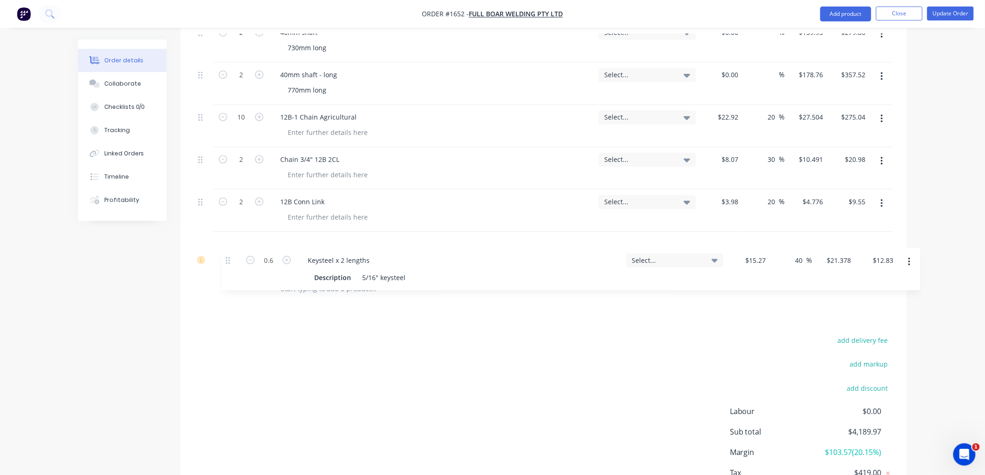
drag, startPoint x: 201, startPoint y: 95, endPoint x: 231, endPoint y: 272, distance: 179.4
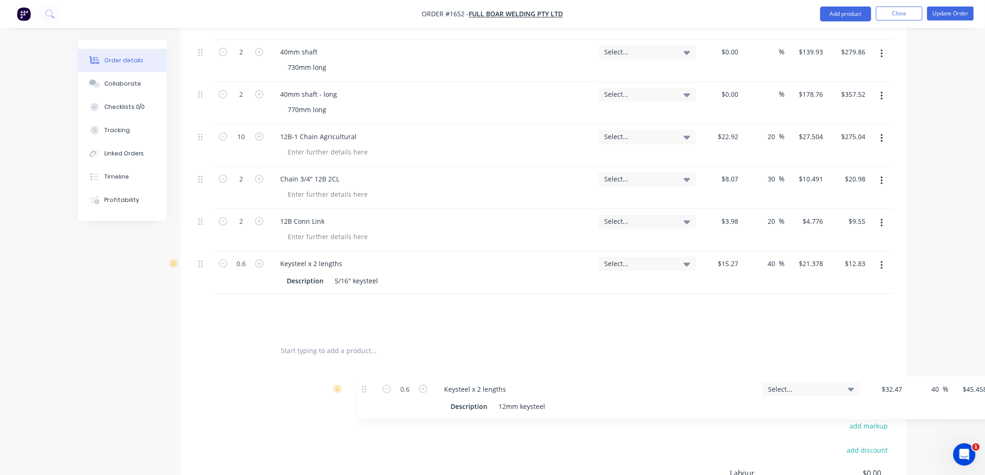
scroll to position [688, 0]
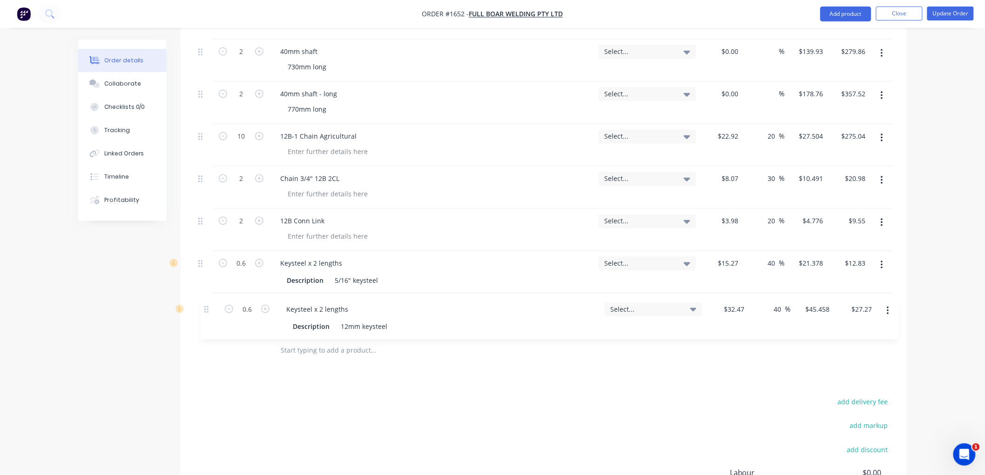
drag, startPoint x: 204, startPoint y: 196, endPoint x: 212, endPoint y: 308, distance: 112.0
click at [212, 308] on div "0.6 Keysteel x 2 lengths Description 12mm keysteel Select... $32.47 $32.47 40 4…" at bounding box center [544, 39] width 698 height 593
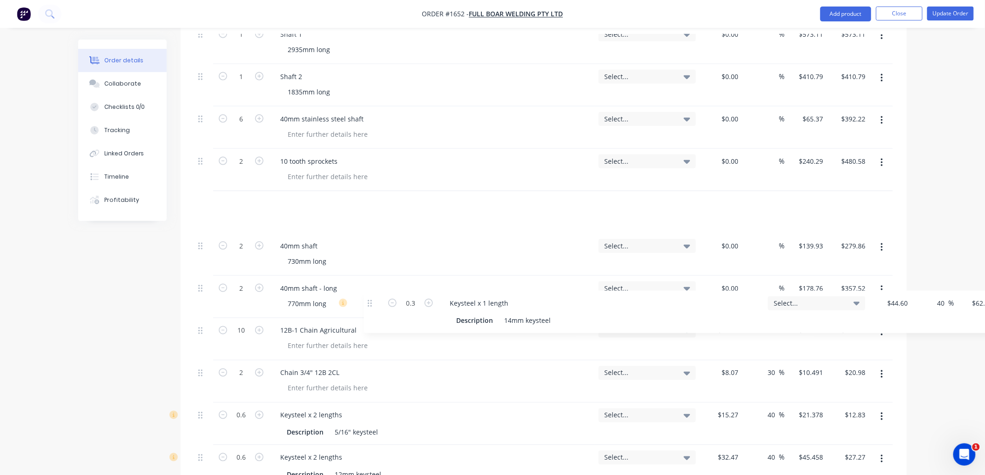
scroll to position [713, 0]
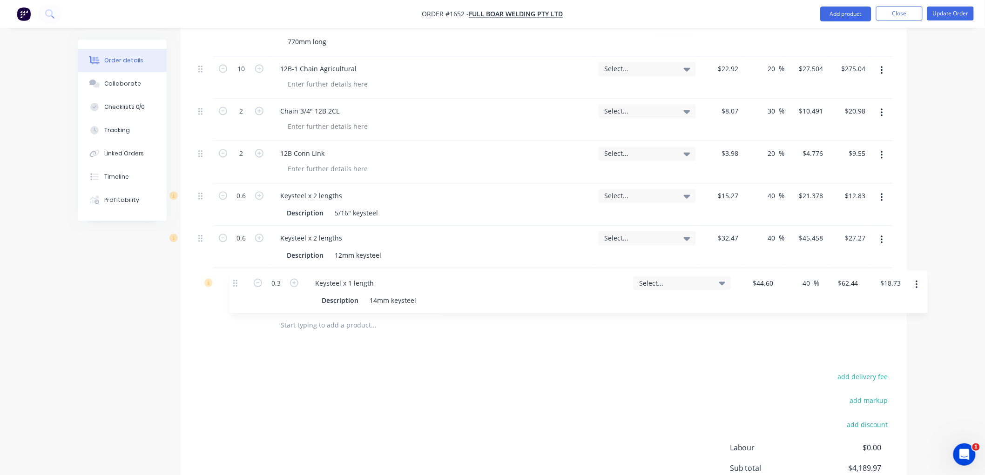
drag, startPoint x: 205, startPoint y: 197, endPoint x: 246, endPoint y: 285, distance: 97.4
click at [246, 285] on div "0.3 Keysteel x 1 length Description 14mm keysteel Select... $44.60 $44.60 40 40…" at bounding box center [544, 14] width 698 height 593
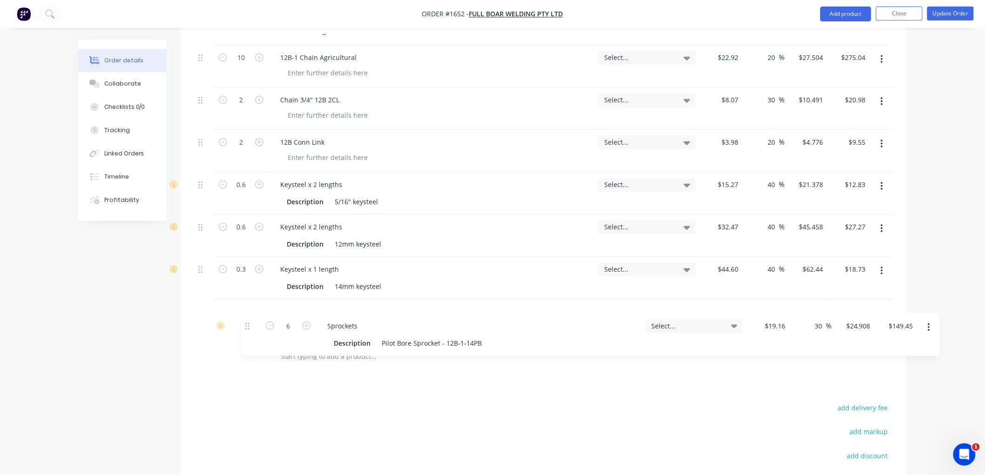
scroll to position [684, 0]
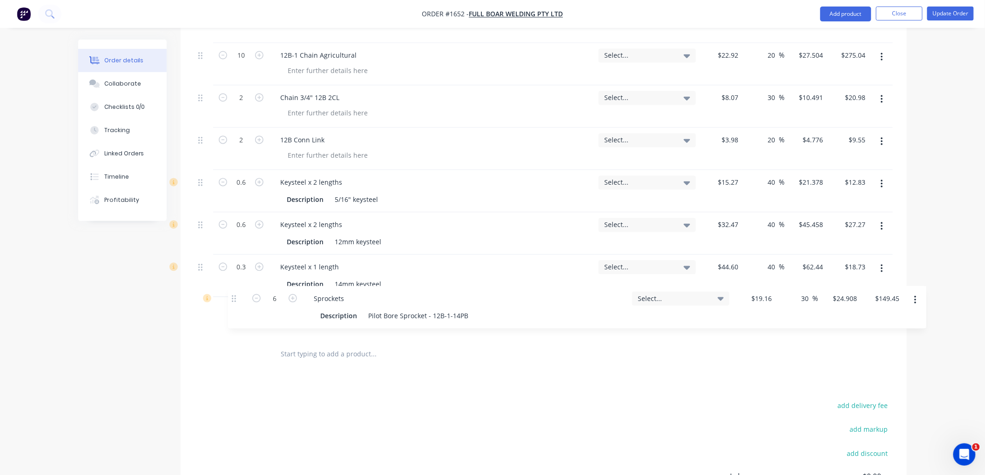
drag, startPoint x: 201, startPoint y: 195, endPoint x: 236, endPoint y: 301, distance: 112.0
click at [236, 301] on div "6 Sprockets Description Pilot Bore Sprocket - 12B-1-14PB Select... $19.16 $19.1…" at bounding box center [544, 43] width 698 height 593
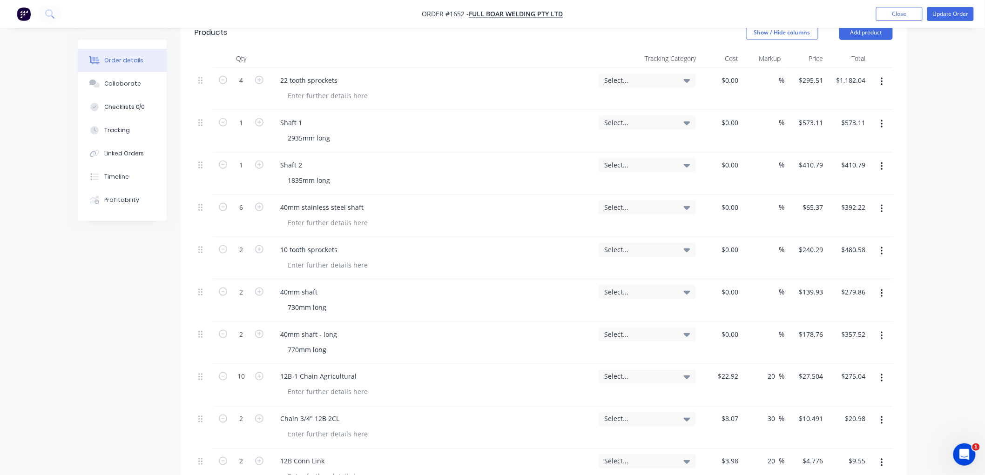
scroll to position [351, 0]
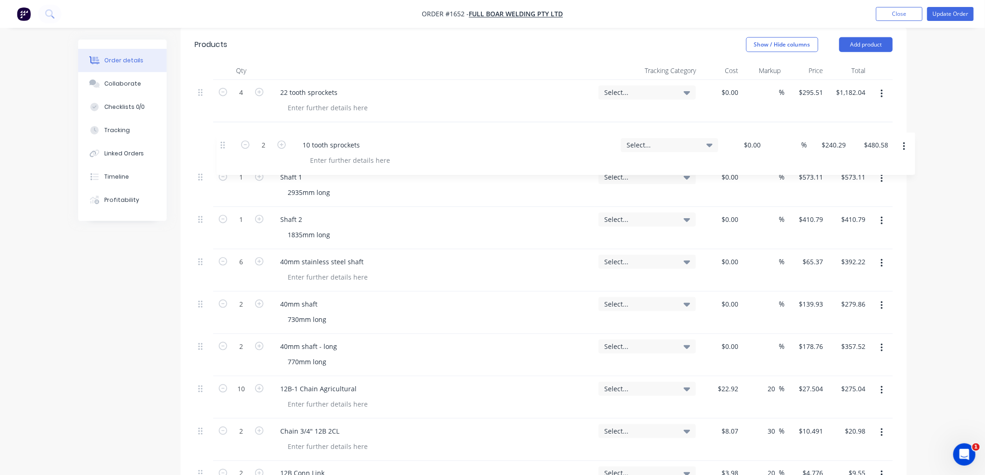
drag, startPoint x: 199, startPoint y: 262, endPoint x: 228, endPoint y: 138, distance: 127.2
click at [228, 138] on div "4 22 tooth sprockets Select... $0.00 $0.00 % $295.51 $295.51 $1,182.04 $1,182.0…" at bounding box center [544, 376] width 698 height 593
click at [260, 134] on icon "button" at bounding box center [259, 134] width 8 height 8
type input "3"
type input "$720.87"
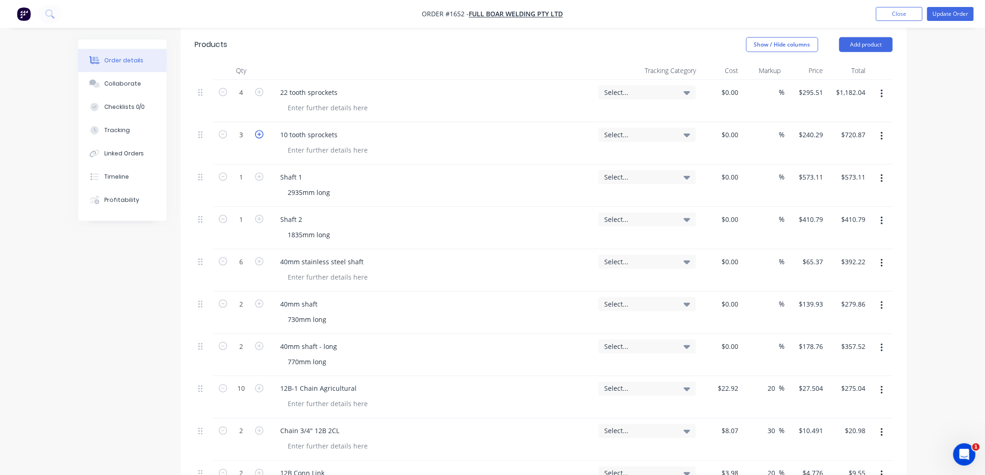
click at [258, 135] on icon "button" at bounding box center [259, 134] width 8 height 8
type input "4"
type input "$961.16"
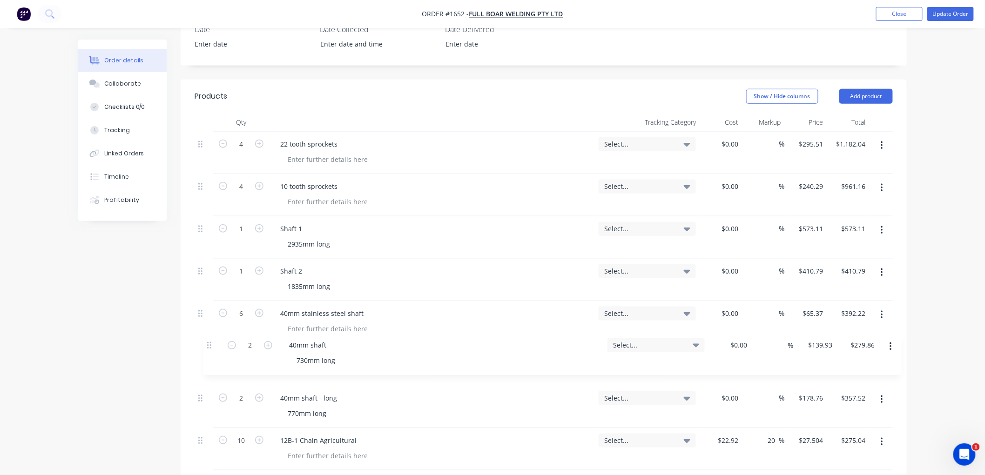
scroll to position [303, 0]
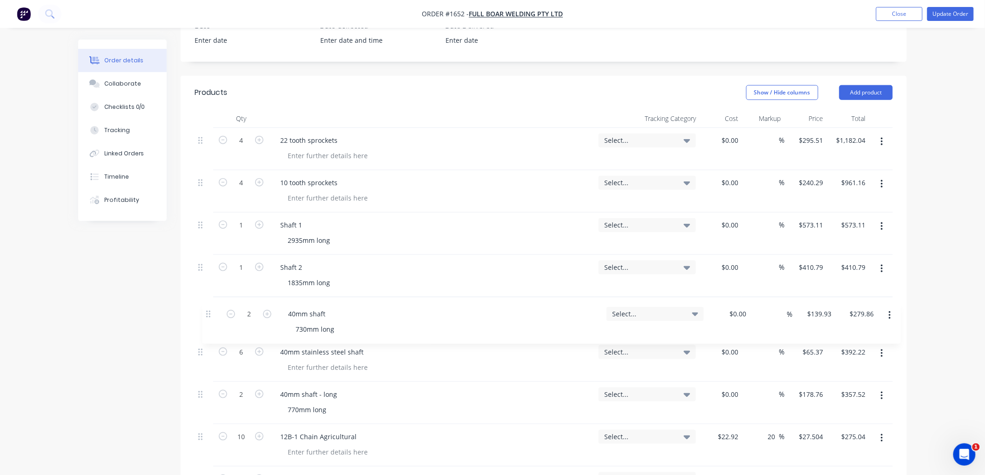
drag, startPoint x: 201, startPoint y: 356, endPoint x: 210, endPoint y: 309, distance: 46.9
click at [210, 309] on div "4 22 tooth sprockets Select... $0.00 $0.00 % $295.51 $295.51 $1,182.04 $1,182.0…" at bounding box center [544, 424] width 698 height 593
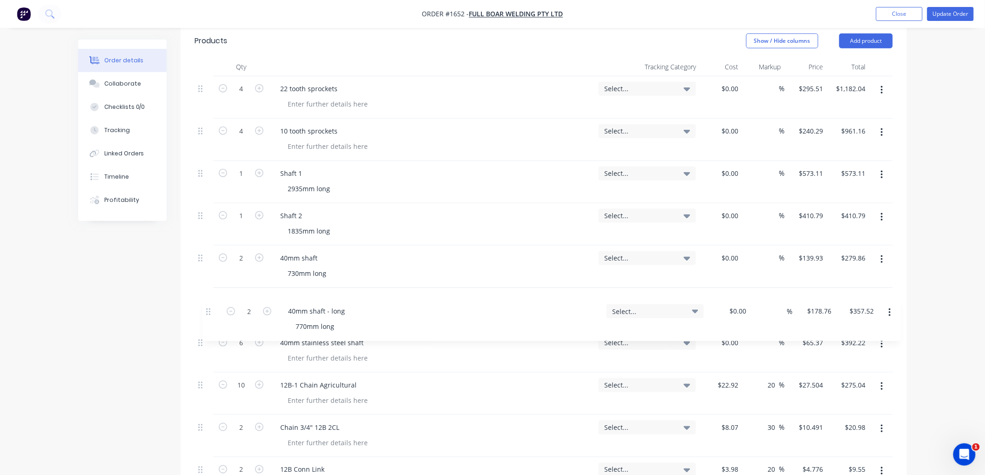
drag, startPoint x: 205, startPoint y: 344, endPoint x: 213, endPoint y: 310, distance: 34.9
click at [213, 310] on div "4 22 tooth sprockets Select... $0.00 $0.00 % $295.51 $295.51 $1,182.04 $1,182.0…" at bounding box center [544, 372] width 698 height 593
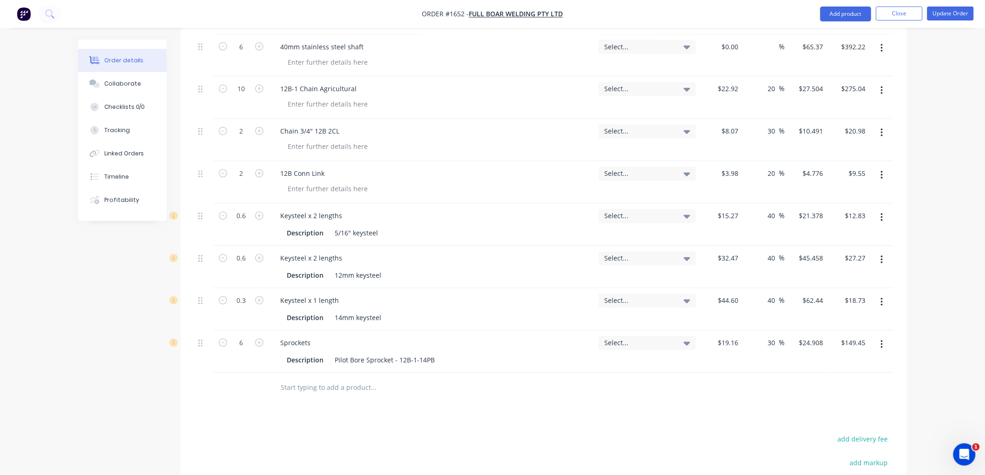
scroll to position [610, 0]
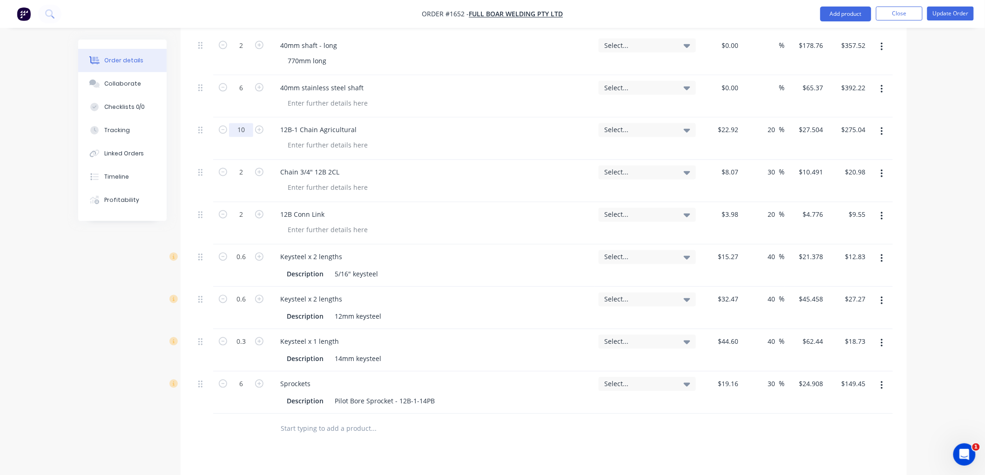
click at [245, 128] on input "10" at bounding box center [241, 130] width 24 height 14
type input "4"
type input "$110.02"
click at [340, 146] on div at bounding box center [327, 145] width 95 height 13
click at [880, 171] on button "button" at bounding box center [882, 174] width 22 height 17
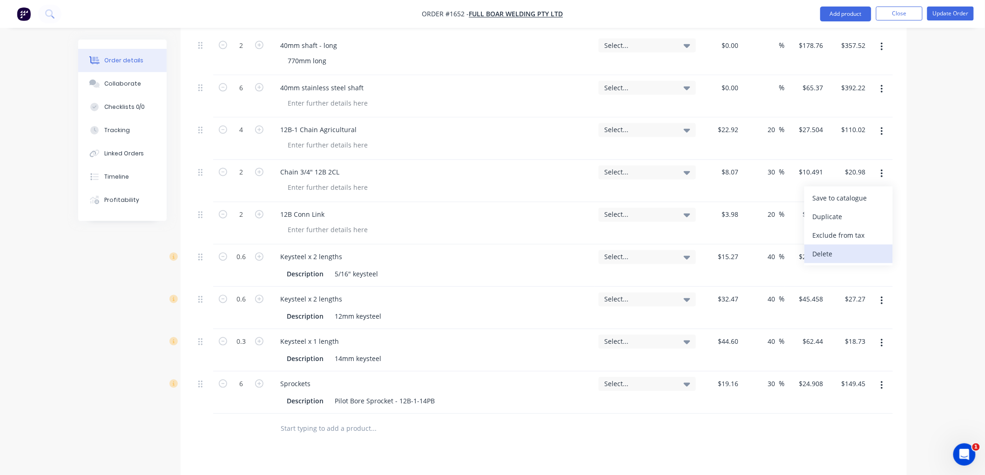
click at [857, 252] on div "Delete" at bounding box center [849, 254] width 72 height 13
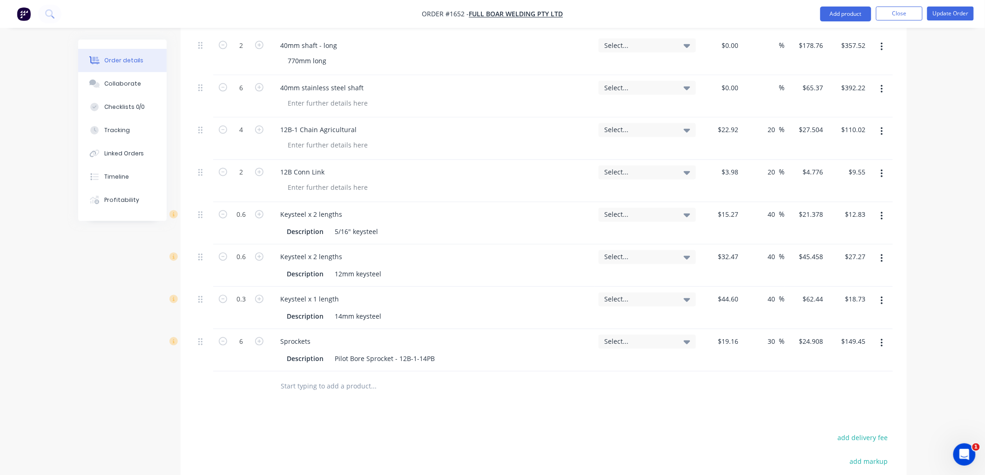
click at [320, 389] on input "text" at bounding box center [373, 386] width 186 height 19
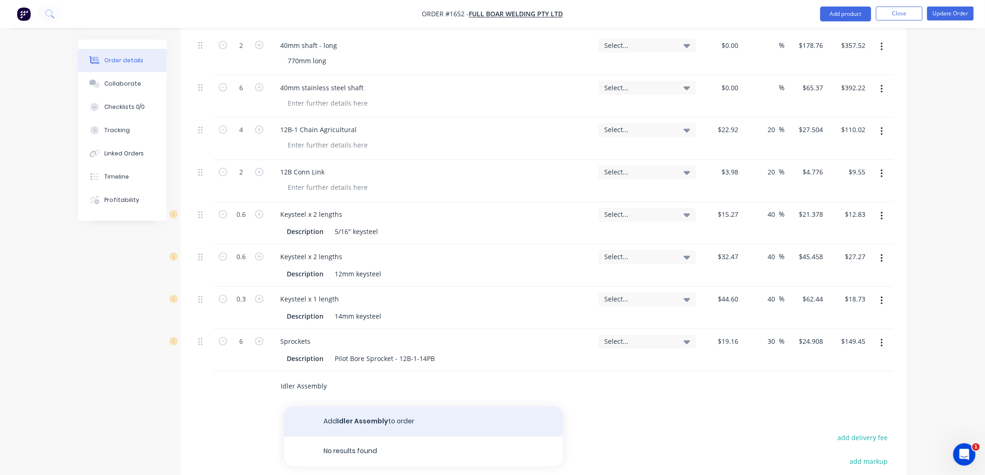
type input "Idler Assembly"
click at [363, 424] on button "Add Idler Assembly to order" at bounding box center [423, 422] width 279 height 30
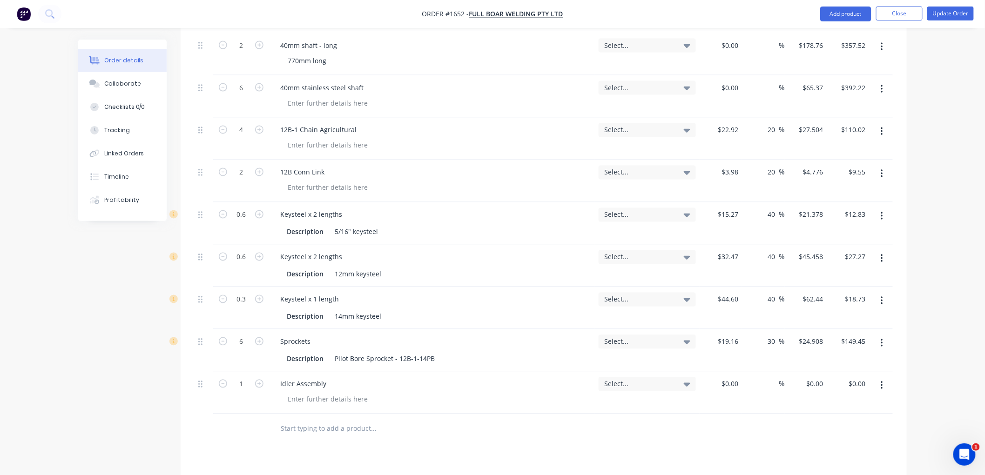
click at [318, 426] on input "text" at bounding box center [373, 429] width 186 height 19
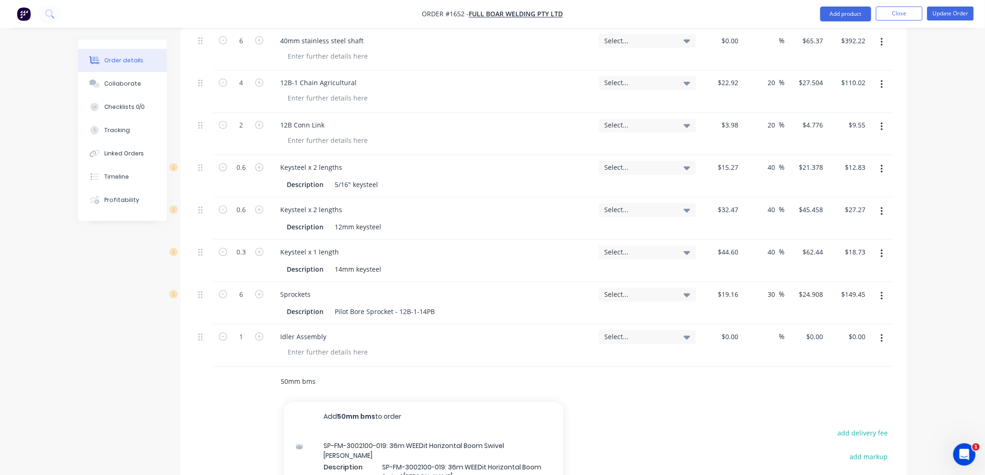
scroll to position [765, 0]
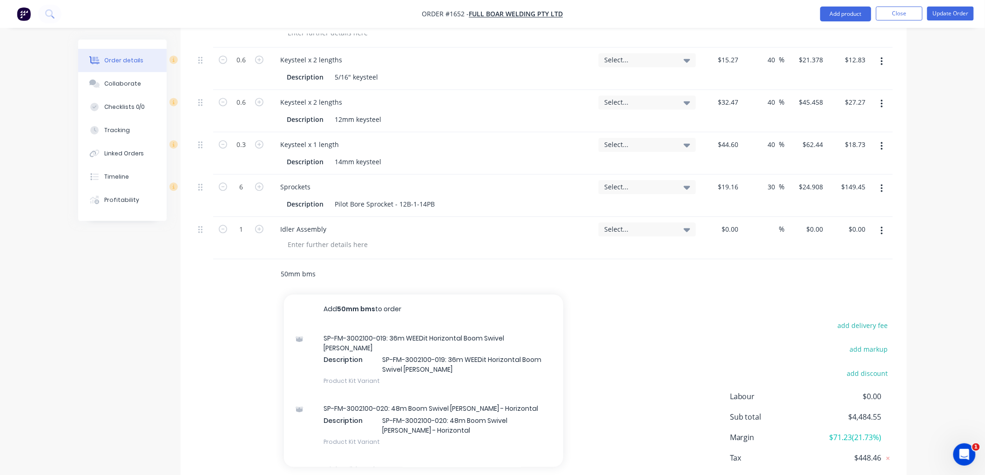
drag, startPoint x: 320, startPoint y: 275, endPoint x: 215, endPoint y: 275, distance: 104.7
click at [215, 275] on div "50mm bms Add 50mm bms to order SP-FM-3002100-019: 36m WEEDit Horizontal Boom Sw…" at bounding box center [544, 274] width 698 height 30
type input "bms - 50"
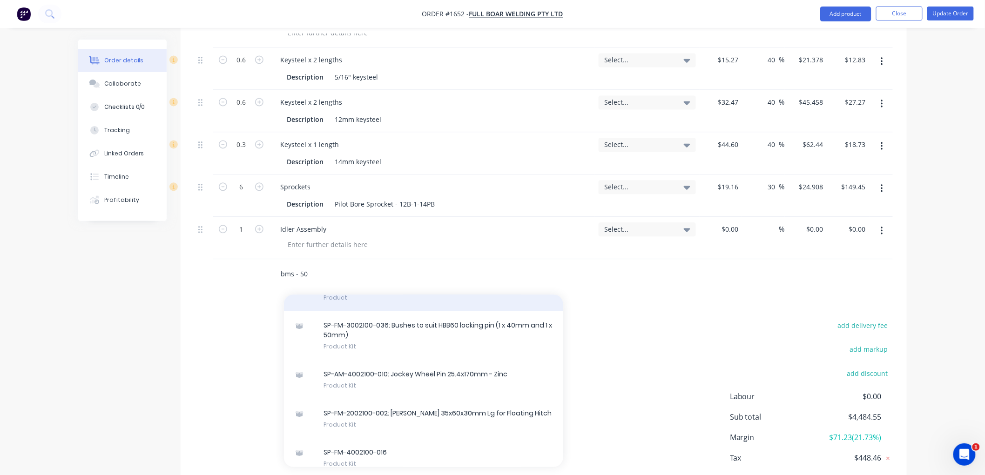
scroll to position [62, 0]
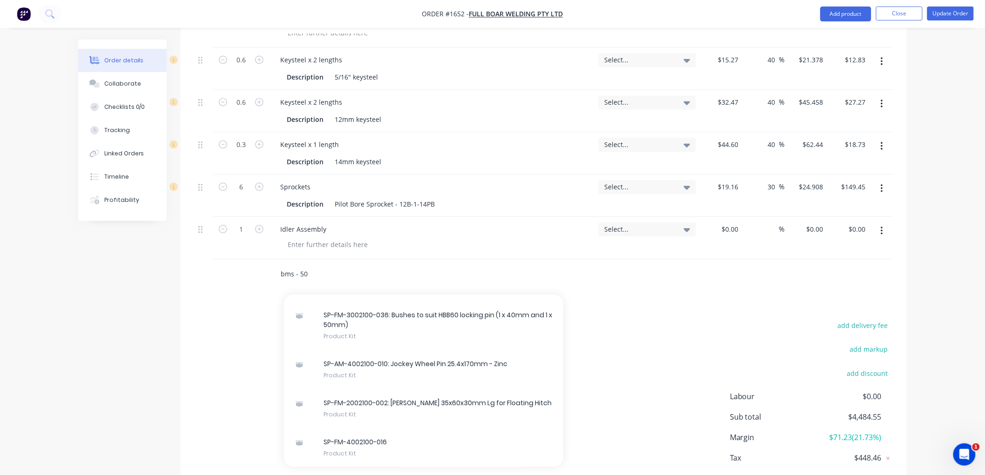
drag, startPoint x: 320, startPoint y: 272, endPoint x: 227, endPoint y: 272, distance: 93.1
click at [227, 272] on div "bms - 50 Add bms - 50 to order Bright Mild Steel Product SP-FM-3002100-036: Bus…" at bounding box center [544, 274] width 698 height 30
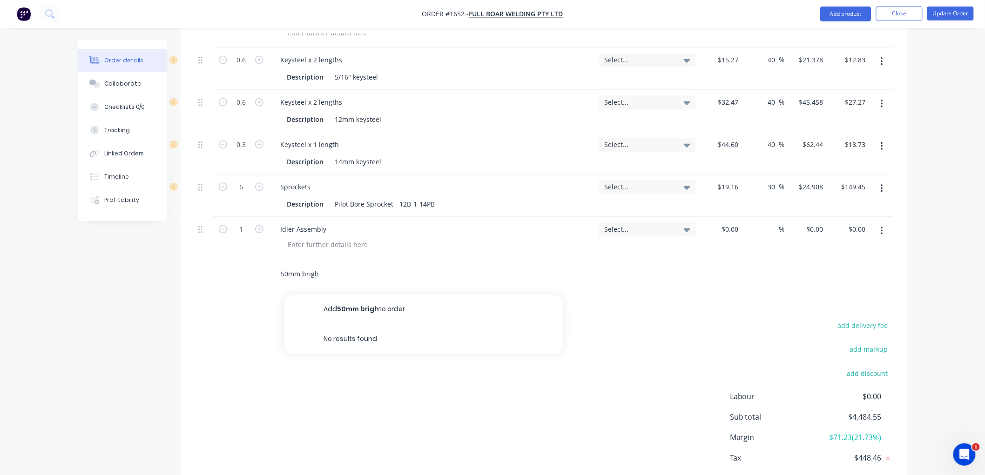
type input "50mm bright"
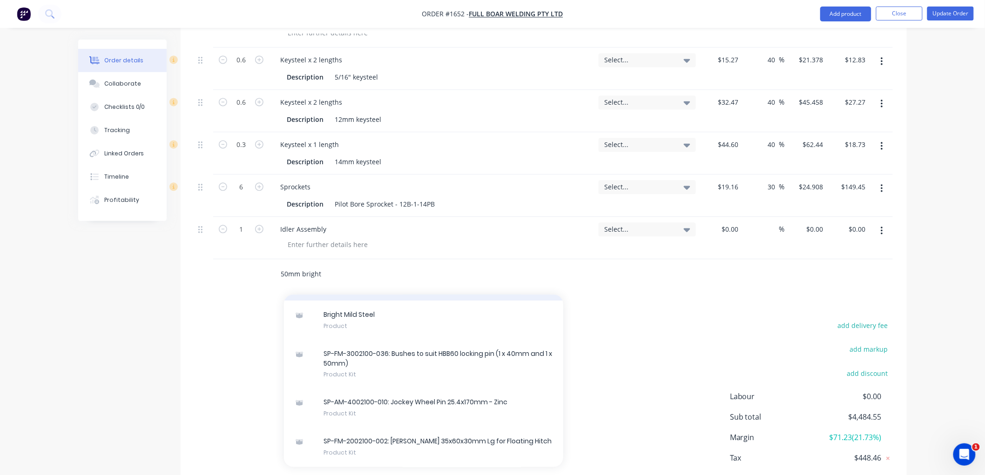
scroll to position [183, 0]
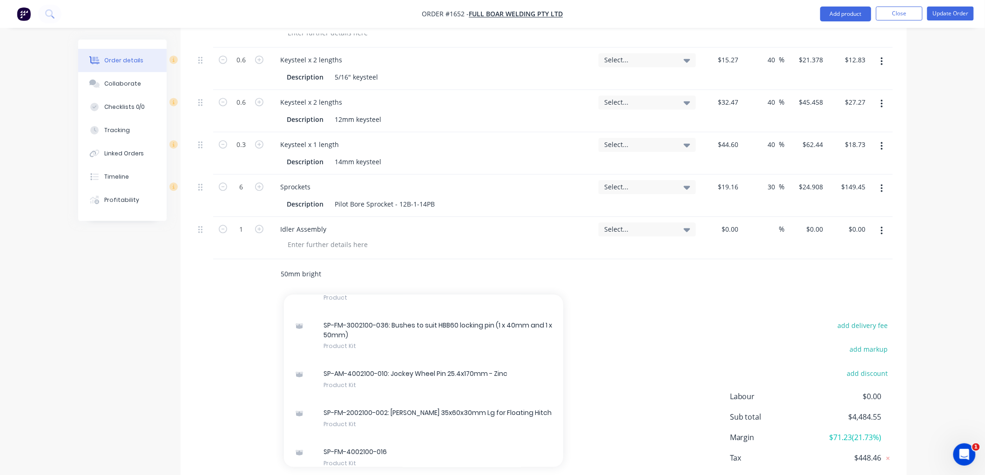
drag, startPoint x: 292, startPoint y: 271, endPoint x: 267, endPoint y: 272, distance: 25.6
click at [267, 272] on div "50mm bright Add 50mm bright to order SP-FM-3002100-019: 36m WEEDit Horizontal B…" at bounding box center [544, 274] width 698 height 30
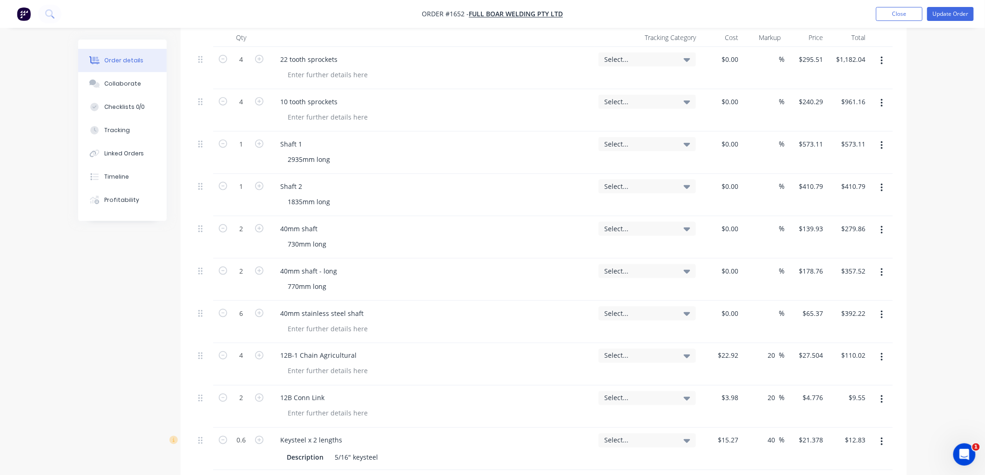
scroll to position [351, 0]
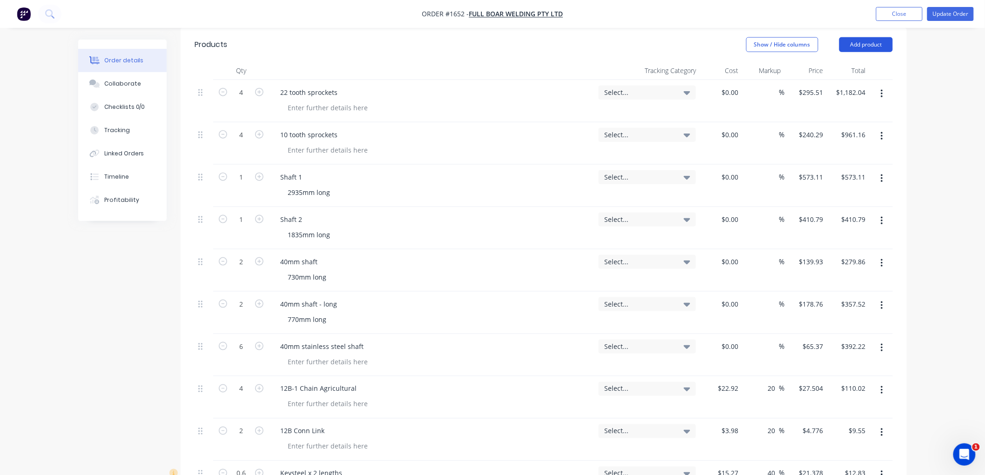
click at [856, 45] on button "Add product" at bounding box center [866, 44] width 54 height 15
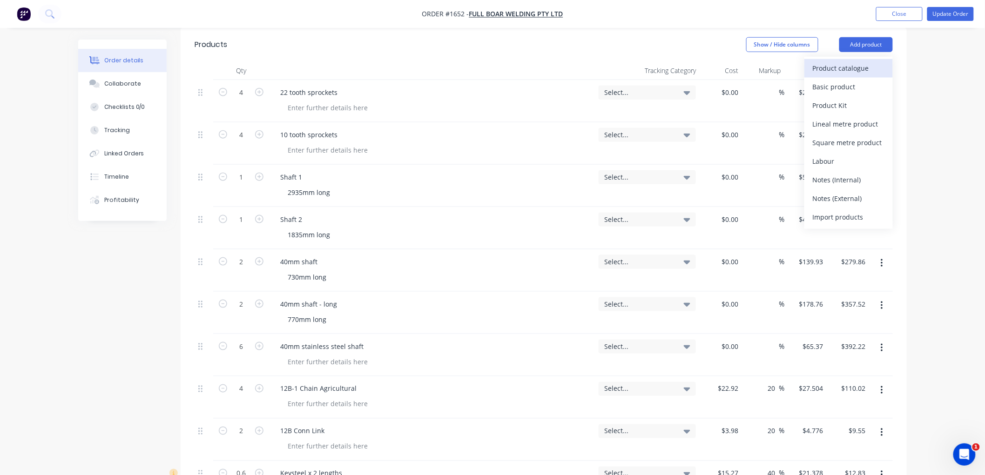
click at [843, 70] on div "Product catalogue" at bounding box center [849, 67] width 72 height 13
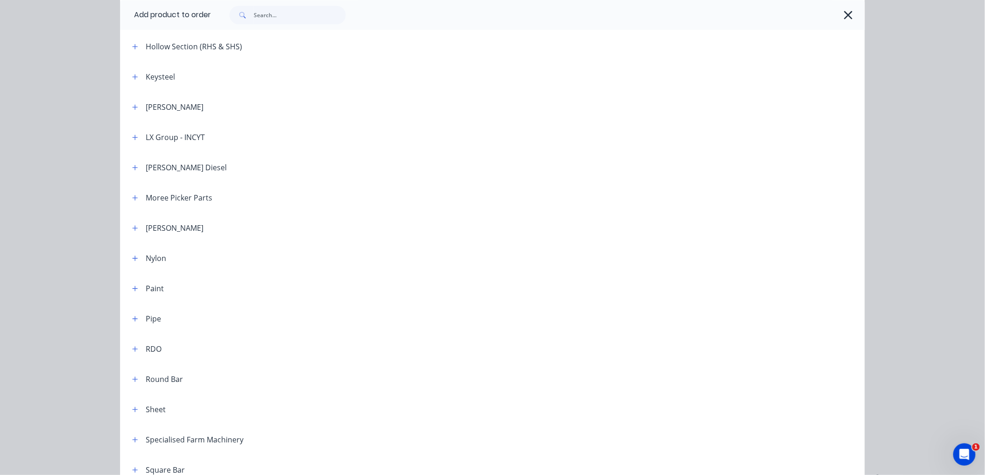
scroll to position [931, 0]
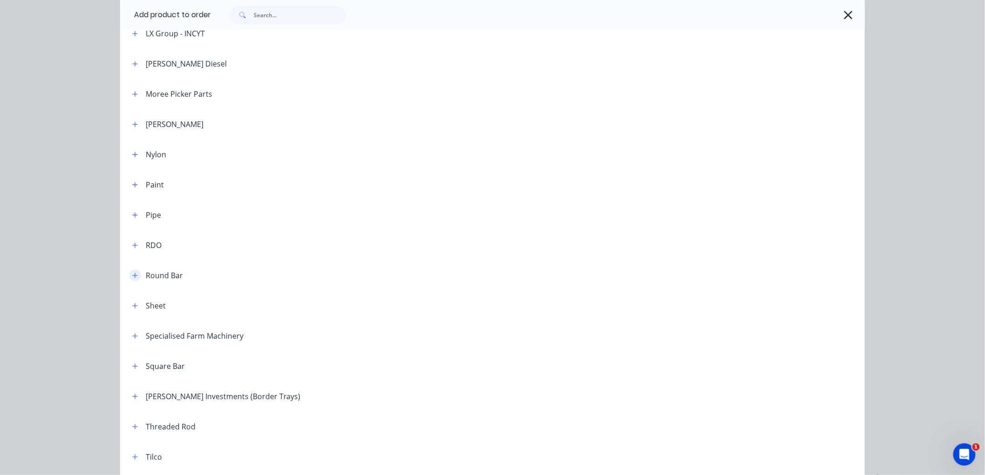
click at [135, 275] on button "button" at bounding box center [135, 275] width 12 height 12
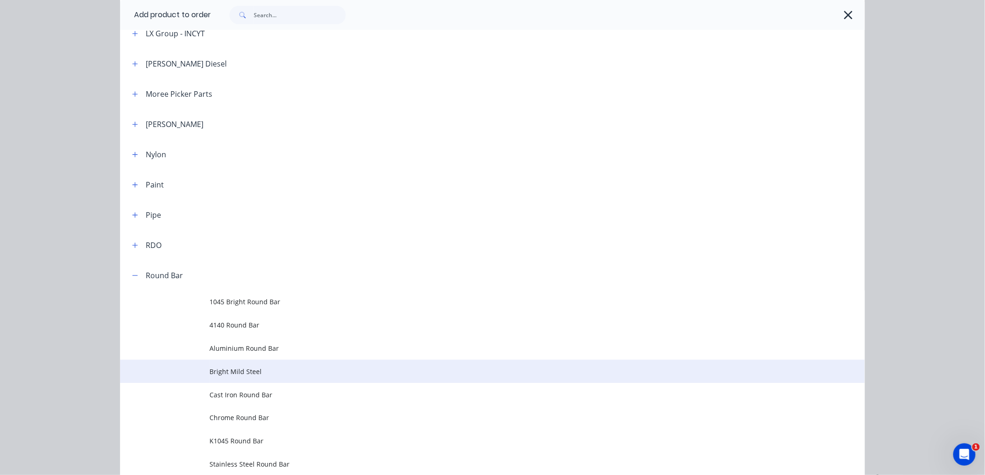
click at [259, 370] on span "Bright Mild Steel" at bounding box center [471, 372] width 524 height 10
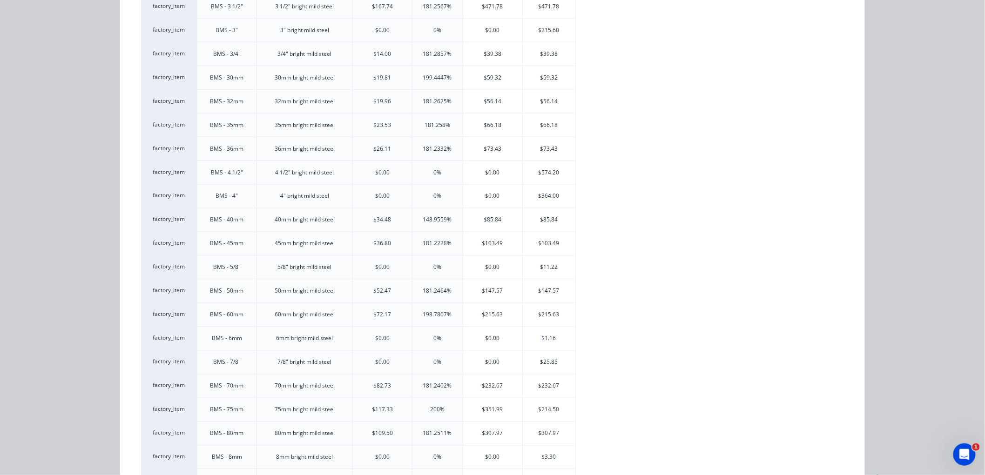
scroll to position [569, 0]
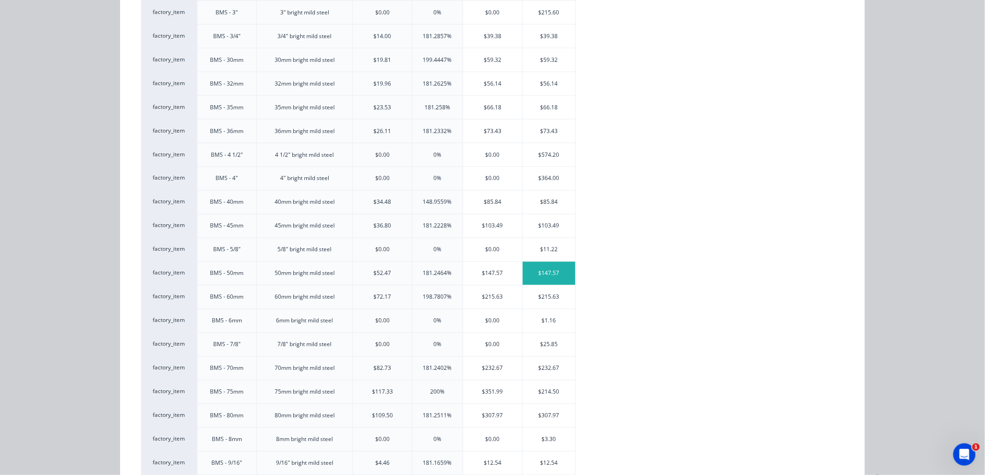
click at [551, 275] on div "$147.57" at bounding box center [549, 273] width 53 height 23
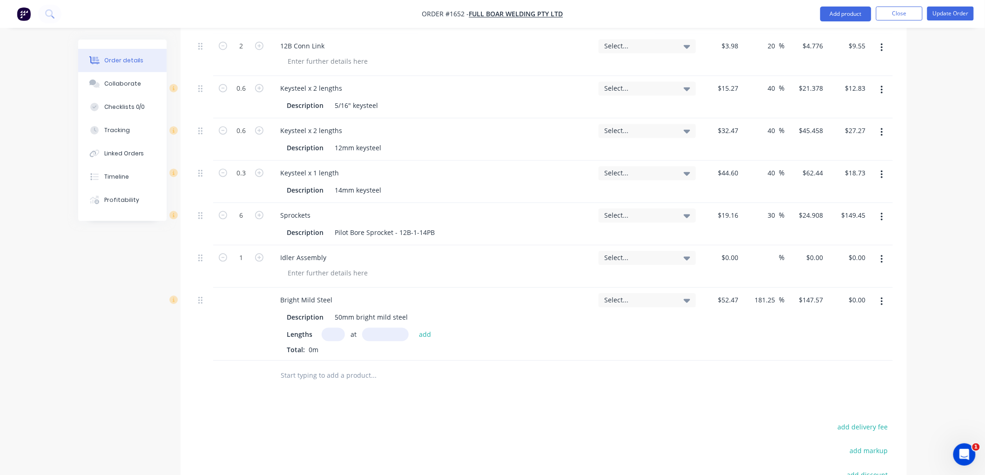
scroll to position [765, 0]
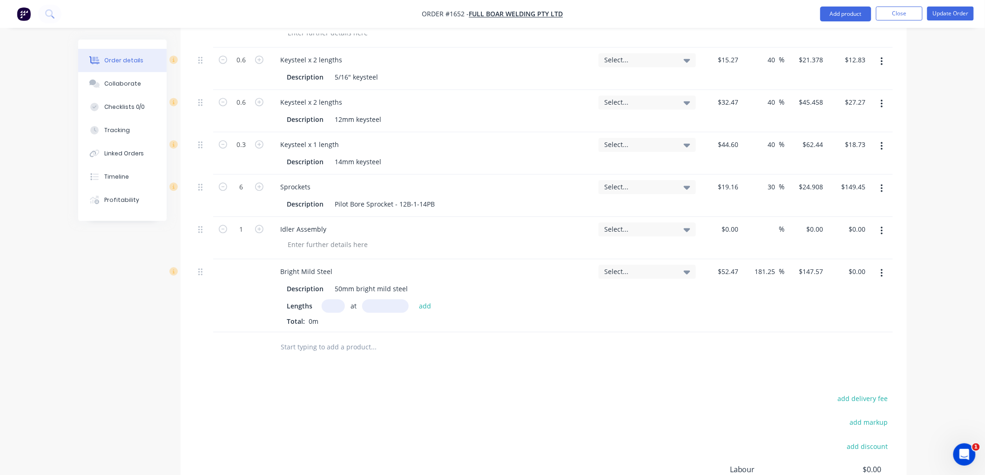
click at [336, 308] on input "text" at bounding box center [333, 305] width 23 height 13
type input "1"
type input "100"
click at [414, 299] on button "add" at bounding box center [425, 305] width 22 height 13
type input "$14.76"
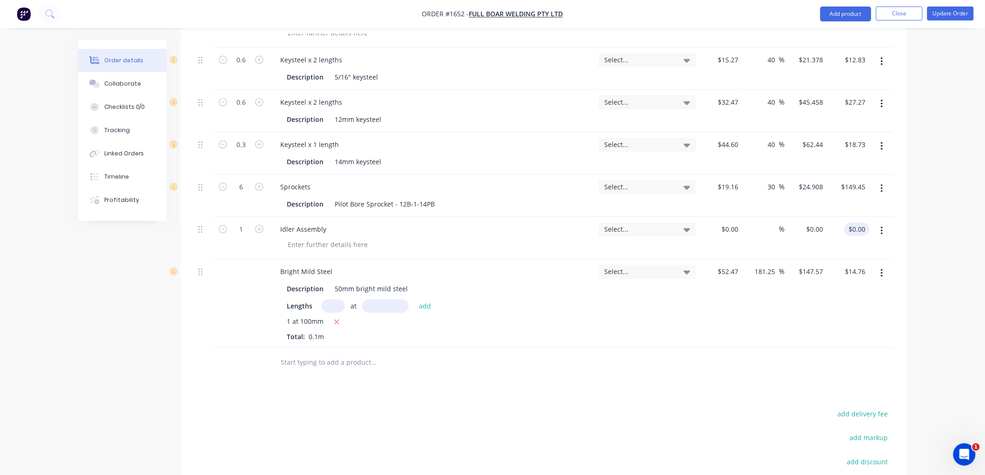
type input "0.00"
click at [860, 225] on input "0.00" at bounding box center [861, 228] width 18 height 13
type input "0"
type input "$0.00"
click at [808, 227] on div "0 0" at bounding box center [806, 238] width 42 height 42
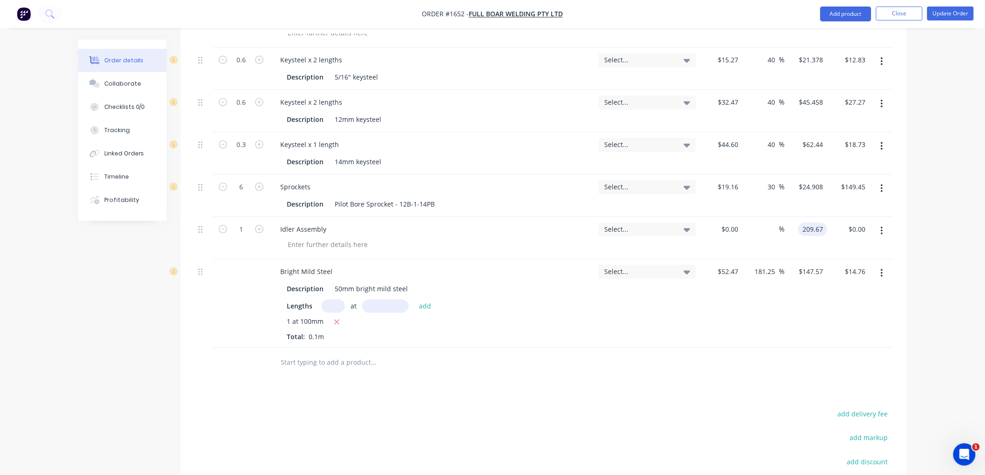
type input "$209.67"
click at [581, 384] on div "Products Show / Hide columns Add product Qty Tracking Category Cost Markup Pric…" at bounding box center [544, 107] width 726 height 987
click at [881, 270] on icon "button" at bounding box center [881, 273] width 2 height 8
click at [836, 352] on div "Delete" at bounding box center [849, 353] width 72 height 13
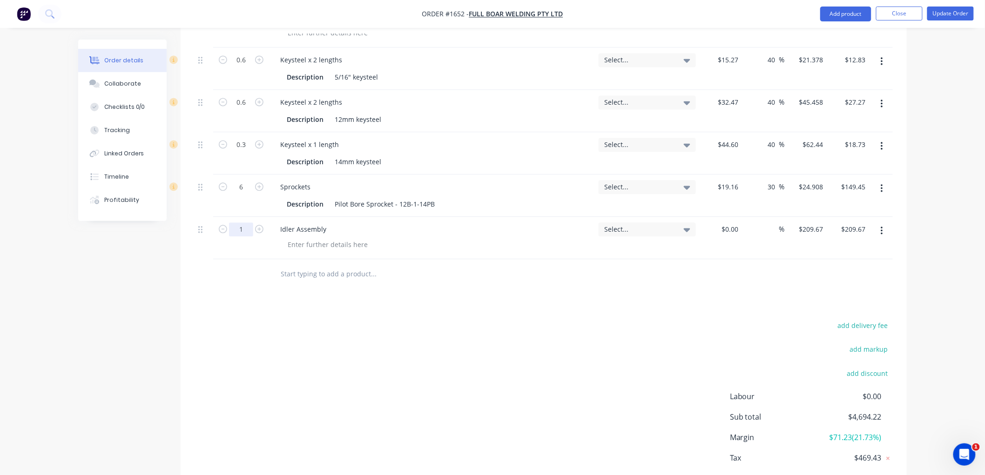
click at [240, 230] on input "1" at bounding box center [241, 229] width 24 height 14
type input "2"
type input "$419.34"
click at [386, 270] on input "text" at bounding box center [373, 274] width 186 height 19
click at [882, 185] on icon "button" at bounding box center [881, 188] width 2 height 8
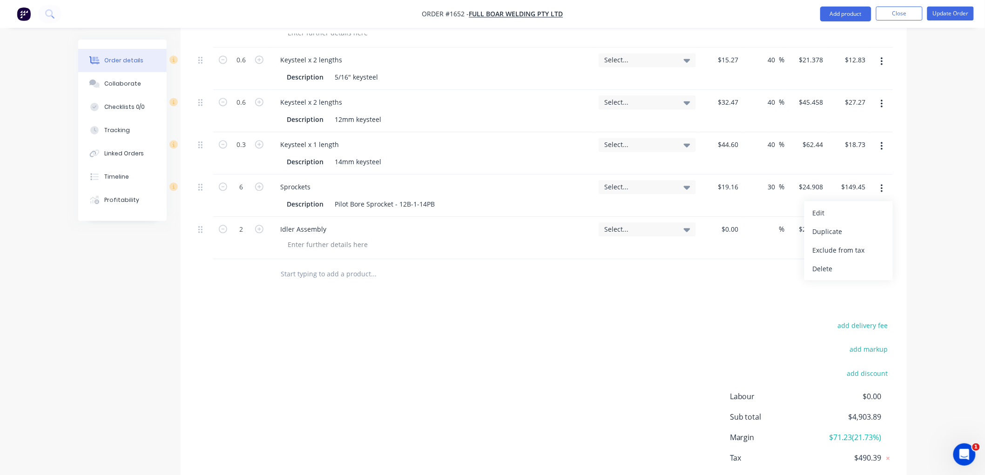
click at [327, 266] on input "text" at bounding box center [373, 274] width 186 height 19
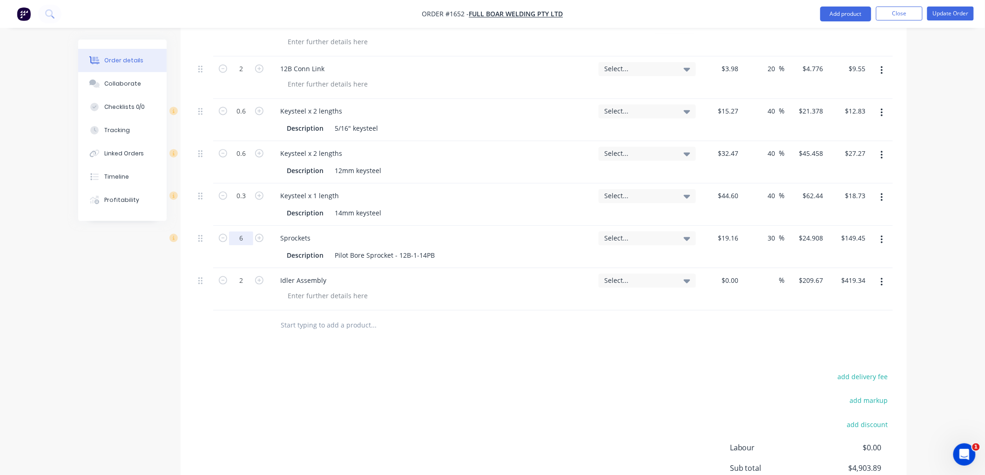
click at [250, 240] on input "6" at bounding box center [241, 239] width 24 height 14
type input "4"
type input "$99.63"
click at [333, 324] on input "text" at bounding box center [373, 325] width 186 height 19
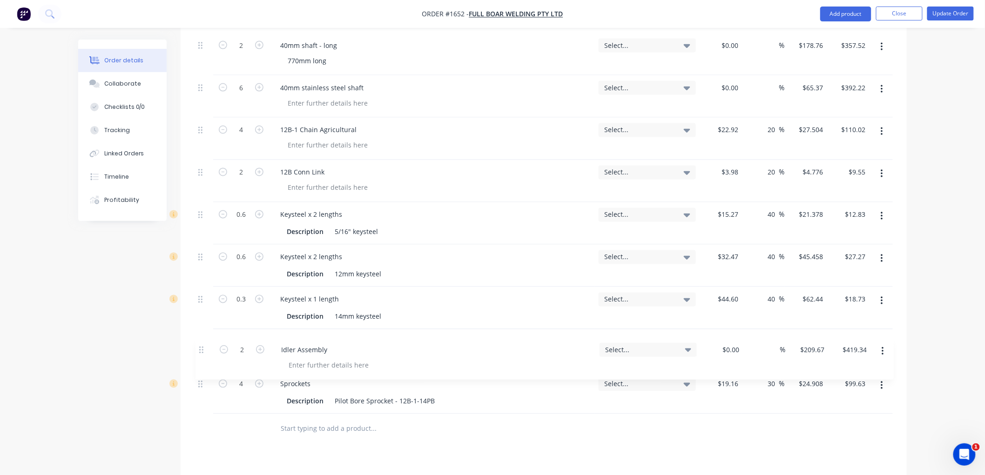
scroll to position [613, 0]
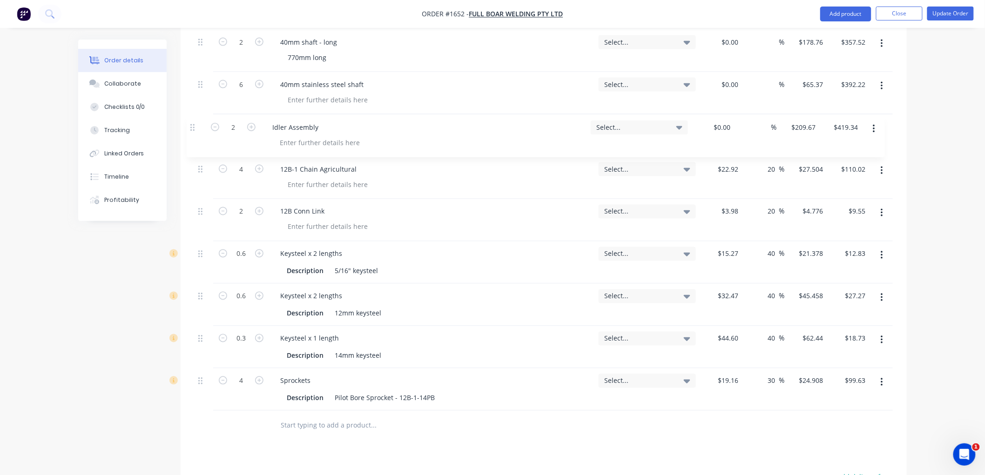
drag, startPoint x: 201, startPoint y: 383, endPoint x: 193, endPoint y: 121, distance: 262.1
click at [193, 121] on div "Qty Tracking Category Cost Markup Price Total 4 22 tooth sprockets Select... $0…" at bounding box center [544, 120] width 726 height 642
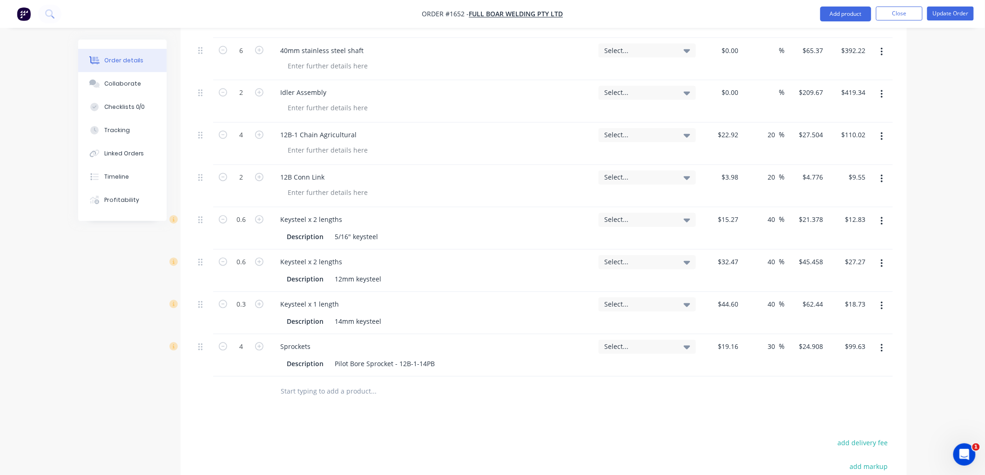
scroll to position [665, 0]
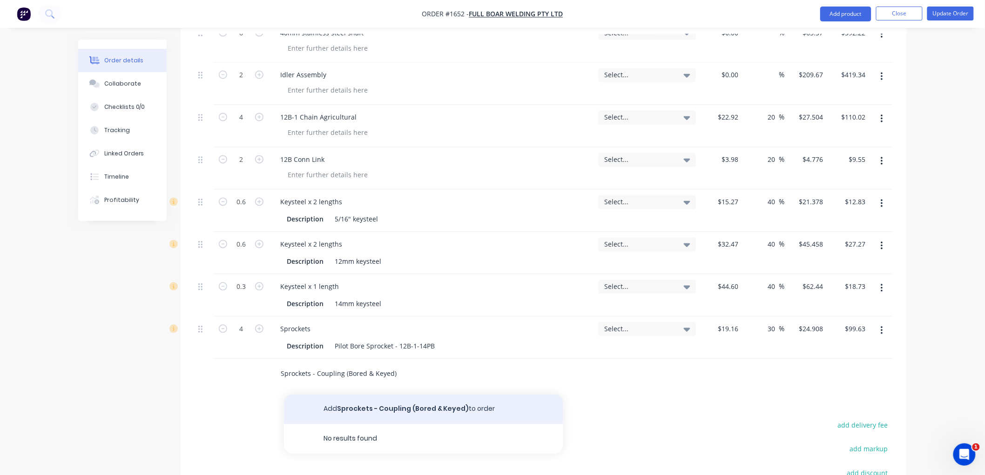
type input "Sprockets - Coupling (Bored & Keyed)"
click at [418, 407] on button "Add Sprockets - Coupling (Bored & Keyed) to order" at bounding box center [423, 410] width 279 height 30
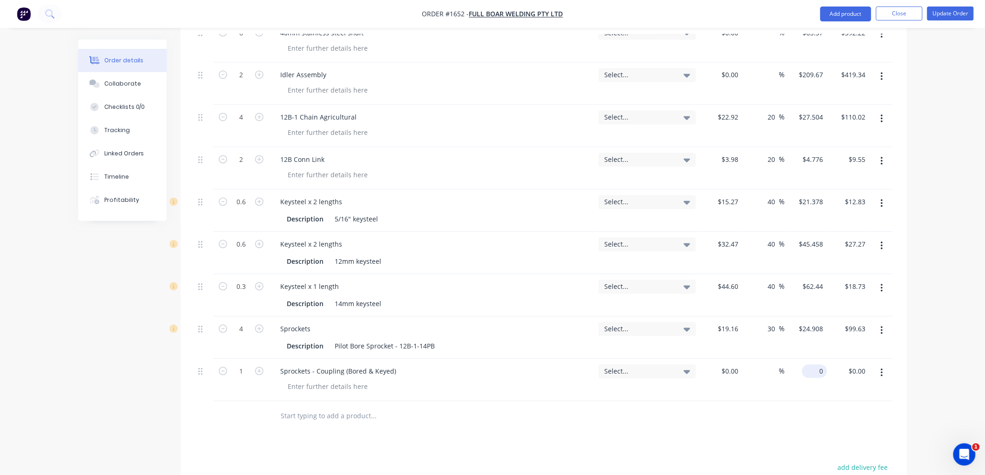
click at [817, 366] on input "0" at bounding box center [816, 371] width 21 height 13
type input "$94.91"
click at [369, 430] on div at bounding box center [436, 417] width 335 height 30
click at [242, 369] on input "1" at bounding box center [241, 372] width 24 height 14
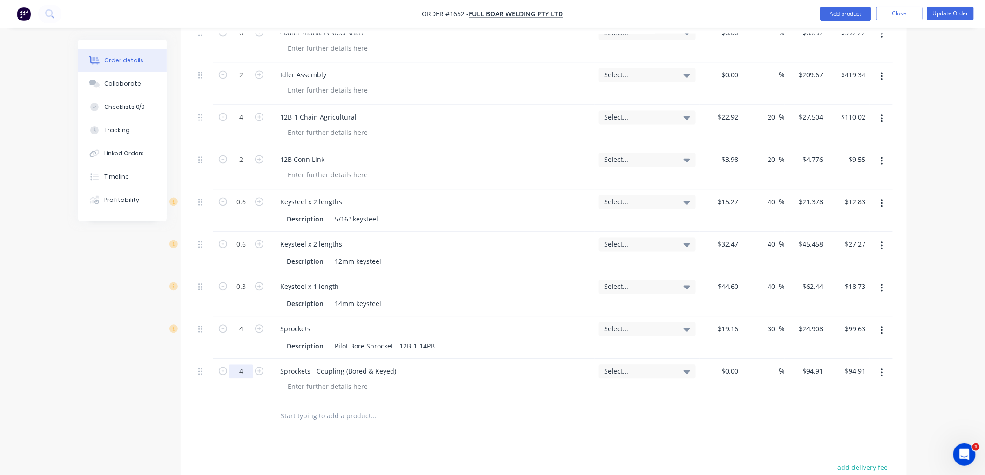
type input "4"
type input "$379.64"
click at [379, 426] on div at bounding box center [436, 417] width 335 height 30
click at [883, 327] on button "button" at bounding box center [882, 330] width 22 height 17
click at [836, 406] on div "Delete" at bounding box center [849, 410] width 72 height 13
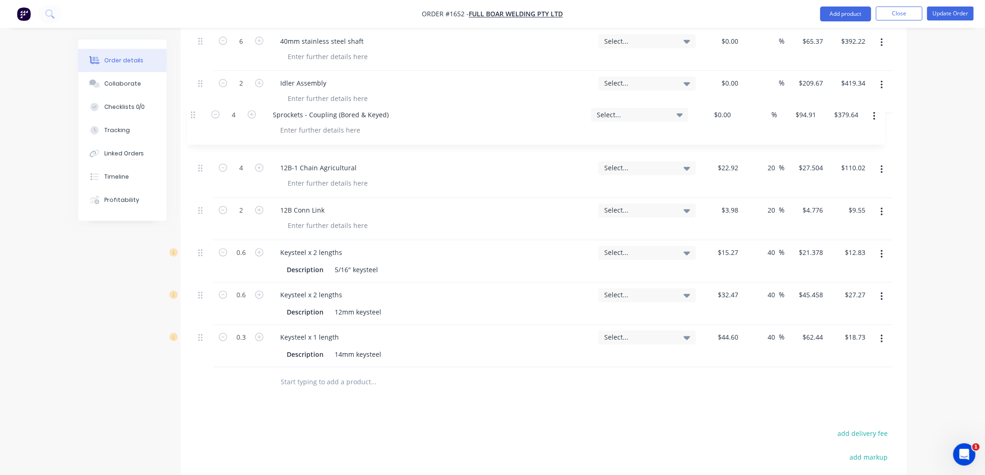
scroll to position [655, 0]
drag, startPoint x: 199, startPoint y: 329, endPoint x: 191, endPoint y: 125, distance: 204.4
click at [191, 125] on div "Qty Tracking Category Cost Markup Price Total 4 22 tooth sprockets Select... $0…" at bounding box center [544, 79] width 726 height 642
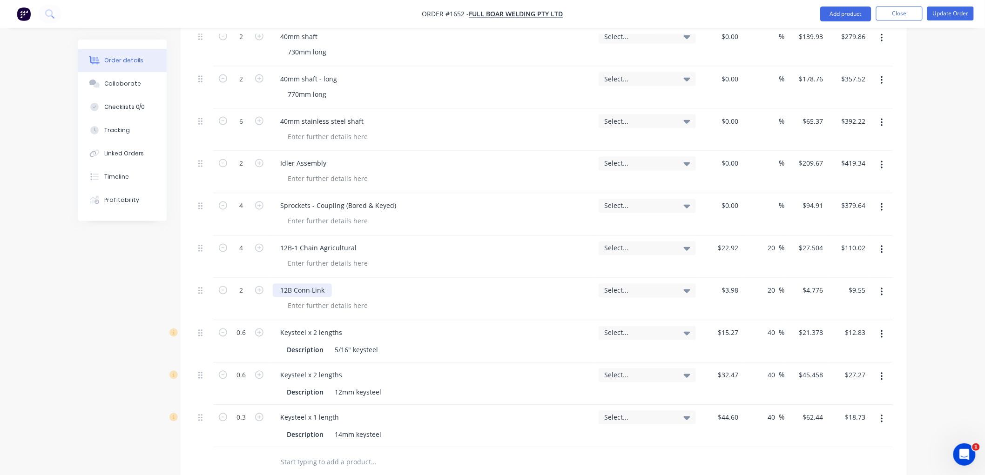
scroll to position [610, 0]
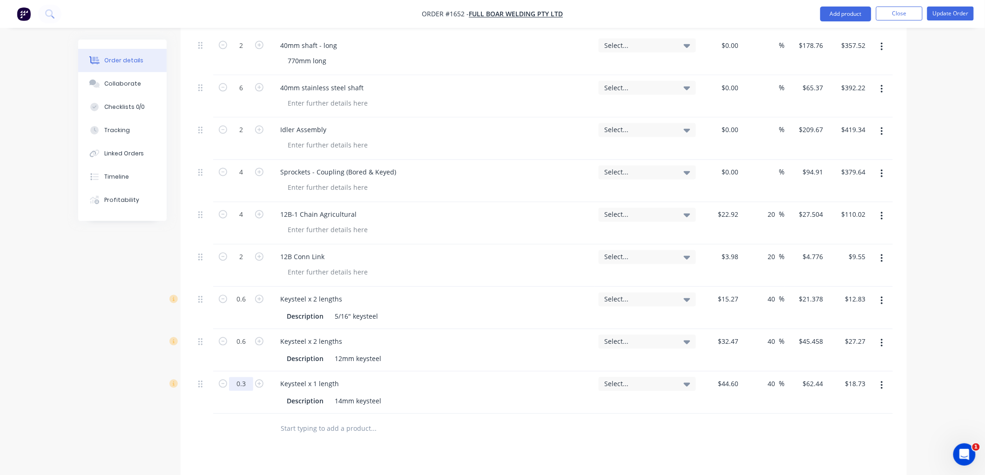
click at [248, 382] on input "0.3" at bounding box center [241, 384] width 24 height 14
type input "0.4"
type input "$24.98"
click at [333, 440] on div at bounding box center [436, 429] width 335 height 30
click at [314, 378] on div "Keysteel x 1 length" at bounding box center [310, 383] width 74 height 13
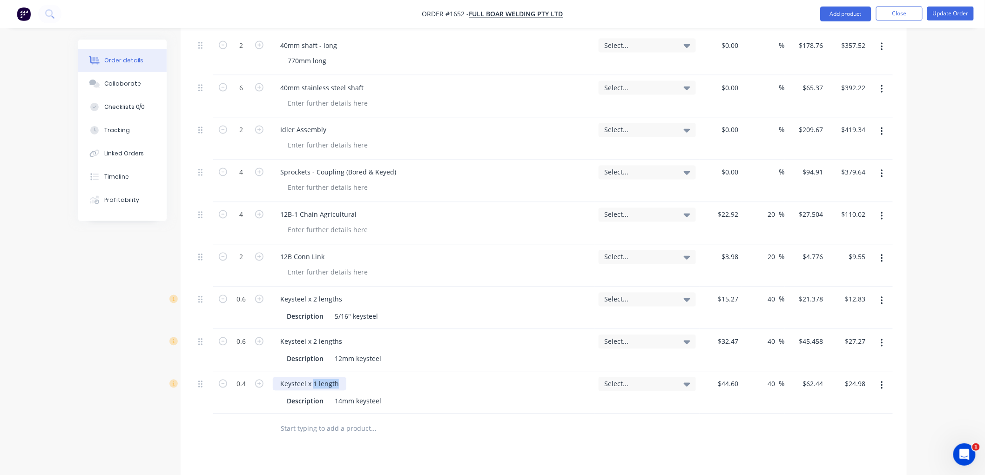
drag, startPoint x: 337, startPoint y: 384, endPoint x: 313, endPoint y: 383, distance: 24.2
click at [313, 383] on div "Keysteel x 1 length" at bounding box center [310, 383] width 74 height 13
click at [310, 427] on input "text" at bounding box center [373, 429] width 186 height 19
type input "0.32"
type input "$14.55"
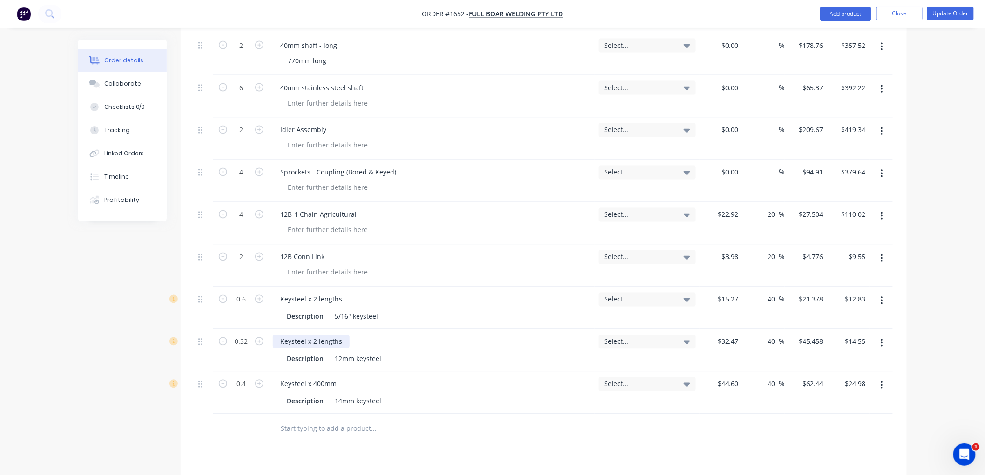
click at [335, 340] on div "Keysteel x 2 lengths" at bounding box center [311, 341] width 77 height 13
drag, startPoint x: 345, startPoint y: 340, endPoint x: 314, endPoint y: 340, distance: 31.2
click at [314, 340] on div "Keysteel x 2 lengths" at bounding box center [311, 341] width 77 height 13
click at [243, 297] on input "0.6" at bounding box center [241, 300] width 24 height 14
type input "0.08"
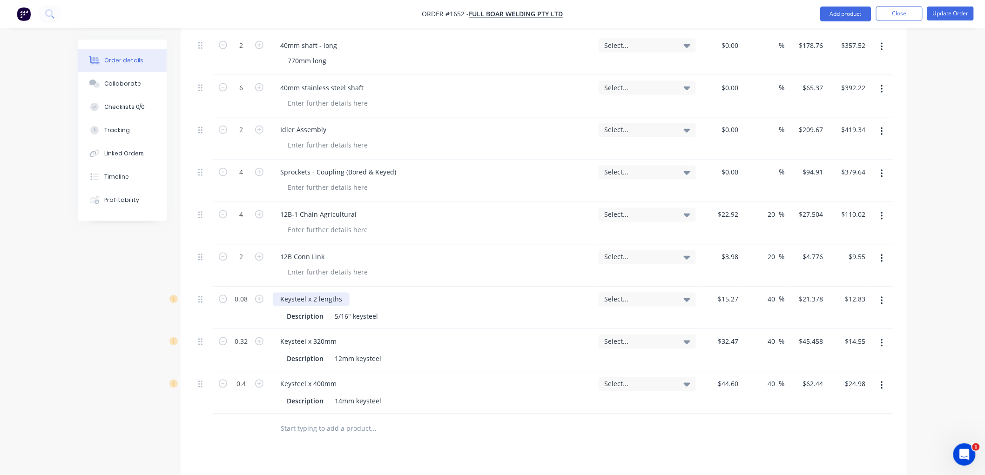
type input "$1.71"
click at [336, 301] on div "Keysteel x 2 lengths" at bounding box center [311, 299] width 77 height 13
drag, startPoint x: 343, startPoint y: 300, endPoint x: 312, endPoint y: 300, distance: 31.6
click at [312, 300] on div "Keysteel x 2 lengths" at bounding box center [311, 299] width 77 height 13
click at [74, 353] on div "Order details Collaborate Checklists 0/0 Tracking Linked Orders Timeline Profit…" at bounding box center [492, 56] width 847 height 1252
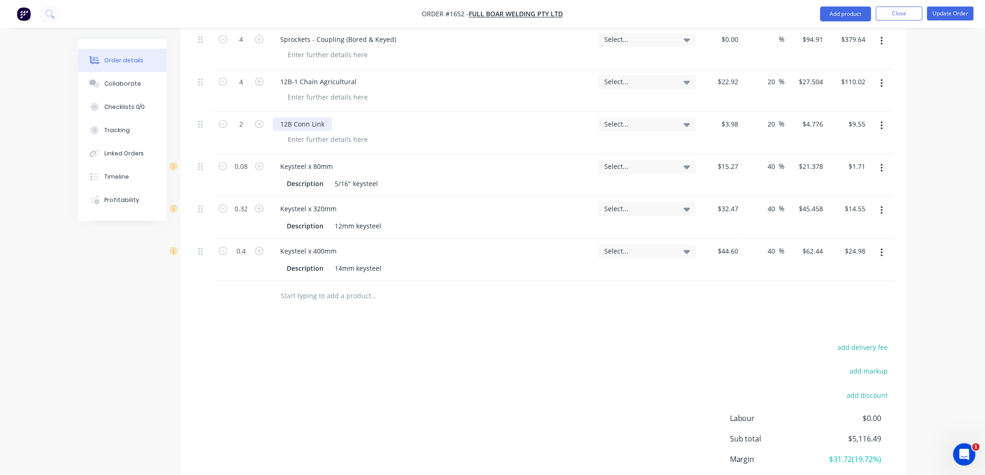
scroll to position [775, 0]
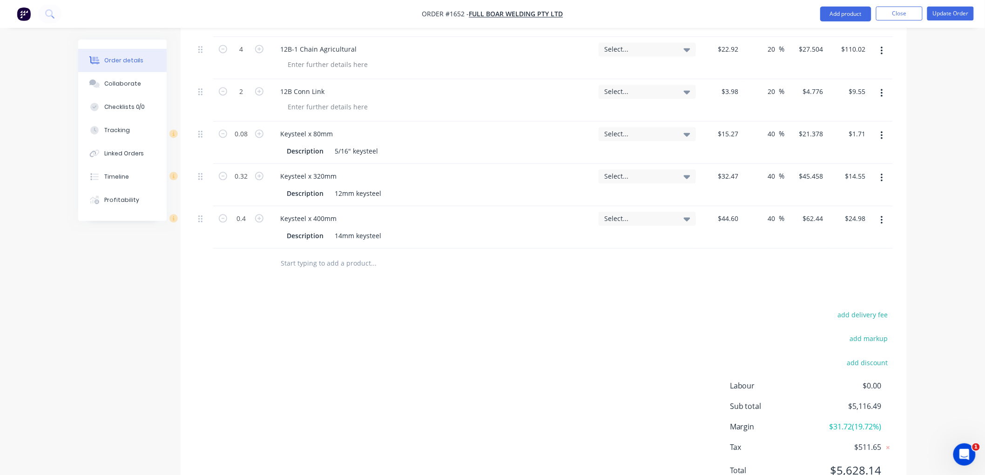
click at [325, 259] on input "text" at bounding box center [373, 263] width 186 height 19
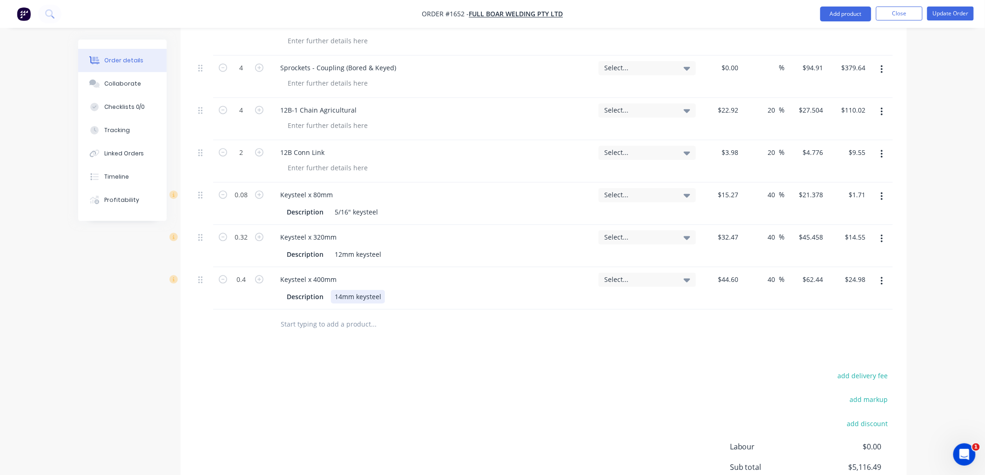
scroll to position [724, 0]
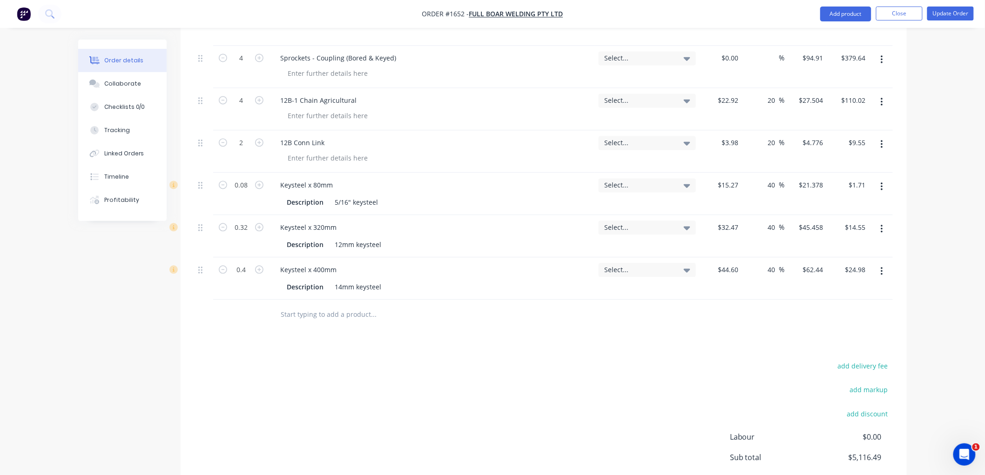
click at [306, 317] on input "text" at bounding box center [373, 315] width 186 height 19
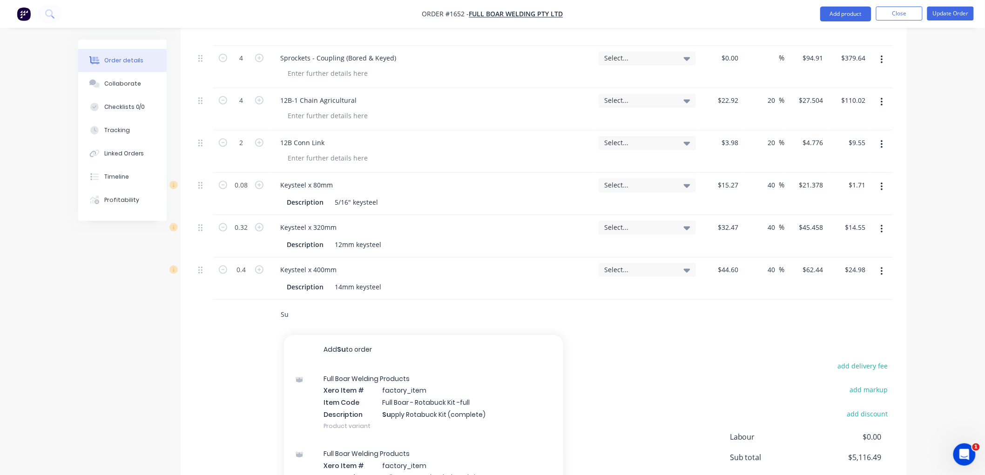
type input "S"
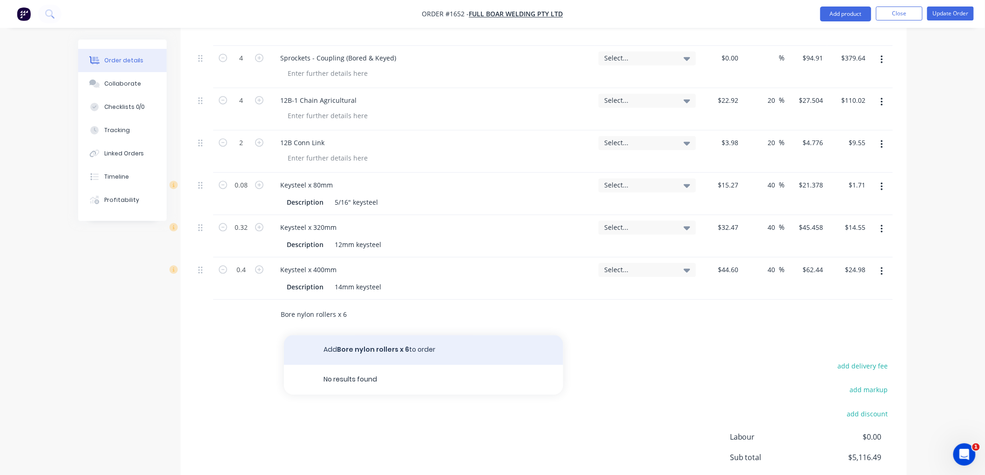
type input "Bore nylon rollers x 6"
click at [360, 349] on button "Add Bore nylon rollers x 6 to order" at bounding box center [423, 351] width 279 height 30
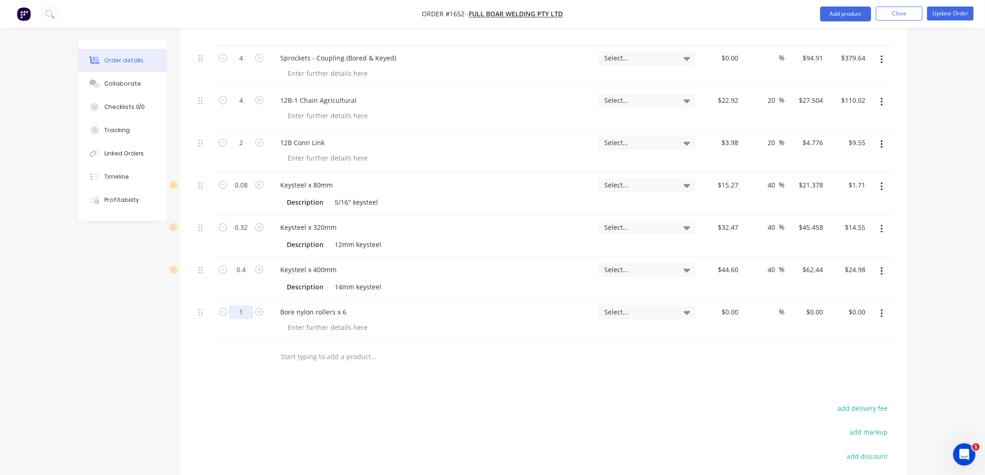
click at [239, 309] on input "1" at bounding box center [241, 313] width 24 height 14
type input "6"
click at [808, 308] on div "0 0" at bounding box center [806, 321] width 42 height 42
type input "$20.00"
type input "$120.00"
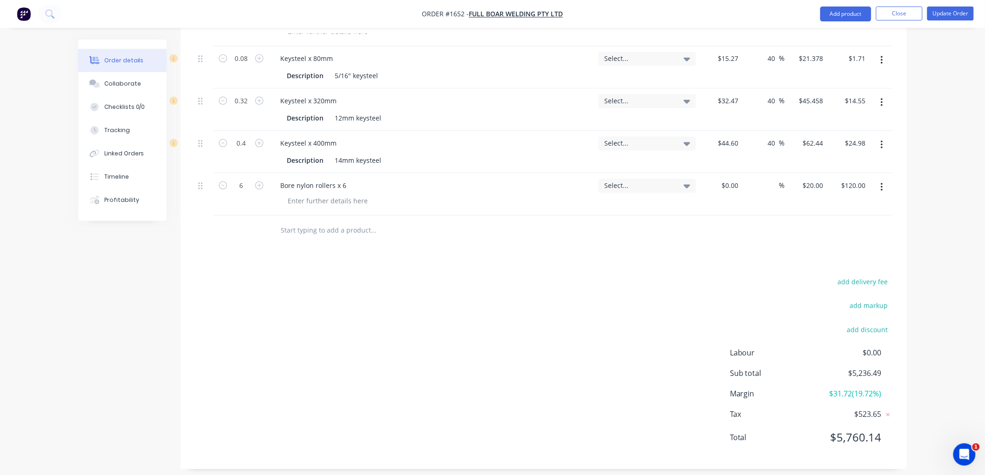
scroll to position [859, 0]
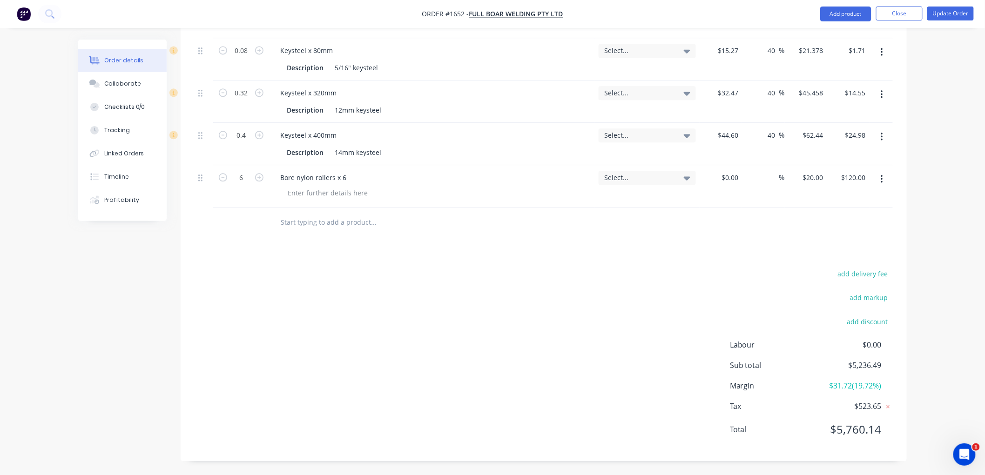
click at [316, 217] on input "text" at bounding box center [373, 222] width 186 height 19
type input "T"
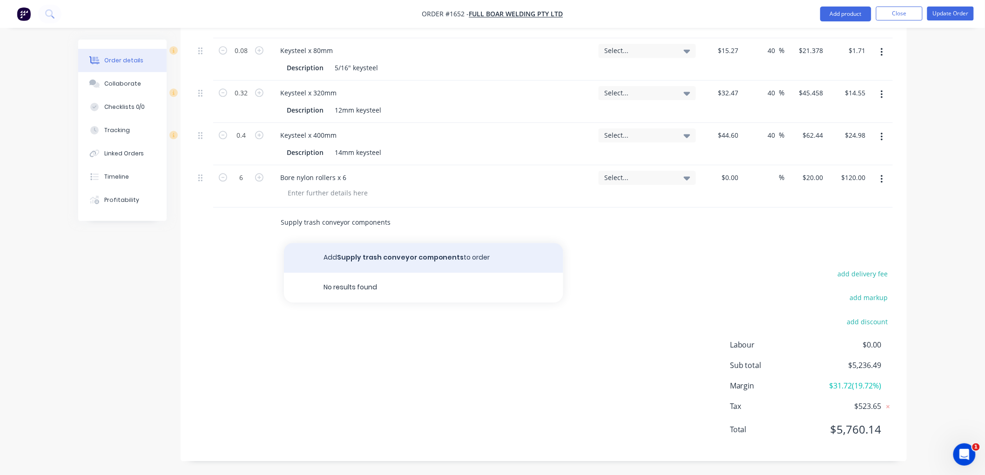
type input "Supply trash conveyor components"
click at [377, 259] on button "Add Supply trash conveyor components to order" at bounding box center [423, 258] width 279 height 30
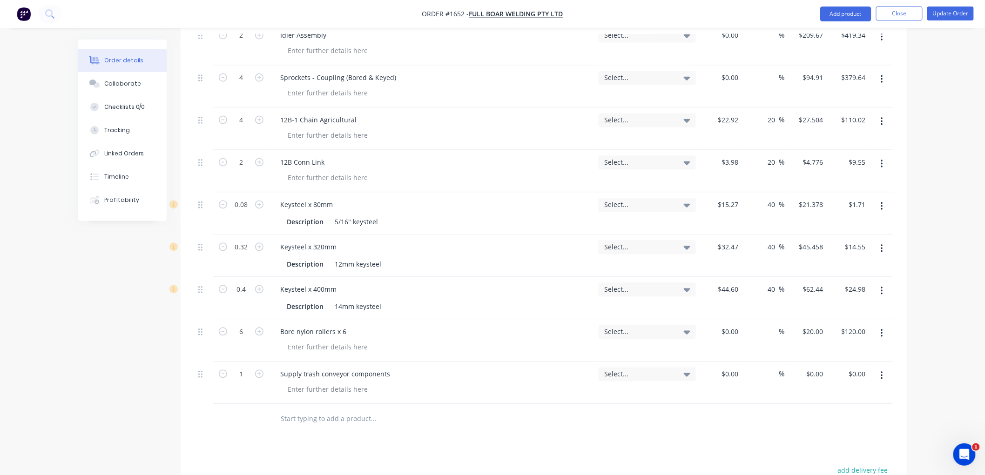
scroll to position [704, 0]
drag, startPoint x: 202, startPoint y: 326, endPoint x: 208, endPoint y: 355, distance: 29.6
click at [208, 355] on div "4 22 tooth sprockets Select... $0.00 $0.00 % $295.51 $295.51 $1,182.04 $1,182.0…" at bounding box center [544, 66] width 698 height 678
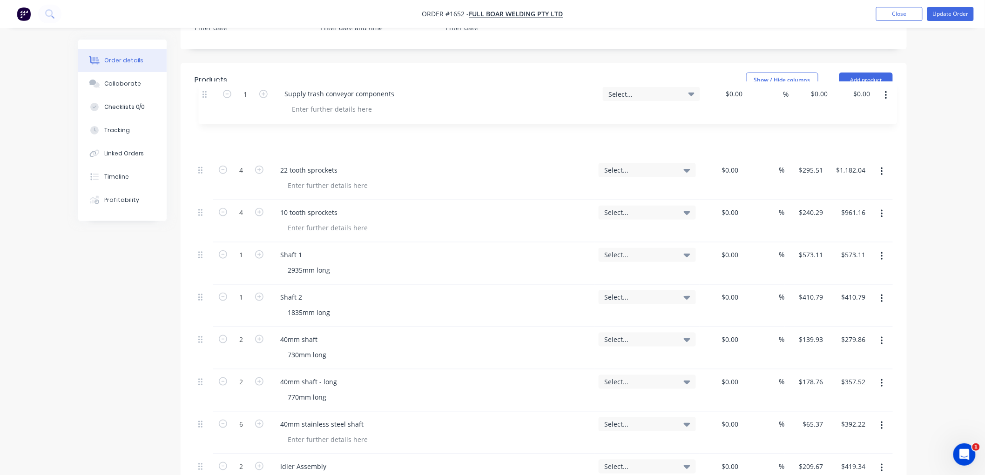
scroll to position [304, 0]
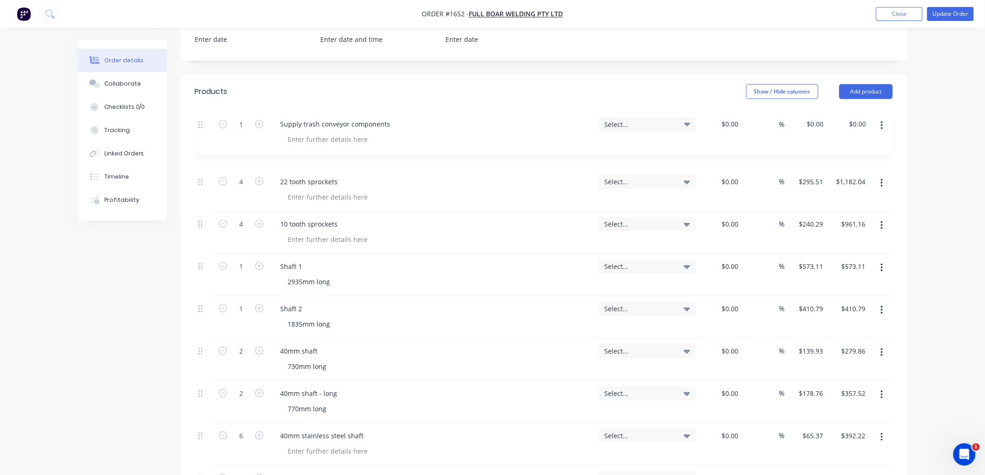
drag, startPoint x: 201, startPoint y: 376, endPoint x: 199, endPoint y: 122, distance: 253.6
click at [199, 122] on div "Qty Tracking Category Cost Markup Price Total 4 22 tooth sprockets Select... $0…" at bounding box center [544, 456] width 698 height 696
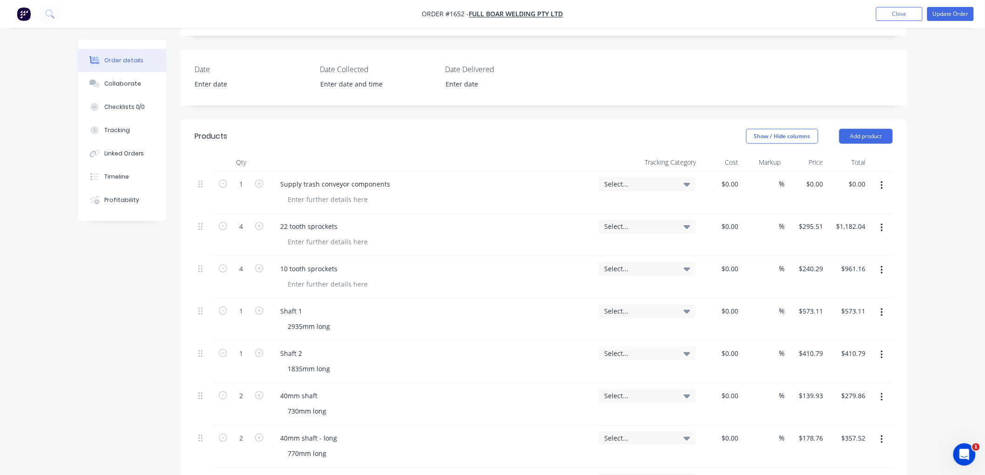
scroll to position [201, 0]
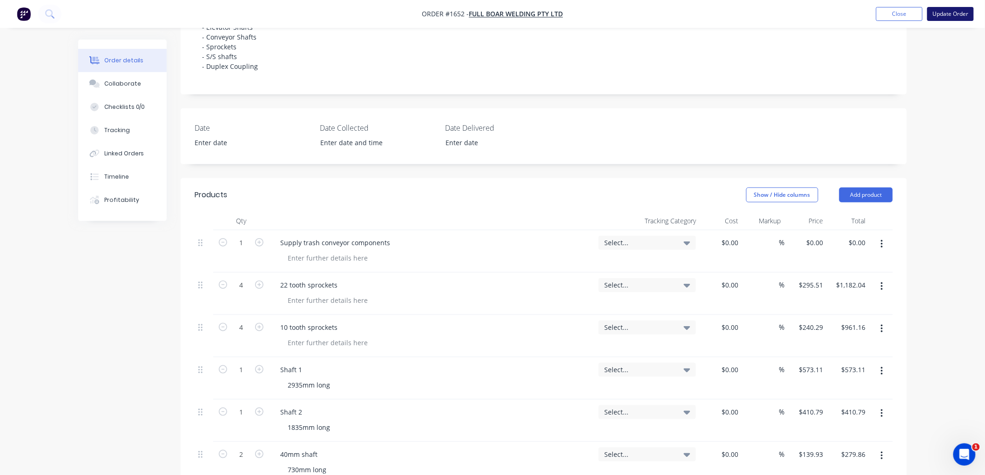
click at [946, 12] on button "Update Order" at bounding box center [950, 14] width 47 height 14
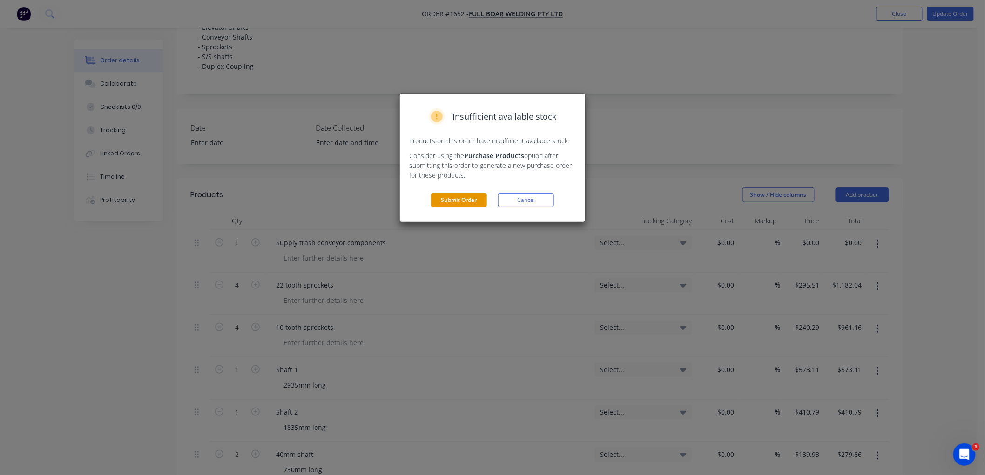
click at [463, 202] on button "Submit Order" at bounding box center [459, 200] width 56 height 14
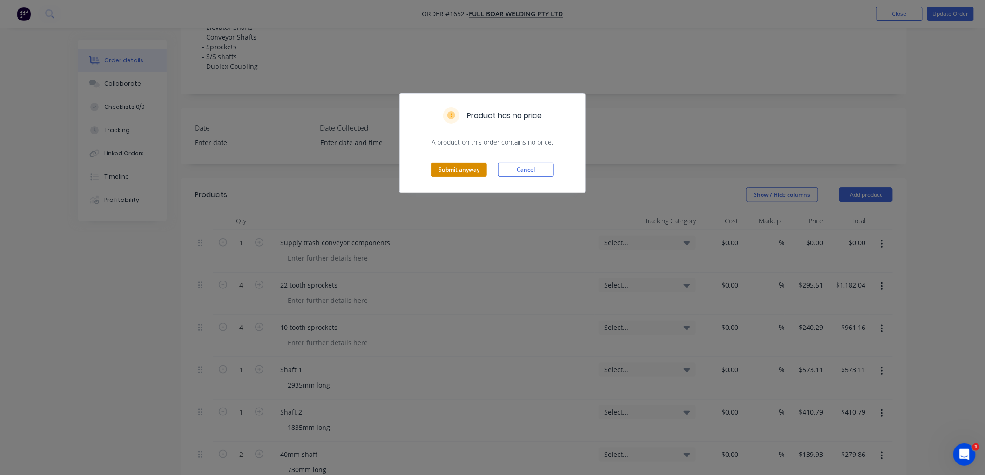
click at [458, 173] on button "Submit anyway" at bounding box center [459, 170] width 56 height 14
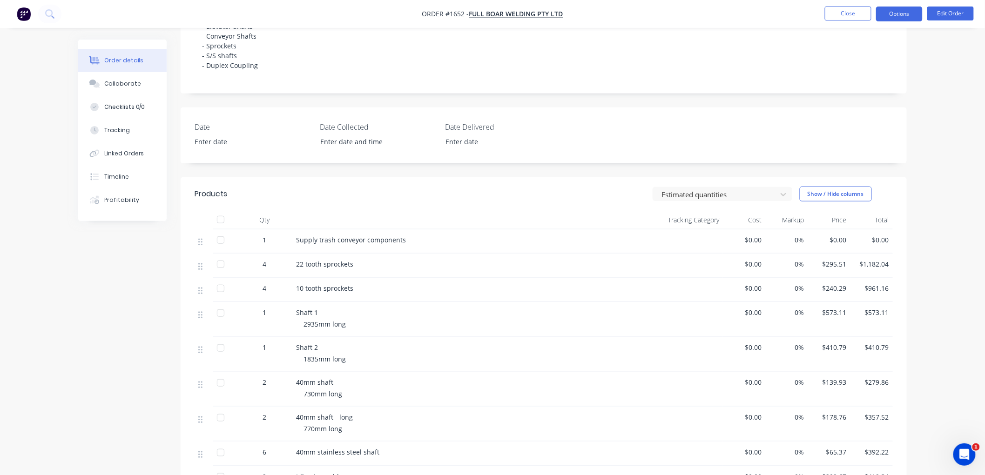
click at [911, 12] on button "Options" at bounding box center [899, 14] width 47 height 15
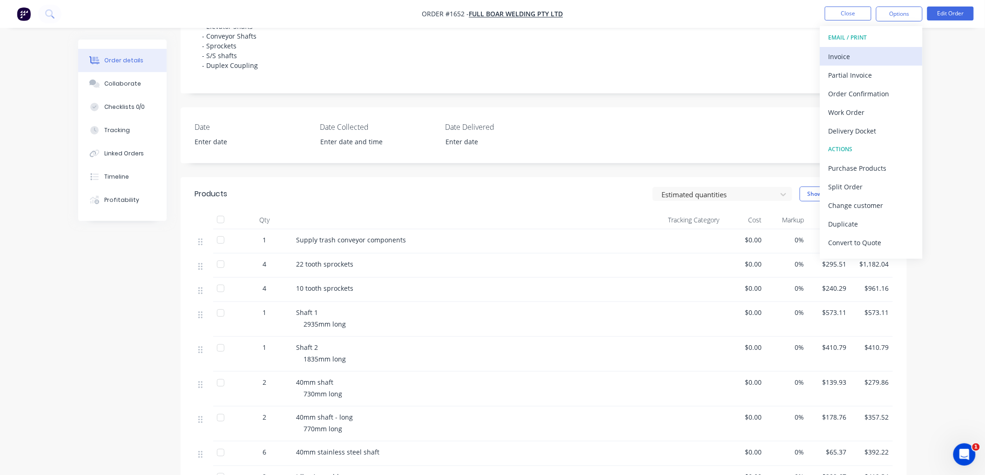
click at [870, 53] on div "Invoice" at bounding box center [871, 56] width 86 height 13
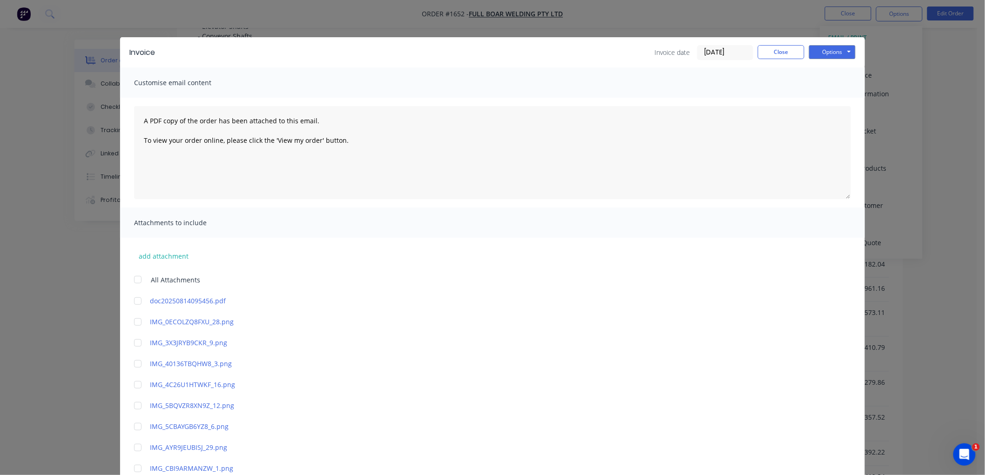
click at [742, 47] on input "[DATE]" at bounding box center [725, 53] width 55 height 14
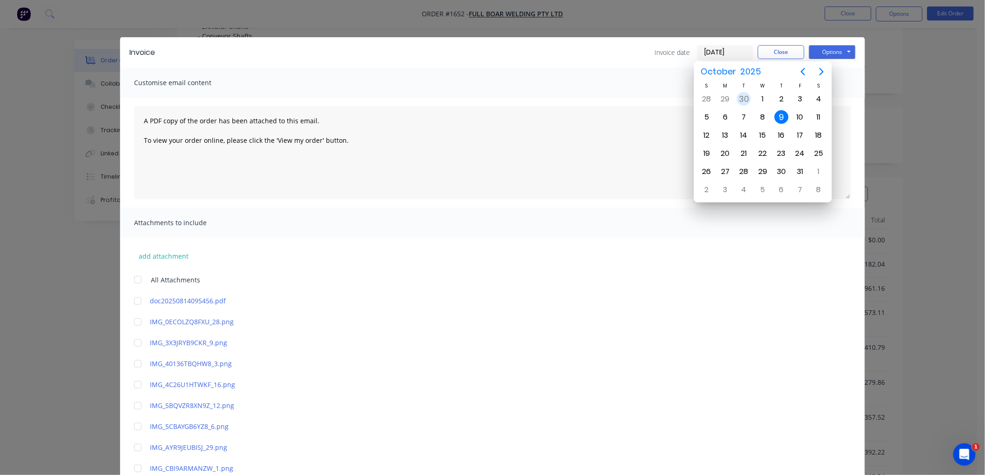
click at [742, 96] on div "30" at bounding box center [744, 99] width 14 height 14
type input "[DATE]"
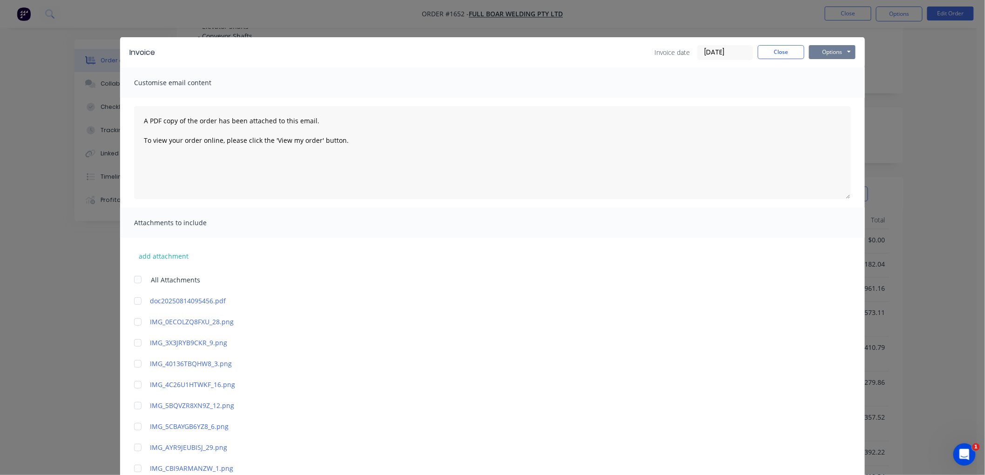
click at [829, 47] on button "Options" at bounding box center [832, 52] width 47 height 14
click at [840, 97] on button "Email" at bounding box center [839, 99] width 60 height 15
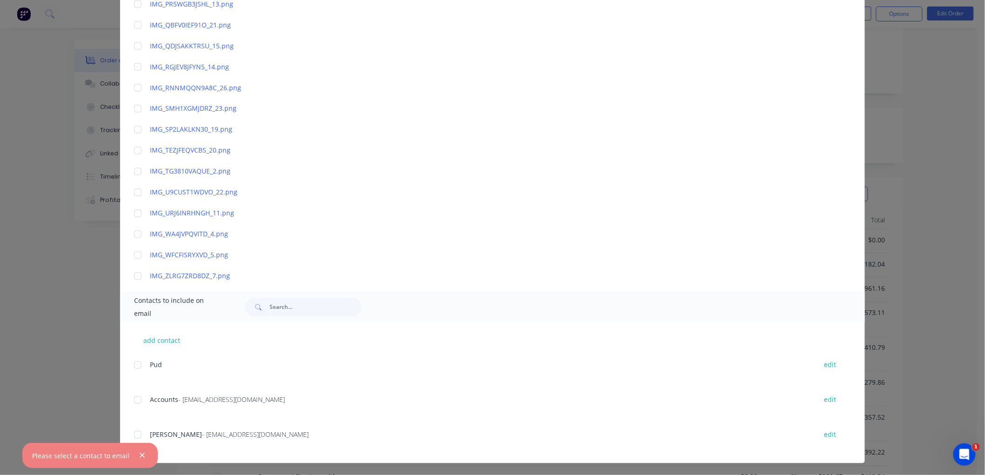
scroll to position [633, 0]
click at [132, 399] on div at bounding box center [137, 399] width 19 height 19
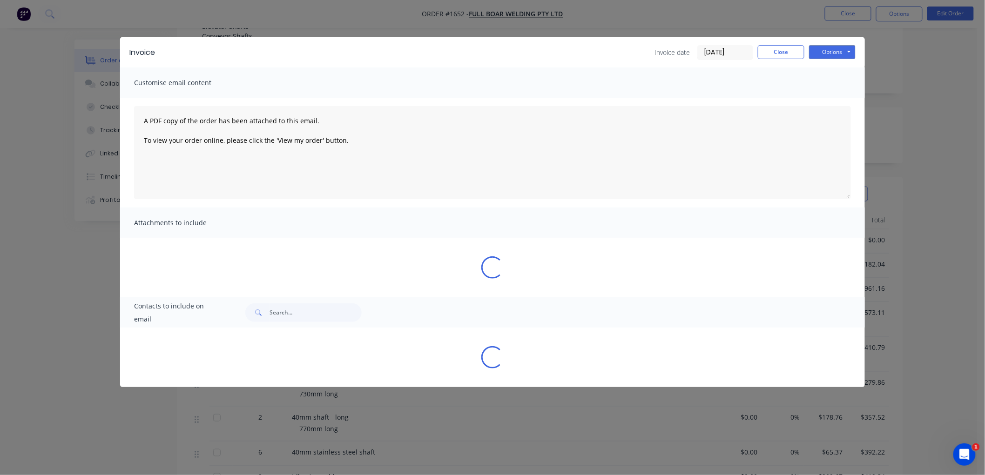
scroll to position [0, 0]
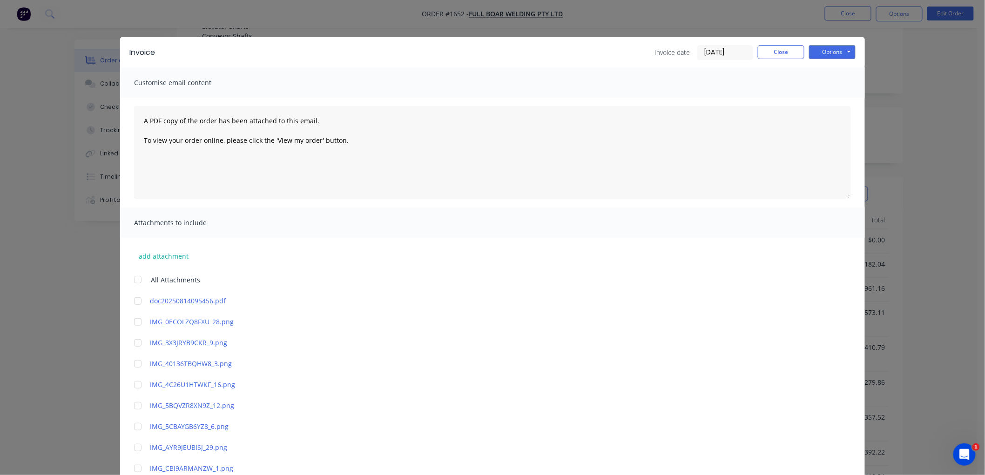
drag, startPoint x: 835, startPoint y: 41, endPoint x: 834, endPoint y: 51, distance: 10.2
click at [835, 41] on div "Invoice Invoice date [DATE] Close Options Preview Print Email" at bounding box center [492, 52] width 745 height 30
click at [834, 52] on button "Options" at bounding box center [832, 52] width 47 height 14
click at [839, 100] on button "Email" at bounding box center [839, 99] width 60 height 15
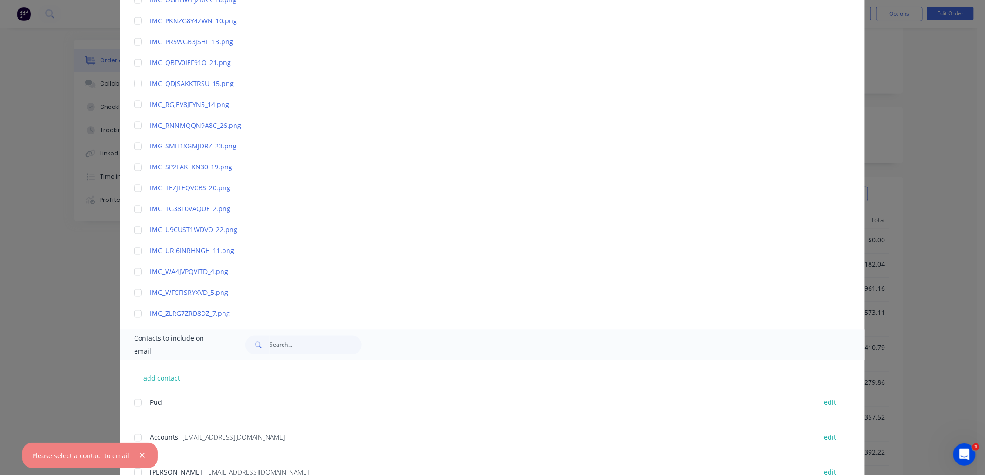
scroll to position [633, 0]
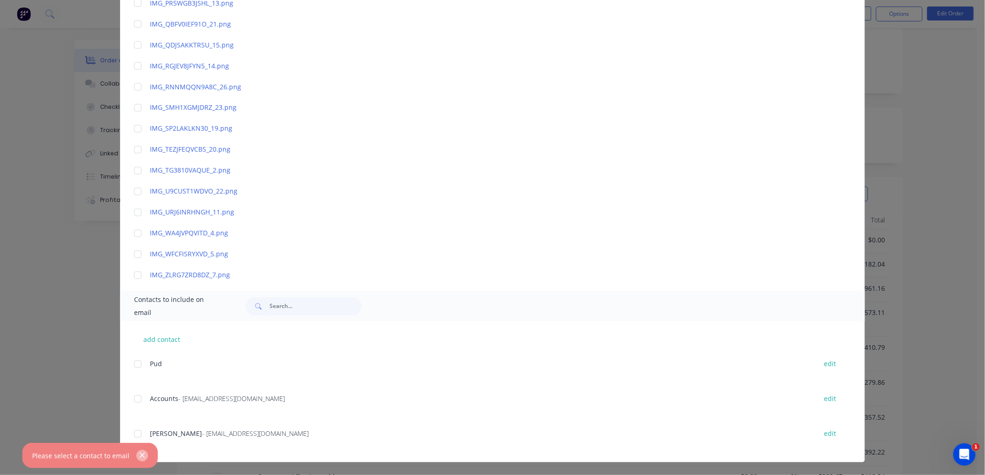
click at [140, 450] on button "button" at bounding box center [142, 456] width 12 height 12
click at [133, 397] on div at bounding box center [137, 399] width 19 height 19
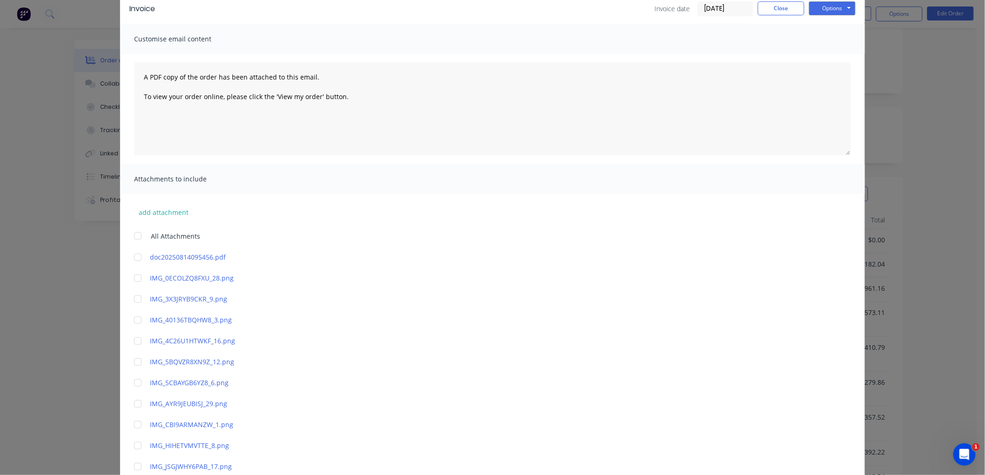
scroll to position [0, 0]
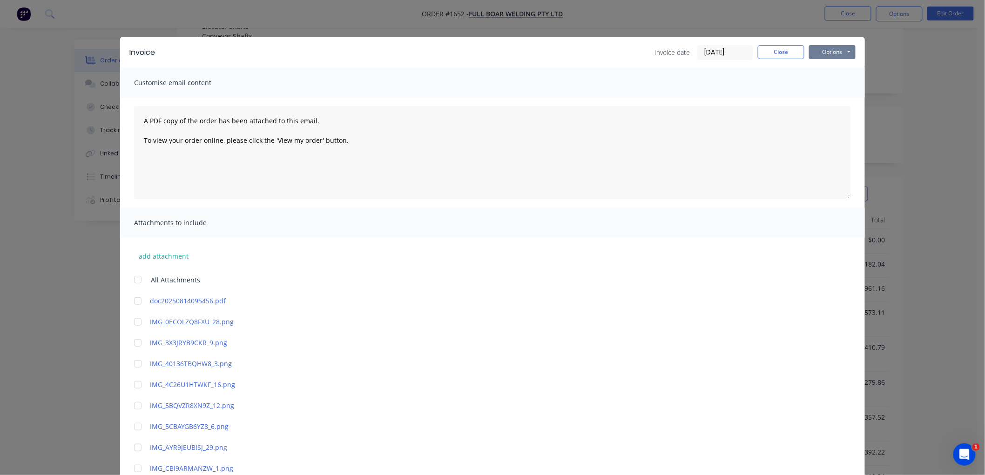
click at [816, 51] on button "Options" at bounding box center [832, 52] width 47 height 14
click at [833, 94] on button "Email" at bounding box center [839, 99] width 60 height 15
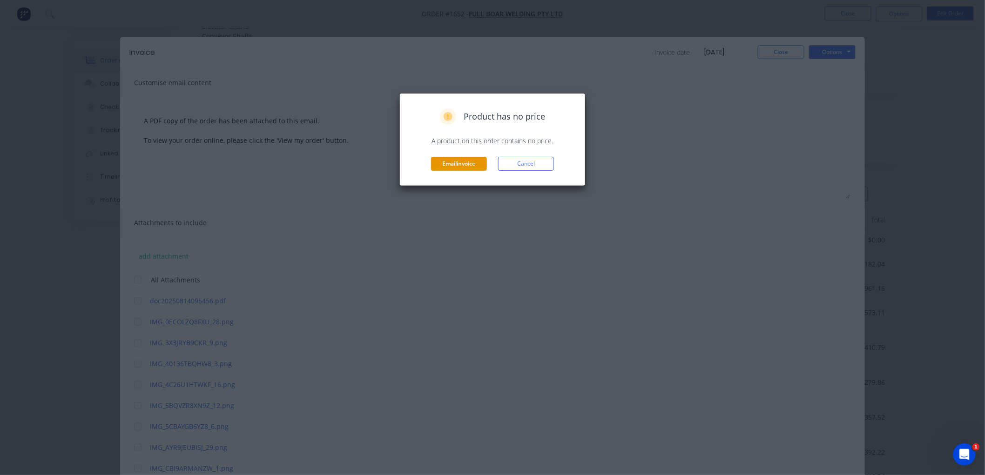
click at [461, 165] on button "Email invoice" at bounding box center [459, 164] width 56 height 14
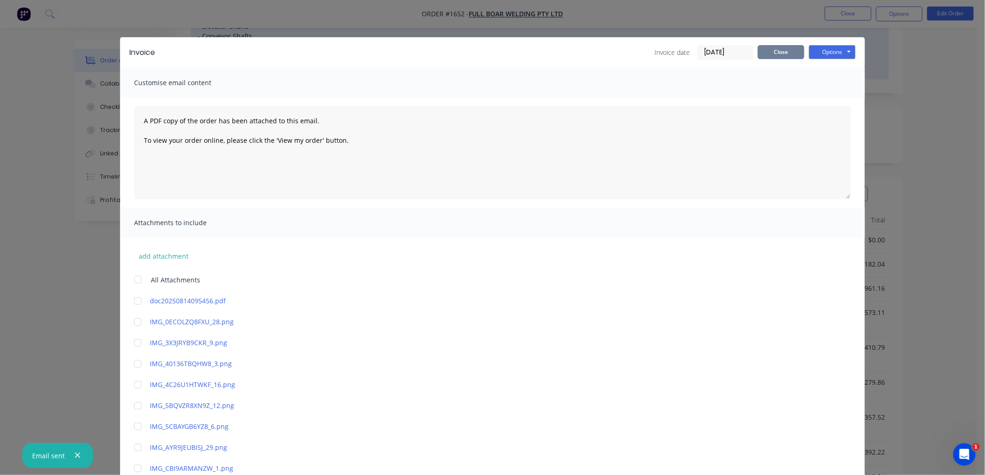
drag, startPoint x: 766, startPoint y: 48, endPoint x: 863, endPoint y: 40, distance: 96.6
click at [772, 48] on button "Close" at bounding box center [781, 52] width 47 height 14
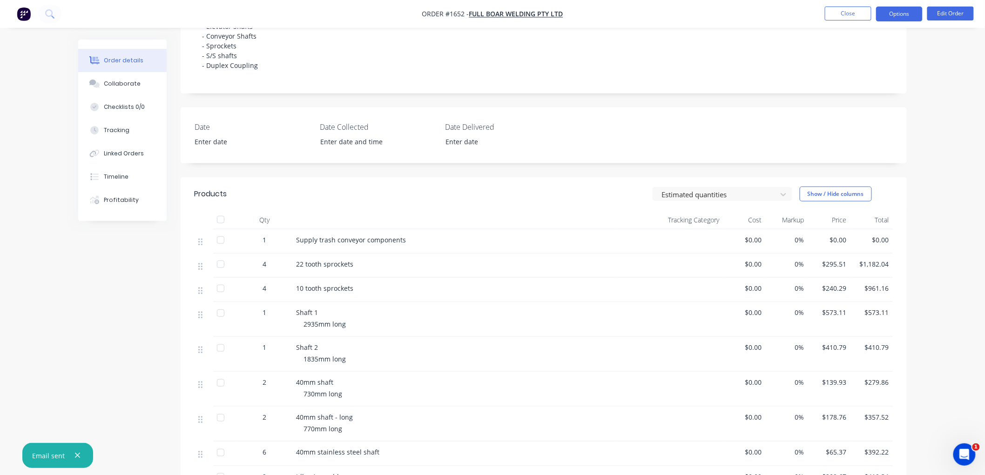
click at [915, 13] on button "Options" at bounding box center [899, 14] width 47 height 15
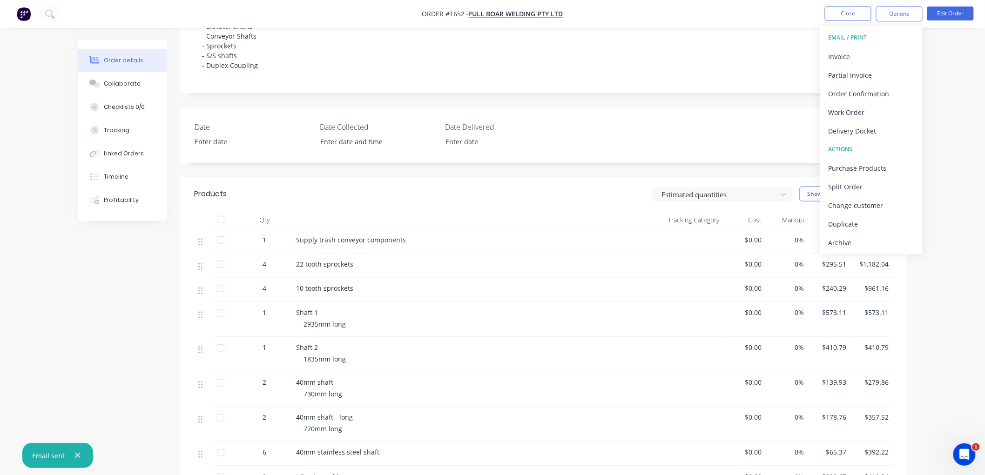
click at [854, 245] on div "Archive" at bounding box center [871, 242] width 86 height 13
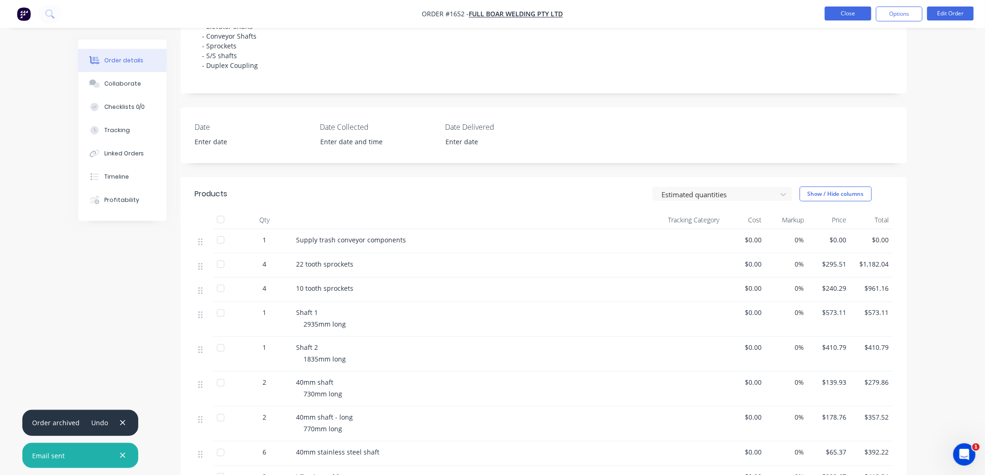
click at [838, 12] on button "Close" at bounding box center [848, 14] width 47 height 14
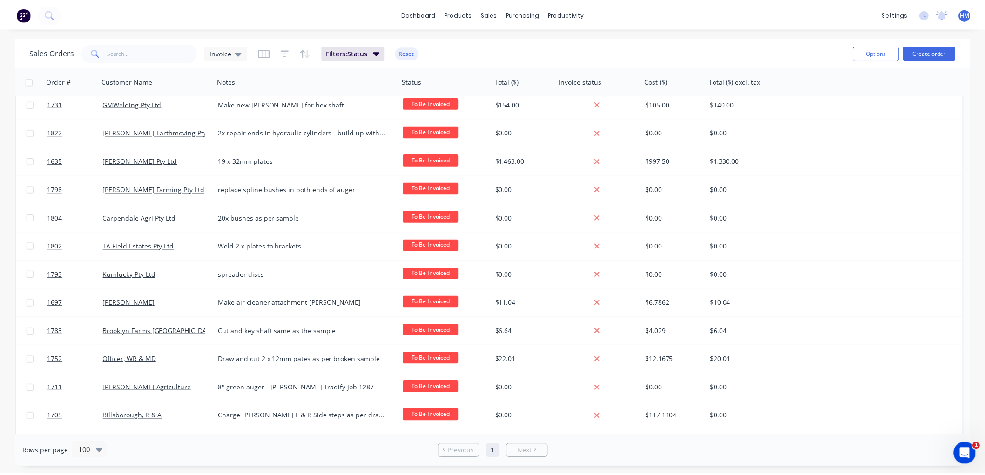
scroll to position [370, 0]
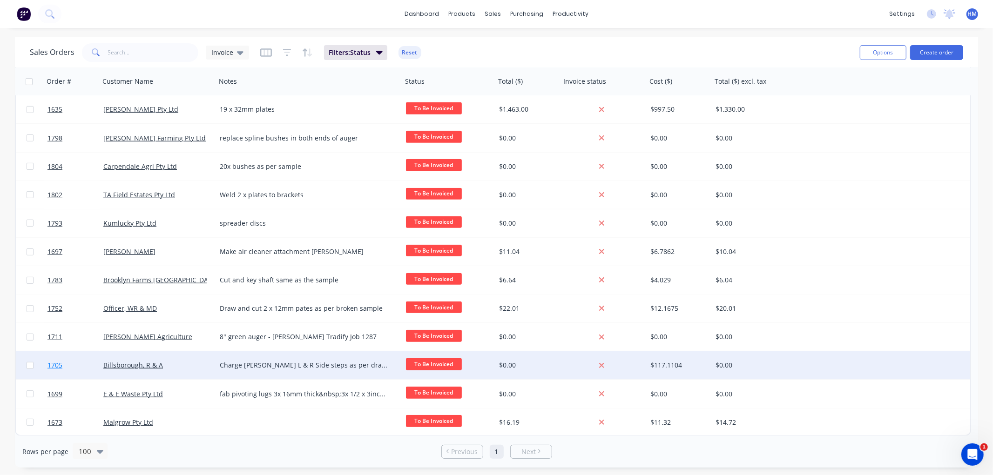
click at [72, 369] on link "1705" at bounding box center [75, 365] width 56 height 28
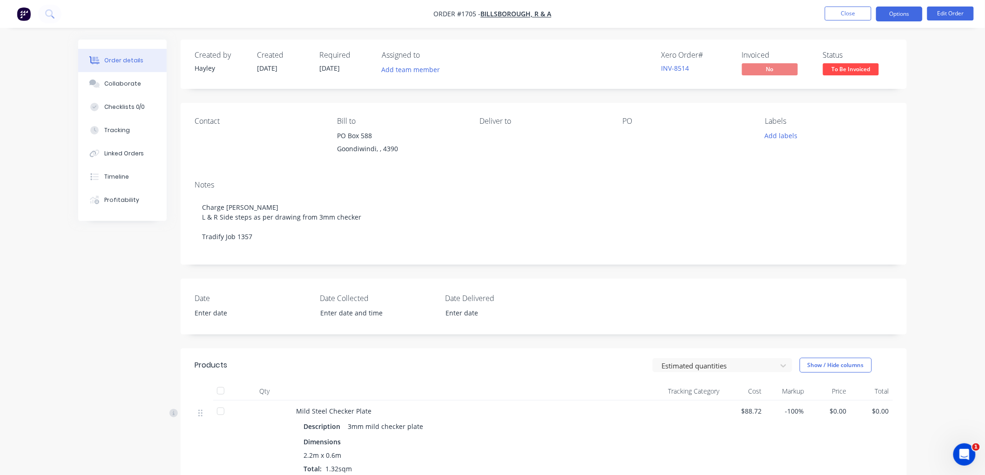
click at [906, 12] on button "Options" at bounding box center [899, 14] width 47 height 15
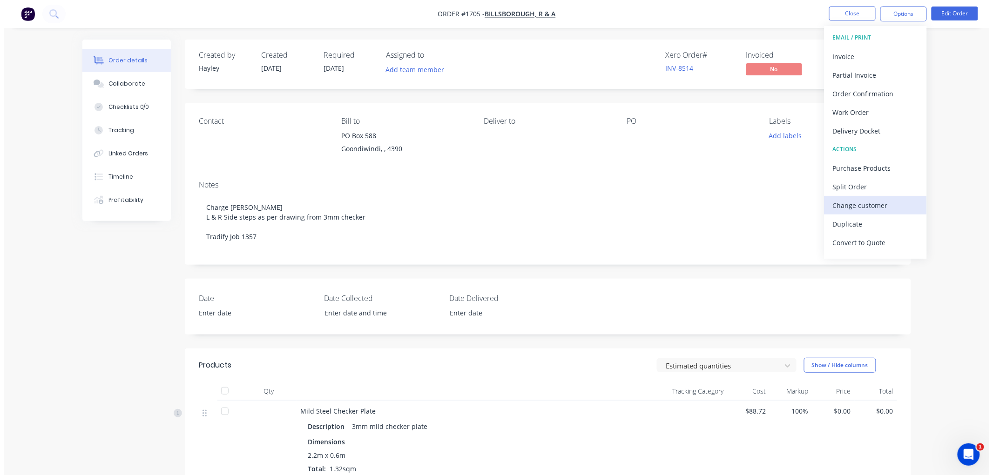
scroll to position [14, 0]
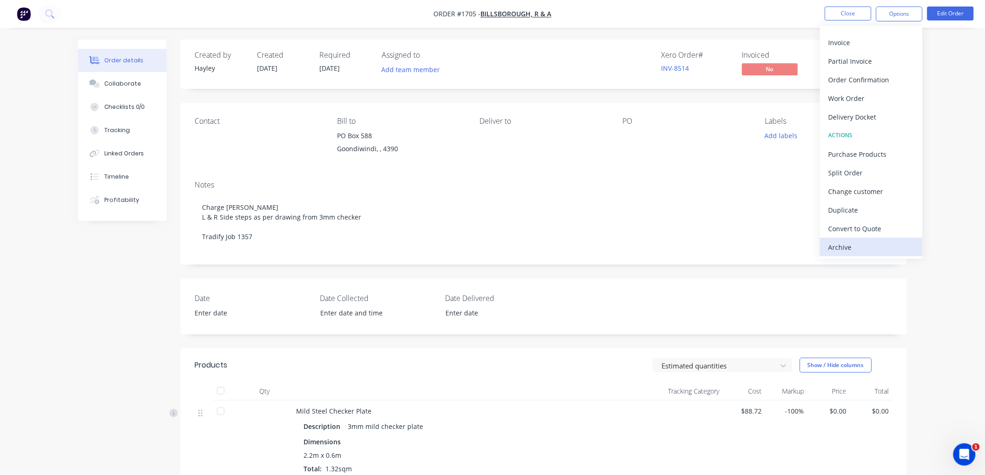
click at [860, 239] on button "Archive" at bounding box center [871, 247] width 102 height 19
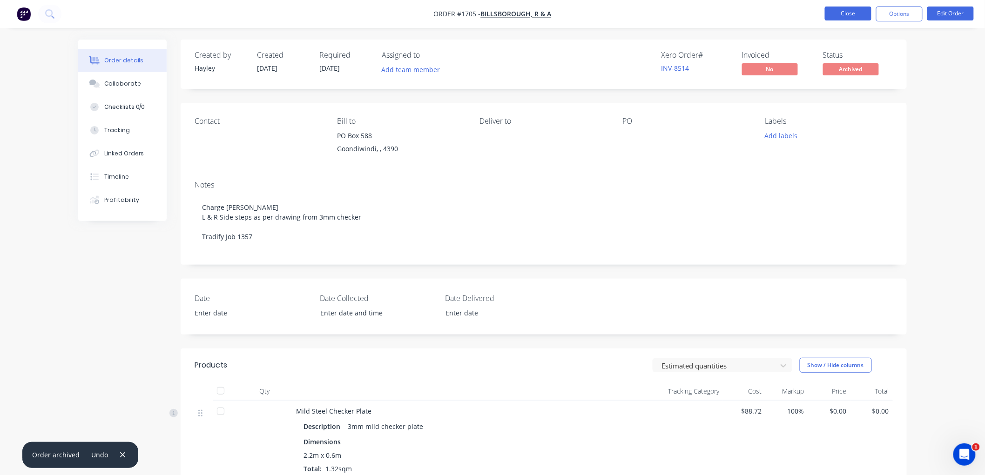
click at [853, 12] on button "Close" at bounding box center [848, 14] width 47 height 14
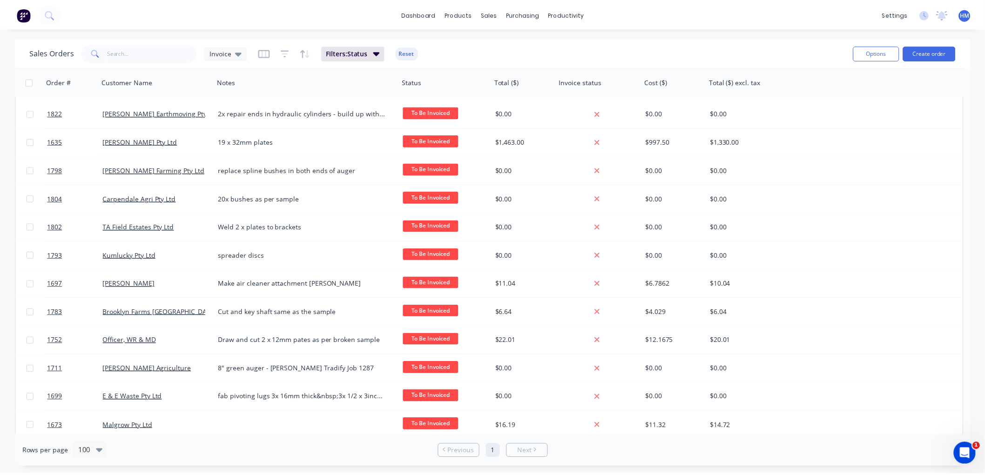
scroll to position [342, 0]
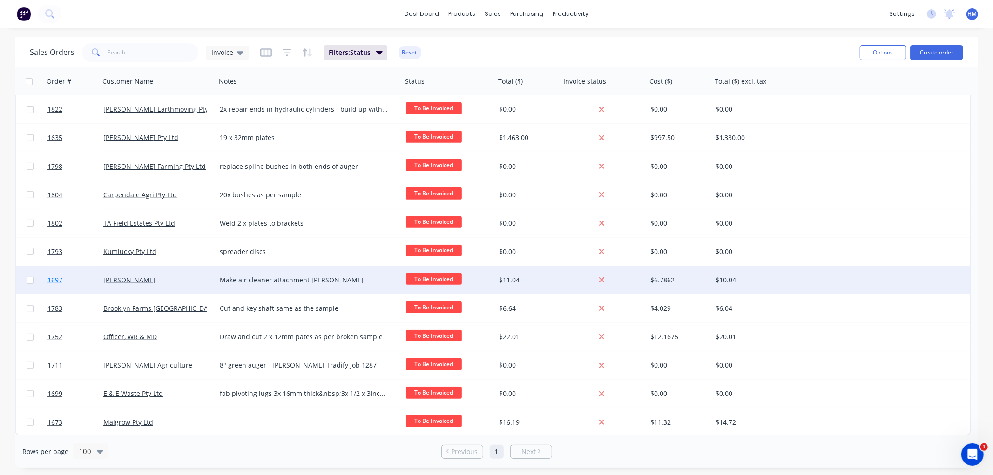
click at [76, 279] on link "1697" at bounding box center [75, 280] width 56 height 28
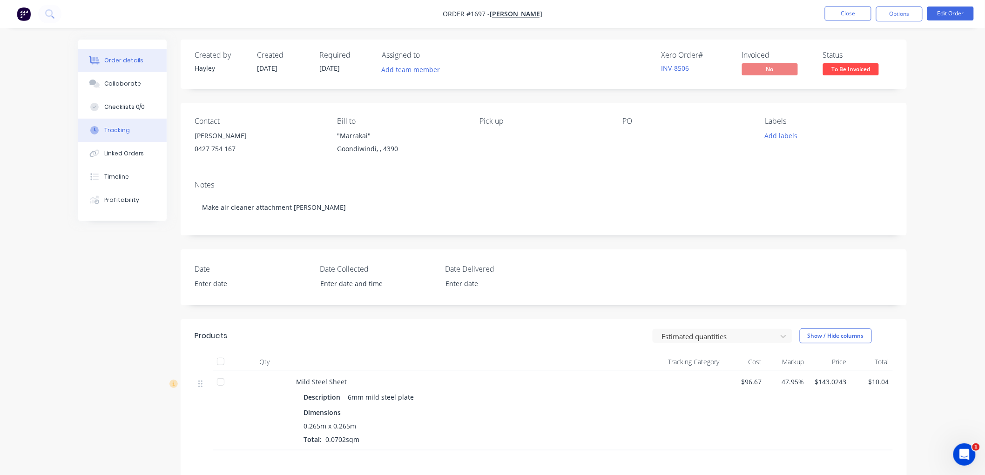
click at [127, 131] on div "Tracking" at bounding box center [117, 130] width 26 height 8
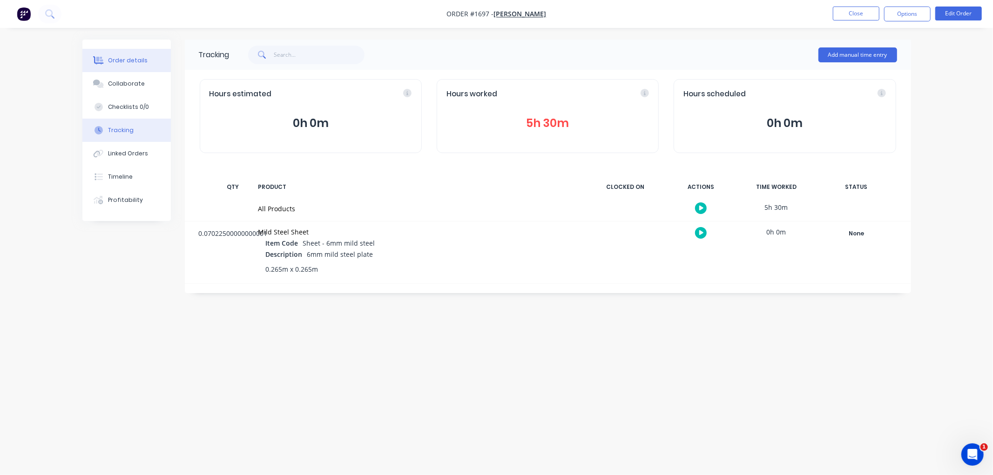
click at [115, 57] on div "Order details" at bounding box center [128, 60] width 40 height 8
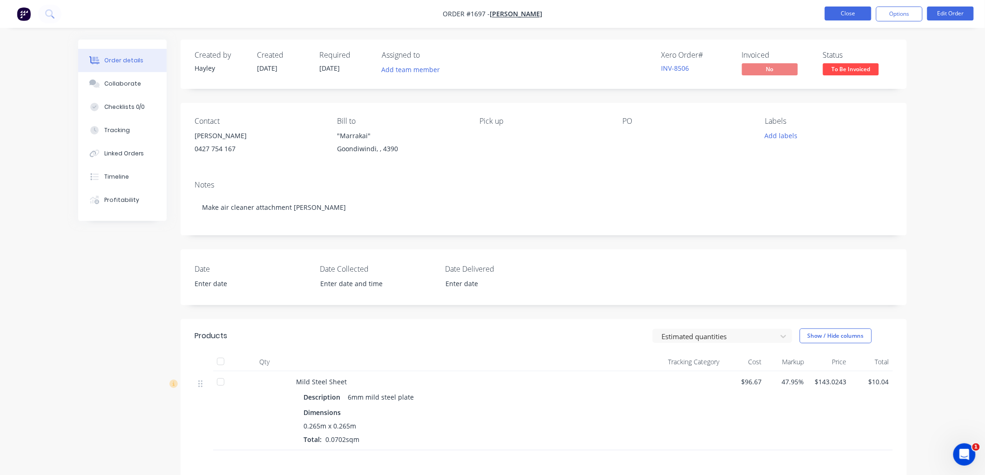
click at [849, 12] on button "Close" at bounding box center [848, 14] width 47 height 14
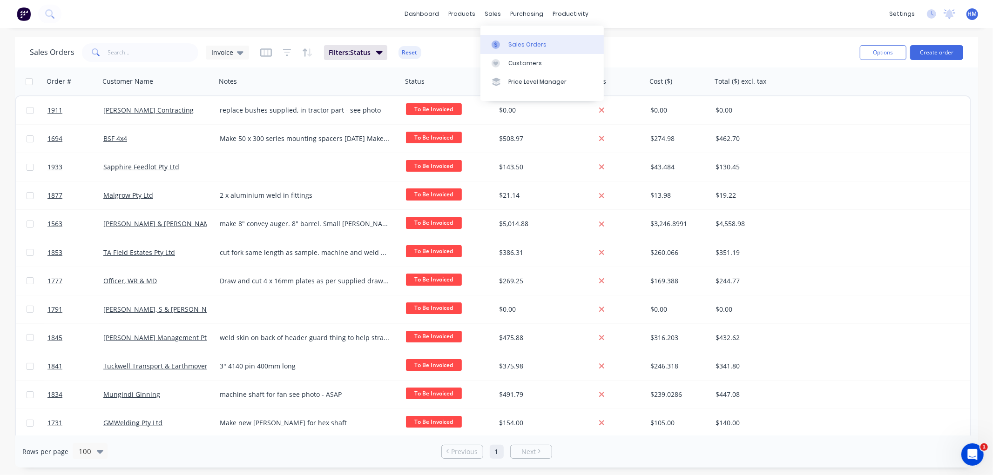
click at [517, 49] on link "Sales Orders" at bounding box center [541, 44] width 123 height 19
click at [948, 51] on button "Create order" at bounding box center [936, 52] width 53 height 15
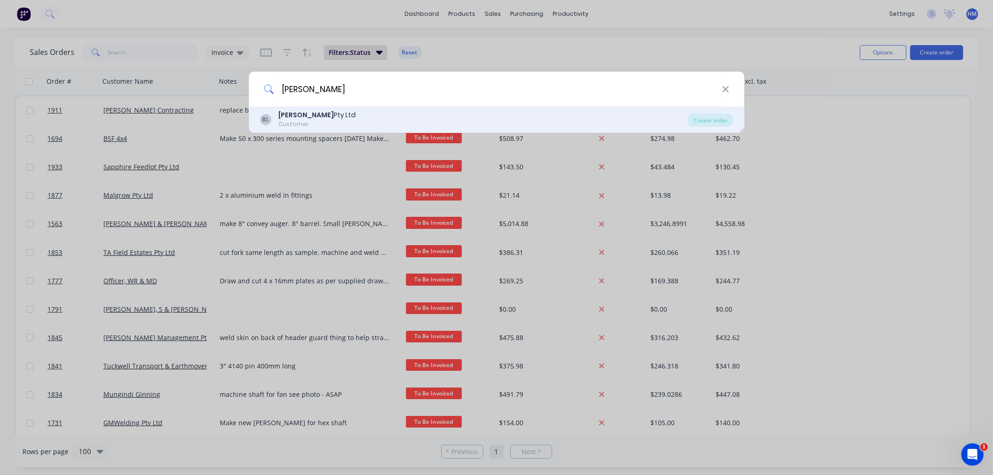
type input "[PERSON_NAME]"
click at [282, 116] on b "[PERSON_NAME]" at bounding box center [305, 114] width 55 height 9
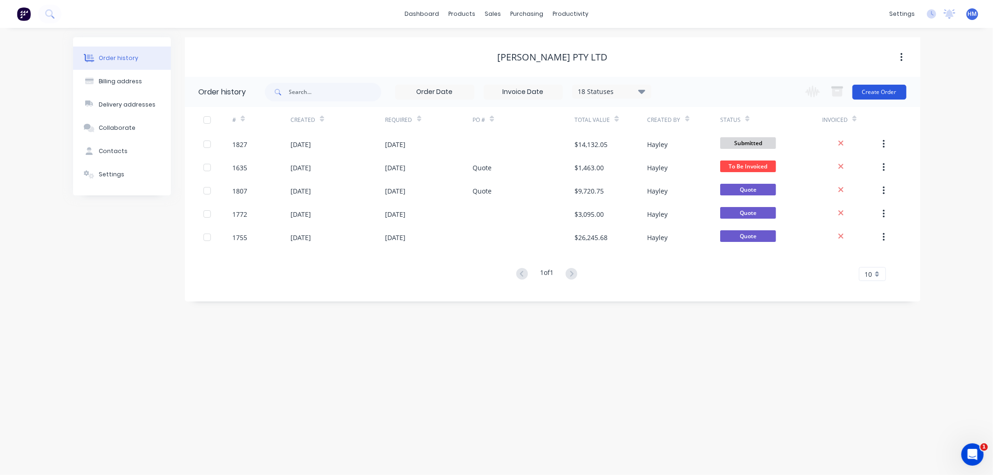
click at [876, 87] on button "Create Order" at bounding box center [879, 92] width 54 height 15
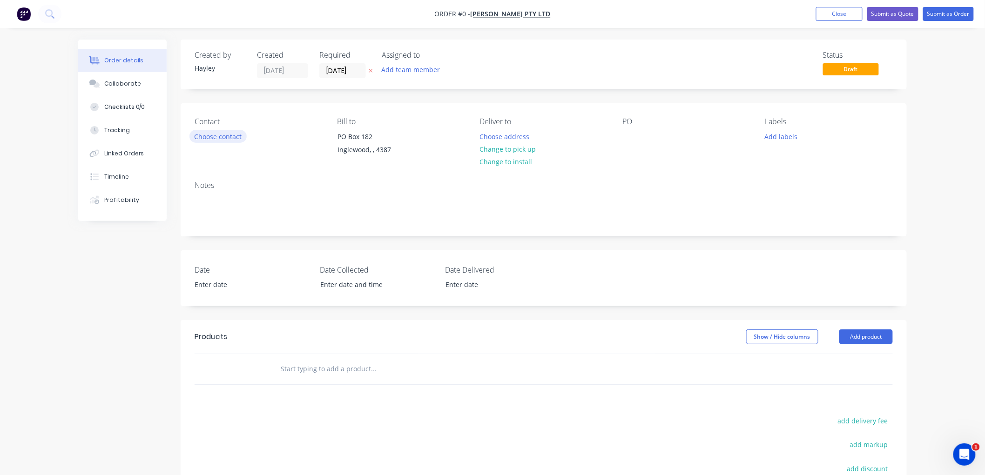
click at [206, 140] on button "Choose contact" at bounding box center [217, 136] width 57 height 13
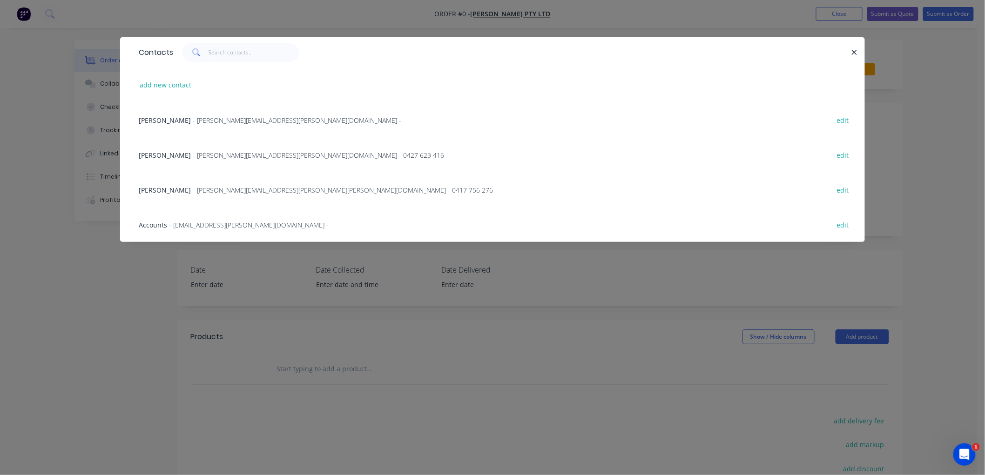
click at [216, 118] on span "- [PERSON_NAME][EMAIL_ADDRESS][PERSON_NAME][DOMAIN_NAME] -" at bounding box center [297, 120] width 208 height 9
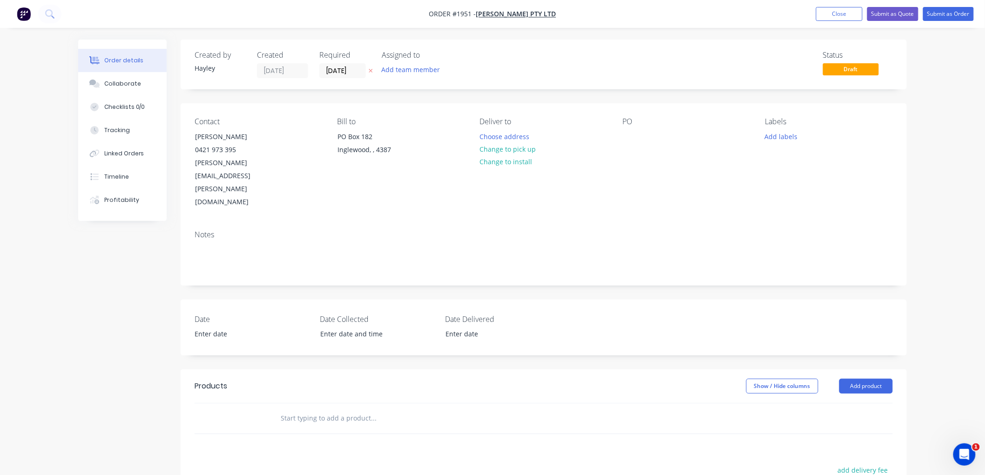
click at [320, 409] on input "text" at bounding box center [373, 418] width 186 height 19
paste input "150x150x40mm plates with a 42mm hole (need to be machined out to 45mm hole)"
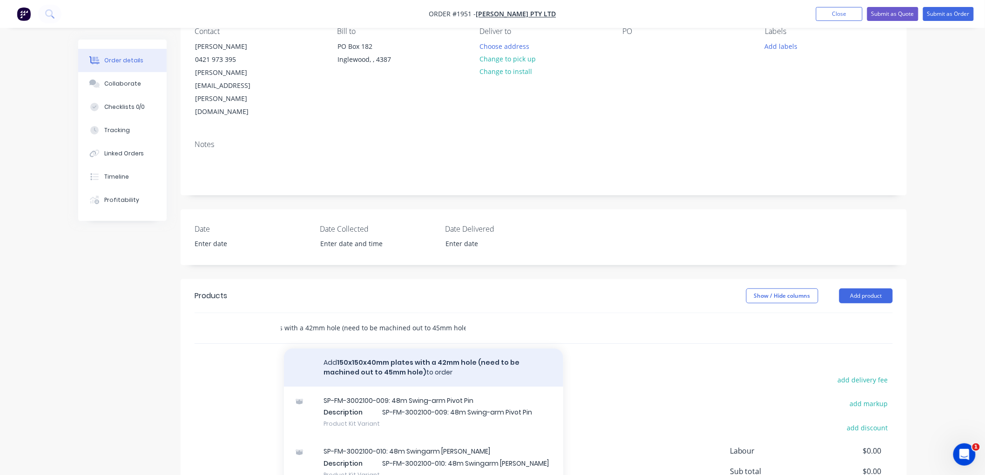
scroll to position [103, 0]
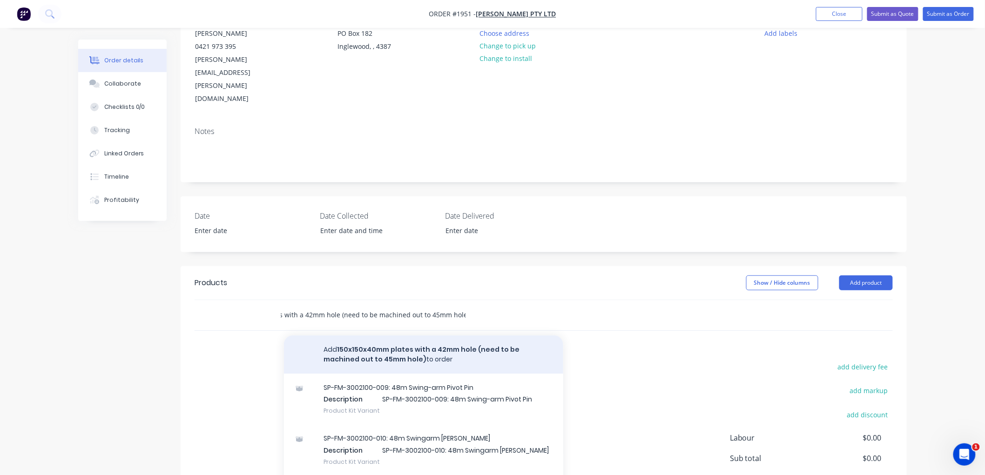
type input "150x150x40mm plates with a 42mm hole (need to be machined out to 45mm hole)"
click at [359, 336] on button "Add 150x150x40mm plates with a 42mm hole (need to be machined out to 45mm hole)…" at bounding box center [423, 355] width 279 height 38
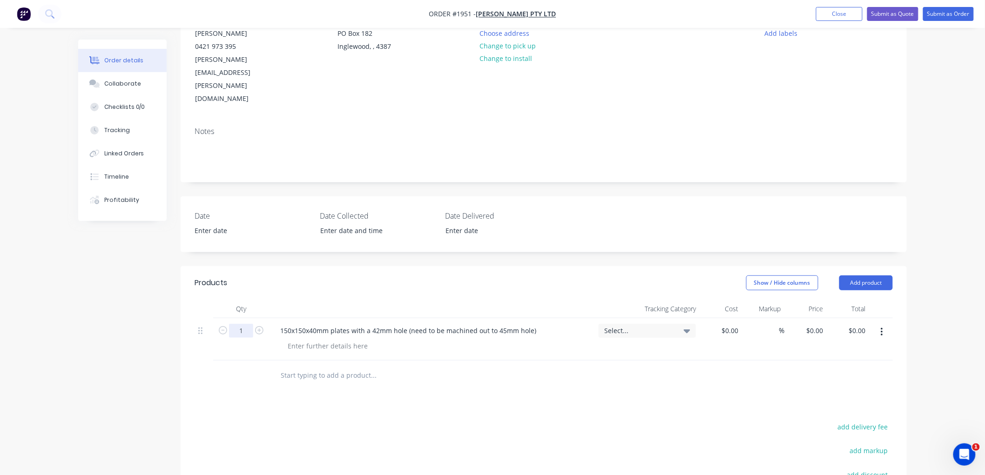
click at [242, 324] on input "1" at bounding box center [241, 331] width 24 height 14
type input "4"
click at [816, 324] on input "0" at bounding box center [816, 330] width 21 height 13
type input "$70.00"
type input "$280.00"
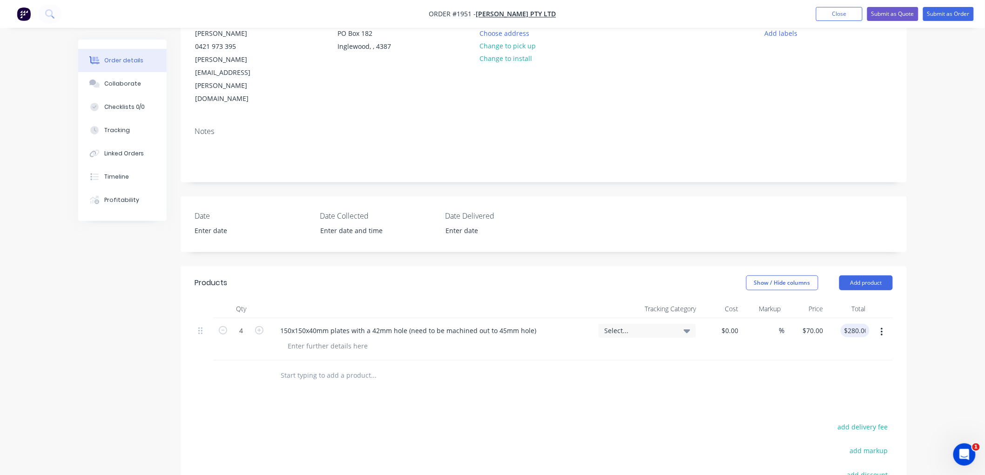
click at [572, 368] on div "Products Show / Hide columns Add product Qty Tracking Category Cost Markup Pric…" at bounding box center [544, 440] width 726 height 348
click at [315, 366] on input "text" at bounding box center [373, 375] width 186 height 19
paste input "125x125x50mm plates with 34mm hole (need to be machined out to 37mm hole)"
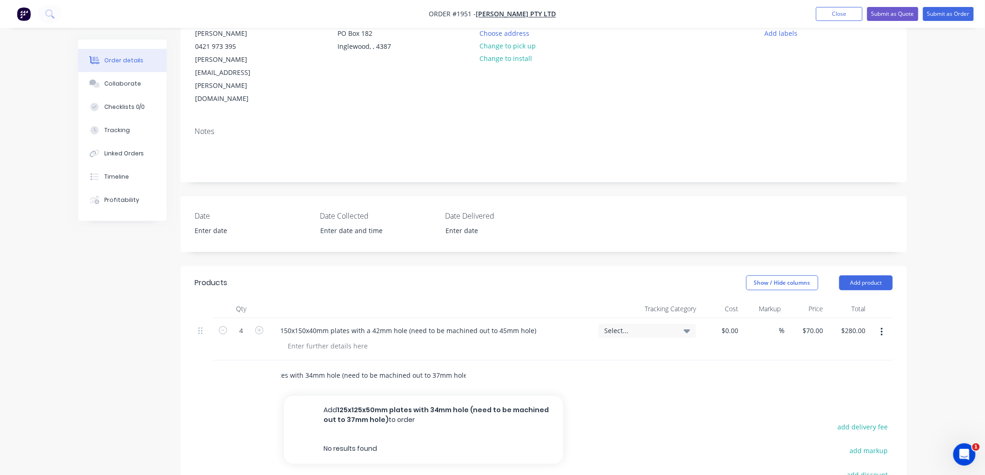
type input "125x125x50mm plates with 34mm hole (need to be machined out to 37mm hole)"
click at [365, 378] on div "Products Show / Hide columns Add product Qty Tracking Category Cost Markup Pric…" at bounding box center [544, 440] width 726 height 348
drag, startPoint x: 256, startPoint y: 336, endPoint x: 233, endPoint y: 334, distance: 23.8
click at [256, 361] on div at bounding box center [241, 376] width 56 height 30
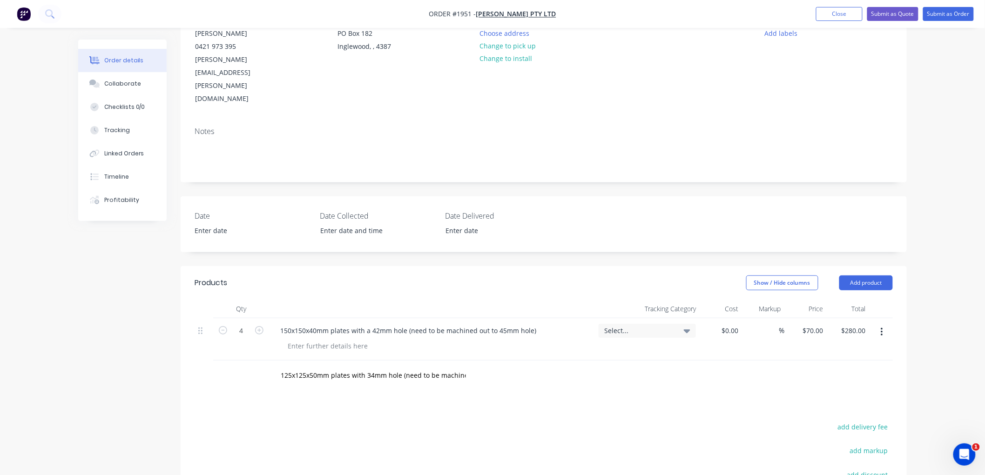
click at [241, 361] on div at bounding box center [241, 376] width 56 height 30
click at [420, 366] on input "125x125x50mm plates with 34mm hole (need to be machined out to 37mm hole)" at bounding box center [373, 375] width 186 height 19
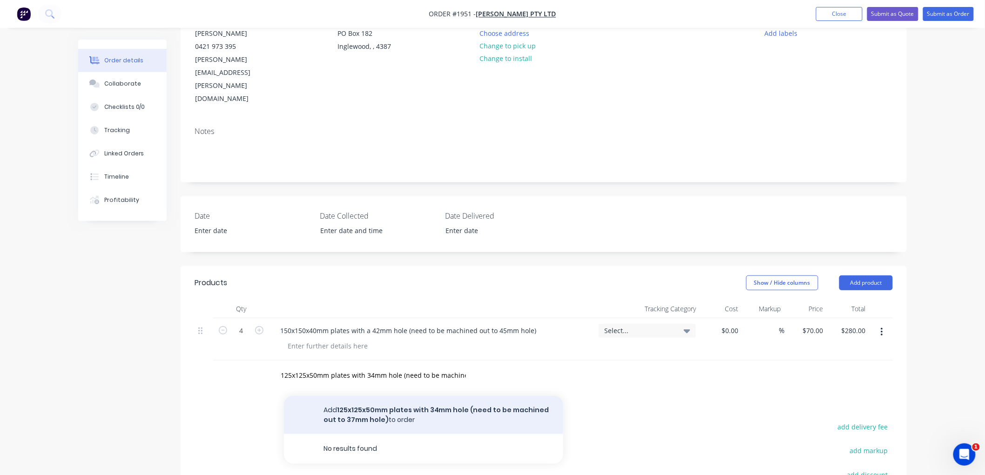
click at [355, 396] on button "Add 125x125x50mm plates with 34mm hole (need to be machined out to 37mm hole) t…" at bounding box center [423, 415] width 279 height 38
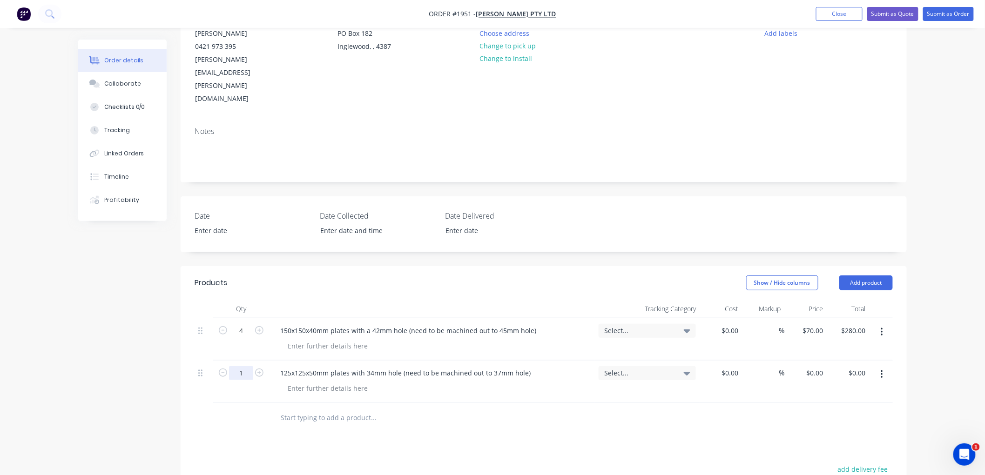
click at [241, 366] on input "1" at bounding box center [241, 373] width 24 height 14
type input "6"
click at [824, 366] on input "0" at bounding box center [816, 372] width 21 height 13
type input "$70.00"
type input "$420.00"
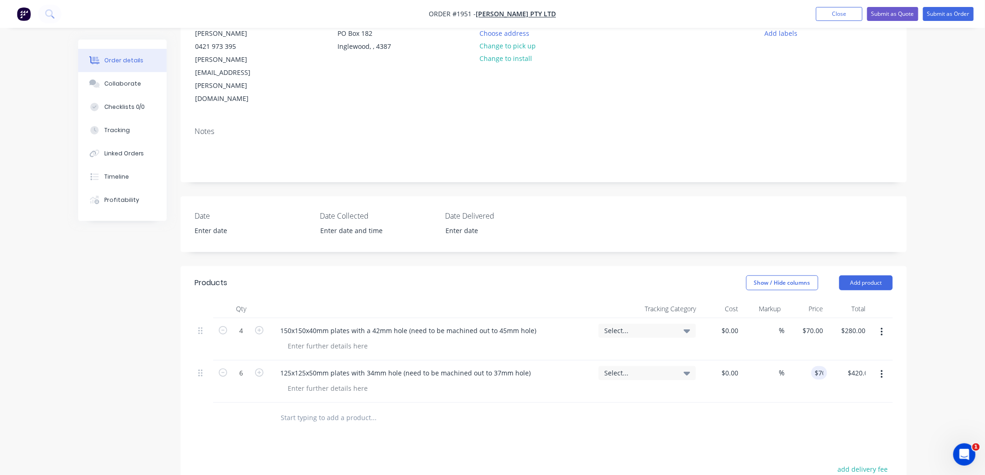
click at [321, 409] on input "text" at bounding box center [373, 418] width 186 height 19
click at [313, 409] on input "text" at bounding box center [373, 418] width 186 height 19
paste input "200x80x50mm plates with 34mm hole (need to be machined out 37mm hole)"
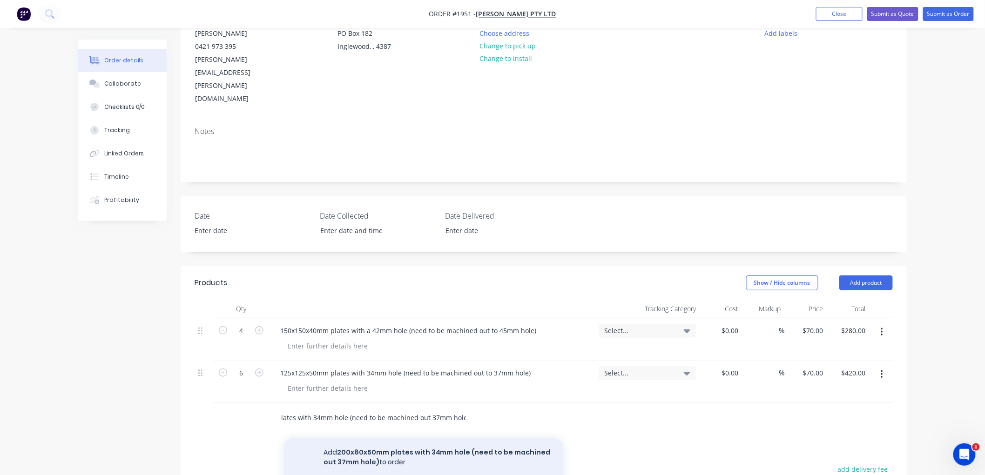
type input "200x80x50mm plates with 34mm hole (need to be machined out 37mm hole)"
click at [356, 438] on button "Add 200x80x50mm plates with 34mm hole (need to be machined out 37mm hole) to or…" at bounding box center [423, 457] width 279 height 38
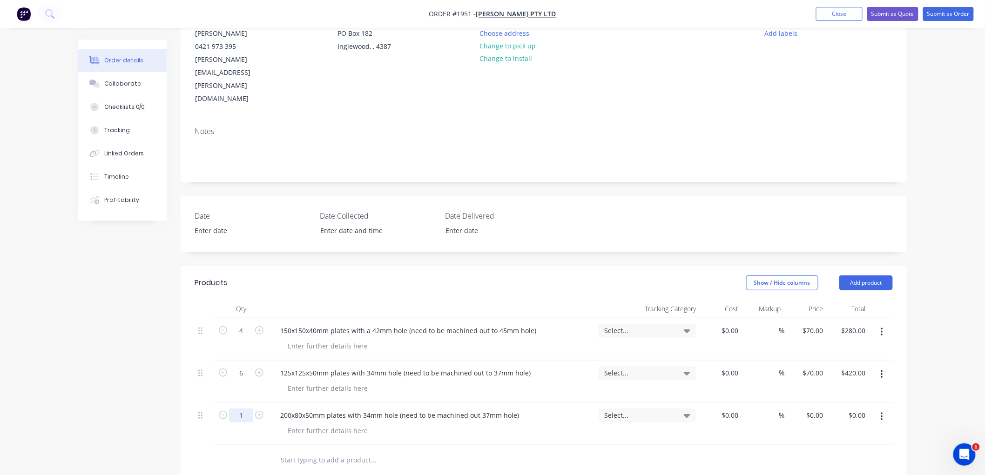
click at [239, 409] on input "1" at bounding box center [241, 416] width 24 height 14
click at [813, 409] on div "0 0" at bounding box center [820, 415] width 14 height 13
click at [774, 404] on div "%" at bounding box center [763, 424] width 42 height 42
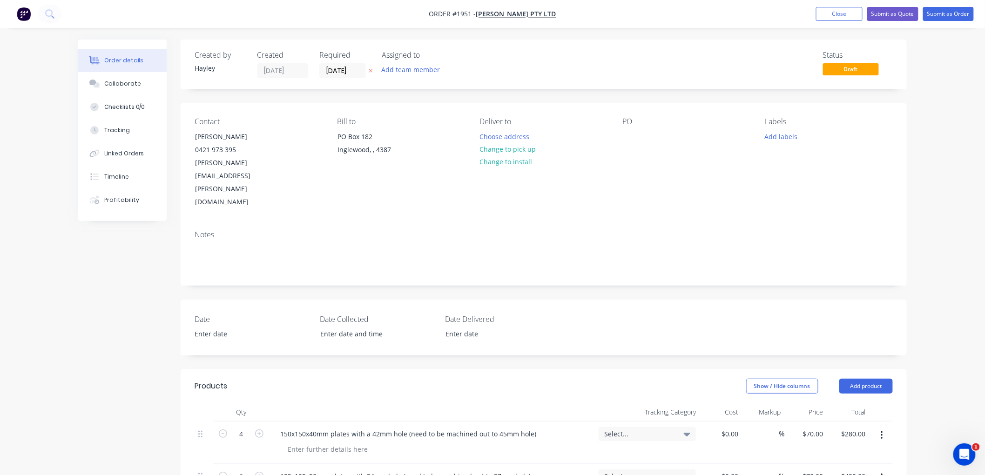
scroll to position [207, 0]
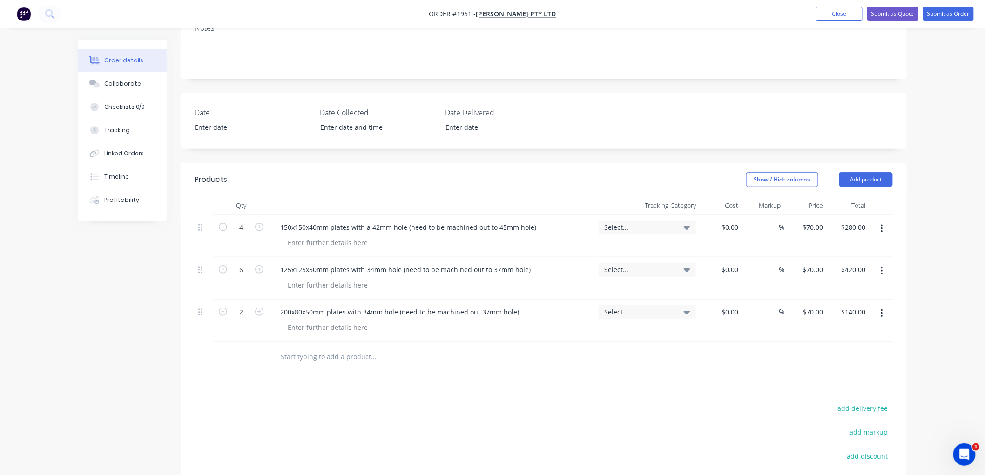
click at [332, 348] on input "text" at bounding box center [373, 357] width 186 height 19
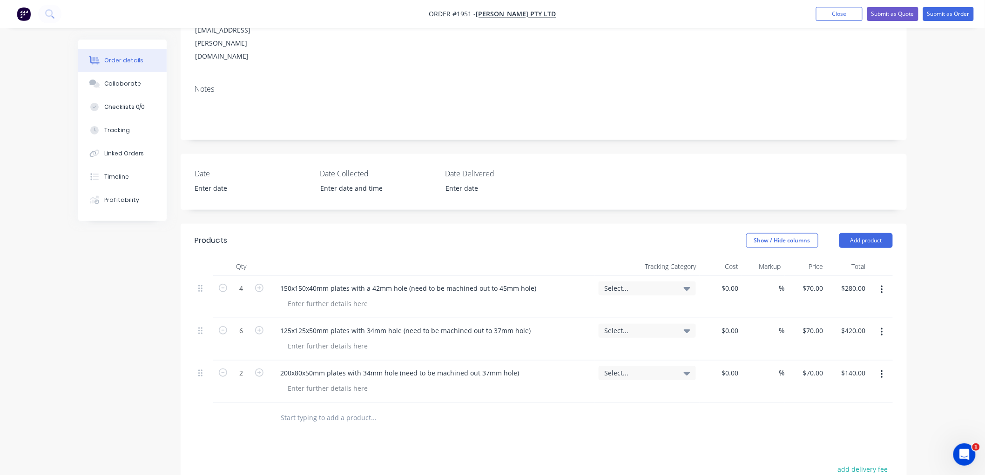
scroll to position [52, 0]
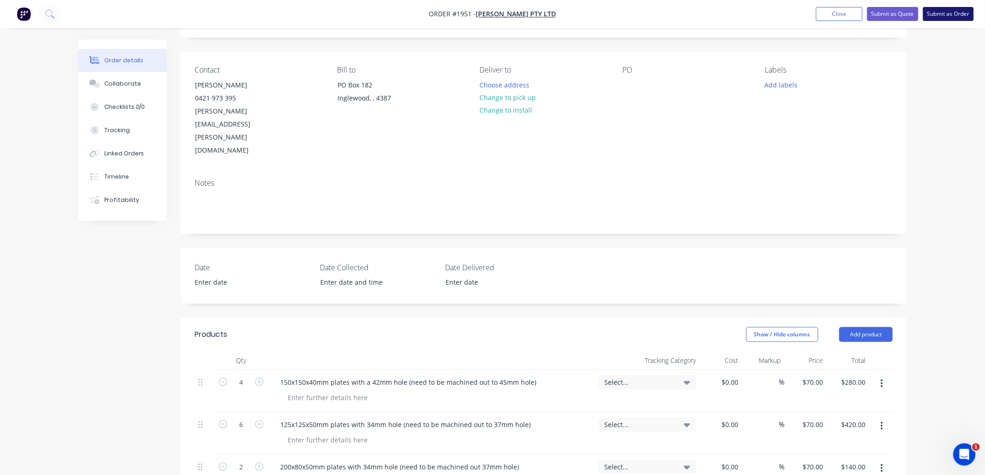
click at [941, 15] on button "Submit as Order" at bounding box center [948, 14] width 51 height 14
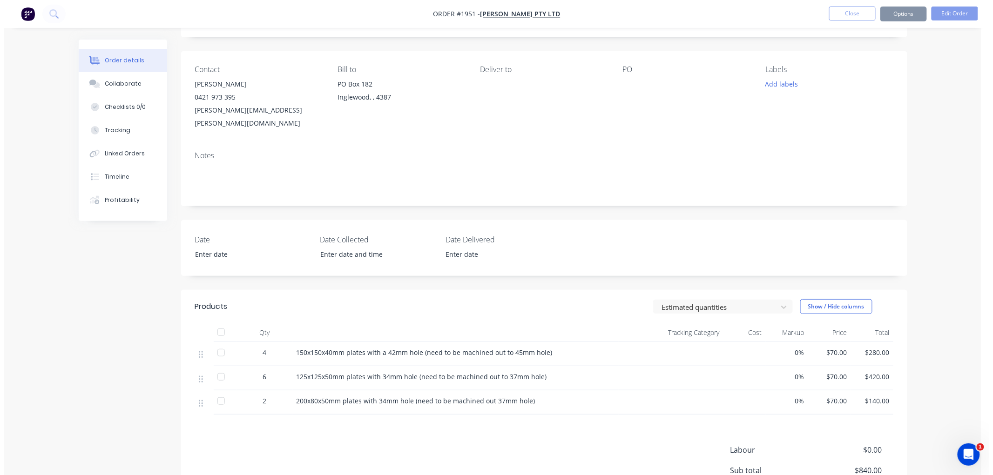
scroll to position [0, 0]
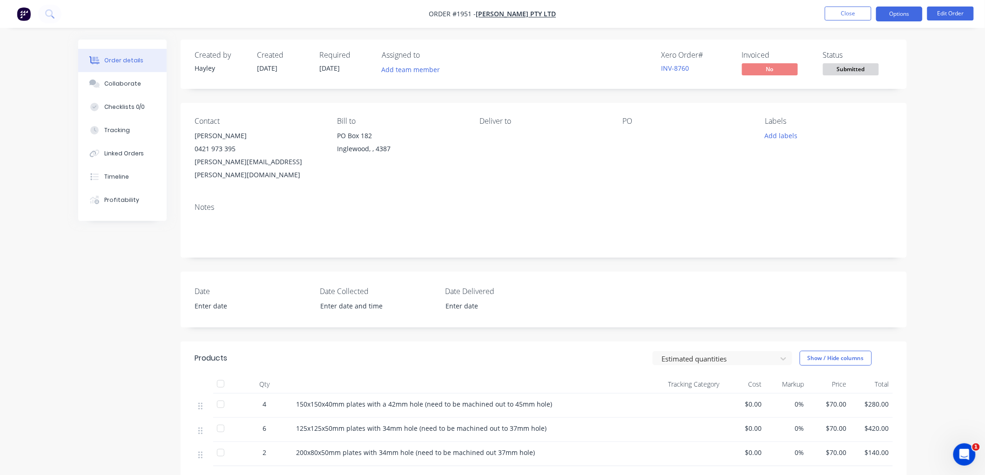
click at [899, 12] on button "Options" at bounding box center [899, 14] width 47 height 15
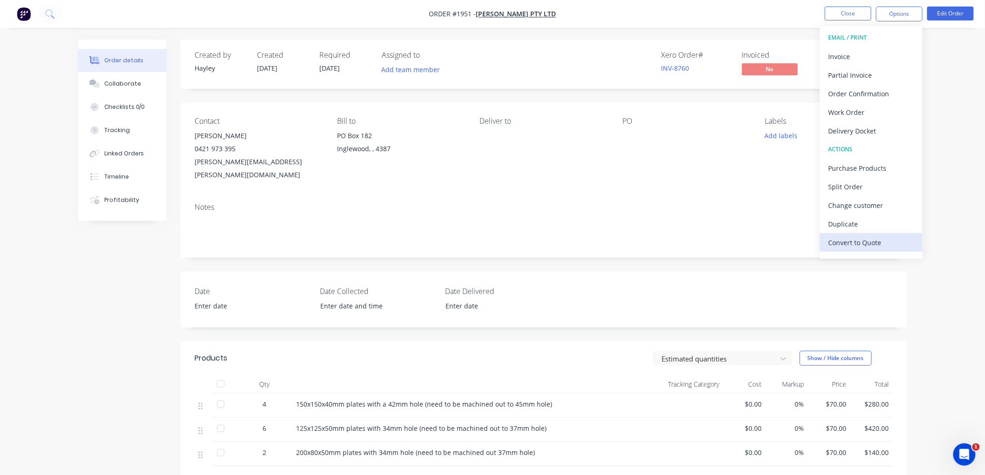
click at [872, 236] on div "Convert to Quote" at bounding box center [871, 242] width 86 height 13
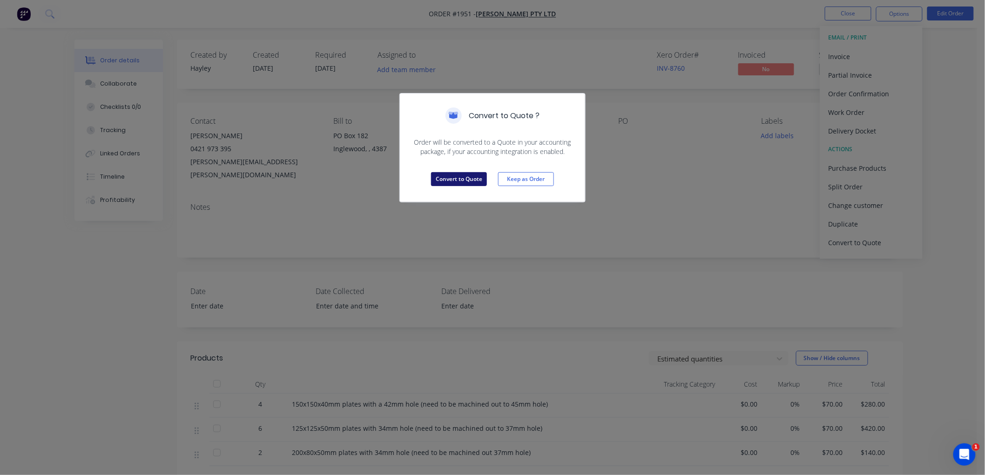
click at [470, 179] on button "Convert to Quote" at bounding box center [459, 179] width 56 height 14
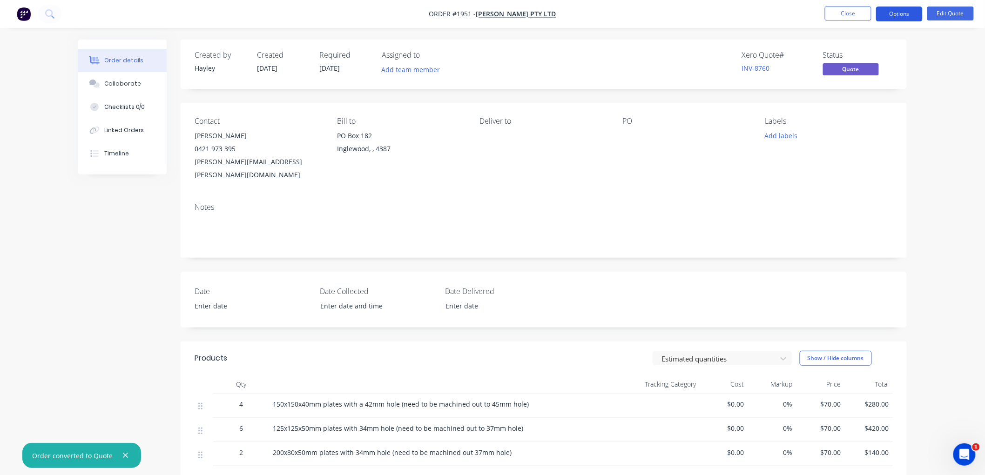
click at [902, 14] on button "Options" at bounding box center [899, 14] width 47 height 15
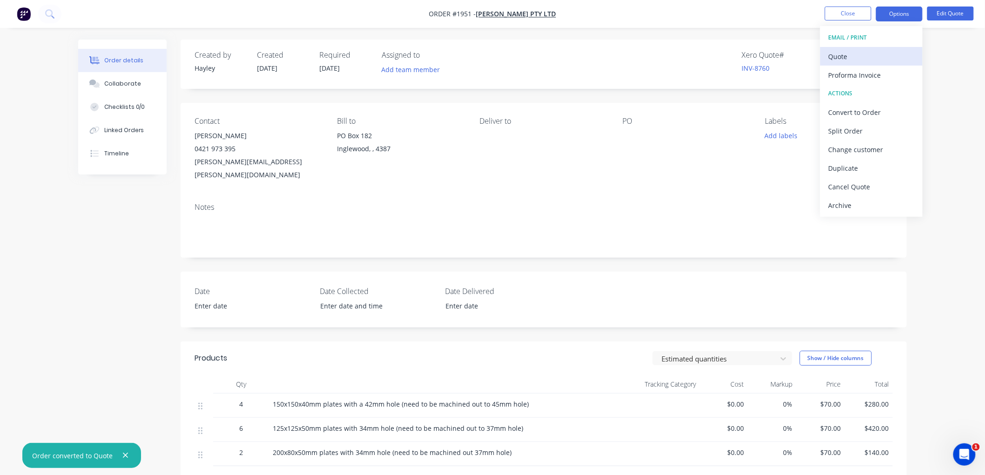
click at [855, 54] on div "Quote" at bounding box center [871, 56] width 86 height 13
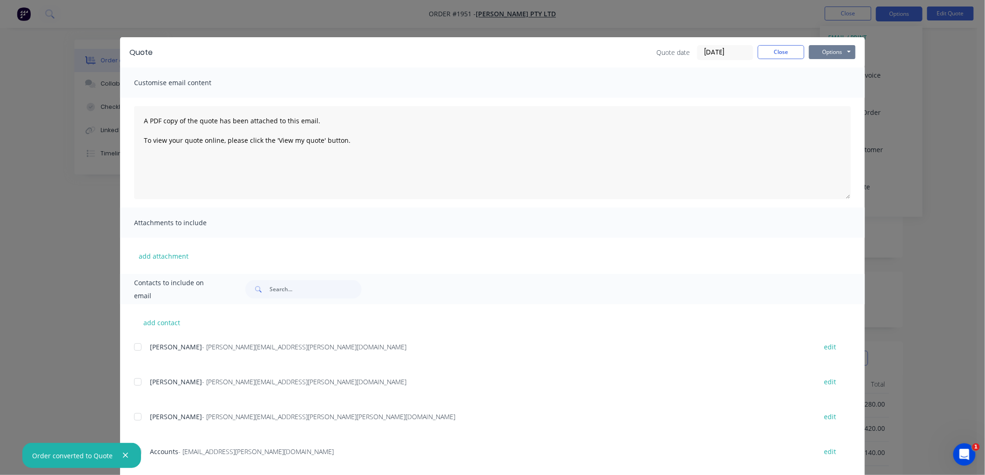
click at [818, 49] on button "Options" at bounding box center [832, 52] width 47 height 14
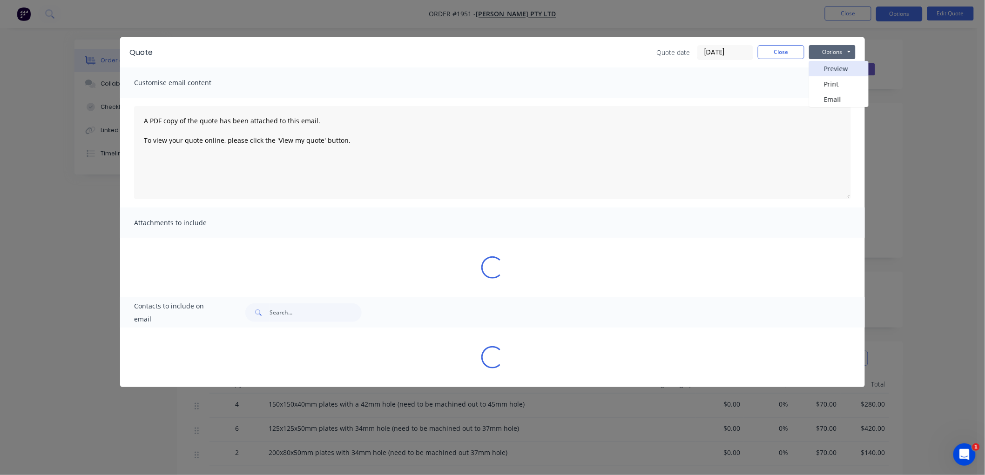
click at [846, 67] on button "Preview" at bounding box center [839, 68] width 60 height 15
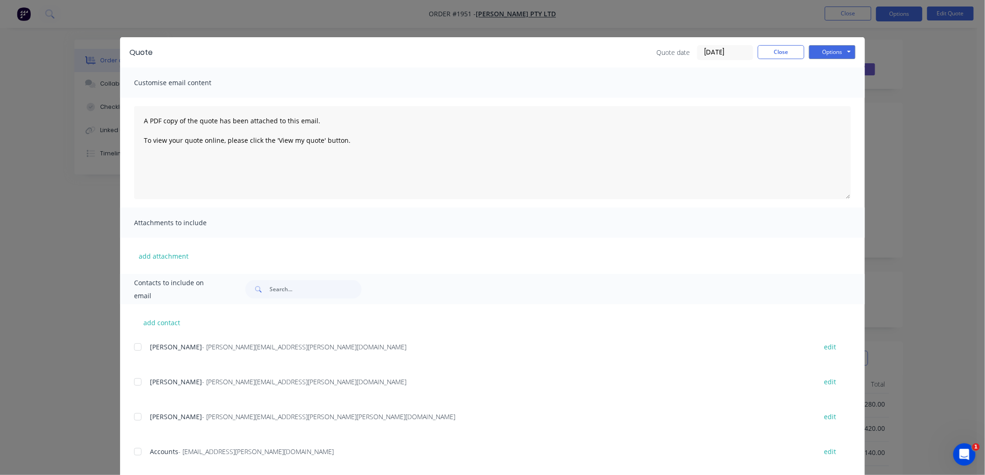
click at [135, 349] on div at bounding box center [137, 347] width 19 height 19
click at [831, 54] on button "Options" at bounding box center [832, 52] width 47 height 14
click at [834, 95] on button "Email" at bounding box center [839, 99] width 60 height 15
click at [764, 52] on button "Close" at bounding box center [781, 52] width 47 height 14
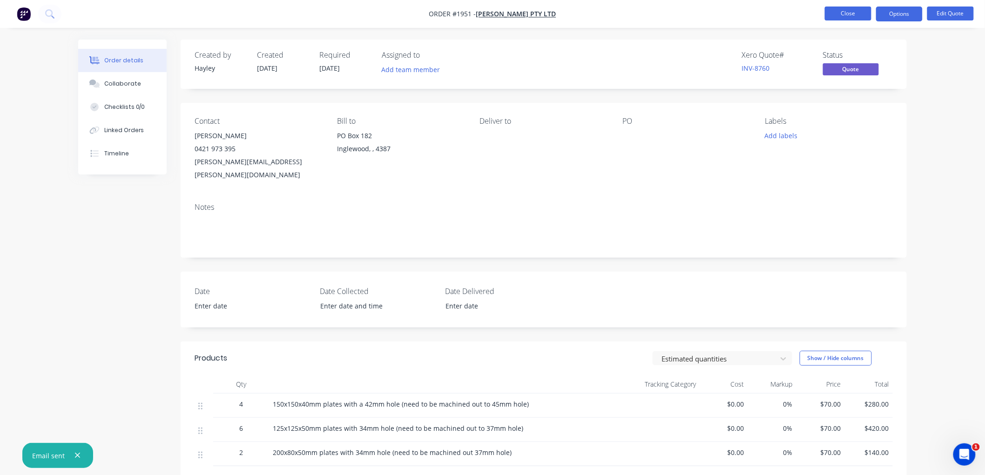
click at [852, 7] on button "Close" at bounding box center [848, 14] width 47 height 14
